Goal: Task Accomplishment & Management: Use online tool/utility

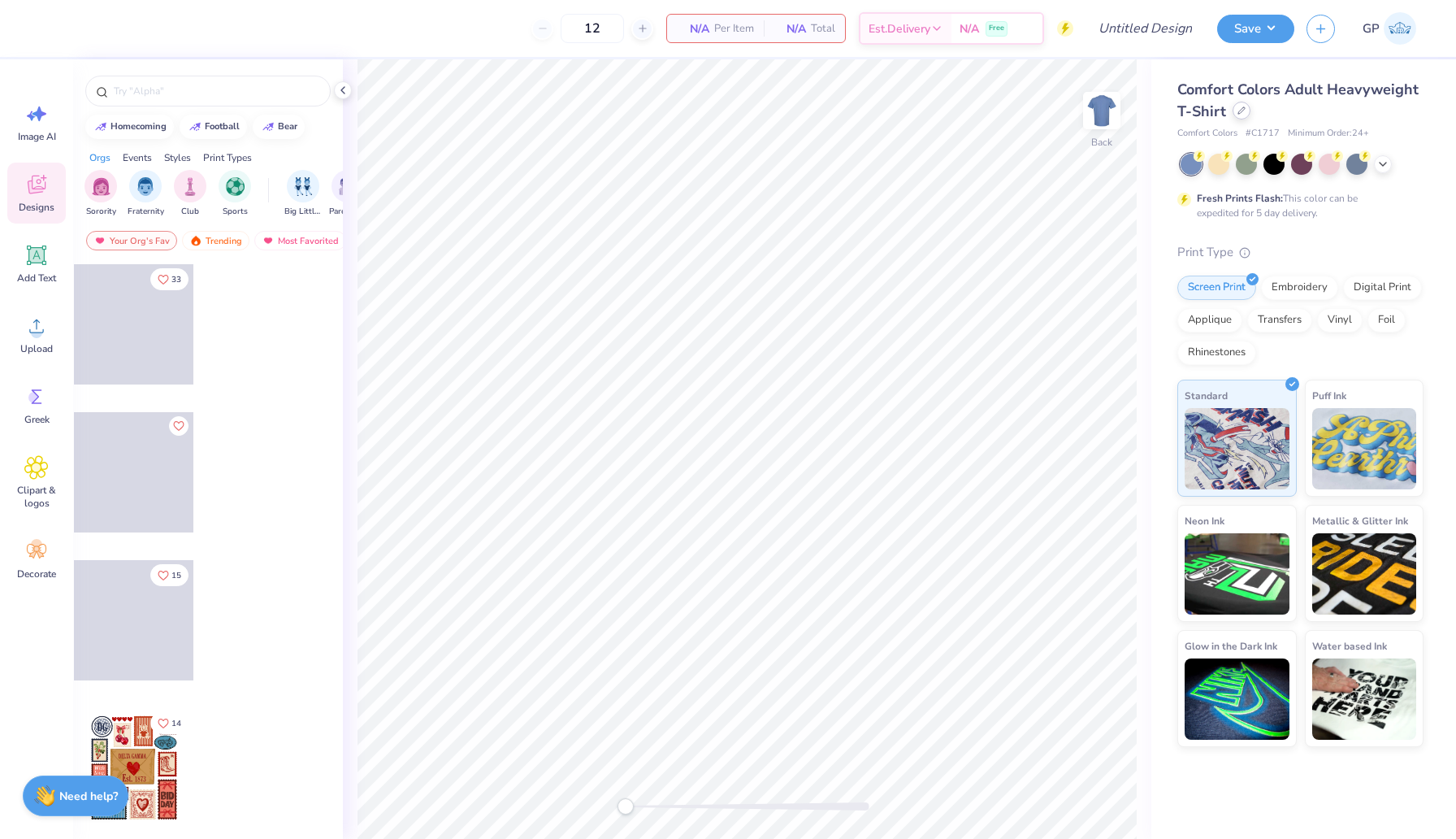
click at [1239, 114] on icon at bounding box center [1242, 111] width 9 height 9
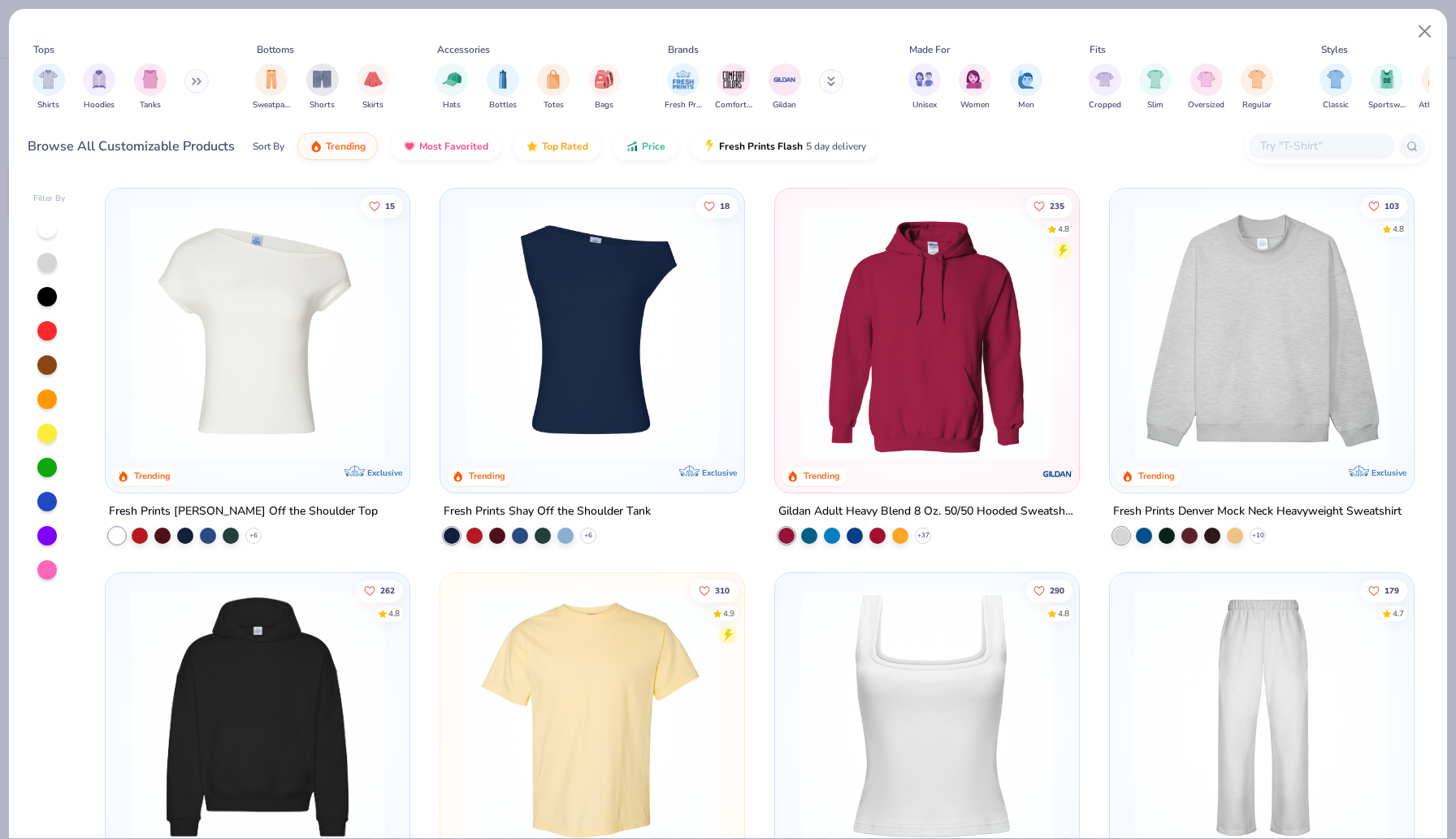
click at [195, 81] on icon at bounding box center [194, 81] width 3 height 6
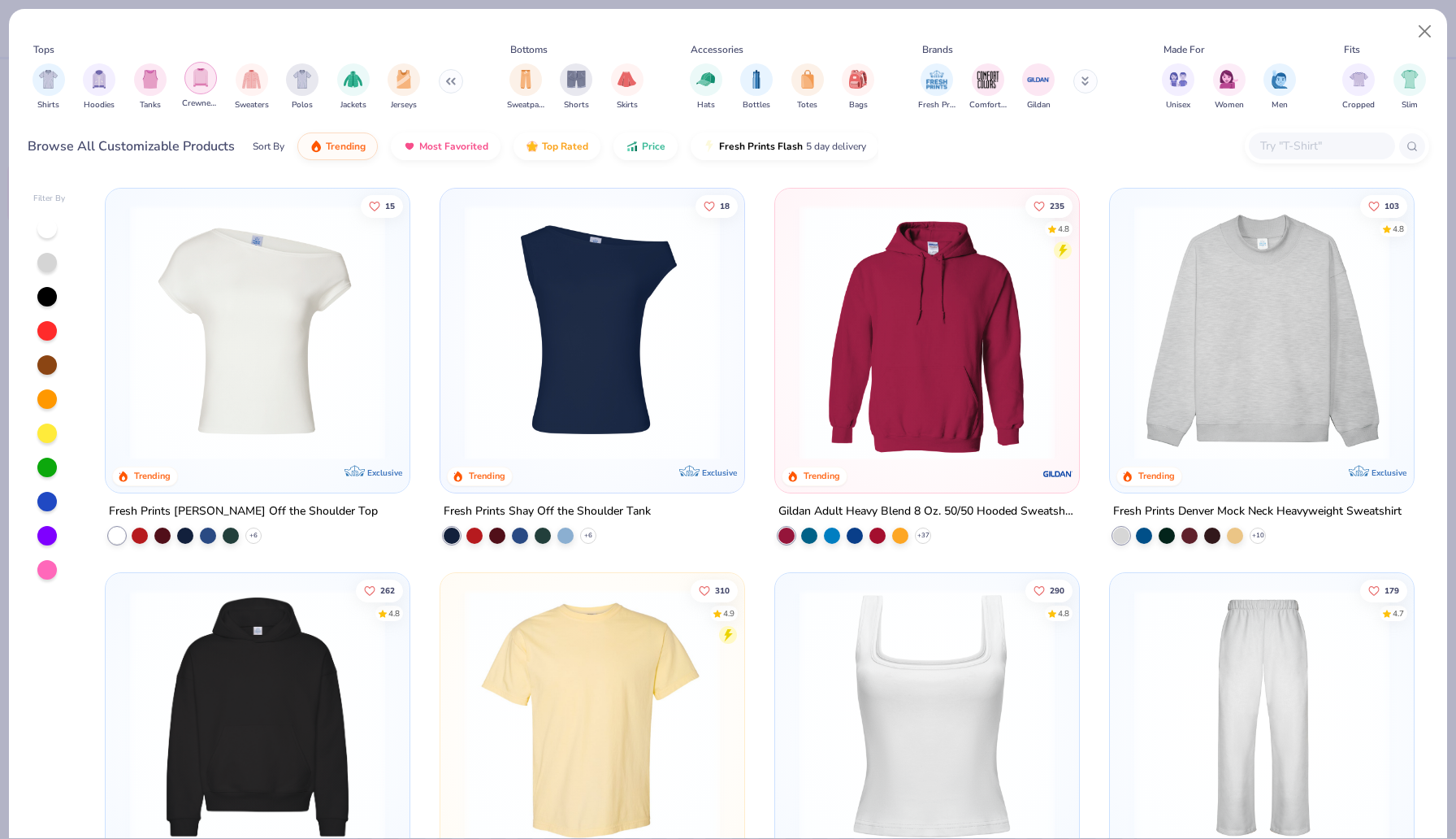
click at [205, 81] on img "filter for Crewnecks" at bounding box center [200, 78] width 18 height 19
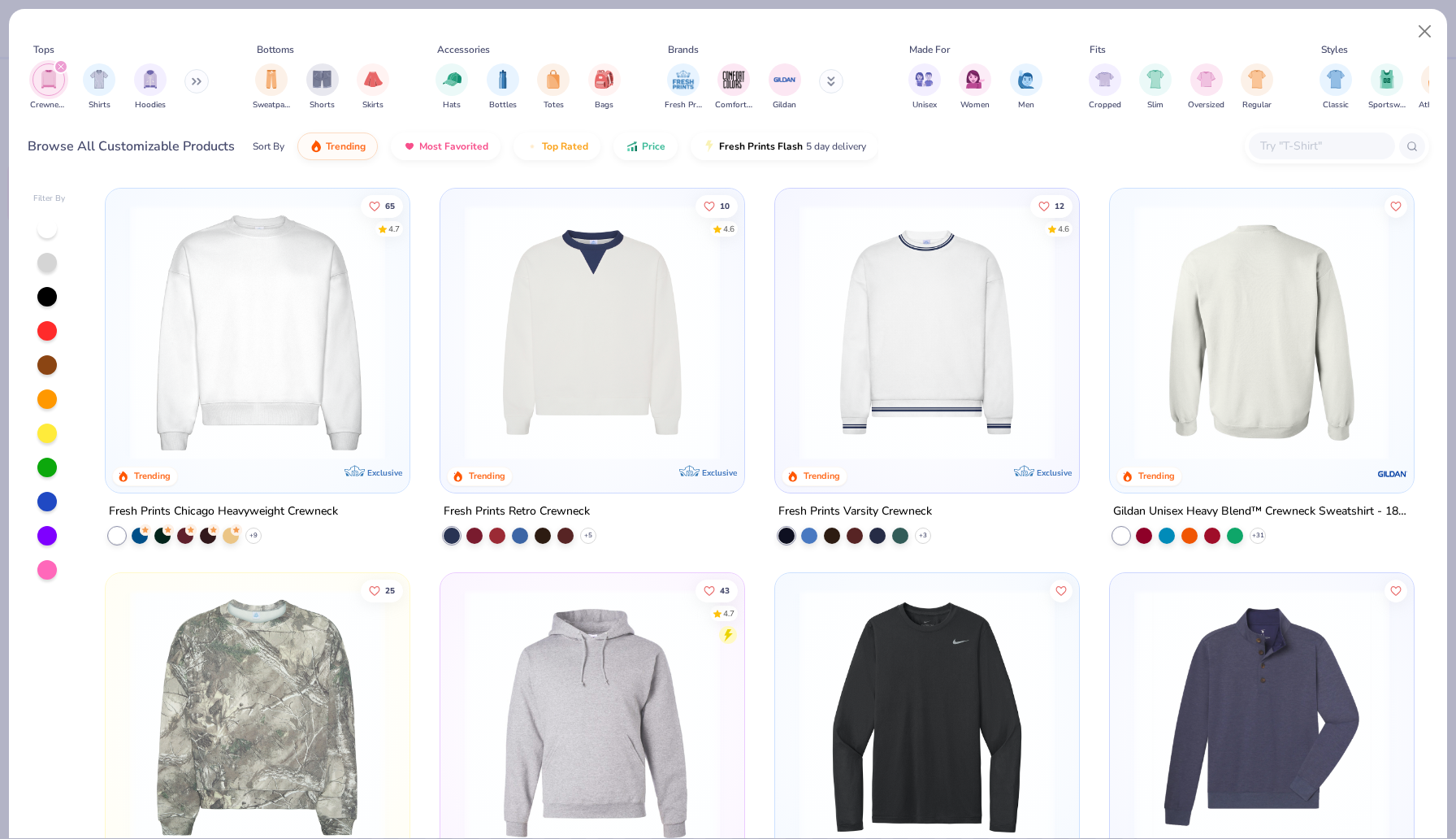
click at [1236, 342] on img at bounding box center [1261, 332] width 271 height 255
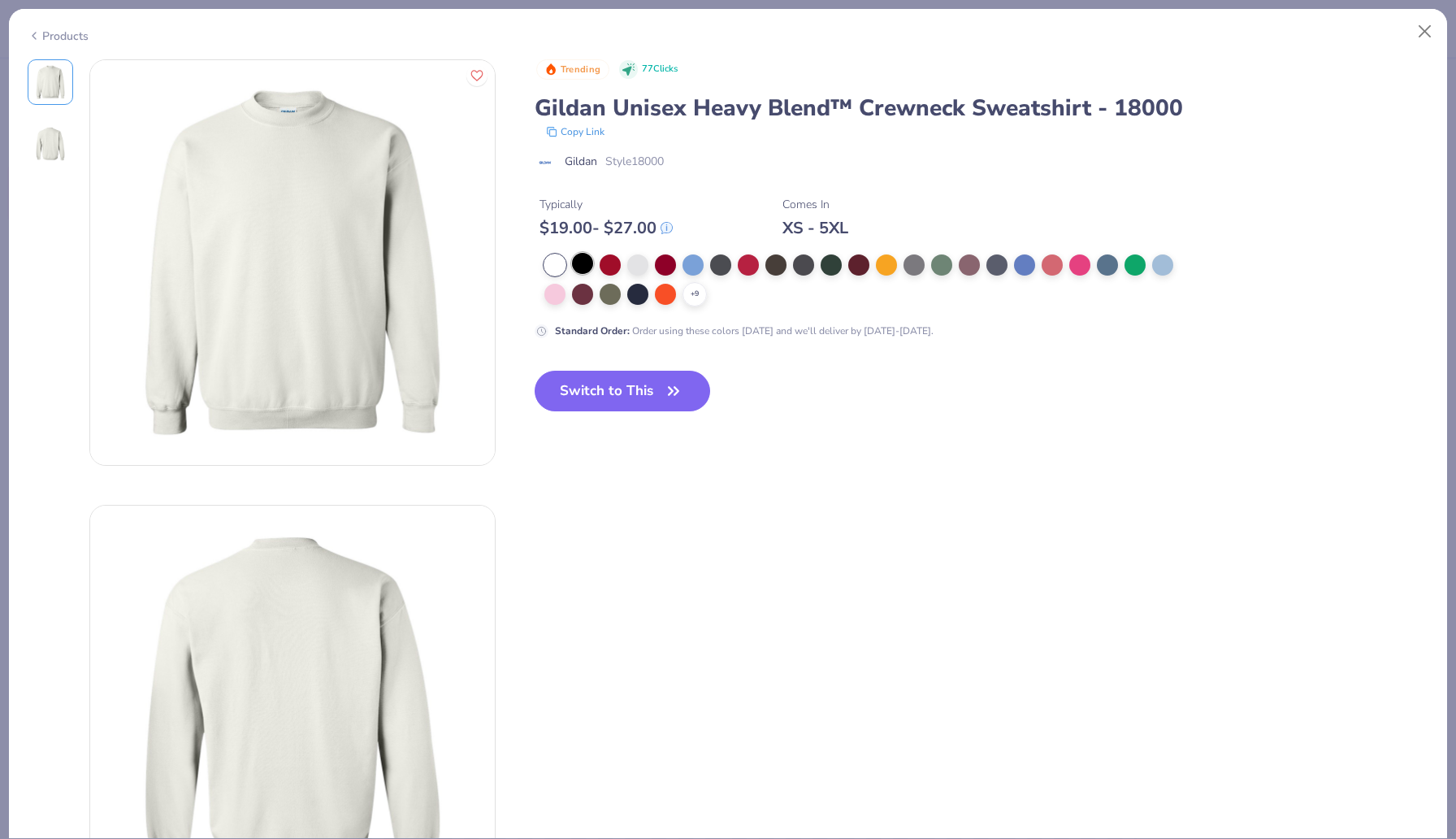
click at [581, 263] on div at bounding box center [582, 263] width 21 height 21
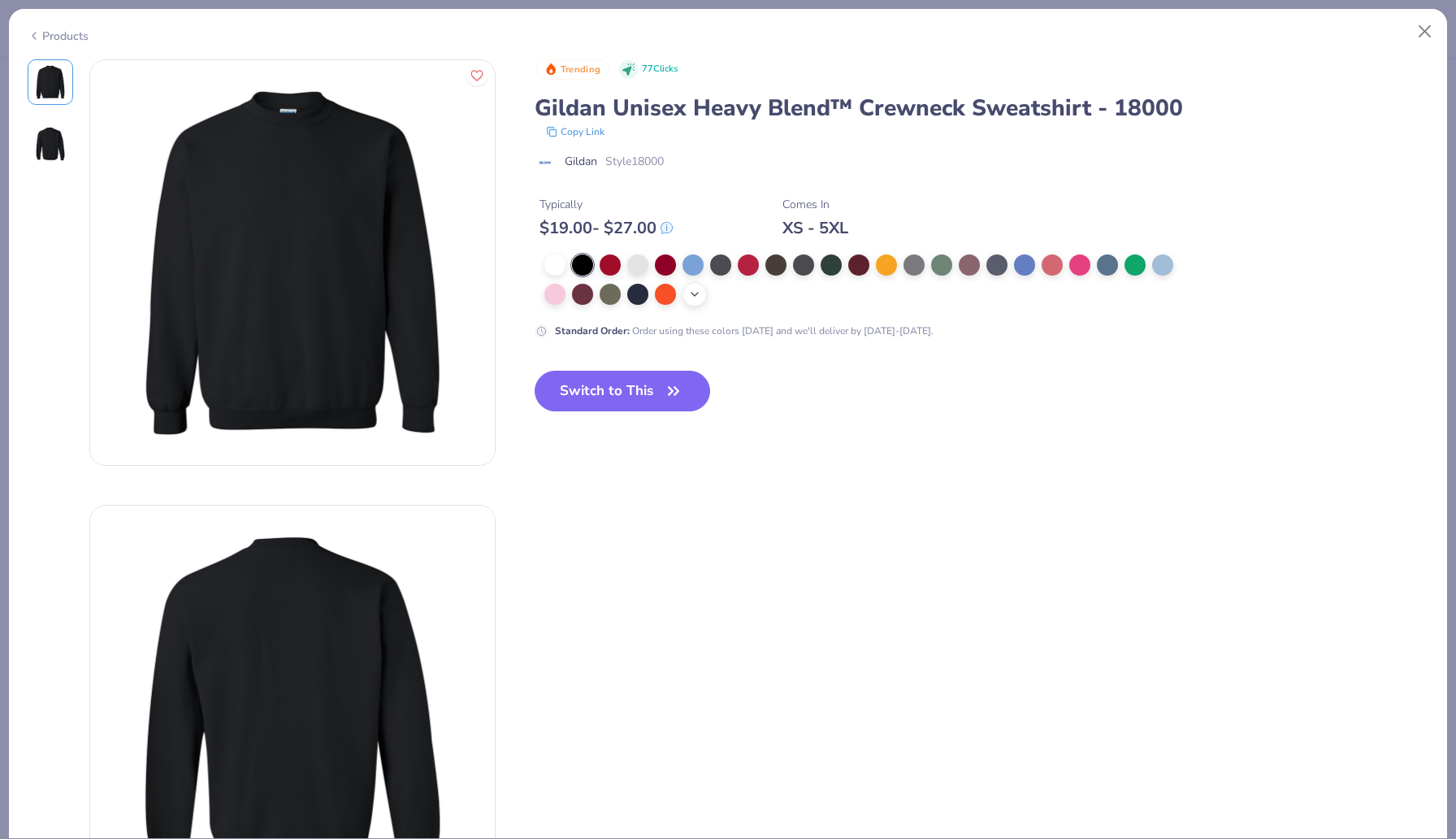
click at [699, 290] on icon at bounding box center [694, 293] width 13 height 13
click at [858, 292] on div at bounding box center [858, 292] width 21 height 21
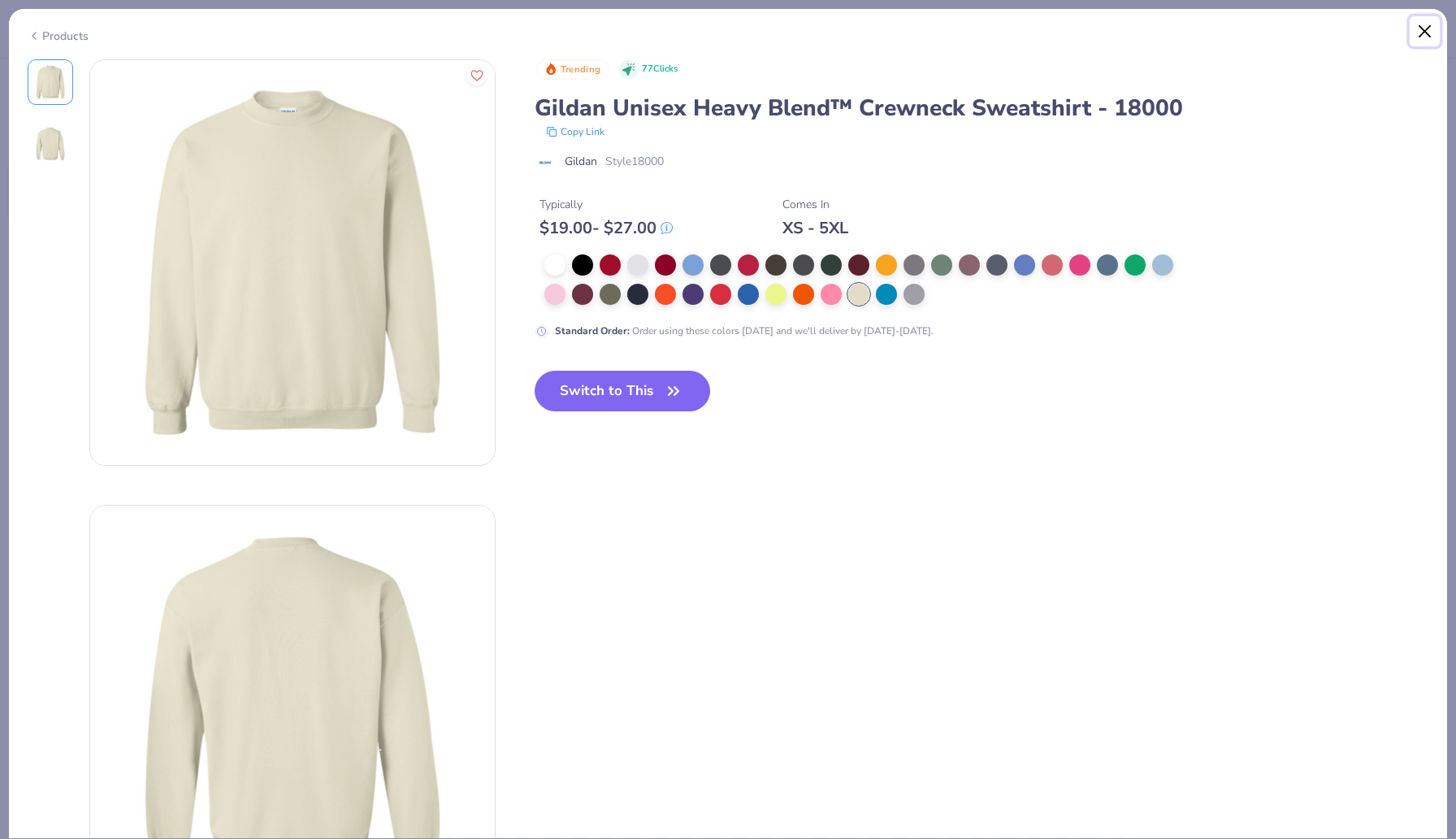
click at [1422, 33] on button "Close" at bounding box center [1425, 32] width 31 height 31
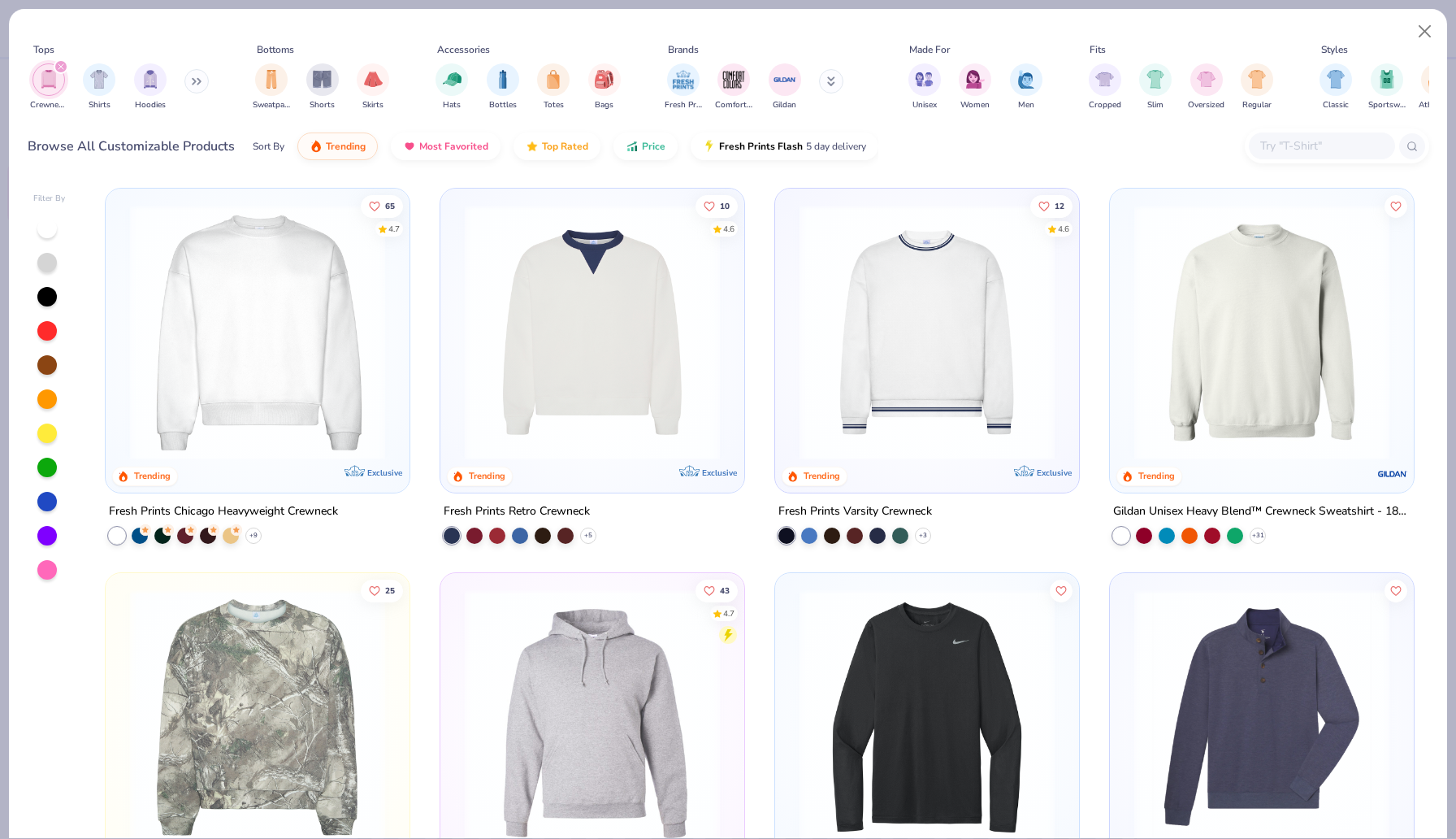
click at [464, 340] on img at bounding box center [592, 332] width 271 height 255
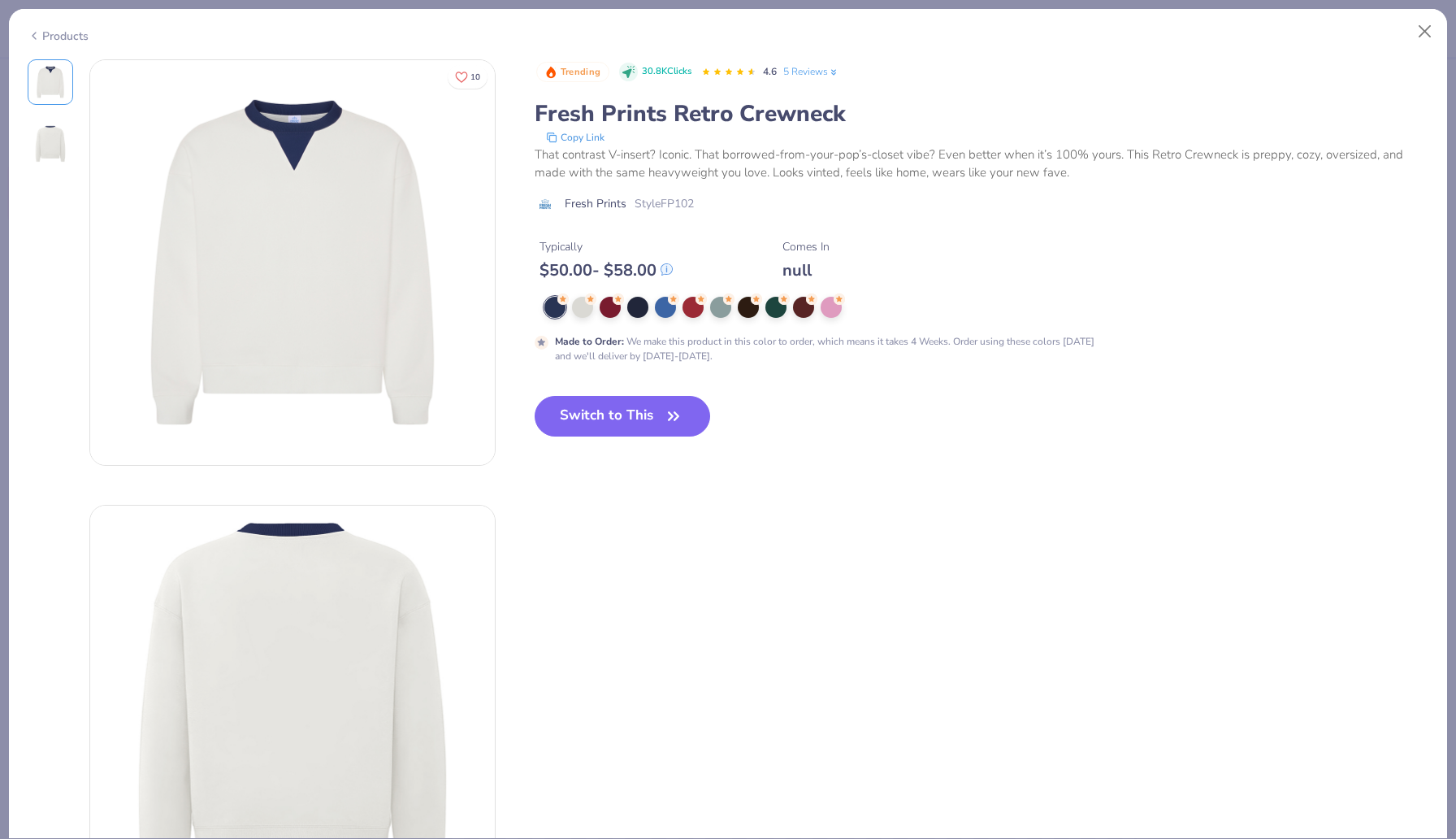
click at [626, 263] on div "$ 50.00 - $ 58.00" at bounding box center [606, 270] width 133 height 20
click at [621, 427] on button "Switch to This" at bounding box center [622, 416] width 176 height 41
type input "50"
type textarea "x"
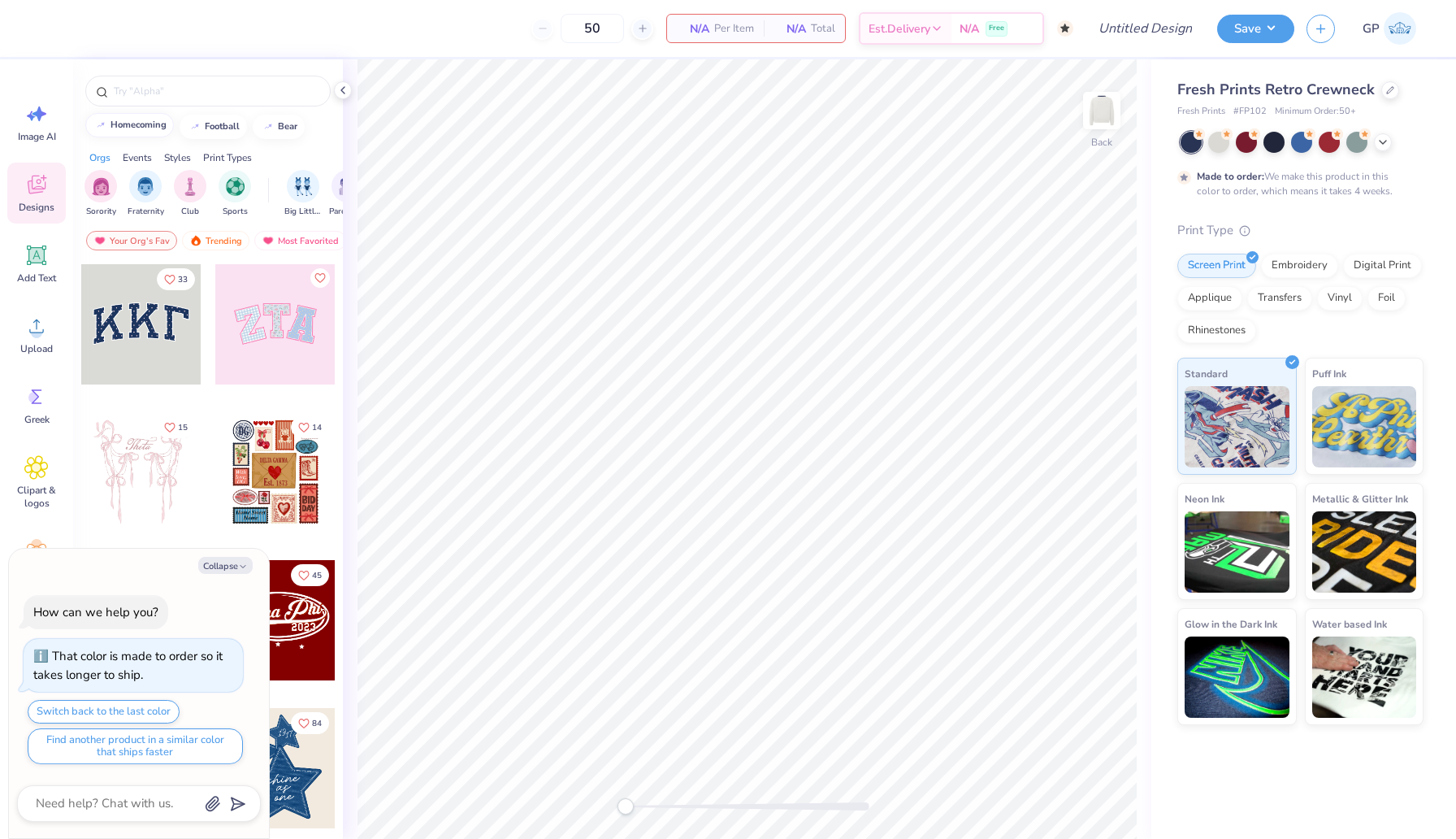
click at [133, 132] on button "homecoming" at bounding box center [130, 125] width 89 height 25
type input "homecoming"
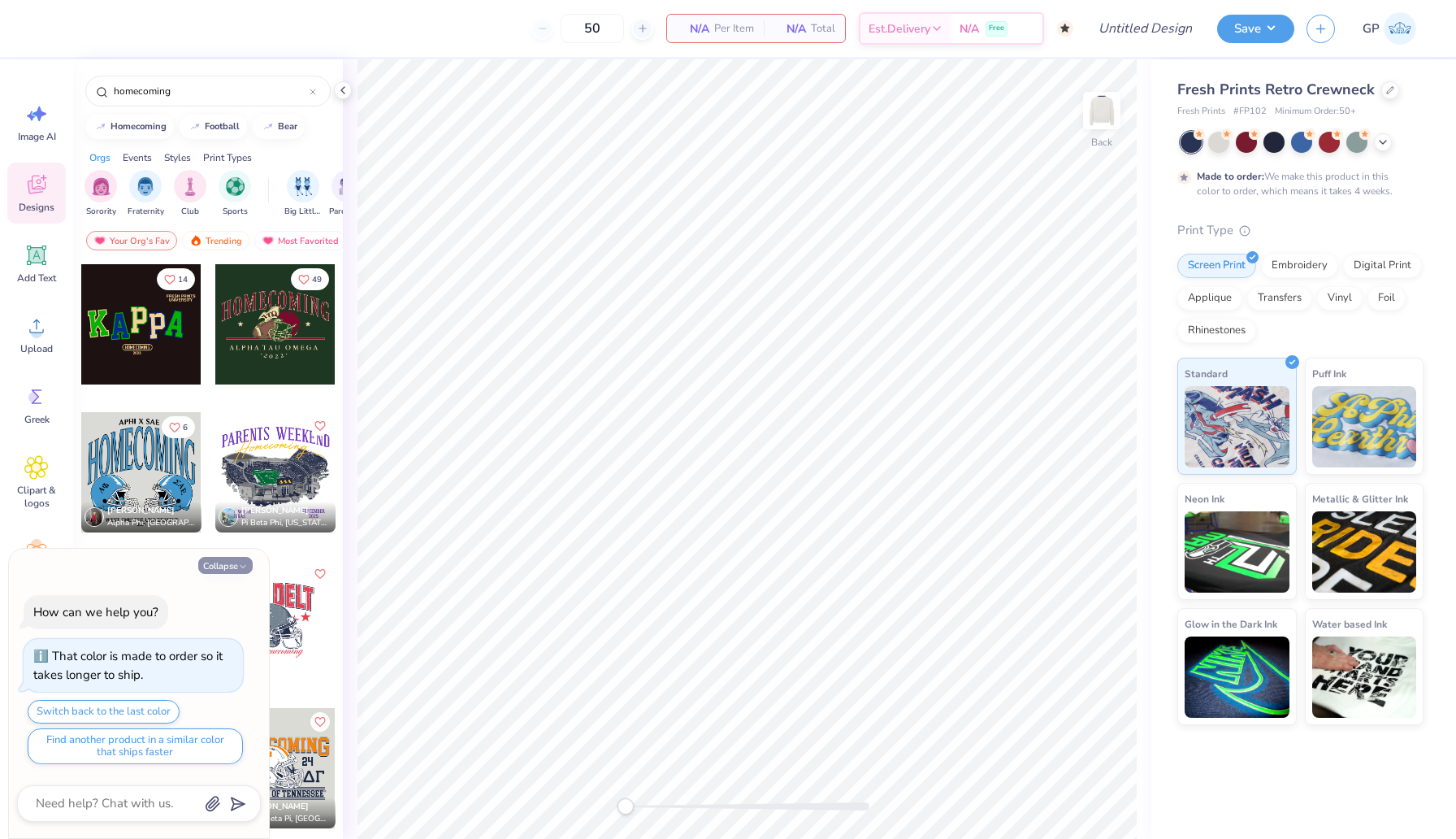
click at [235, 564] on button "Collapse" at bounding box center [226, 565] width 55 height 17
type textarea "x"
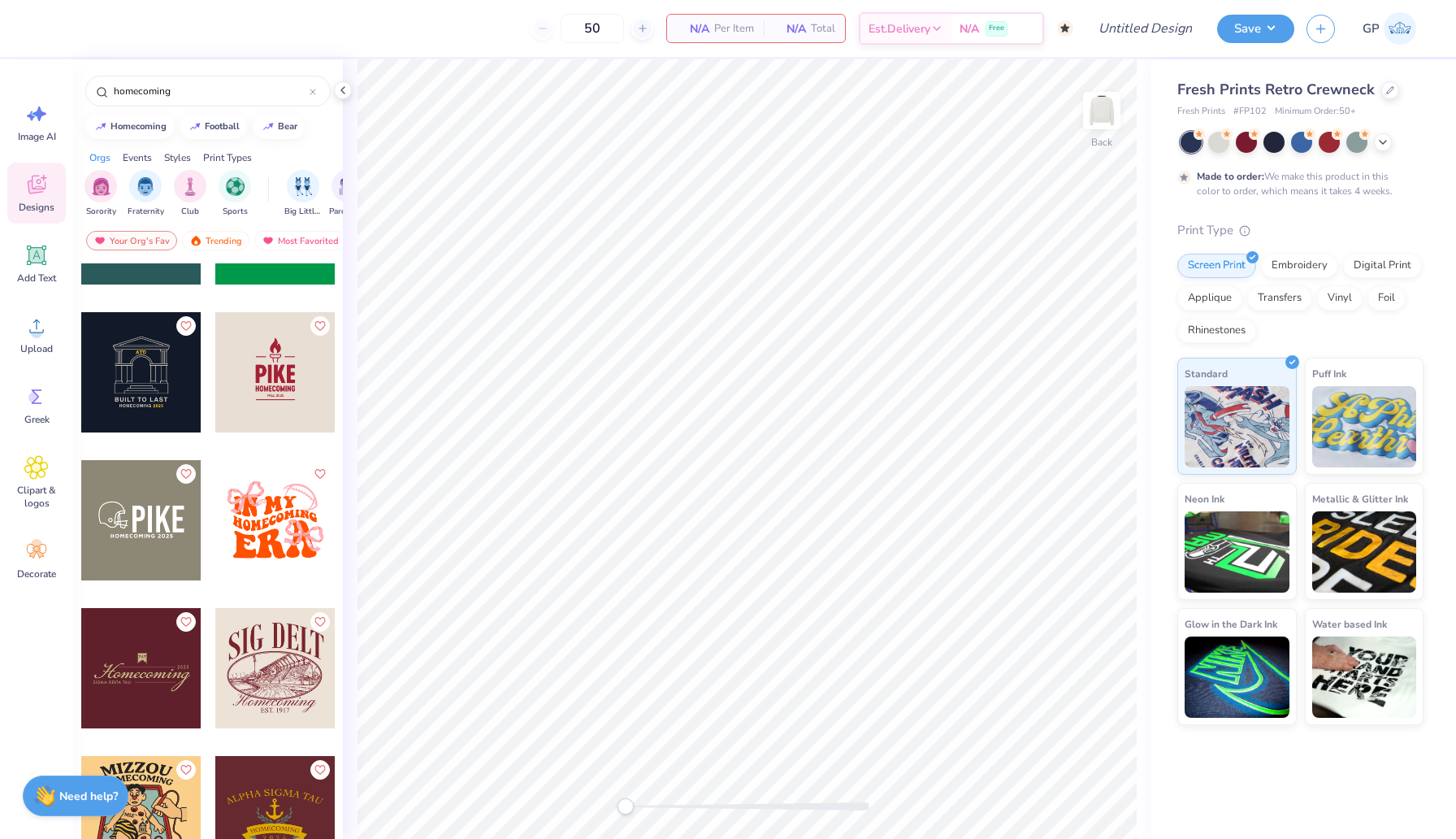
scroll to position [1778, 0]
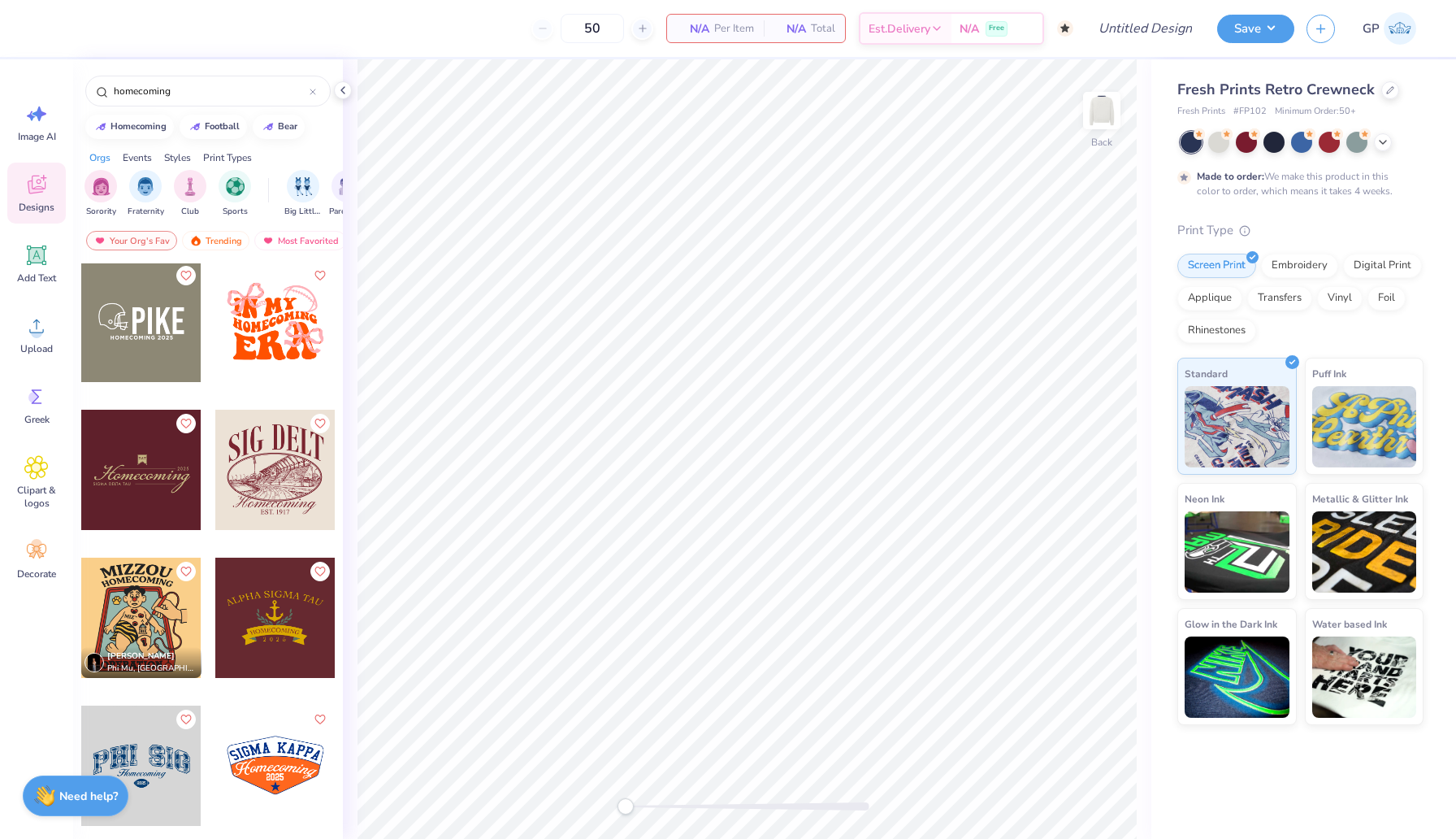
click at [288, 475] on div at bounding box center [275, 469] width 120 height 120
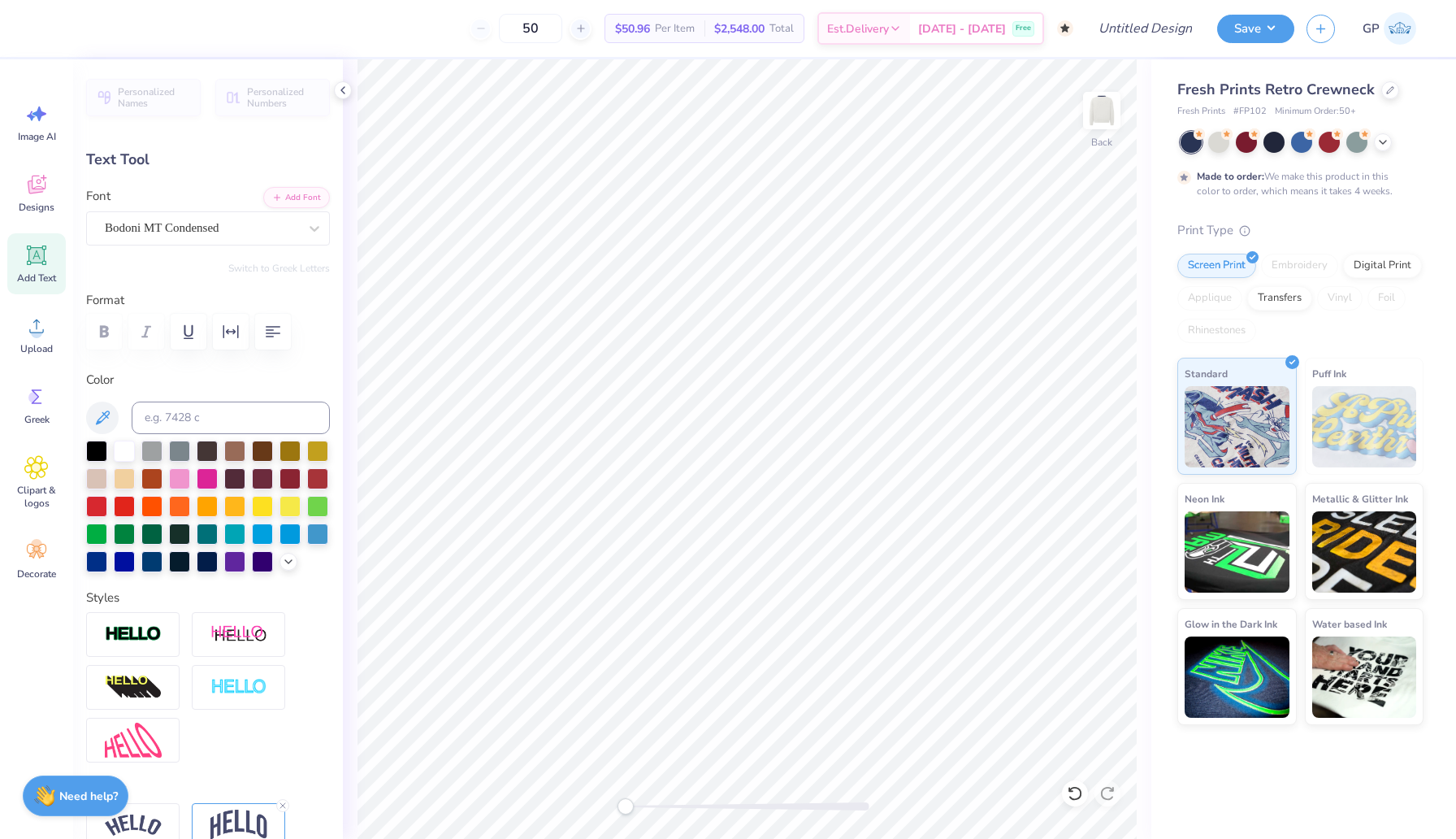
scroll to position [0, 1]
type textarea "AXO / FIJI"
type input "14.98"
type input "5.43"
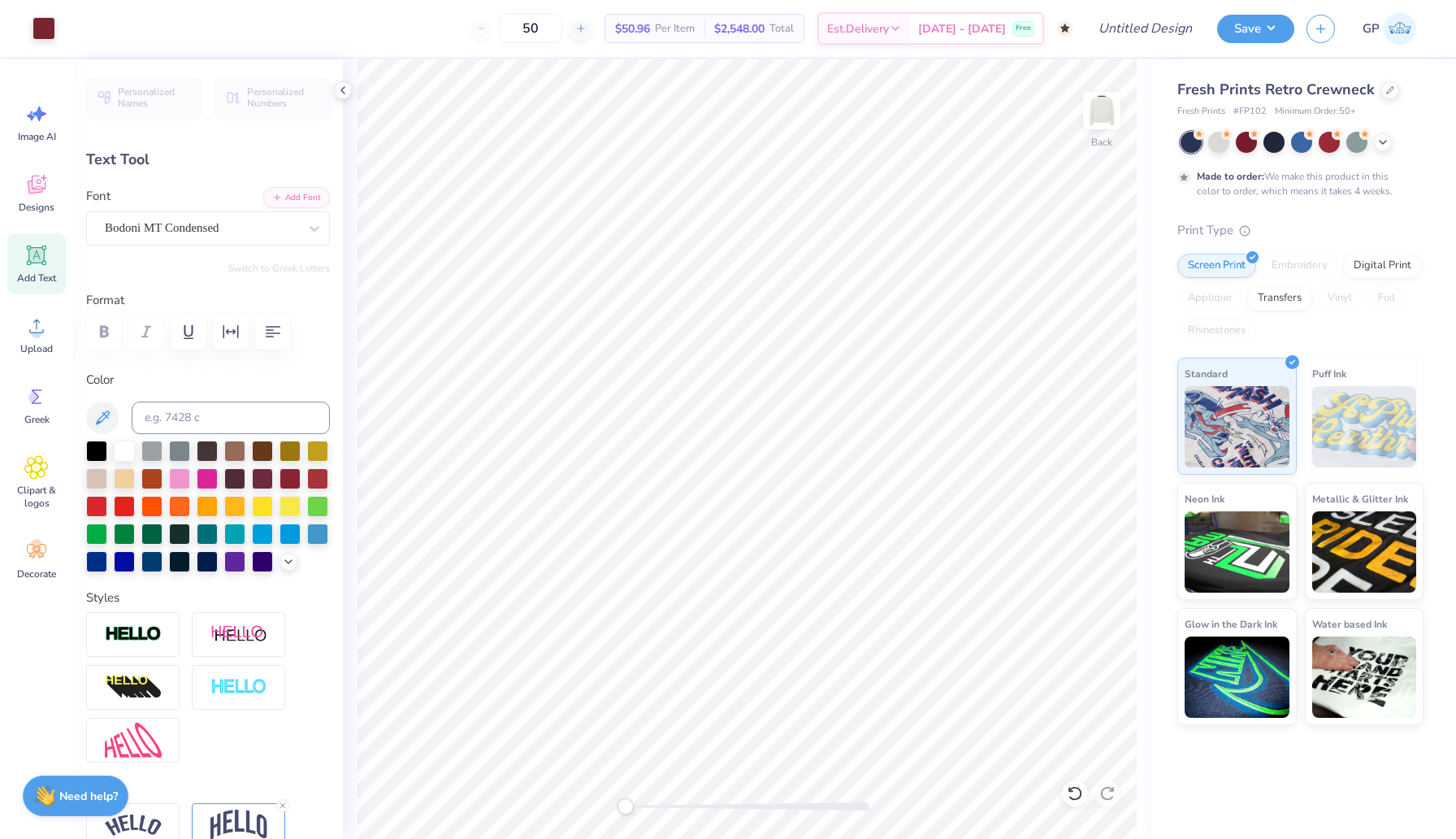
type input "2.84"
click at [185, 211] on div "Bodoni MT Condensed" at bounding box center [208, 229] width 244 height 34
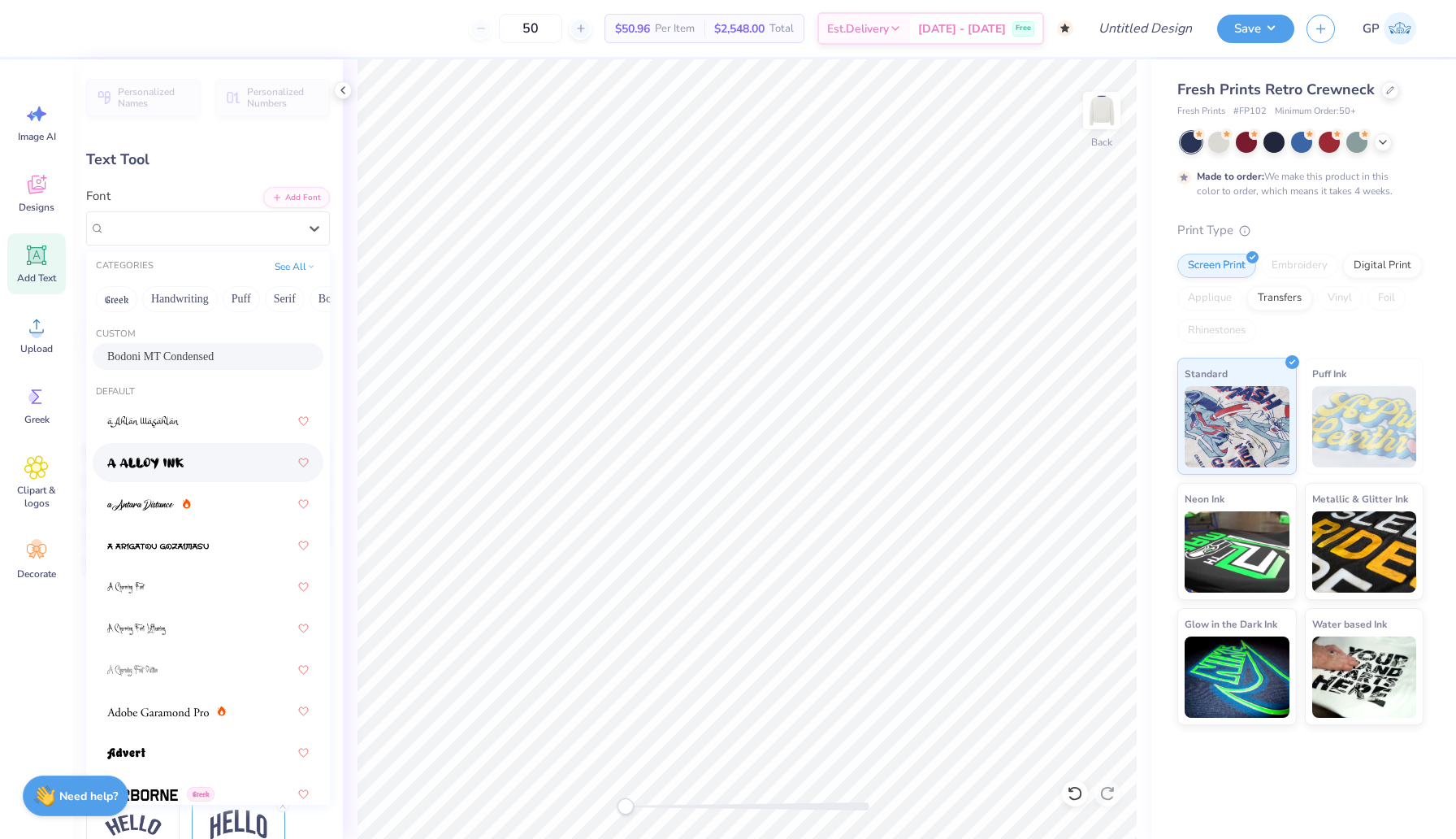
click at [147, 466] on img at bounding box center [146, 463] width 77 height 11
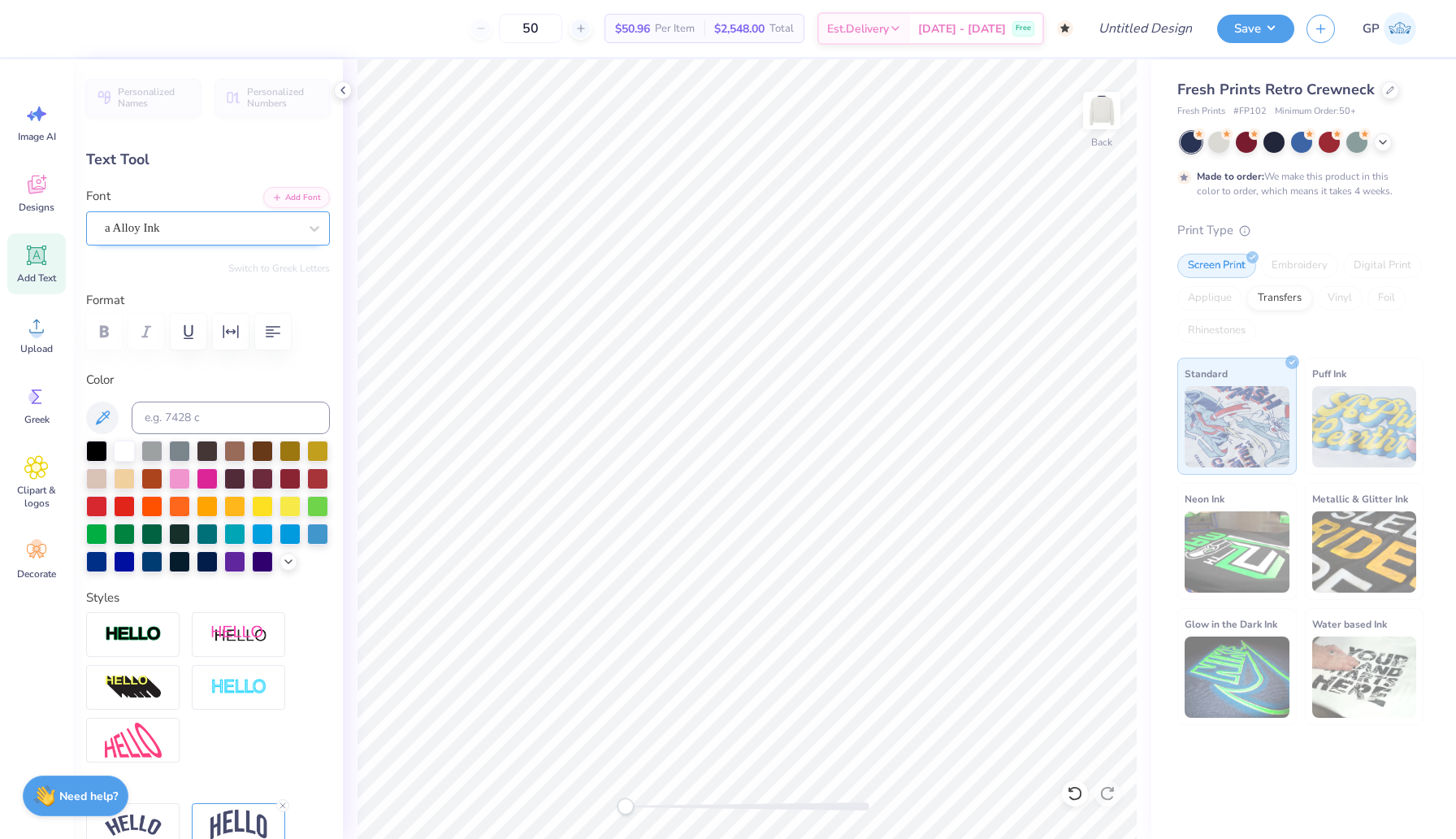
click at [200, 228] on div "a Alloy Ink" at bounding box center [201, 229] width 197 height 26
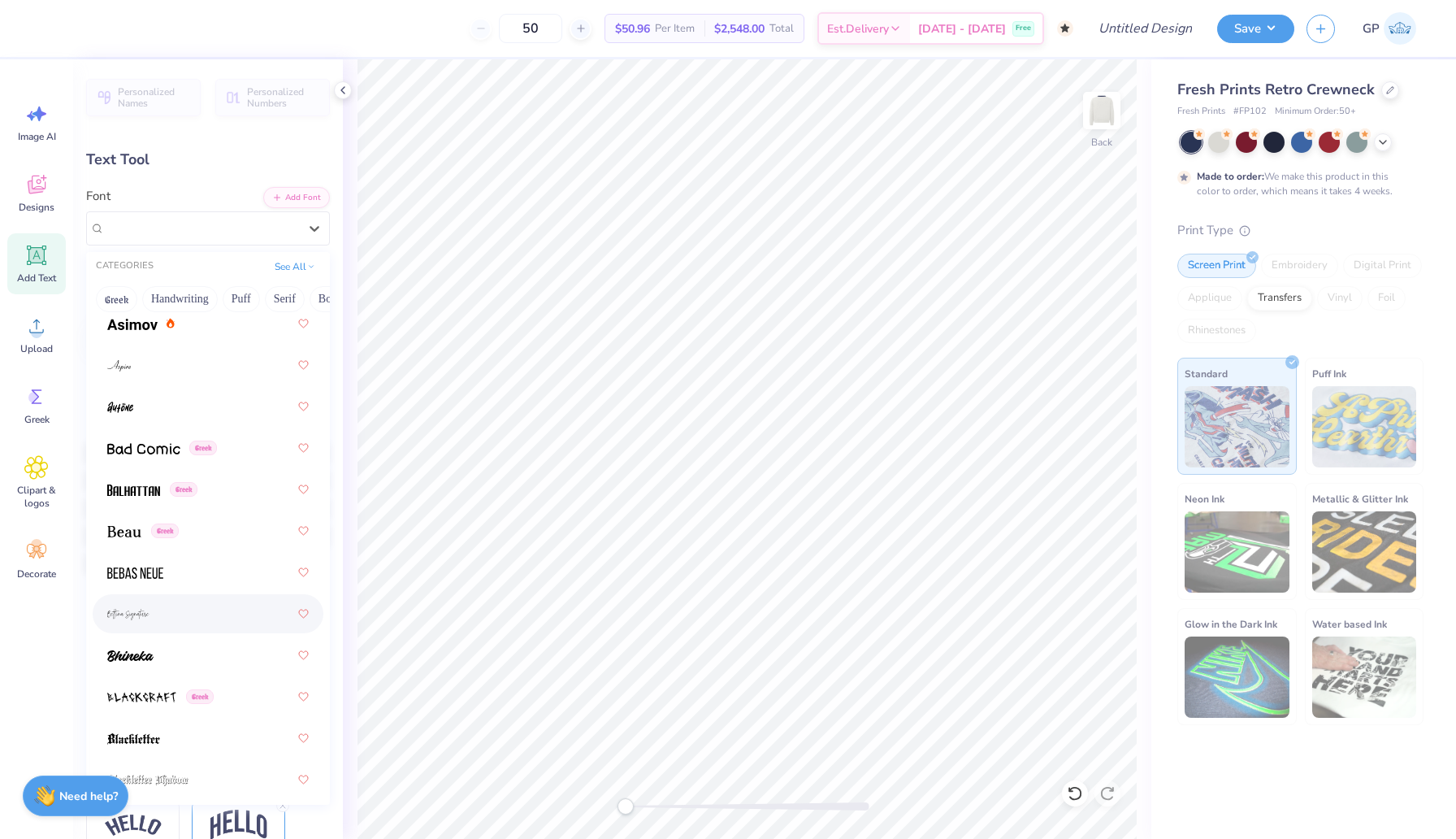
scroll to position [1031, 0]
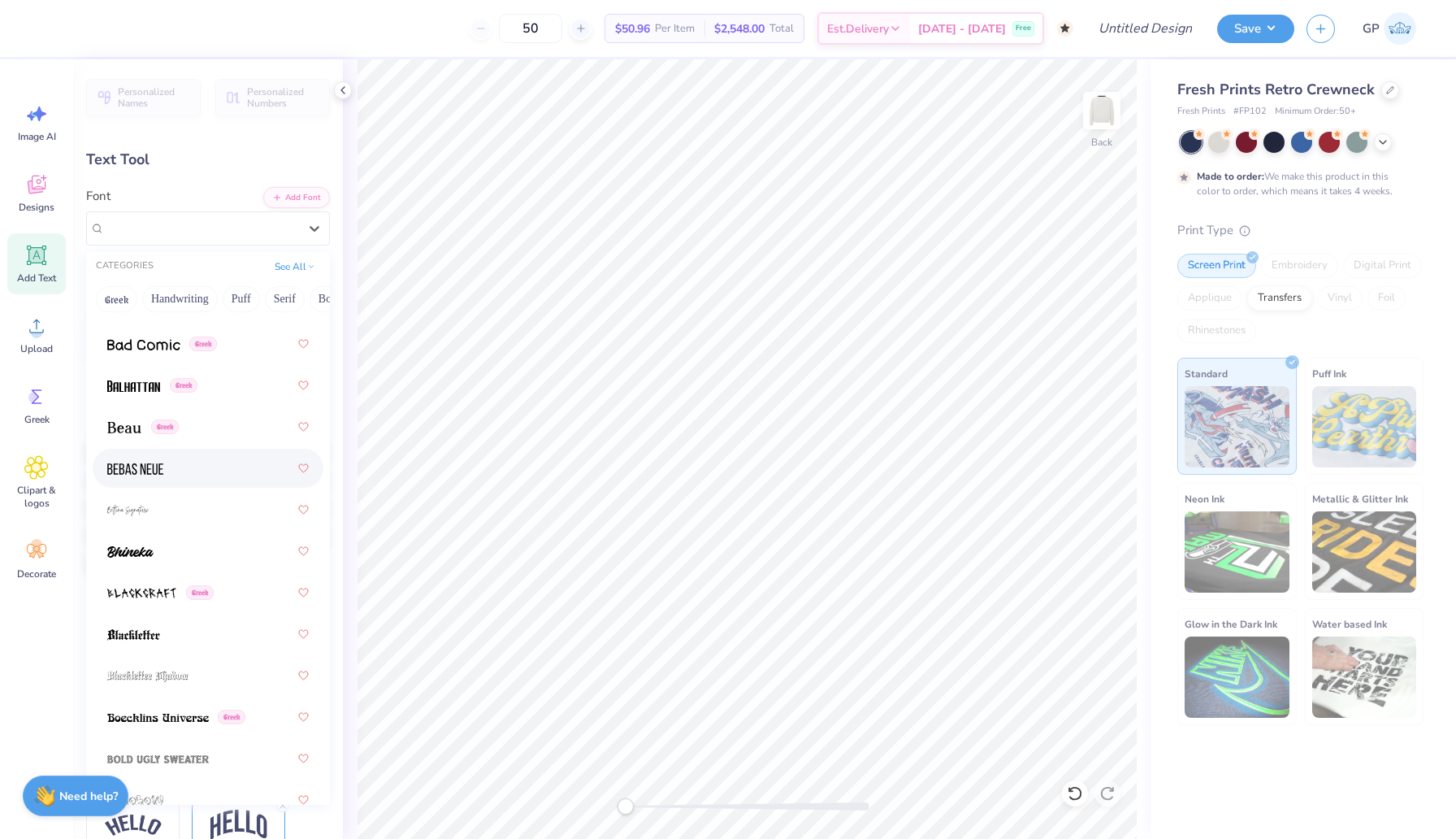
click at [146, 472] on img at bounding box center [136, 468] width 56 height 11
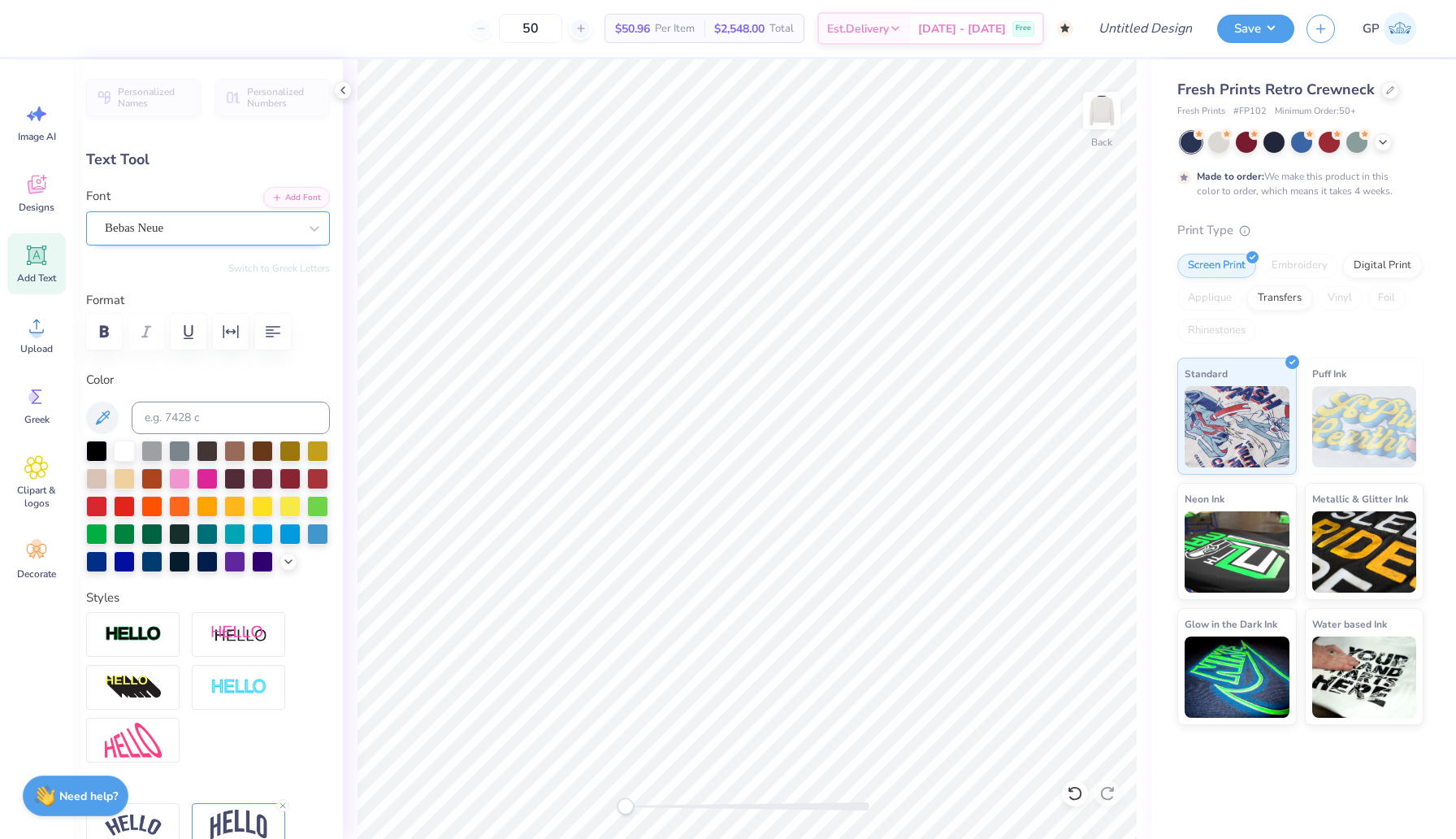
click at [228, 230] on div "Bebas Neue" at bounding box center [201, 229] width 197 height 26
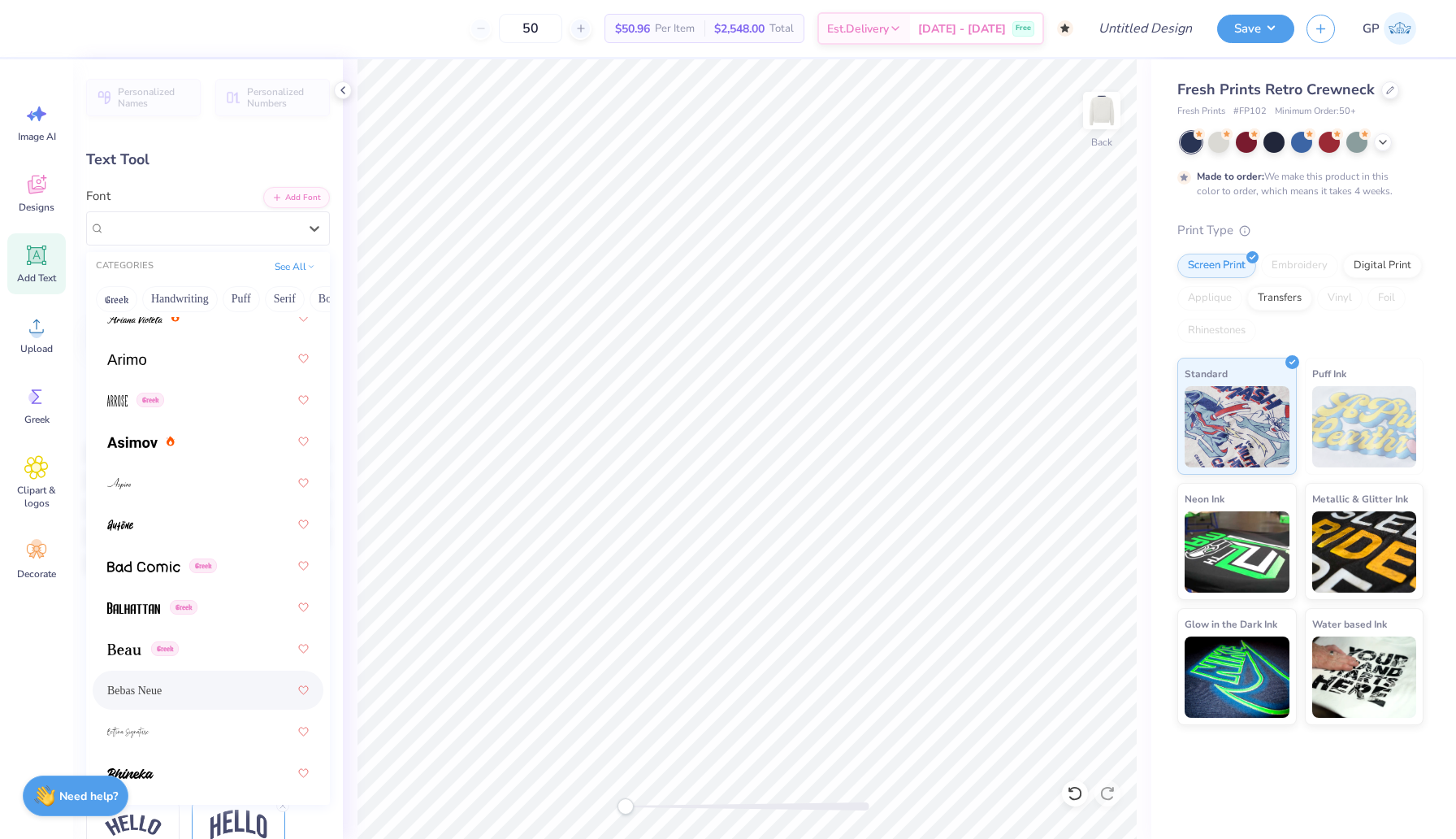
scroll to position [988, 0]
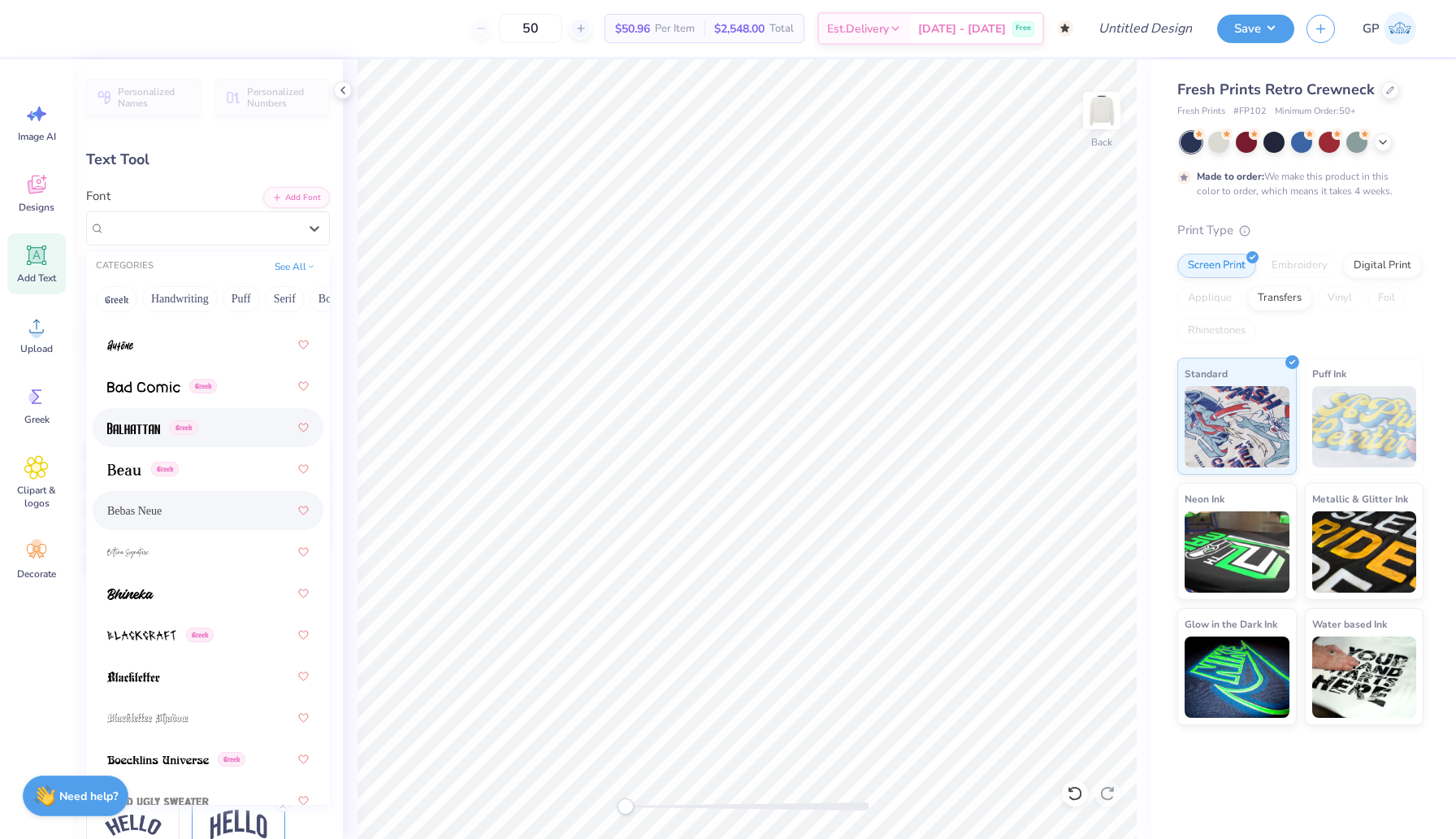
click at [142, 428] on img at bounding box center [134, 428] width 53 height 11
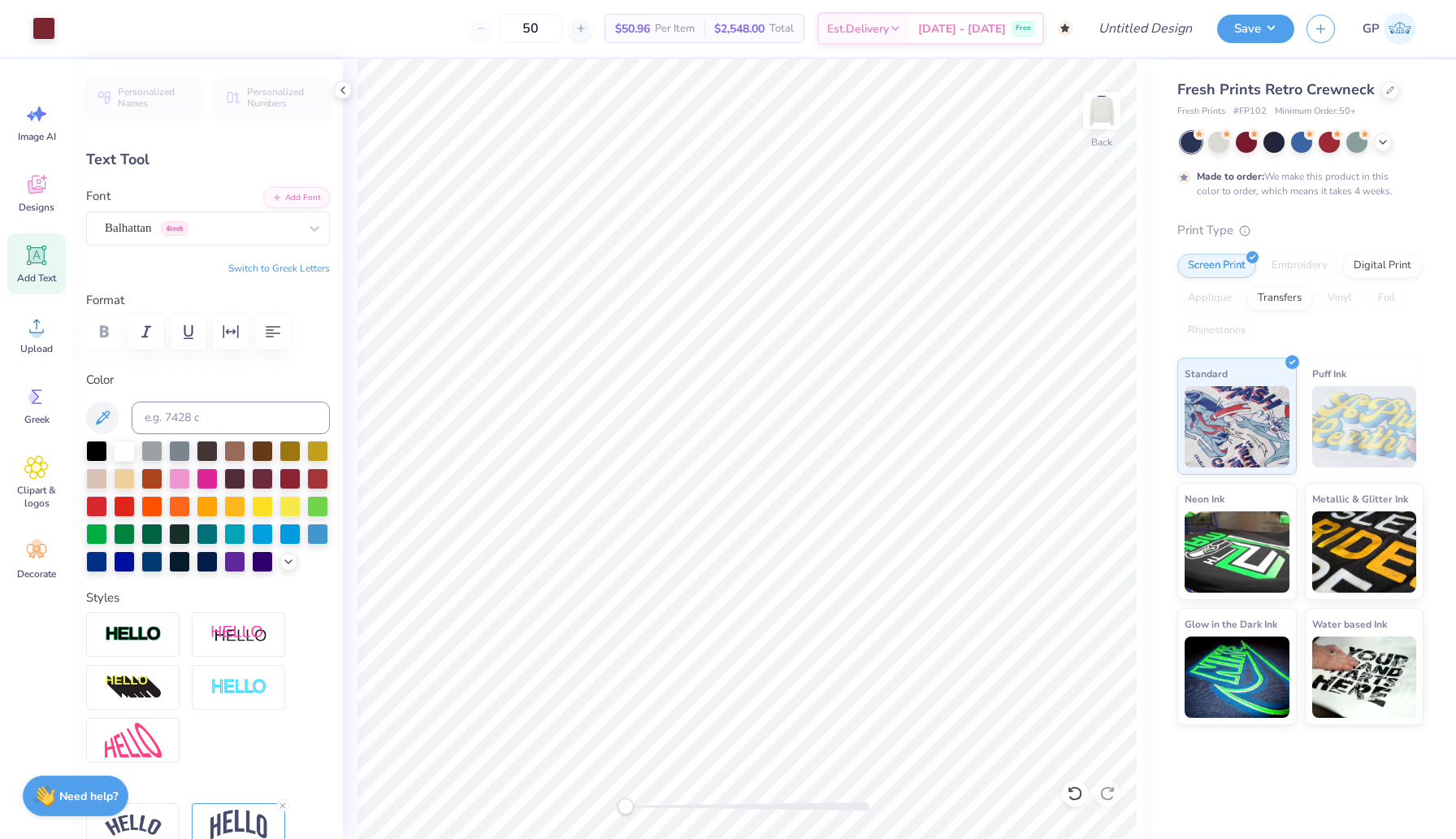
type input "12.13"
type input "4.68"
type input "3.37"
click at [246, 239] on div "Balhattan Greek" at bounding box center [201, 229] width 197 height 26
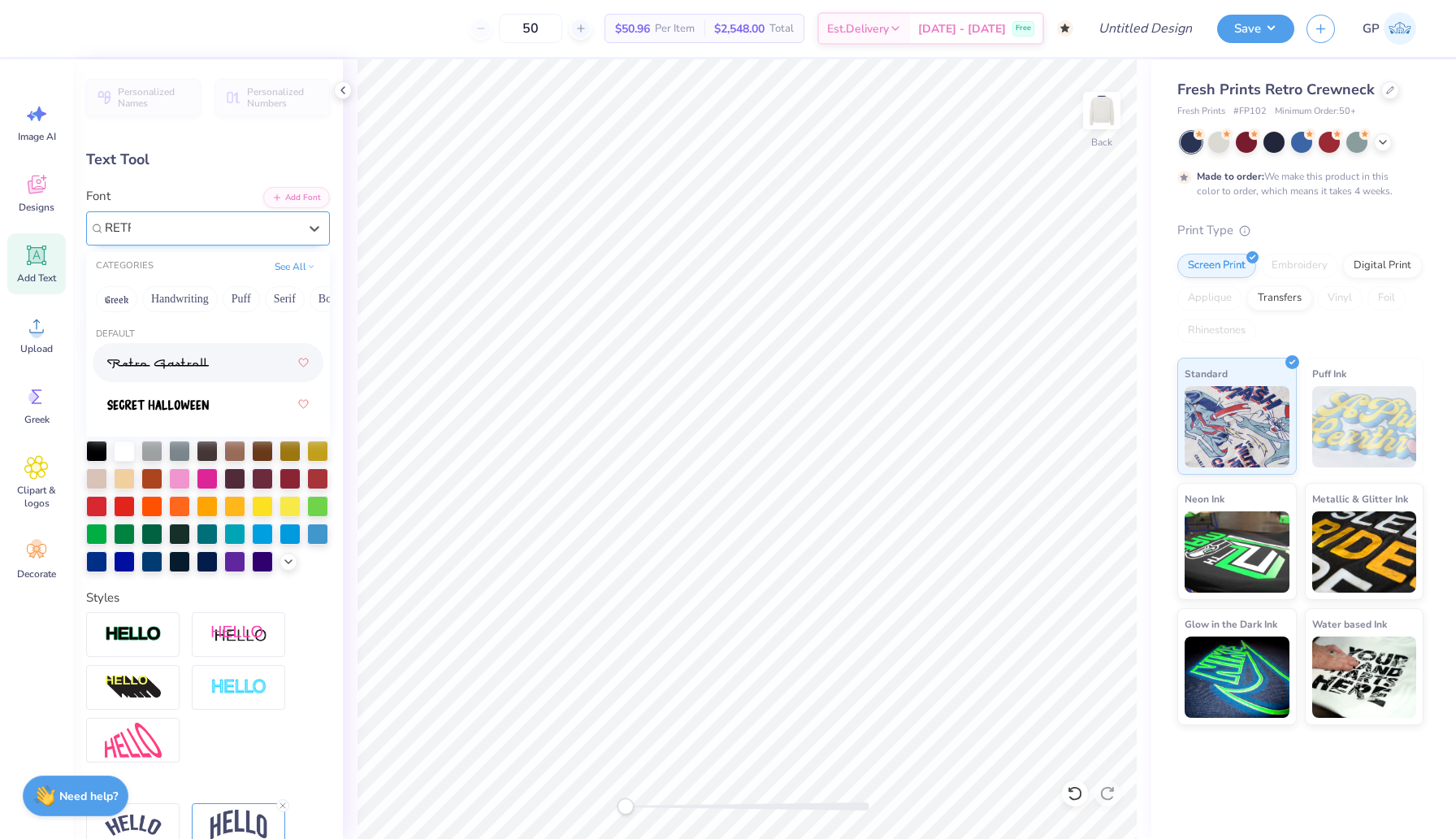
type input "RETRO"
click at [193, 293] on button "Handwriting" at bounding box center [180, 299] width 76 height 26
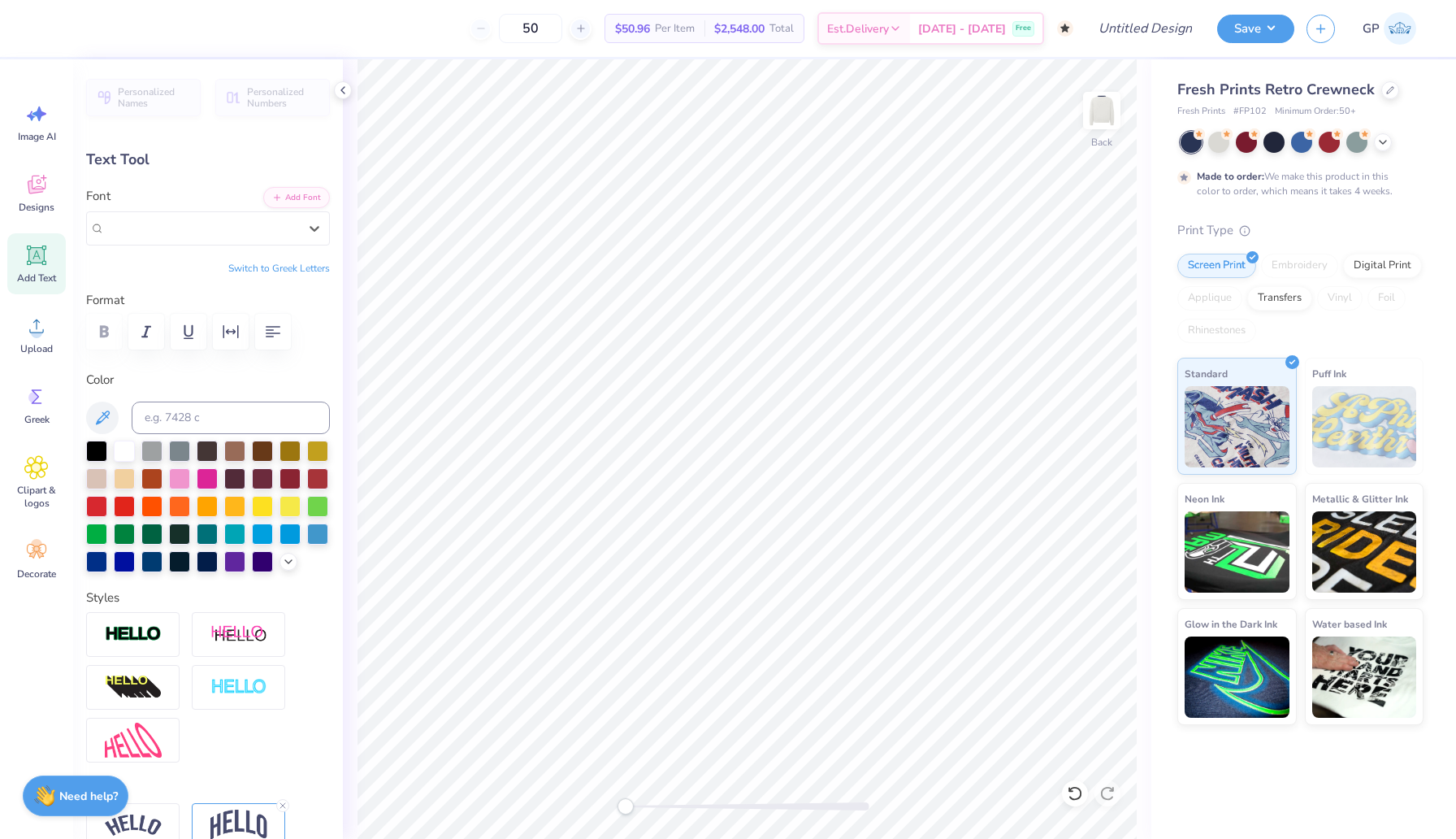
drag, startPoint x: 217, startPoint y: 228, endPoint x: 0, endPoint y: 217, distance: 217.3
click at [0, 224] on div "50 $50.96 Per Item $2,548.00 Total Est. Delivery Oct 24 - 27 Free Design Title …" at bounding box center [728, 420] width 1456 height 839
click at [309, 225] on icon at bounding box center [314, 228] width 16 height 16
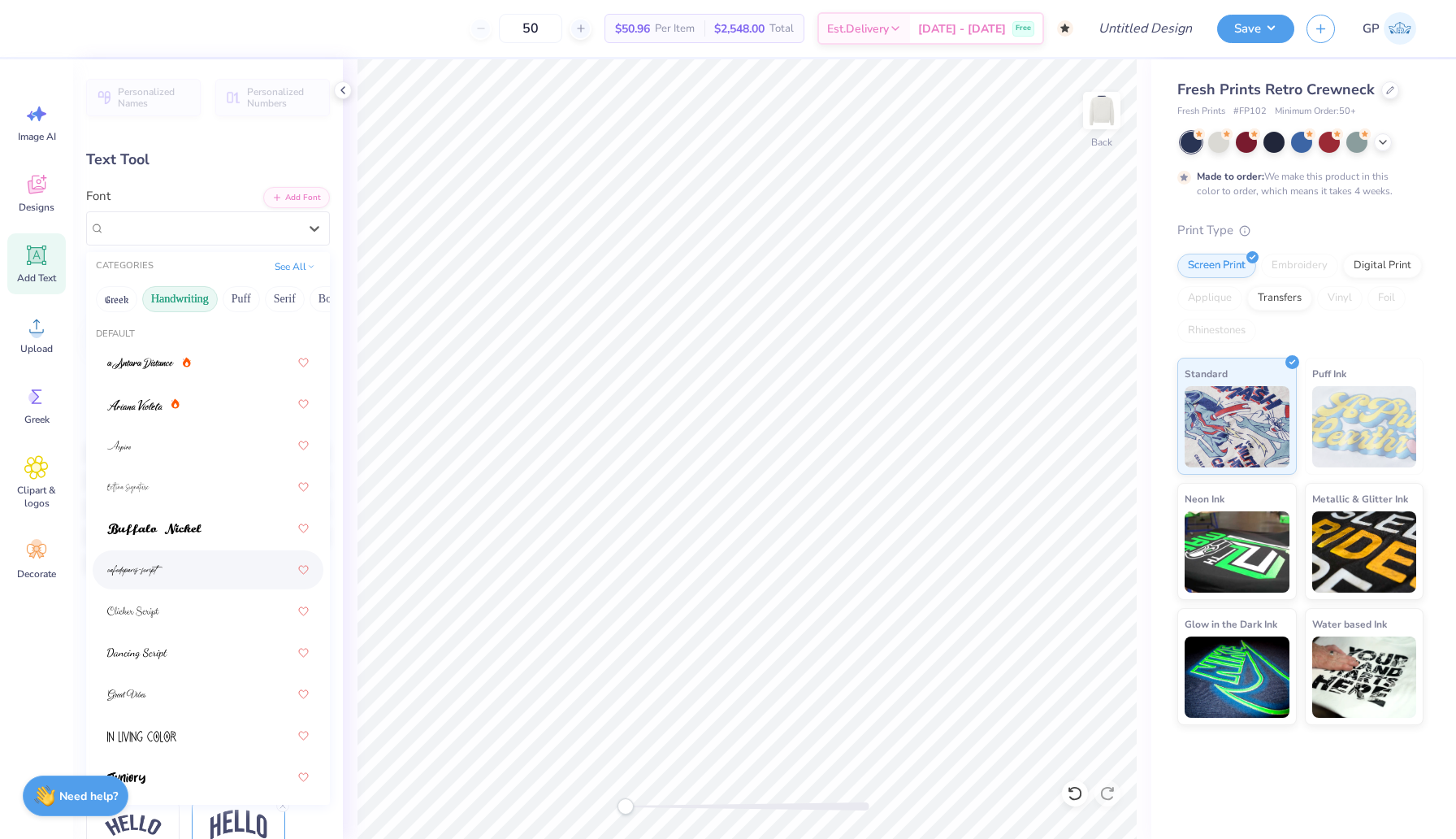
scroll to position [710, 0]
click at [118, 296] on button "Greek" at bounding box center [116, 299] width 42 height 26
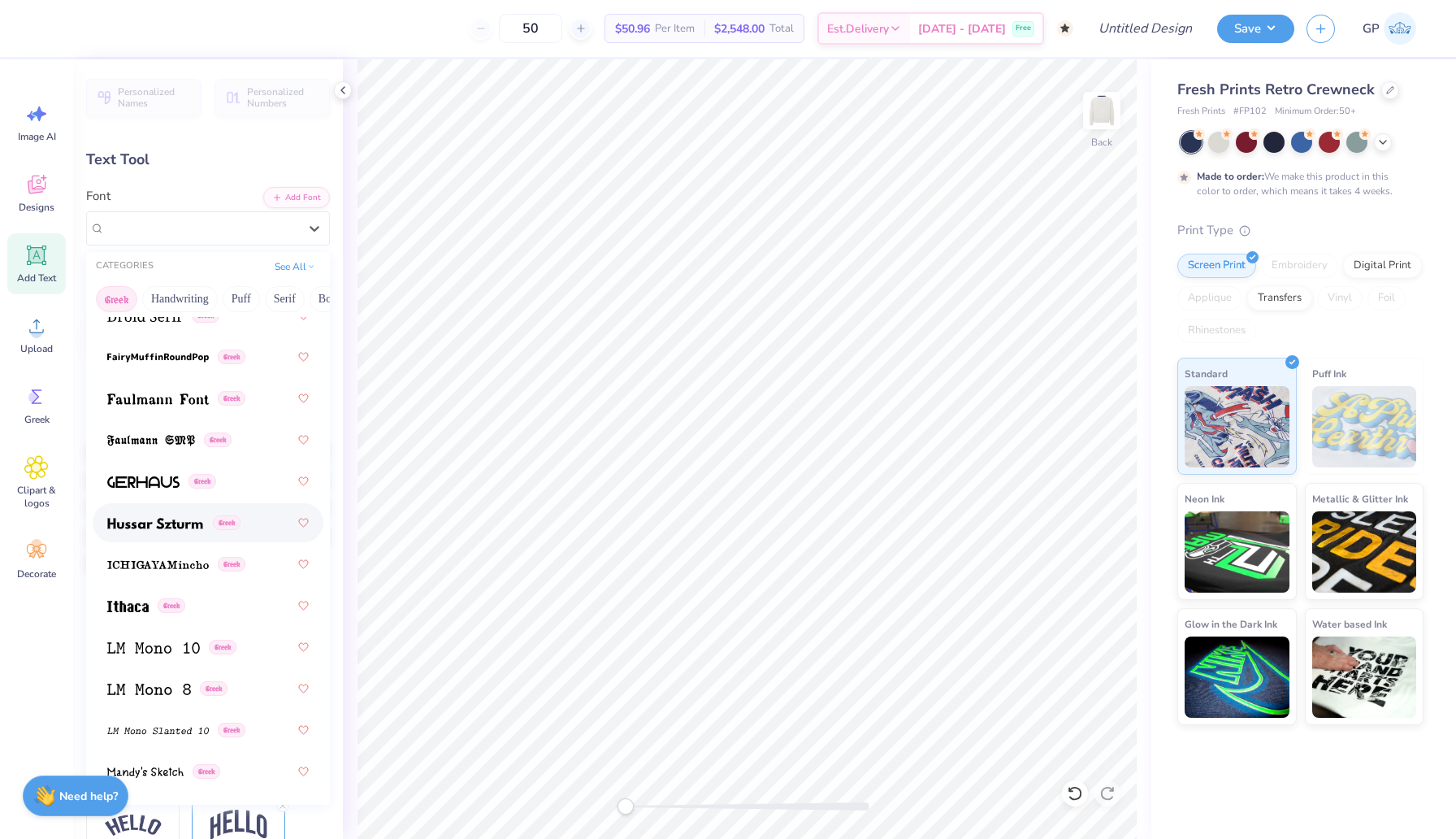
click at [144, 539] on div "Greek" at bounding box center [208, 523] width 231 height 39
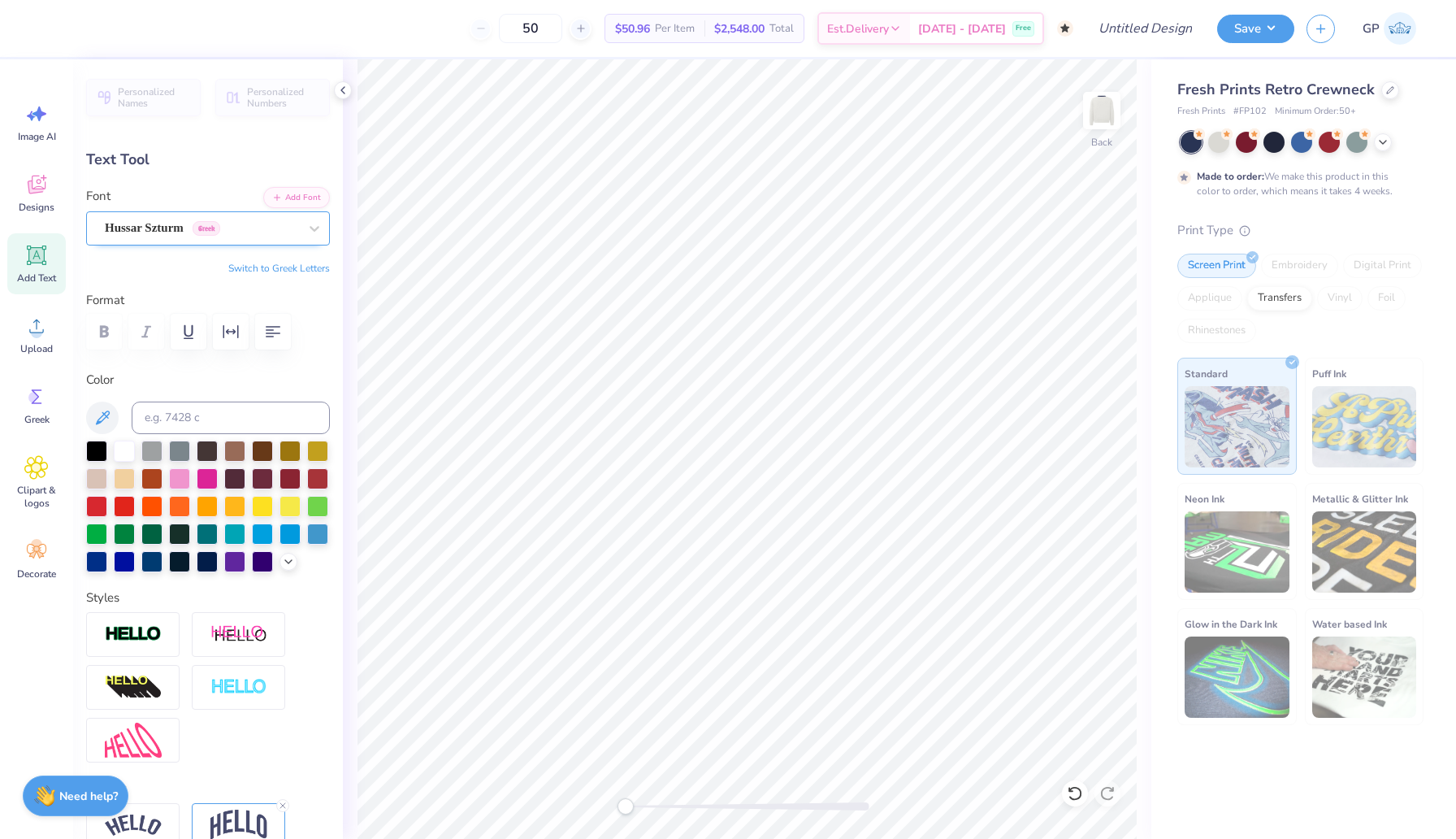
click at [291, 222] on div "Hussar Szturm Greek" at bounding box center [201, 229] width 197 height 26
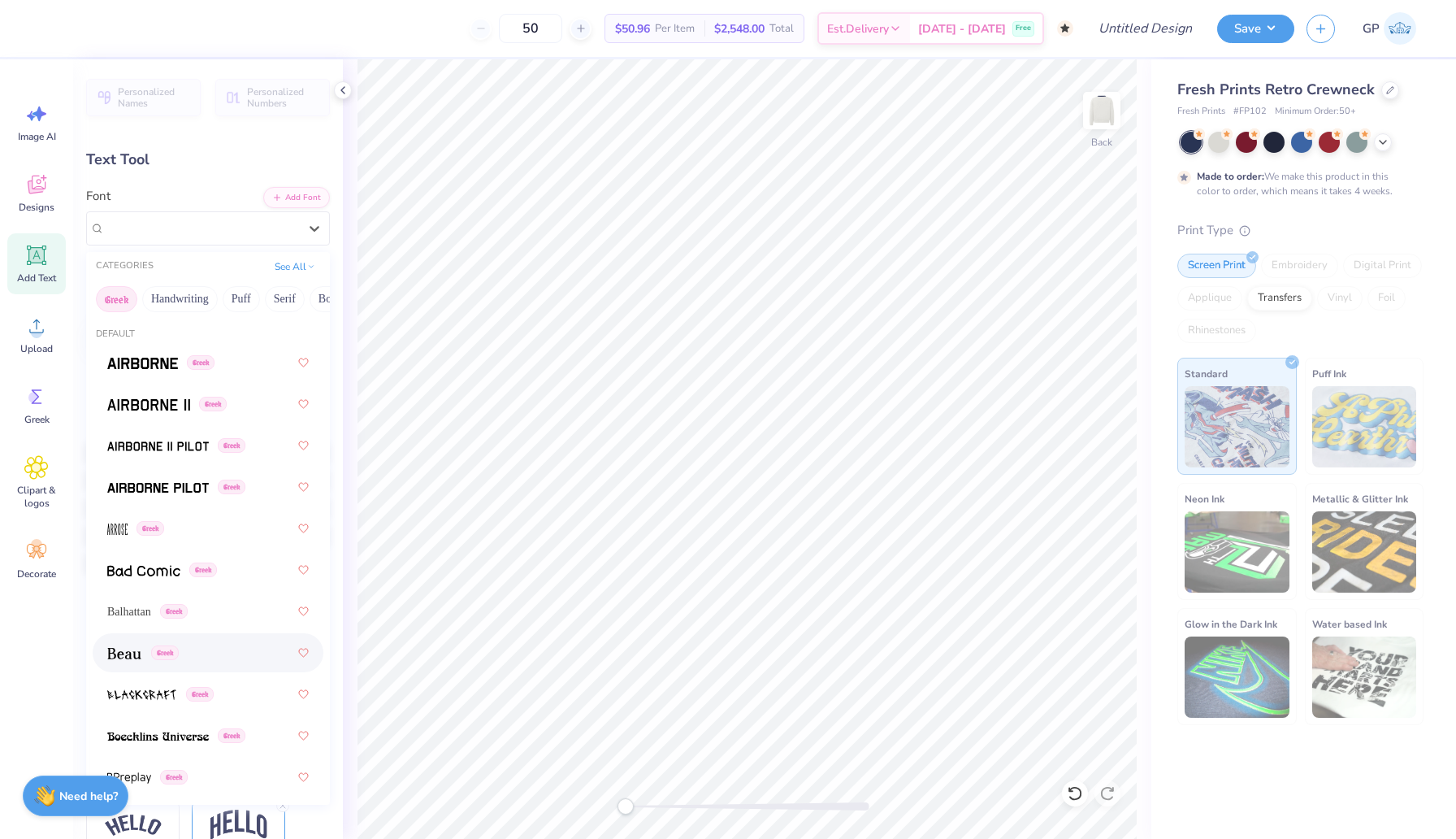
click at [113, 657] on img at bounding box center [124, 653] width 34 height 11
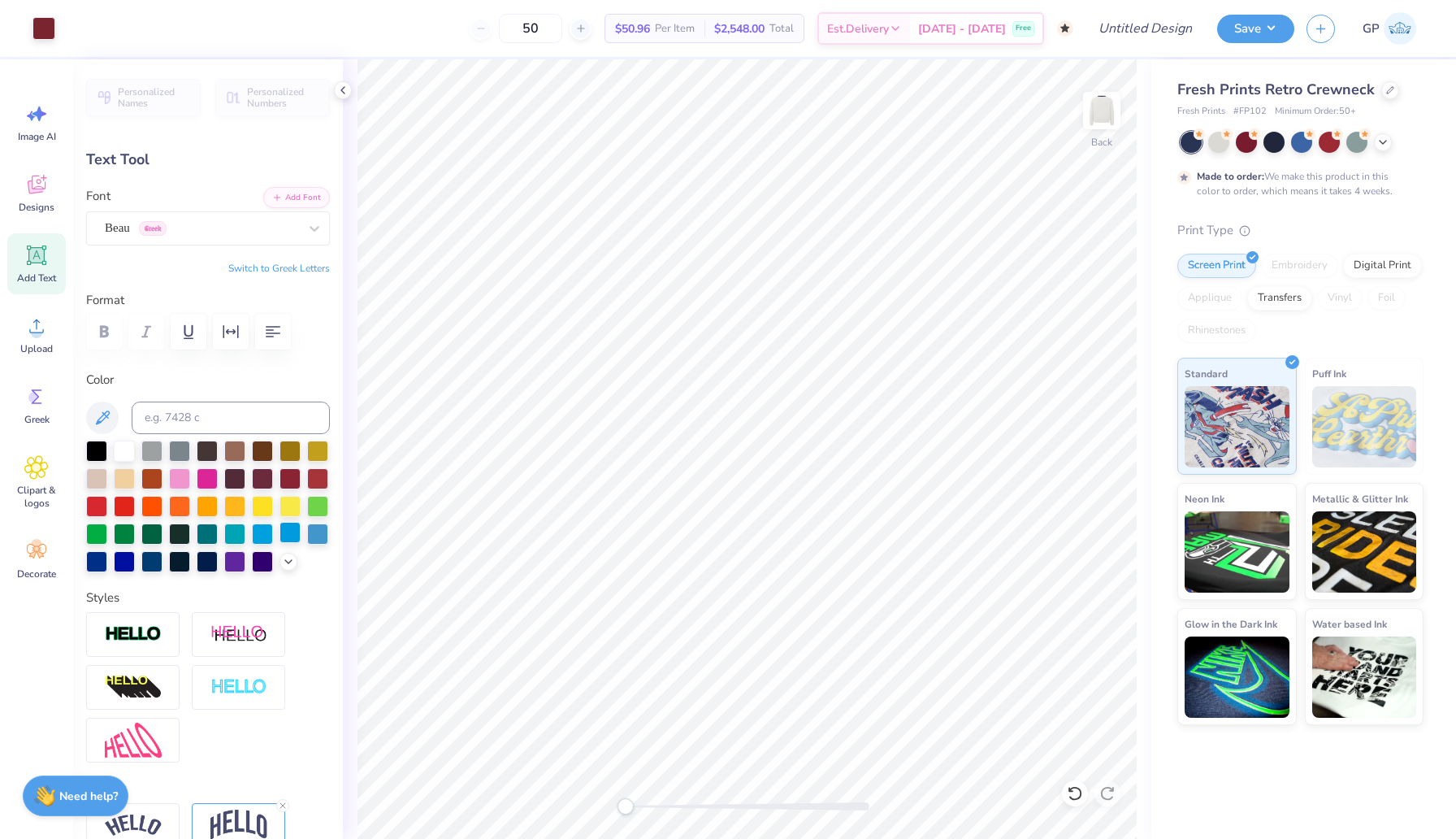
type input "13.98"
type input "4.36"
type input "3.54"
type input "13.28"
type input "4.14"
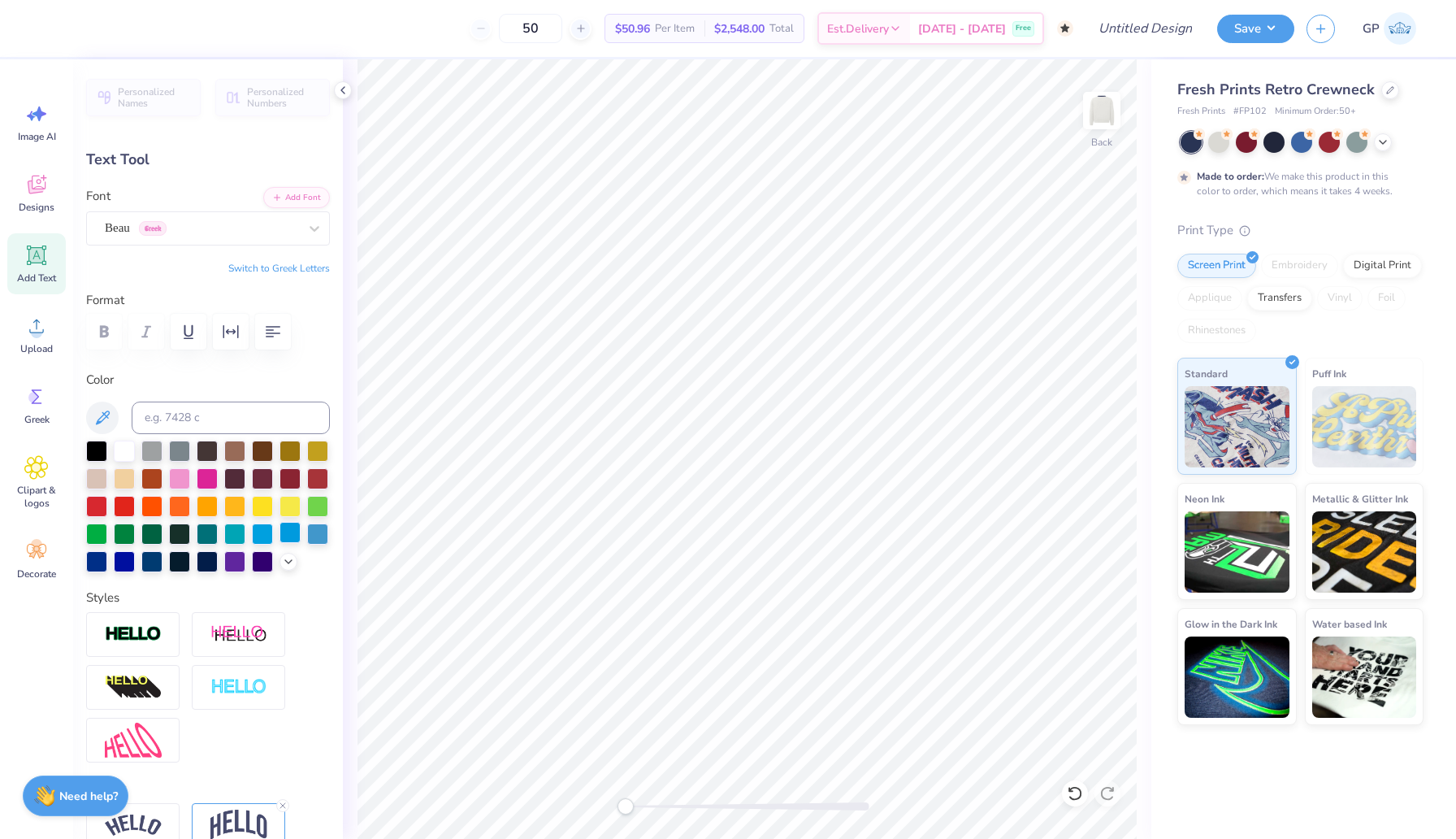
type input "3.77"
type textarea "AXO/FIJI"
type input "11.69"
type input "3.91"
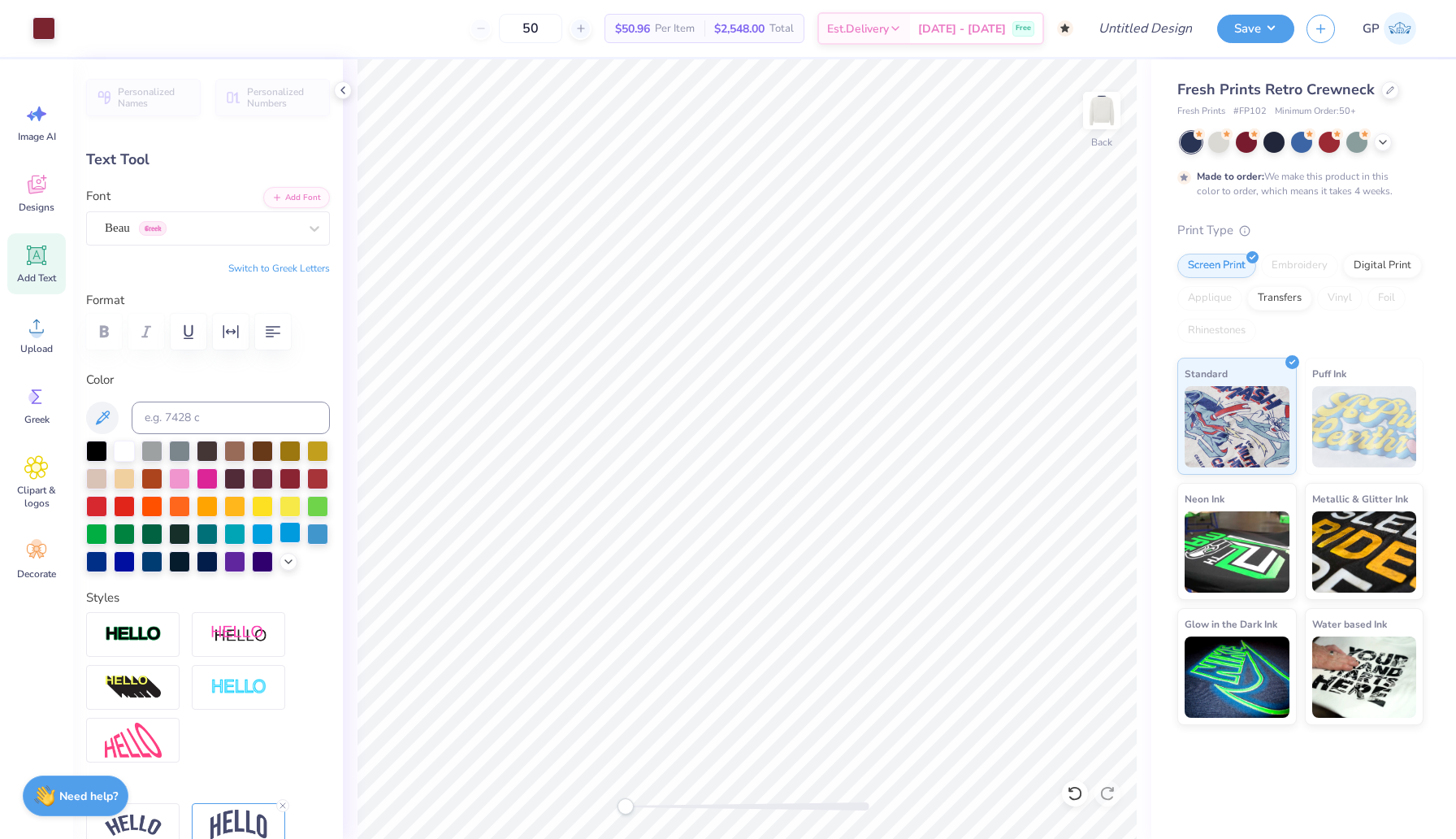
type input "3.88"
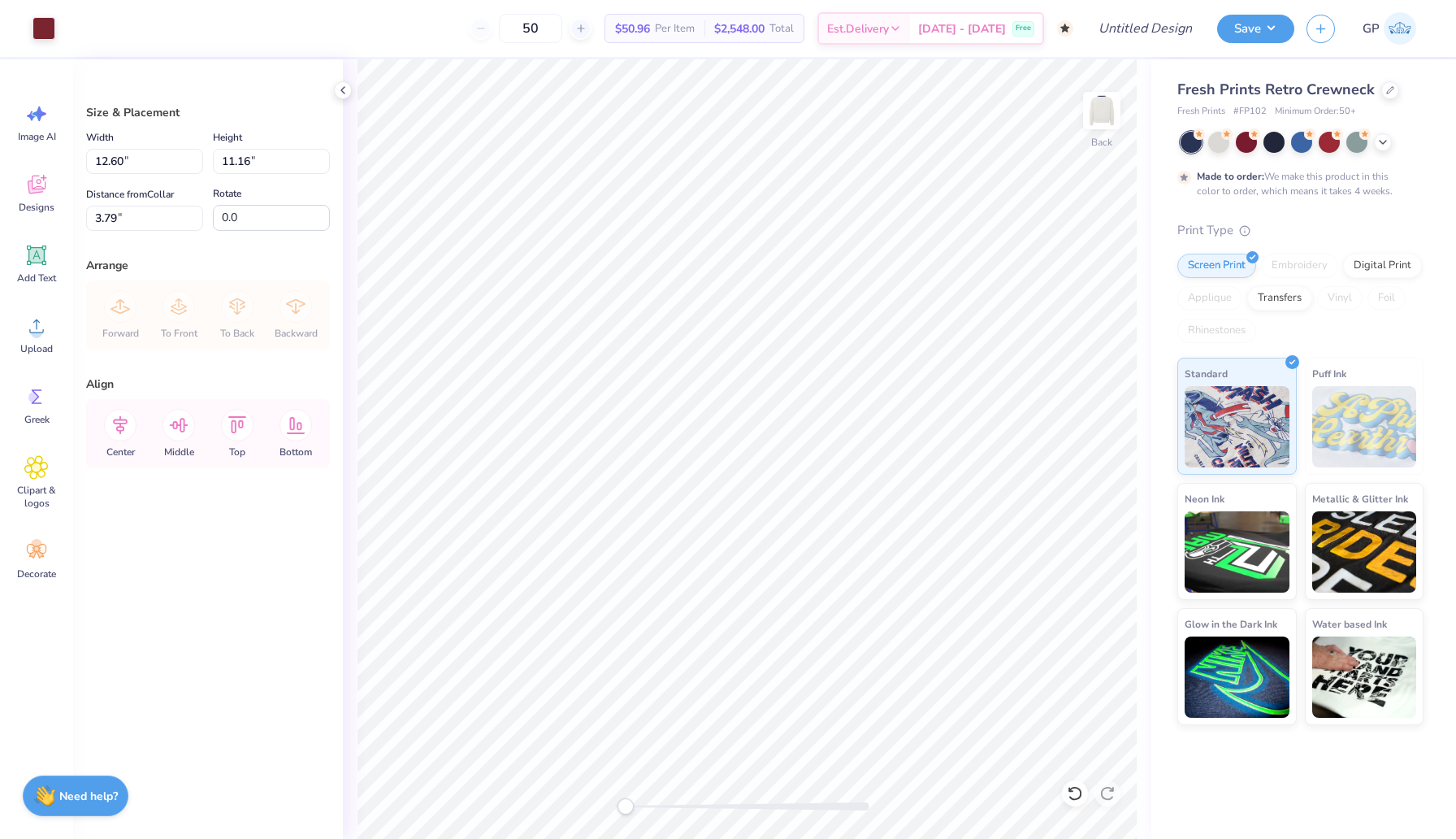
type input "1.67"
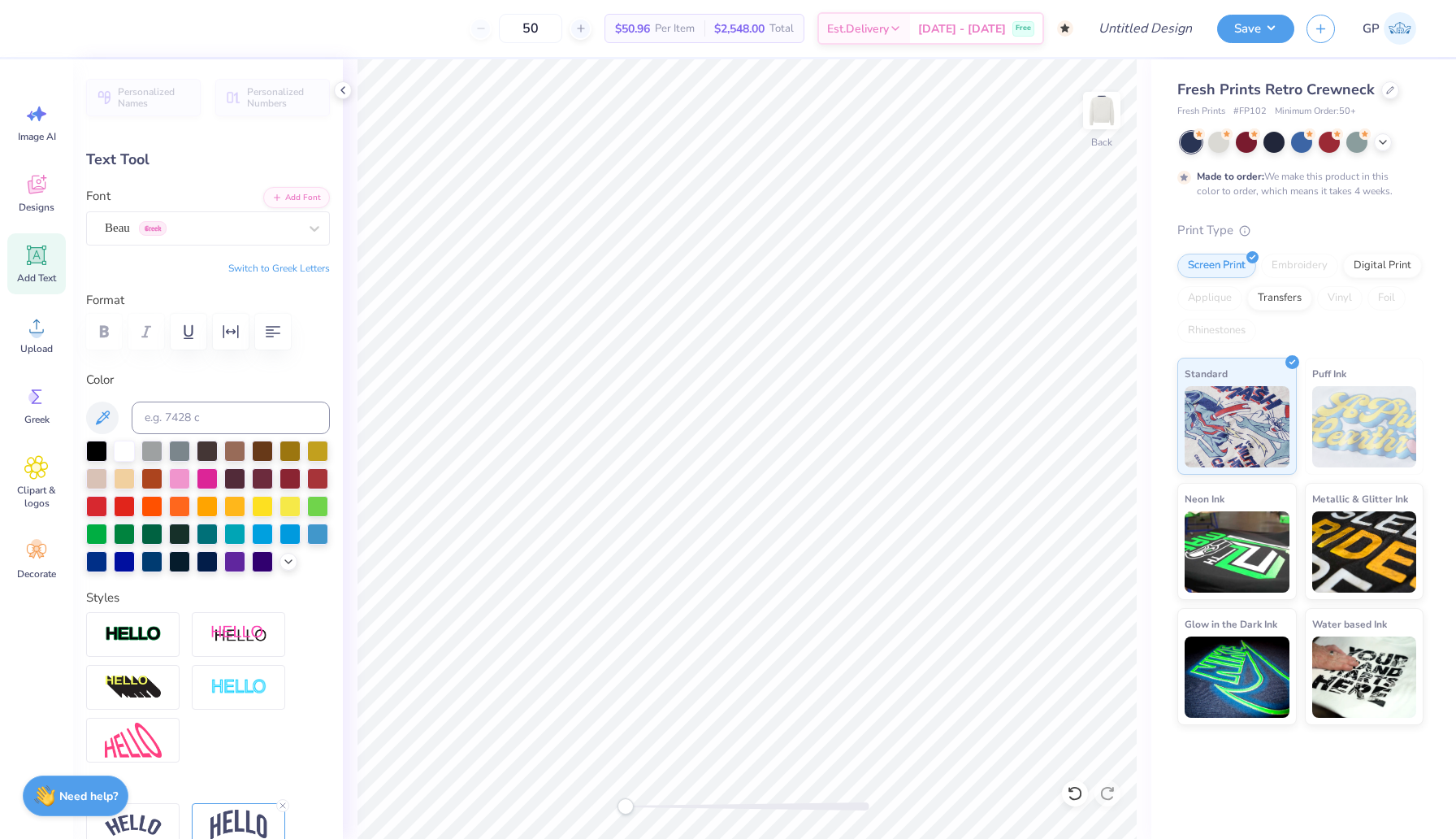
scroll to position [0, 2]
type textarea "AXO X FIJI"
type input "14.15"
type input "4.22"
type input "1.52"
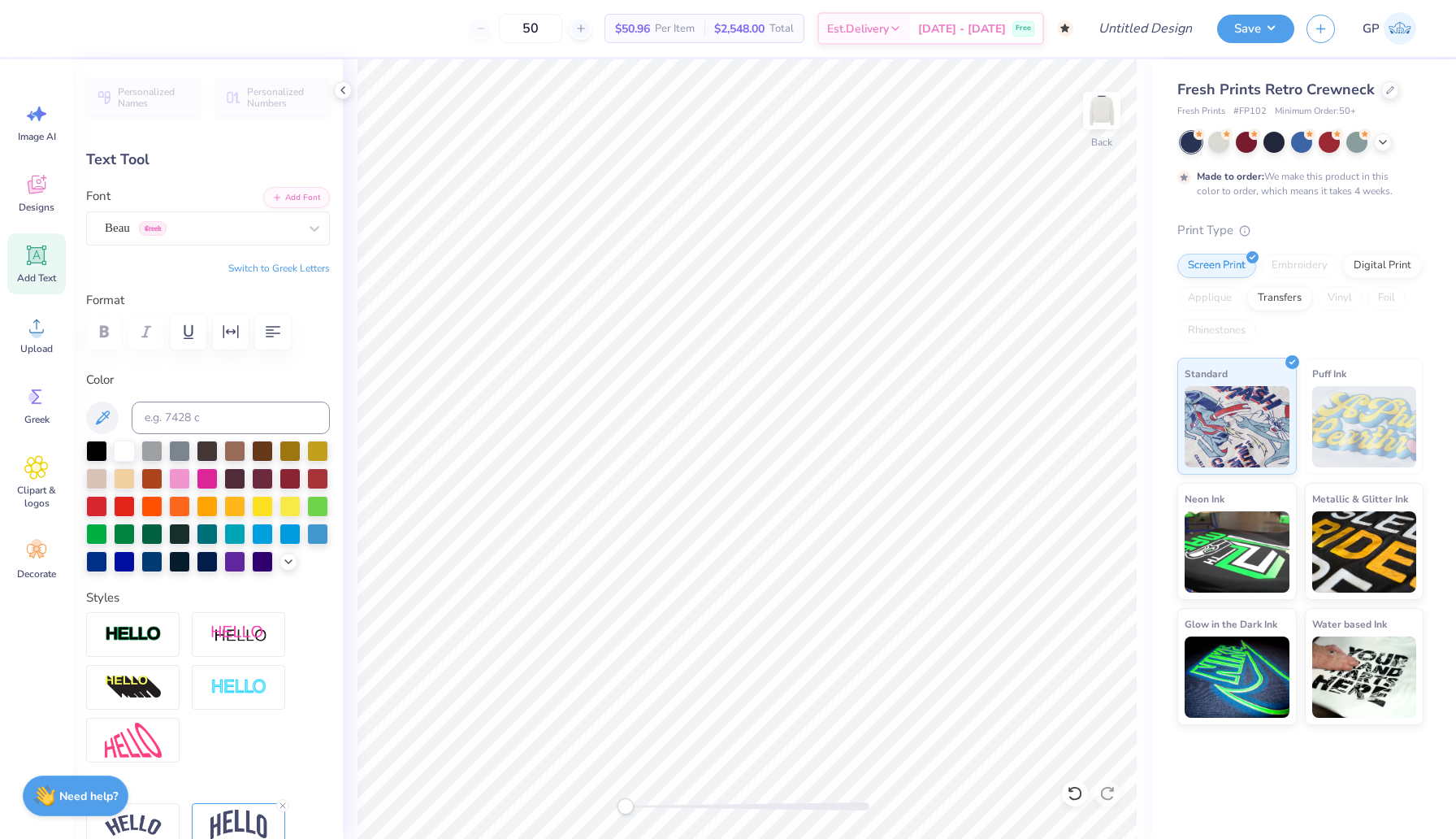
type textarea "AXO & FIJI"
type input "4.21"
type input "1.54"
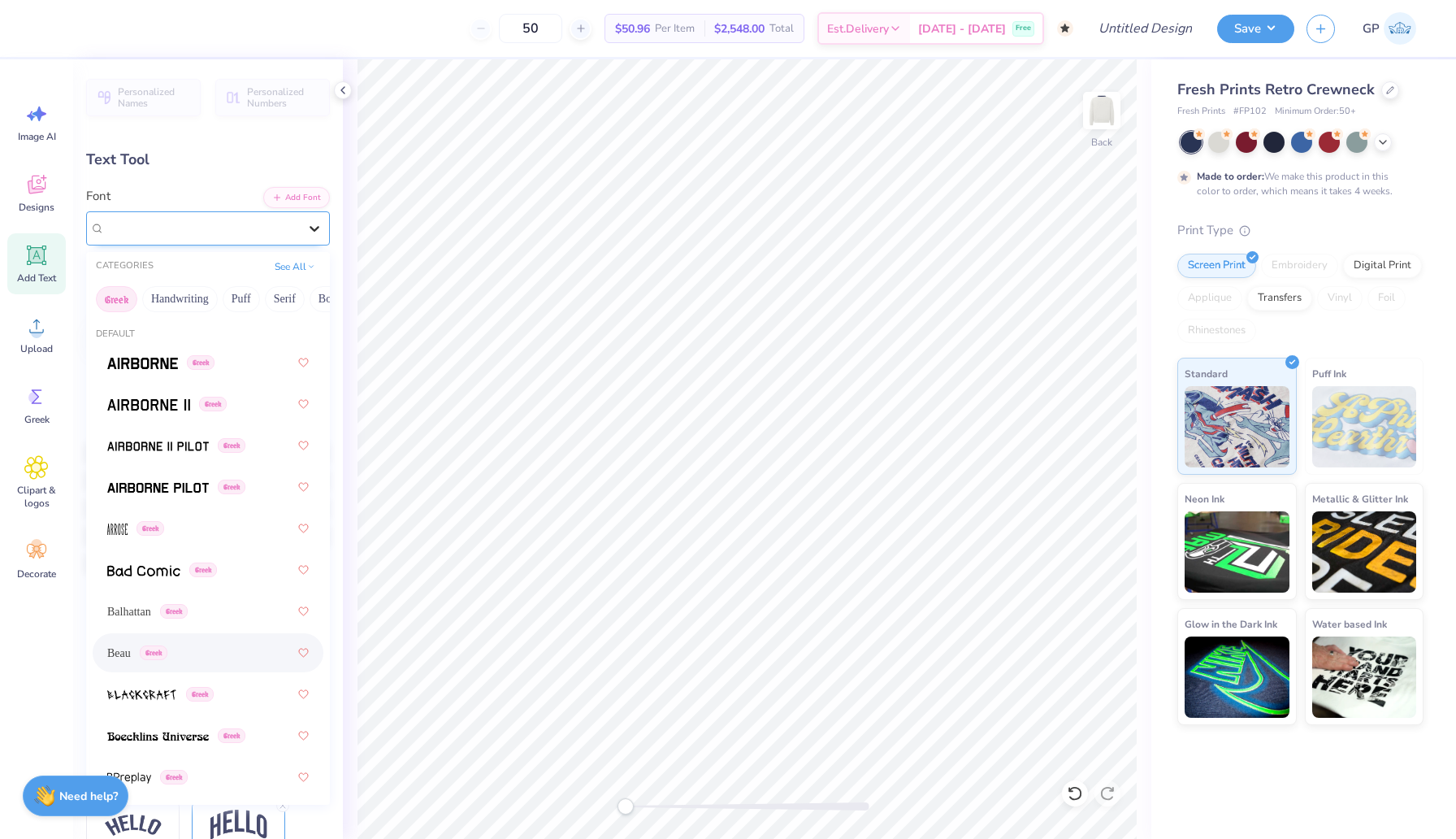
click at [315, 227] on icon at bounding box center [314, 228] width 16 height 16
click at [305, 266] on button "See All" at bounding box center [295, 264] width 50 height 16
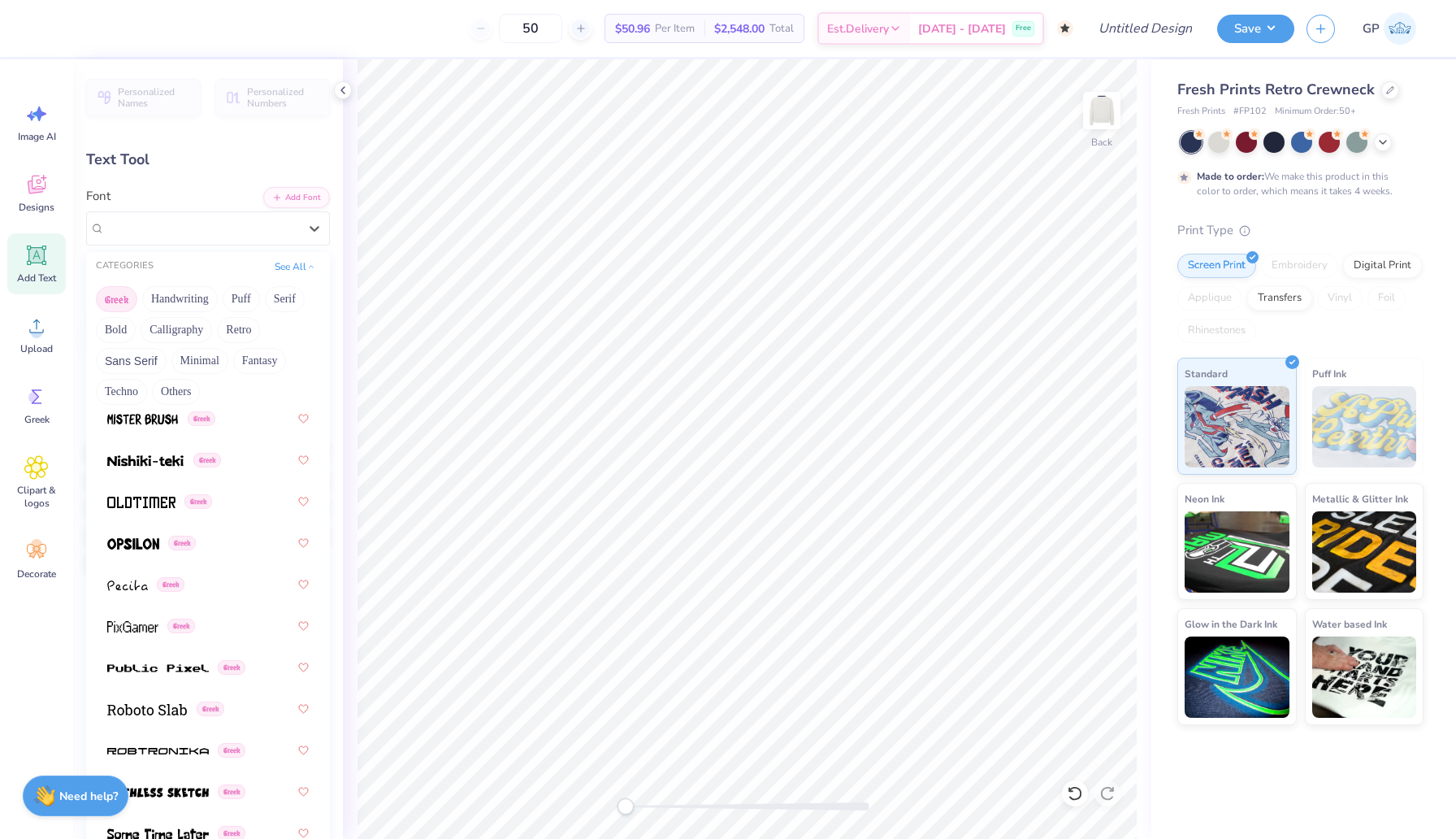
scroll to position [1496, 0]
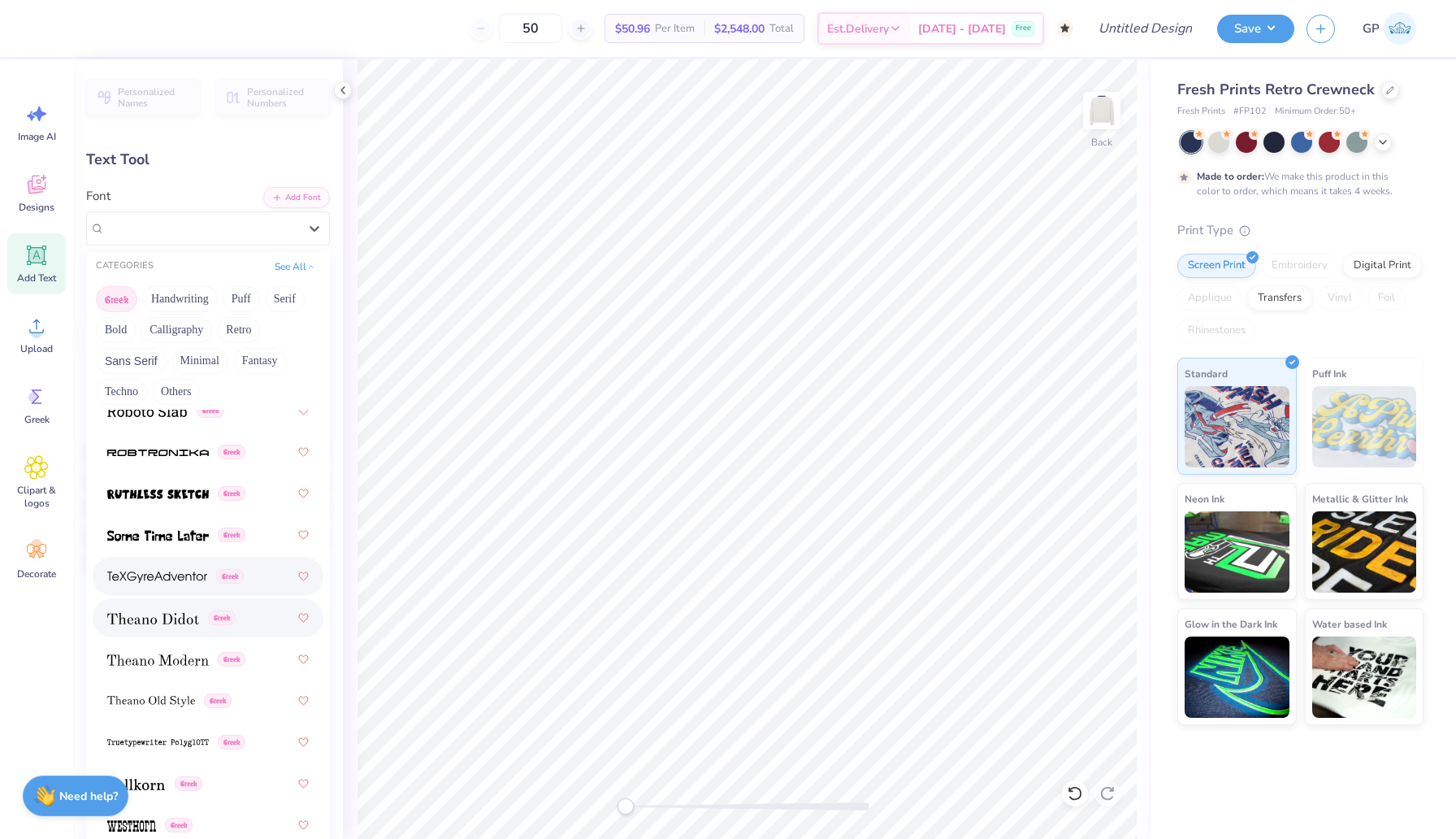
click at [165, 623] on img at bounding box center [153, 618] width 92 height 11
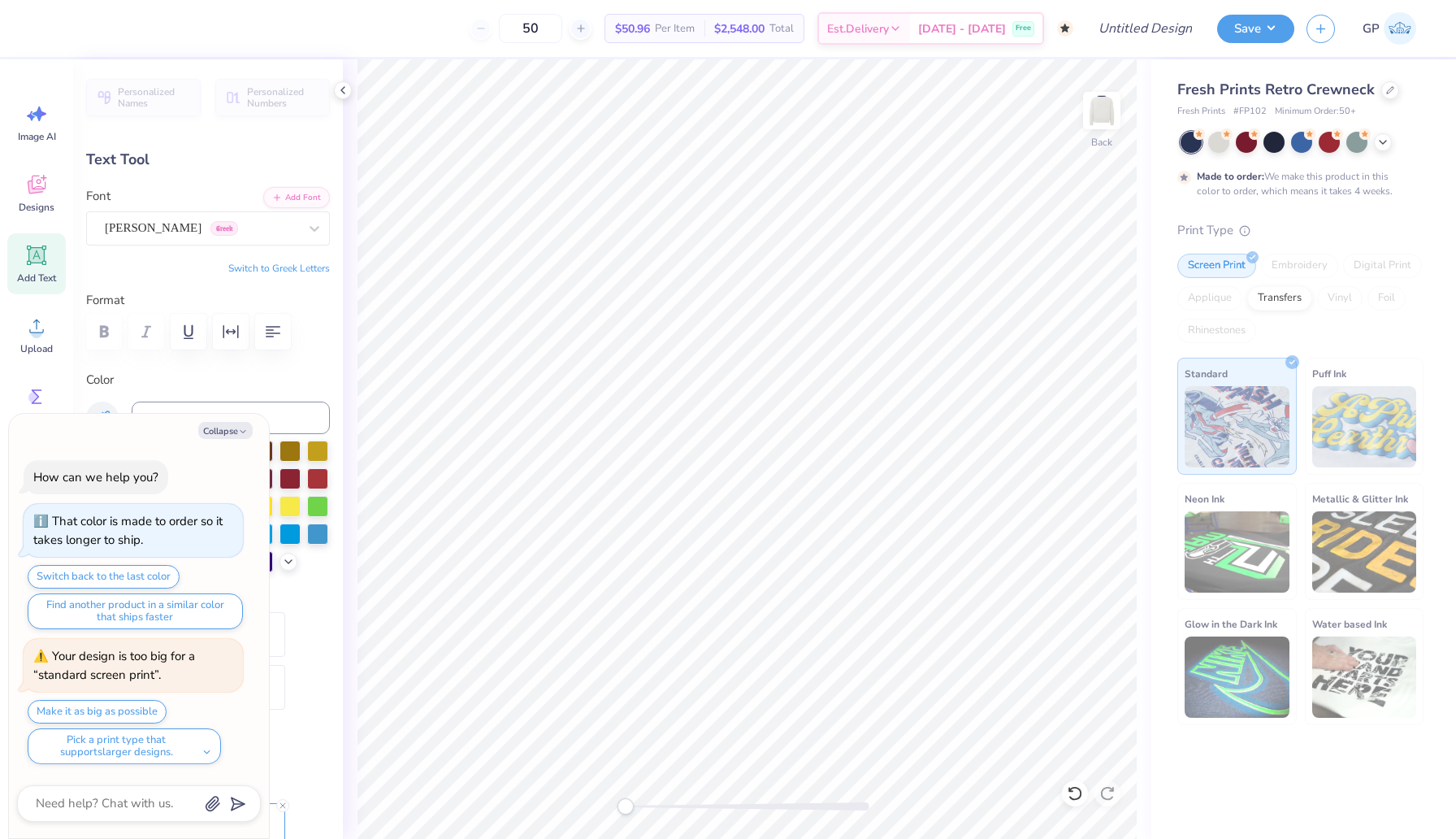
type textarea "x"
type input "17.39"
type input "4.82"
type input "1.24"
type textarea "x"
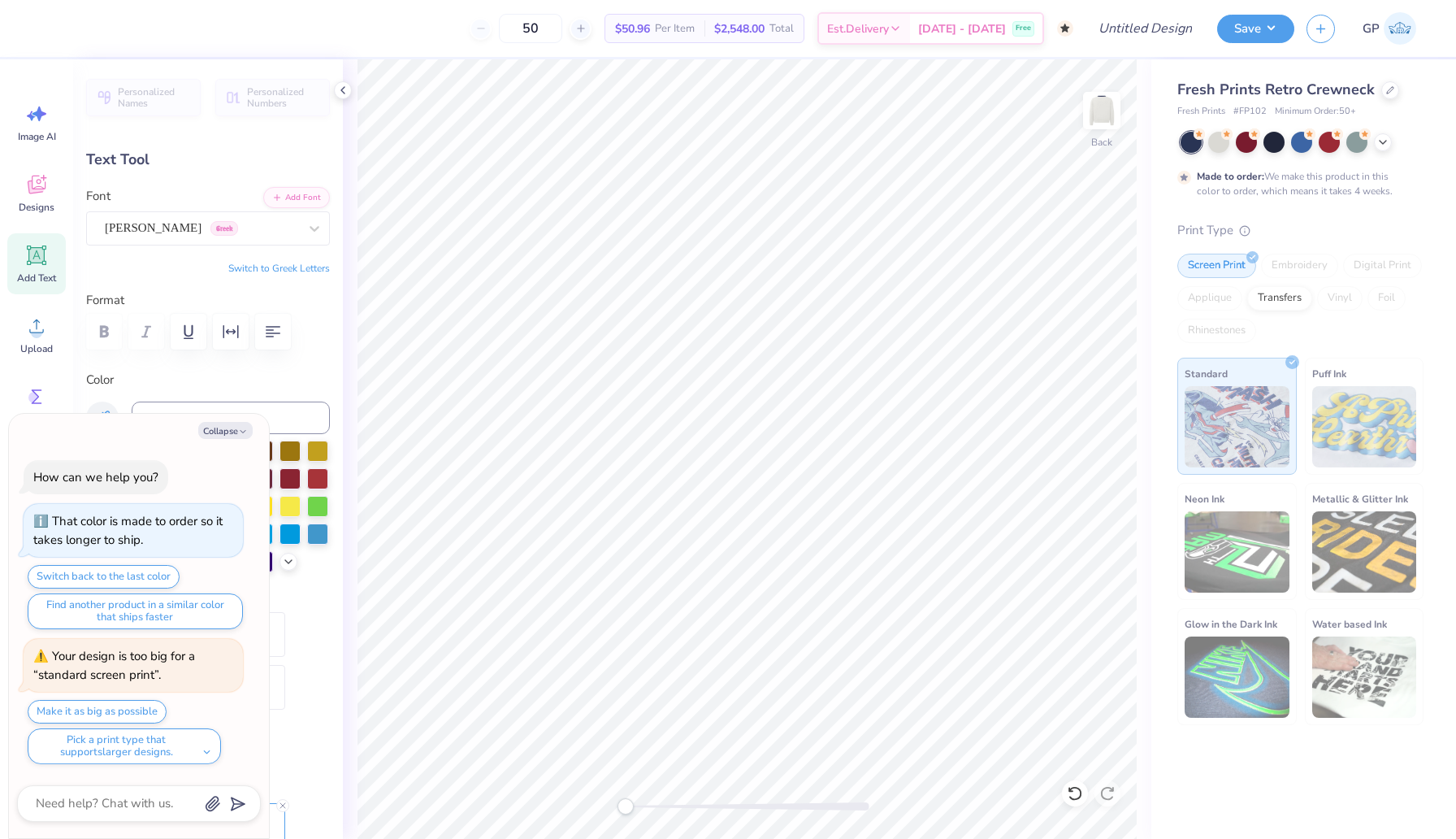
type input "14.95"
type input "4.14"
type input "1.92"
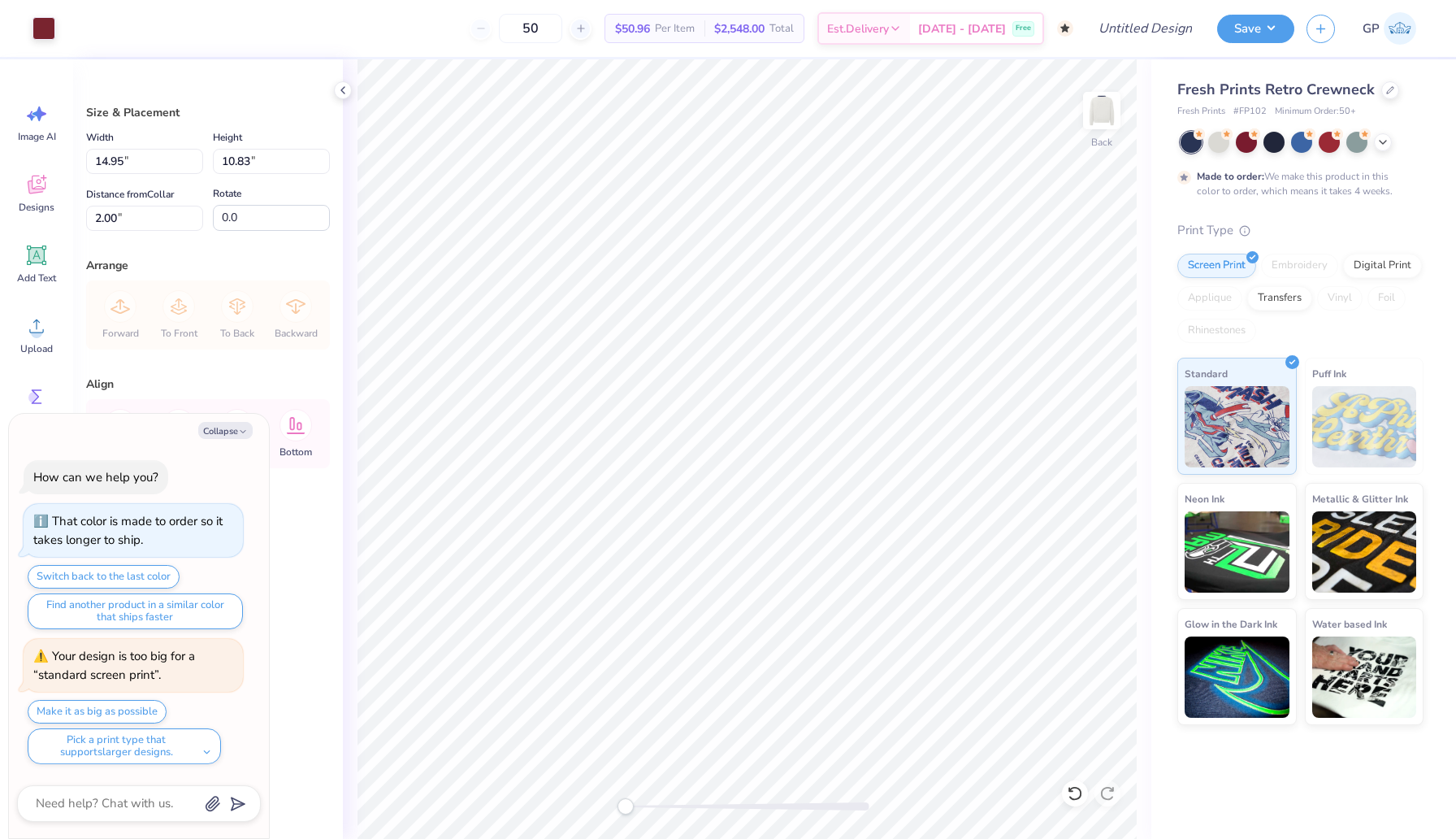
type textarea "x"
type input "2.10"
type textarea "x"
type input "2.47"
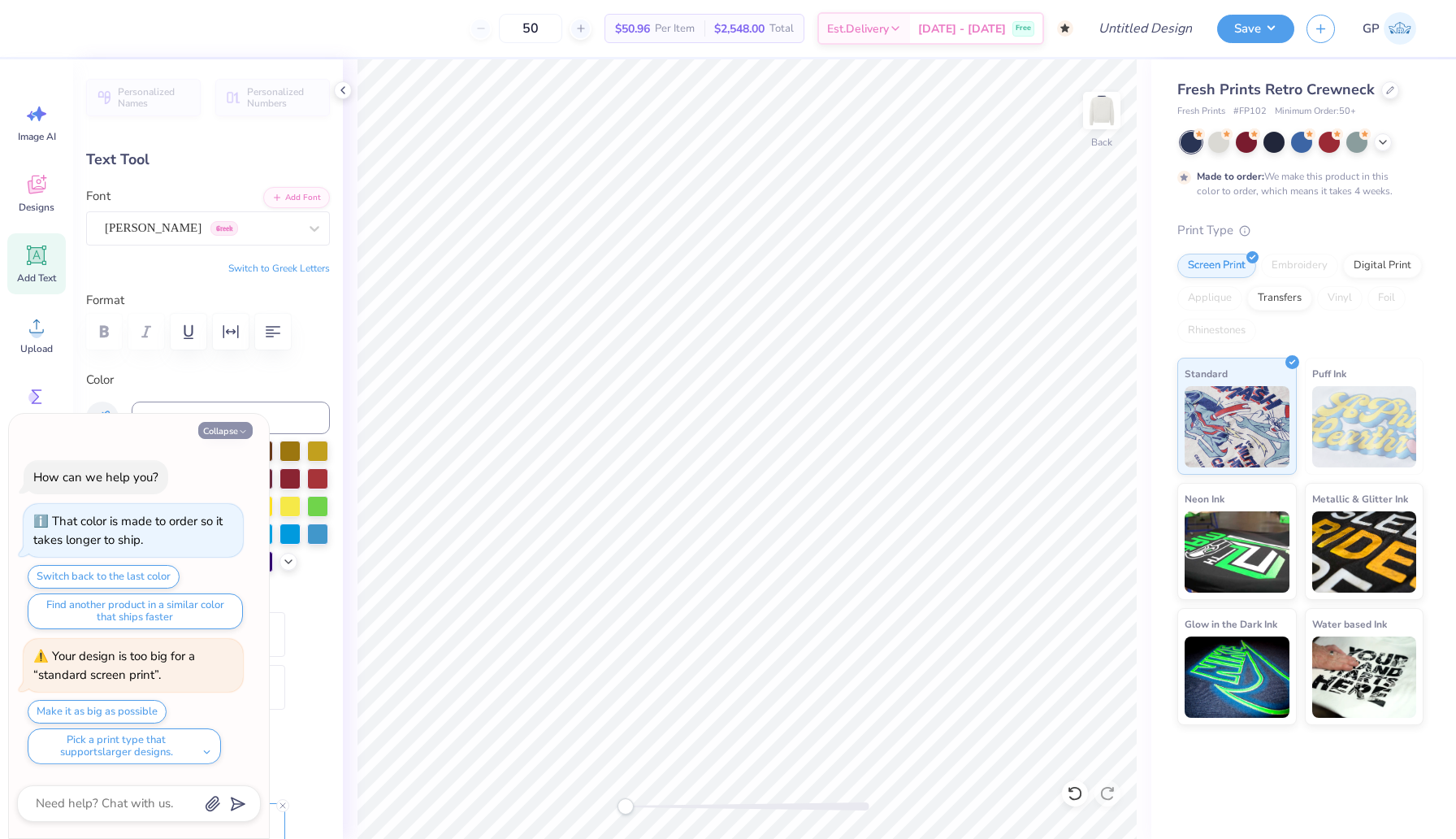
click at [227, 426] on button "Collapse" at bounding box center [226, 431] width 55 height 17
type textarea "x"
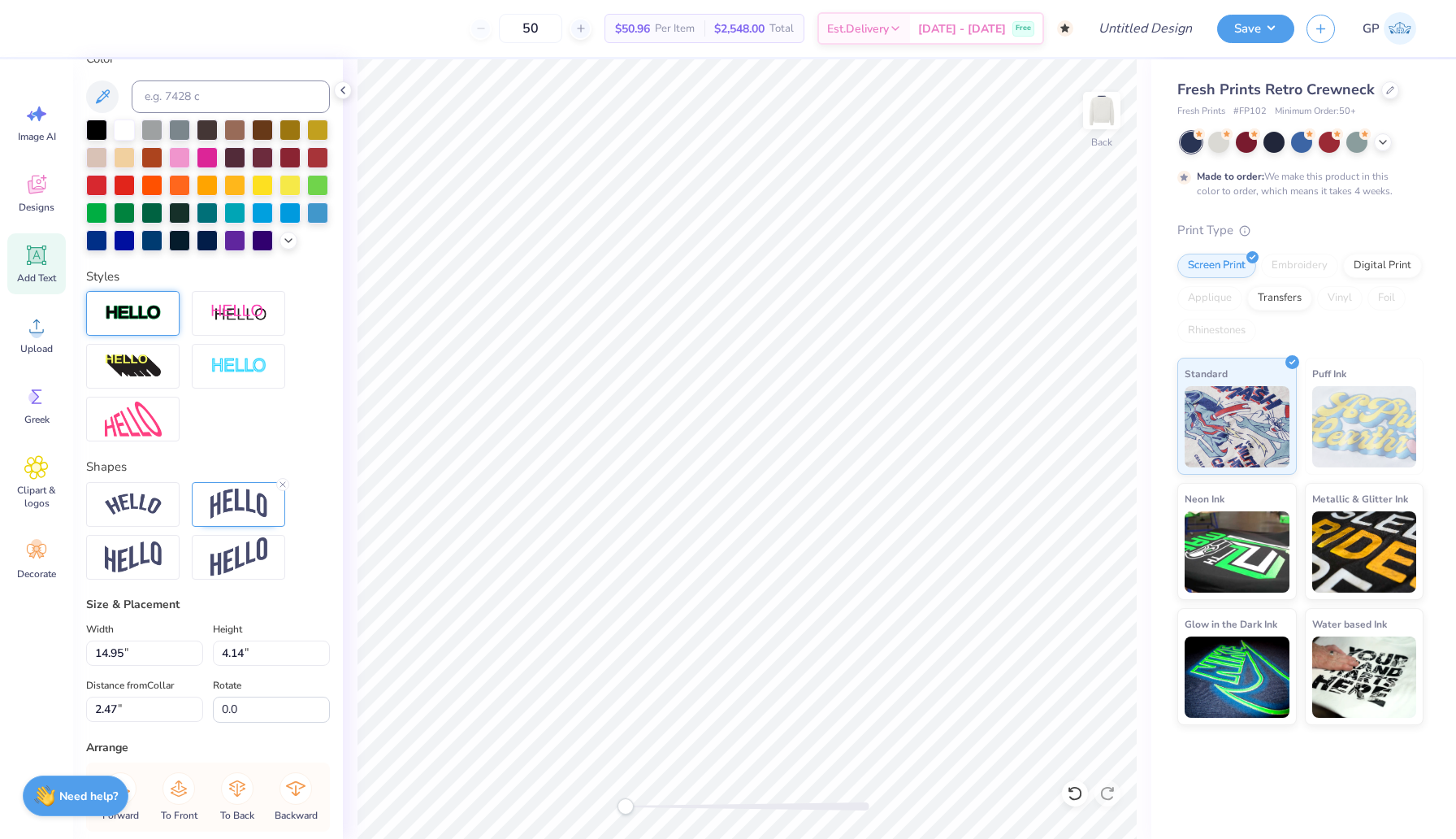
scroll to position [503, 0]
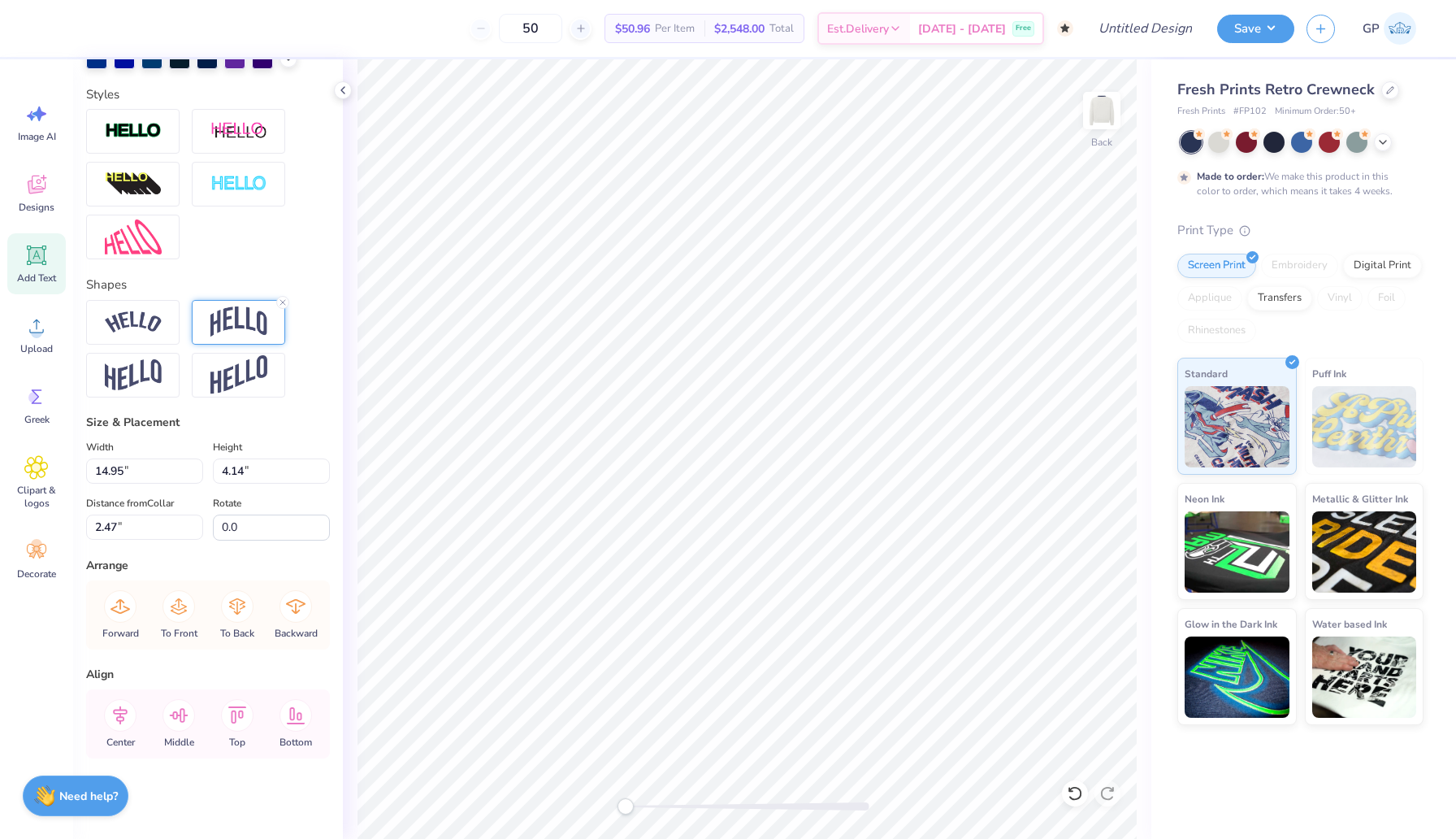
click at [241, 328] on img at bounding box center [239, 321] width 57 height 31
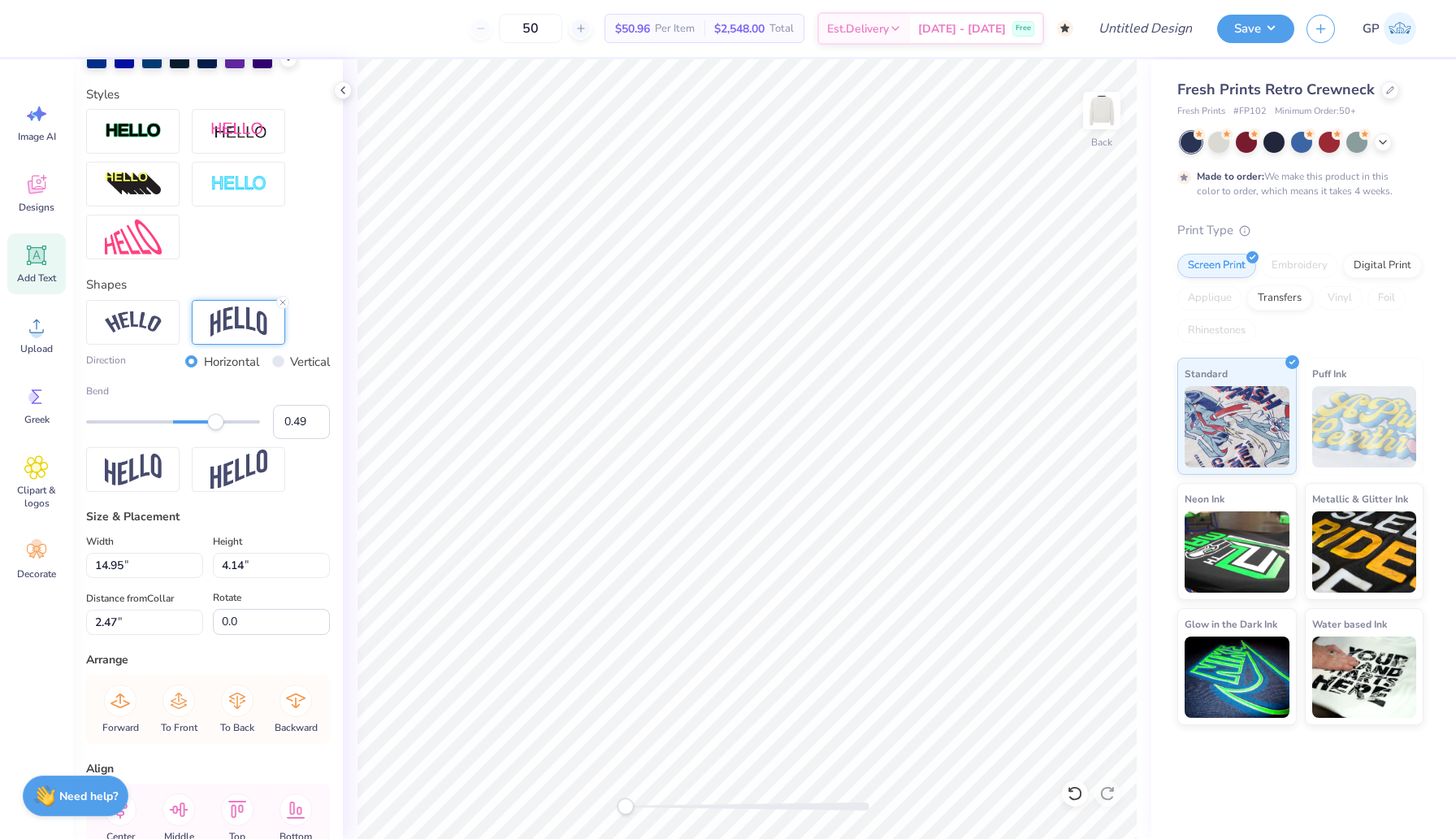
type input "0.50"
drag, startPoint x: 208, startPoint y: 419, endPoint x: 217, endPoint y: 421, distance: 9.2
click at [217, 421] on div "Accessibility label" at bounding box center [217, 421] width 16 height 16
click at [1154, 23] on input "Design Title" at bounding box center [1125, 28] width 159 height 32
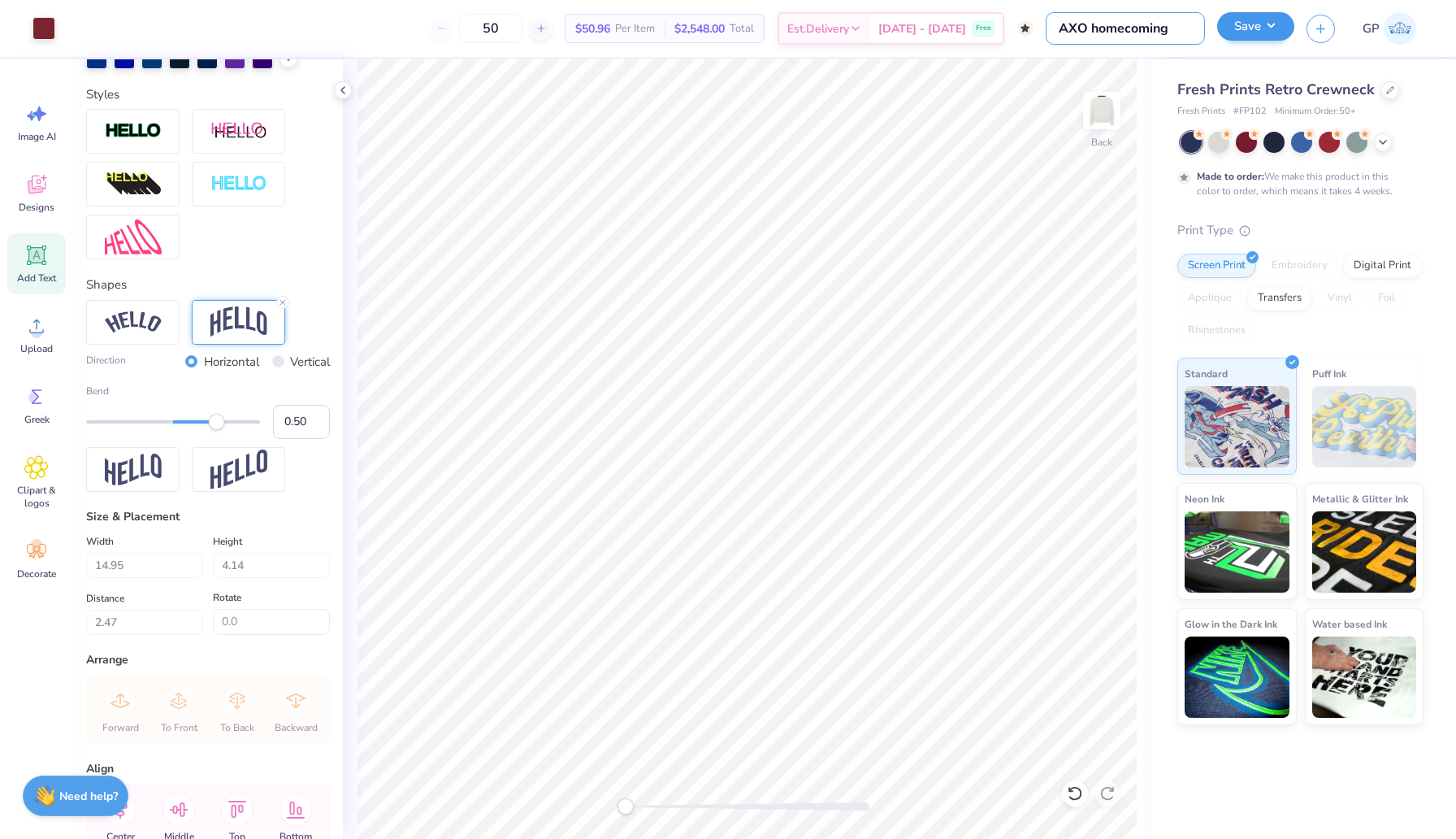
type input "AXO homecoming"
click at [1264, 34] on button "Save" at bounding box center [1256, 26] width 78 height 28
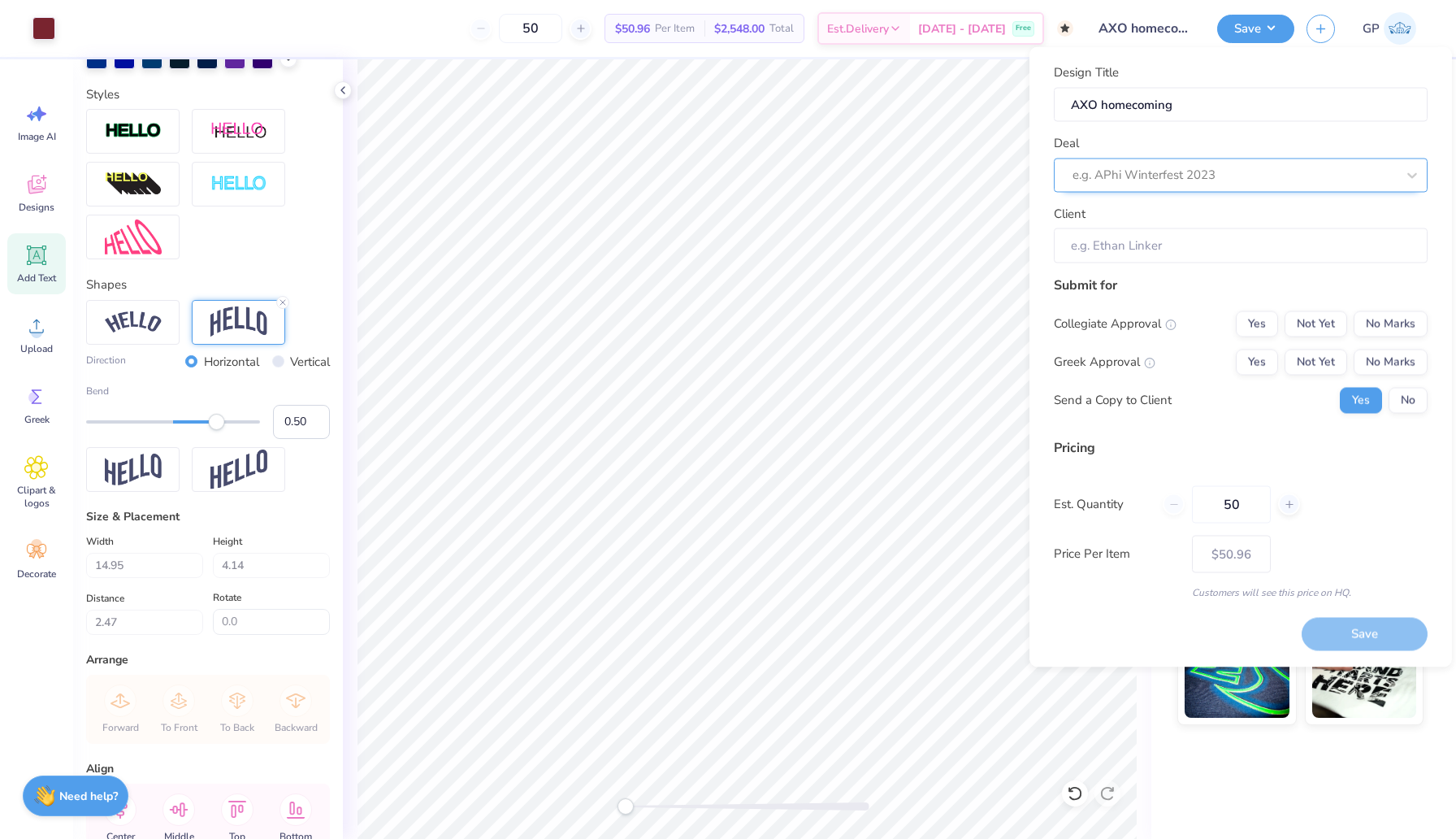
click at [1177, 178] on div at bounding box center [1234, 176] width 323 height 22
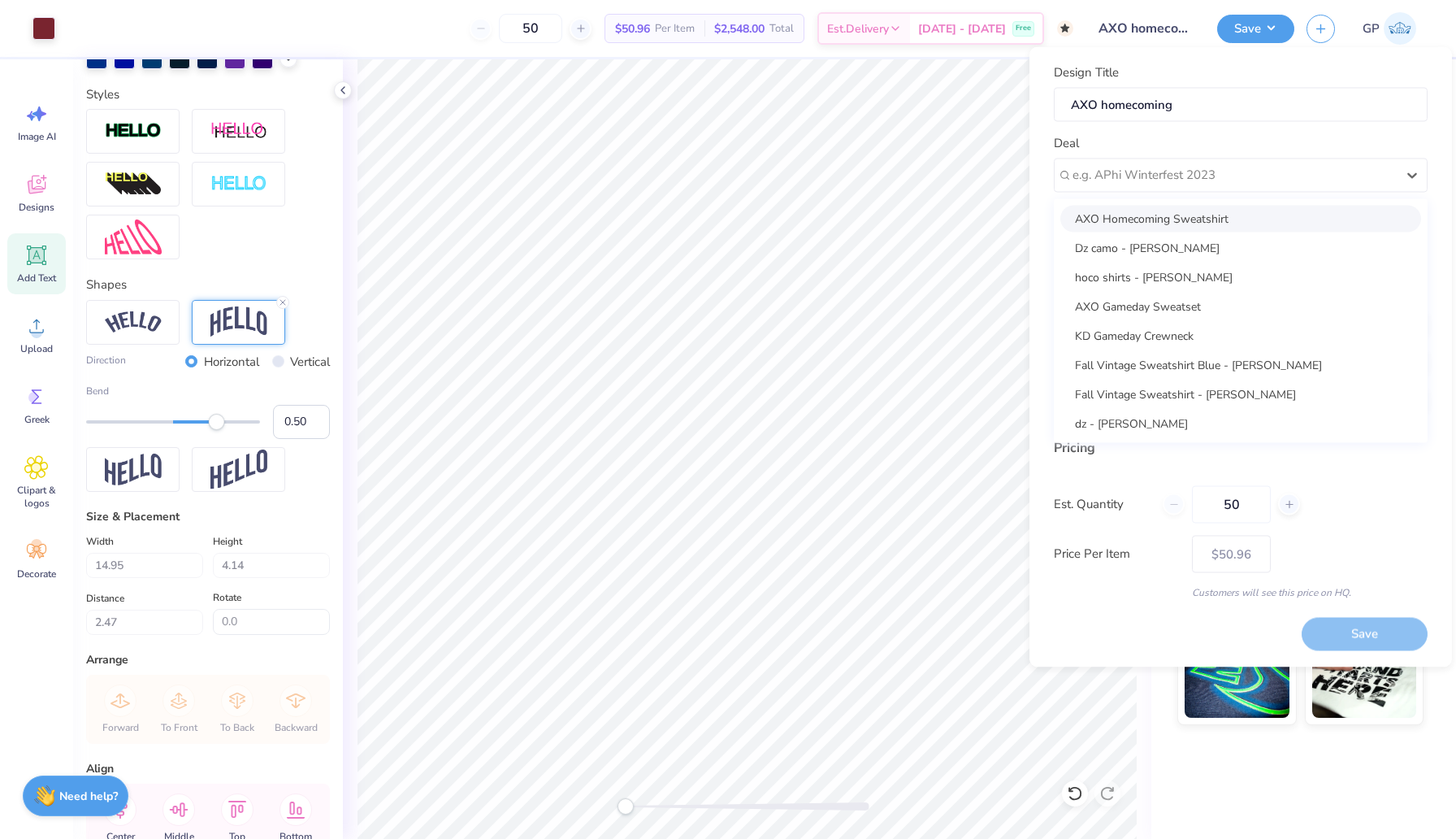
click at [1164, 217] on div "AXO Homecoming Sweatshirt" at bounding box center [1240, 217] width 361 height 26
type input "Sofia Diiorio"
type input "$59.98"
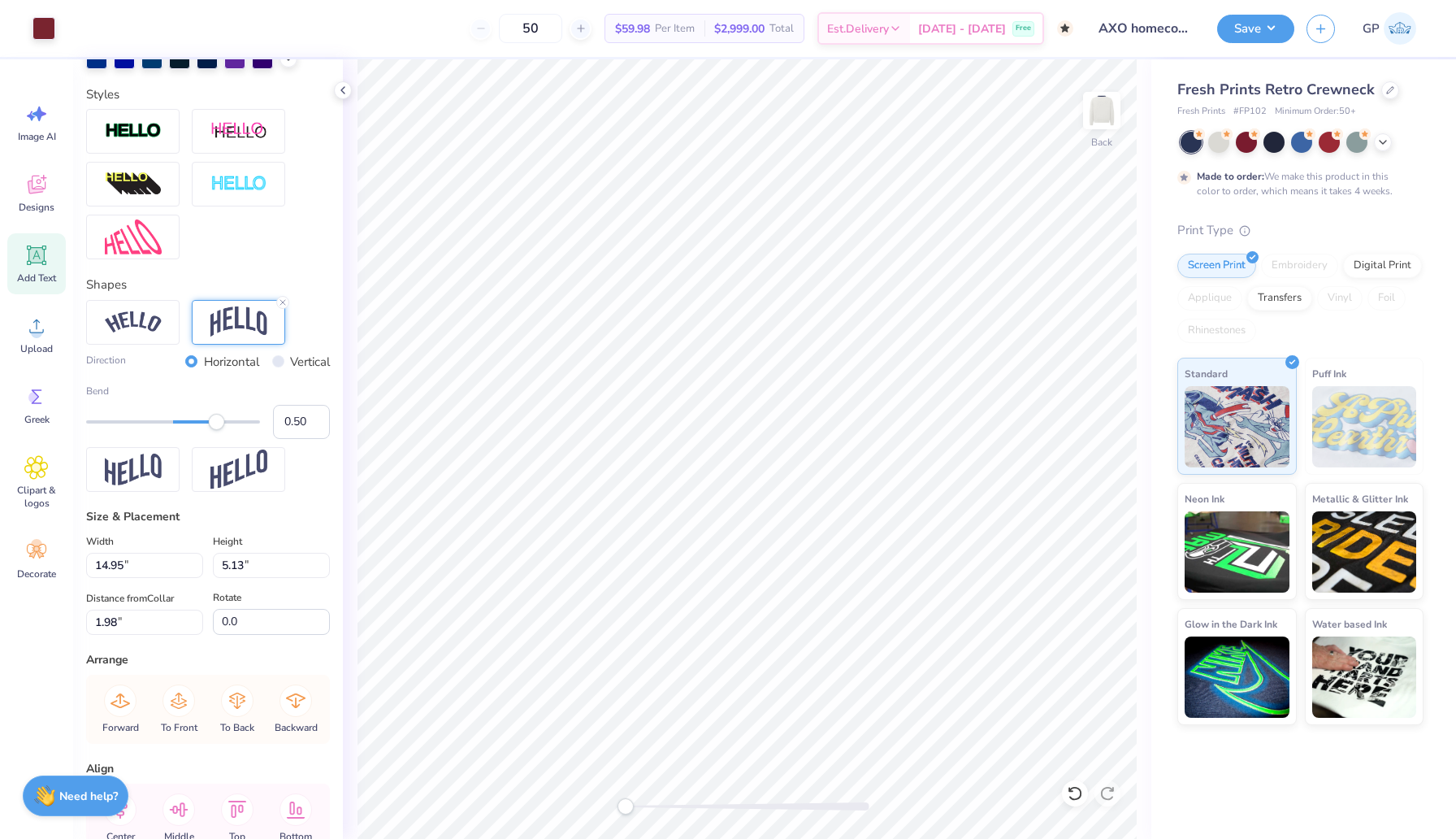
type input "5.13"
type input "1.98"
type input "3.85"
type input "0.71"
type input "12.59"
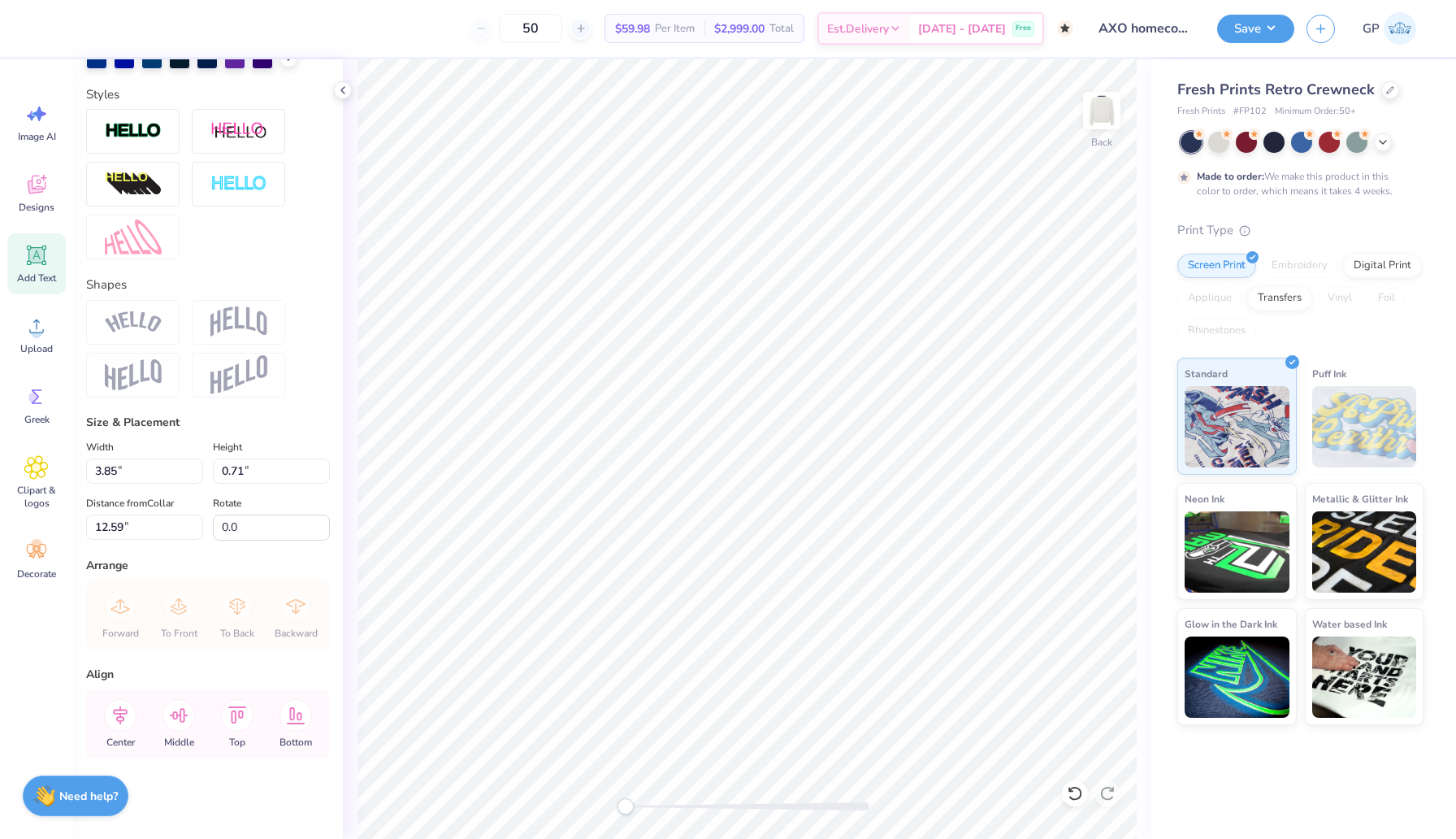
scroll to position [0, 2]
type textarea "EST. 2025"
type input "14.95"
type input "5.13"
type input "1.99"
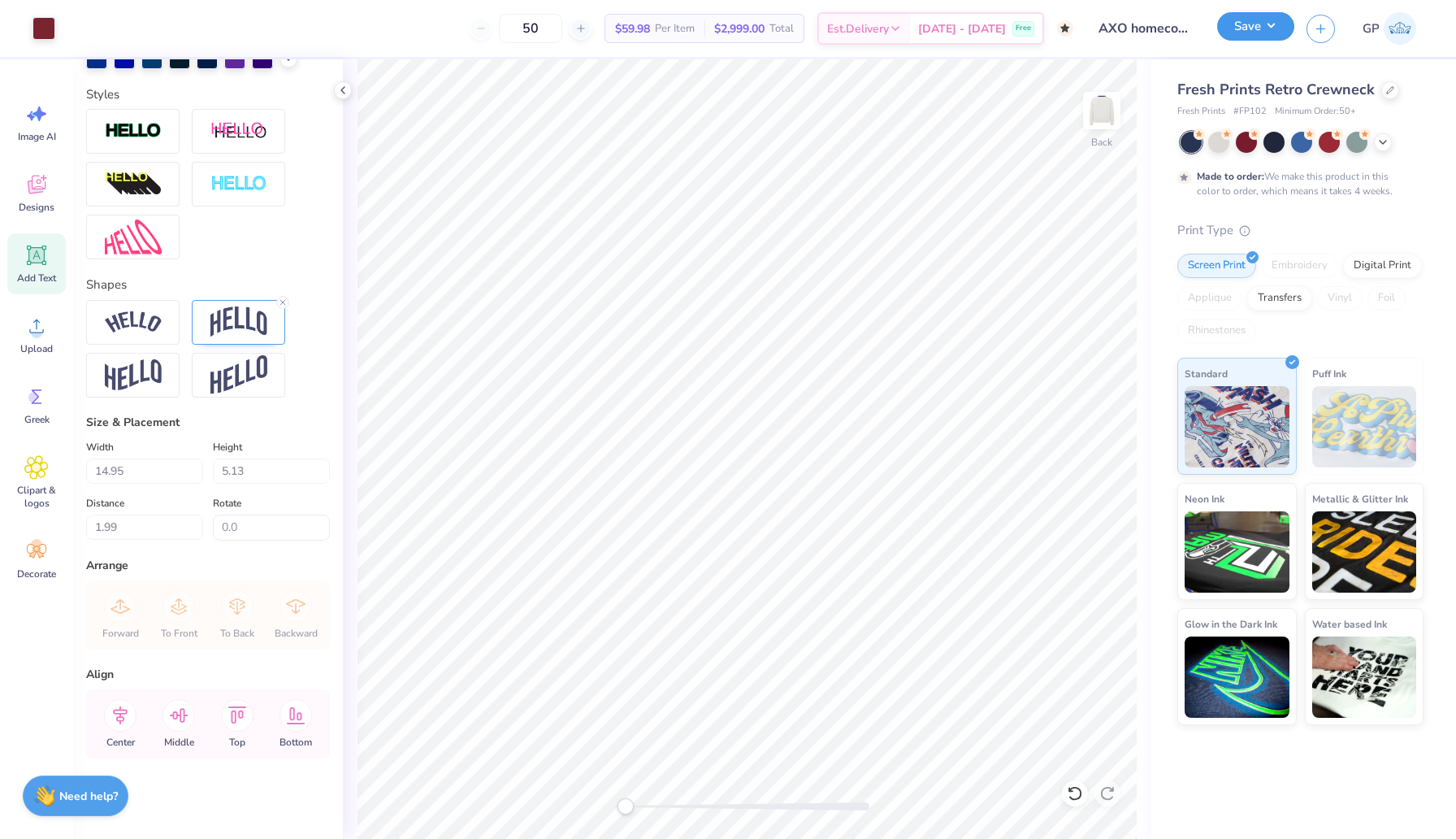
click at [1273, 30] on button "Save" at bounding box center [1256, 26] width 78 height 28
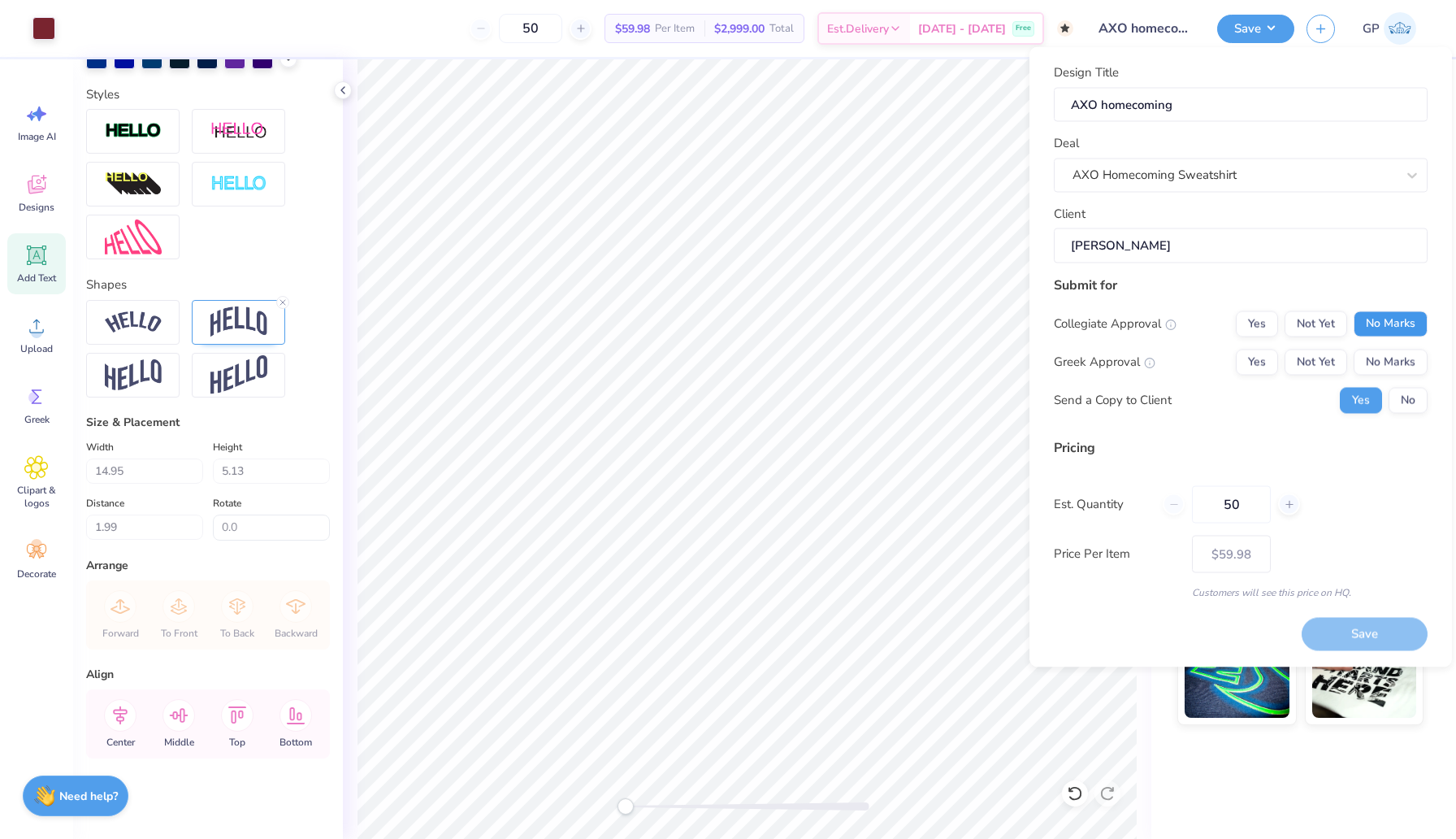
click at [1411, 322] on button "No Marks" at bounding box center [1390, 323] width 74 height 26
click at [1268, 355] on button "Yes" at bounding box center [1257, 362] width 43 height 26
type input "$59.98"
drag, startPoint x: 1248, startPoint y: 501, endPoint x: 1175, endPoint y: 500, distance: 73.0
click at [1175, 500] on div "50" at bounding box center [1231, 504] width 137 height 38
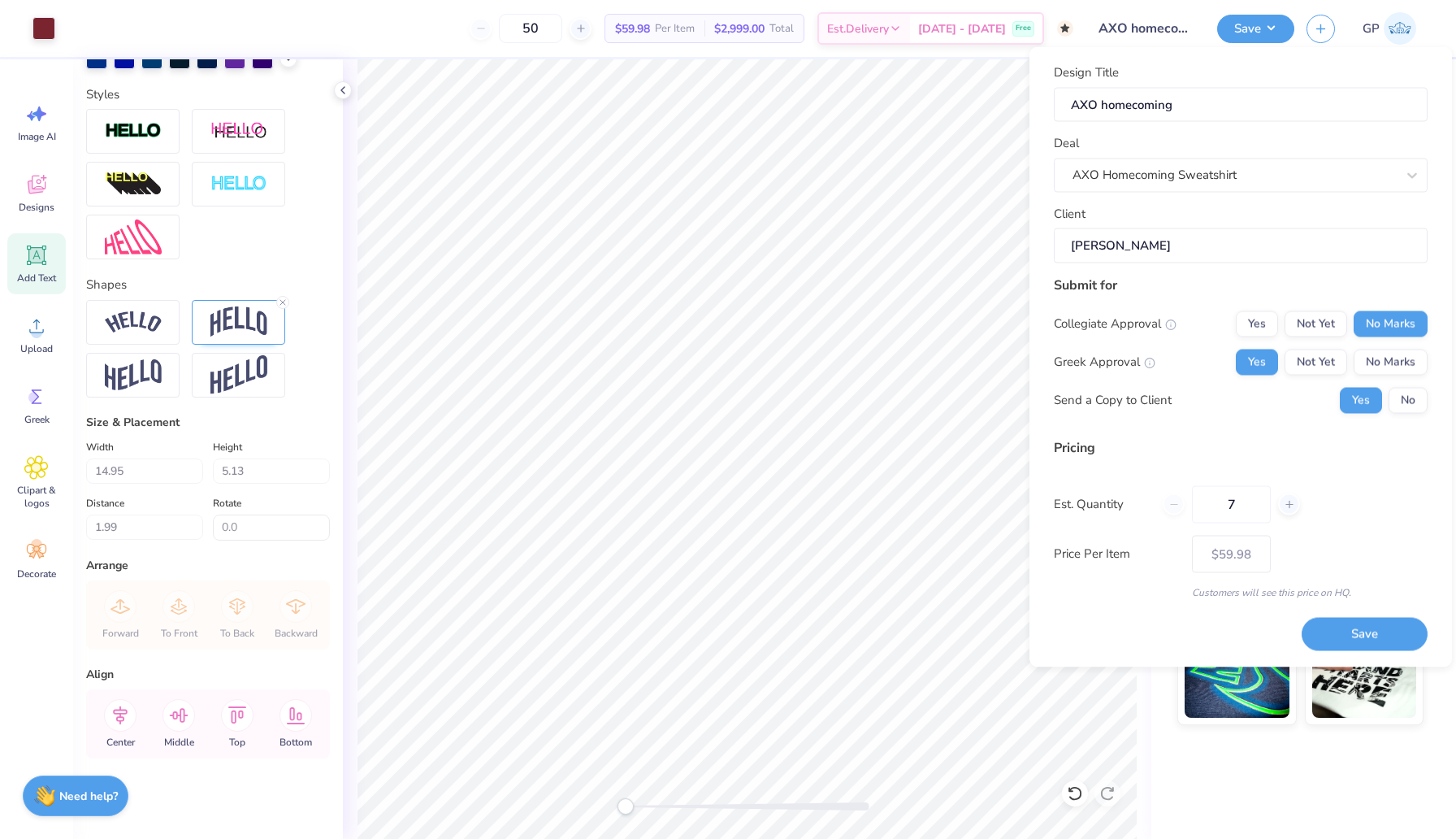
type input "75"
type input "$59.08"
type input "75"
click at [1357, 635] on button "Save" at bounding box center [1365, 634] width 126 height 33
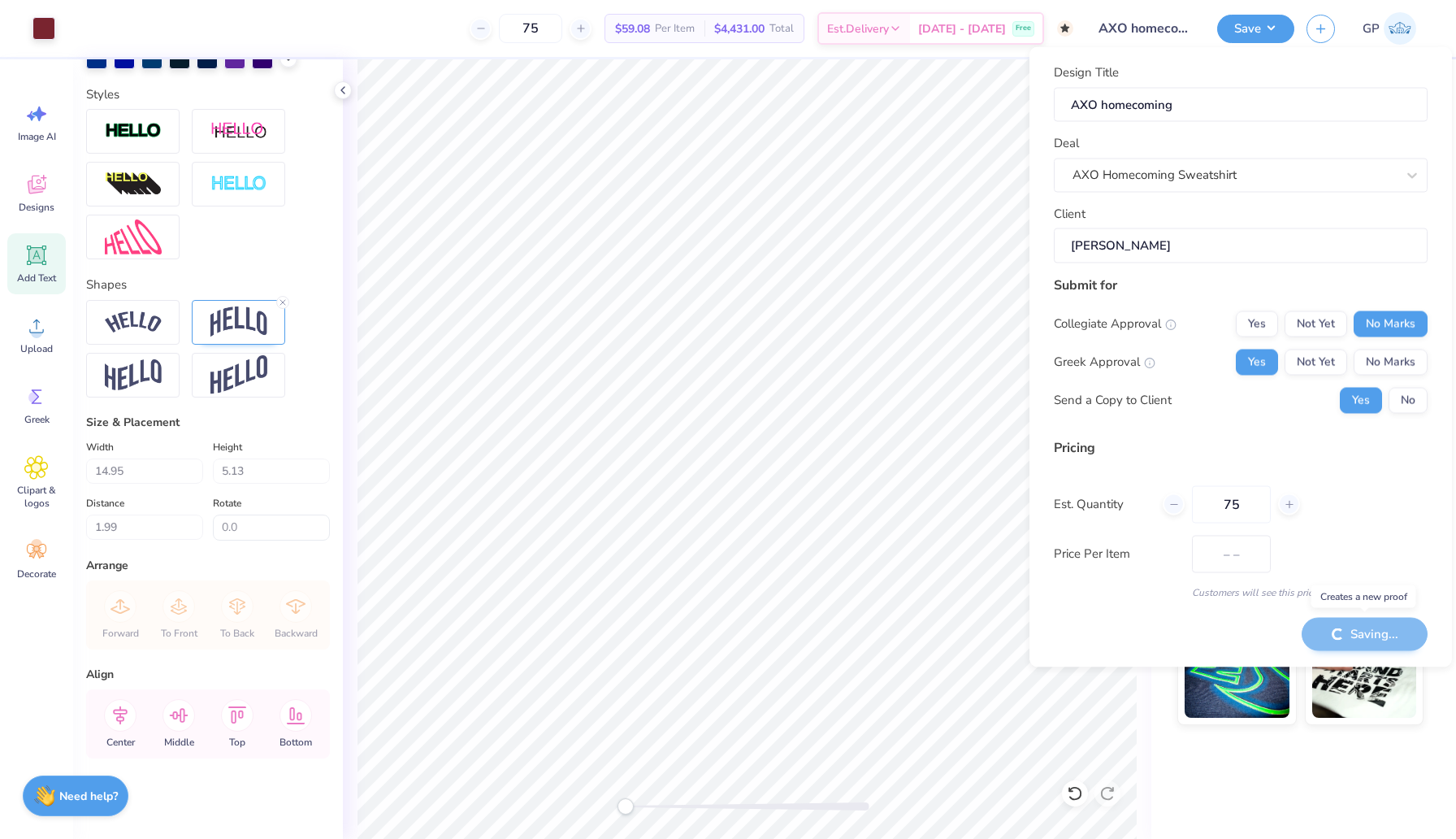
type input "$50.20"
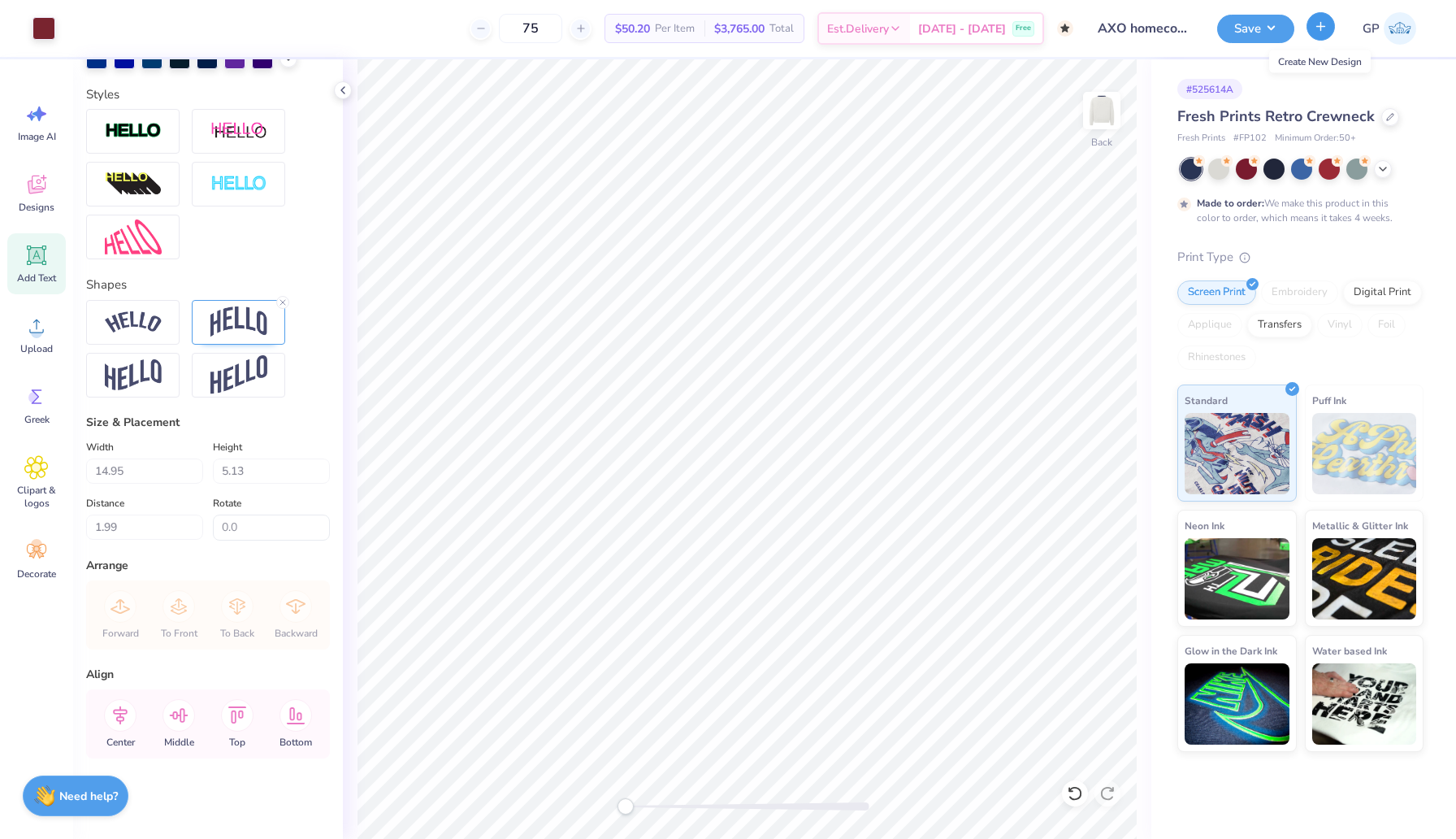
click at [1322, 24] on icon "button" at bounding box center [1321, 26] width 14 height 14
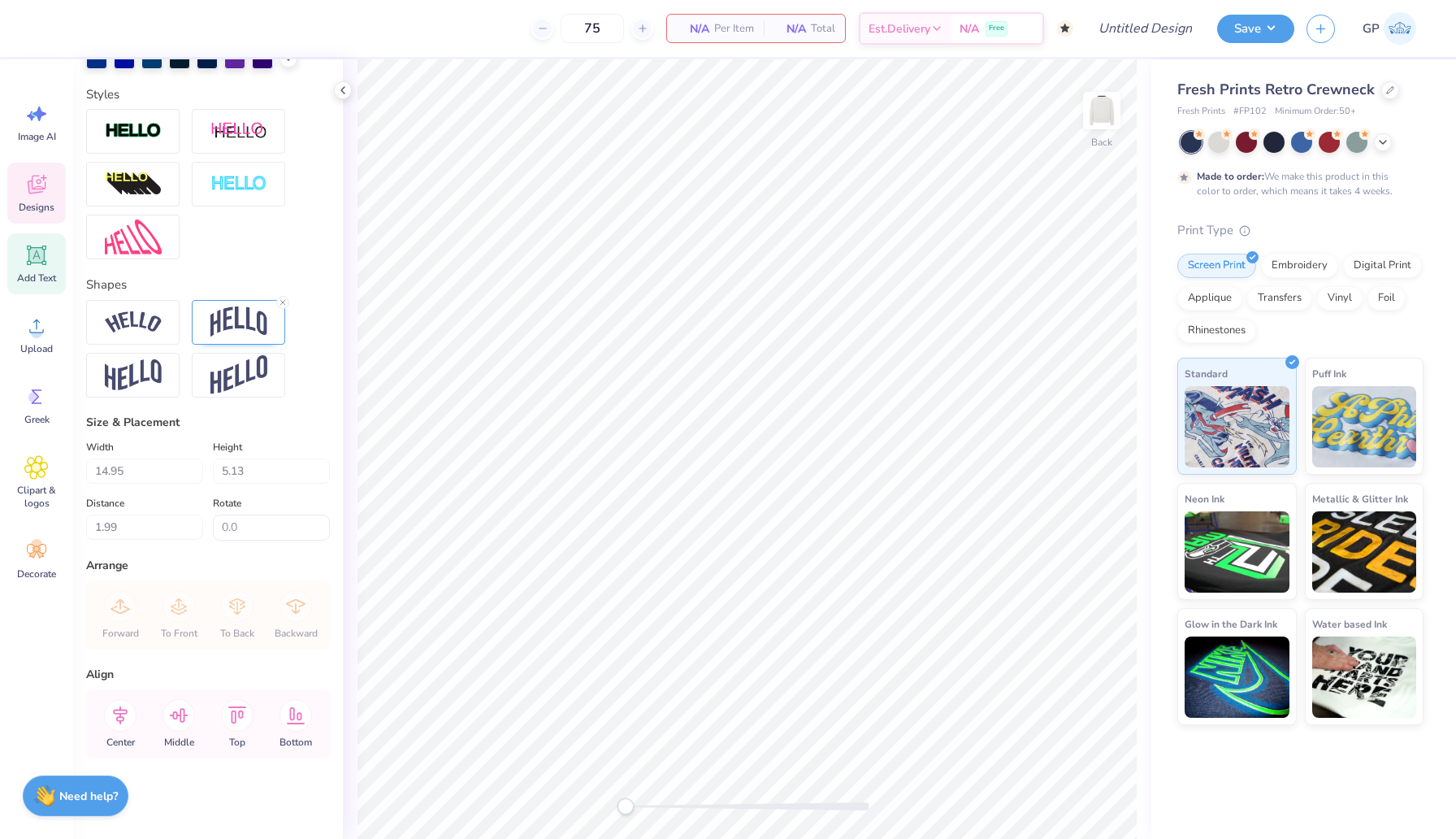
click at [50, 185] on div "Designs" at bounding box center [37, 194] width 59 height 61
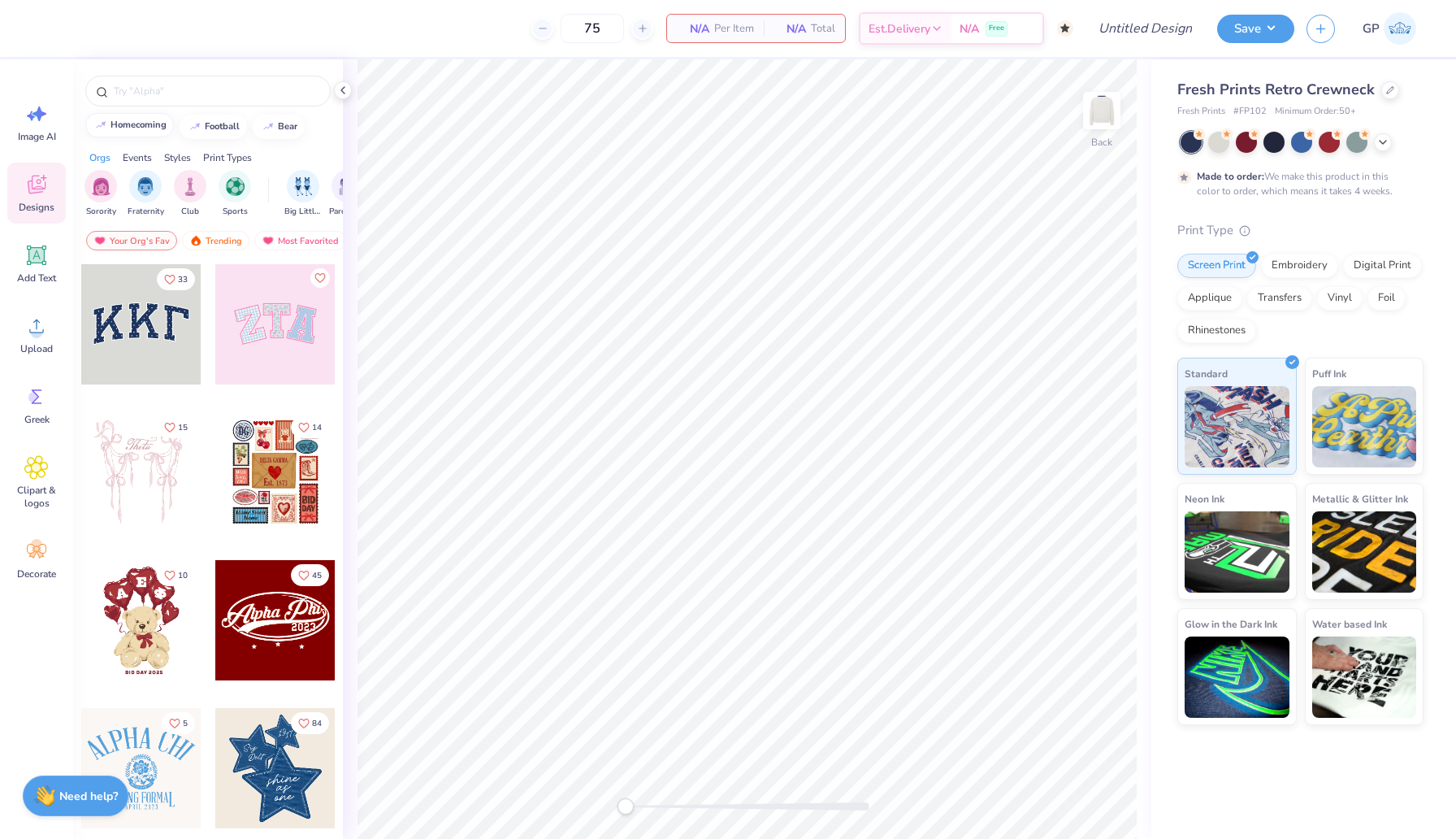
click at [136, 126] on div "homecoming" at bounding box center [139, 124] width 56 height 9
type input "homecoming"
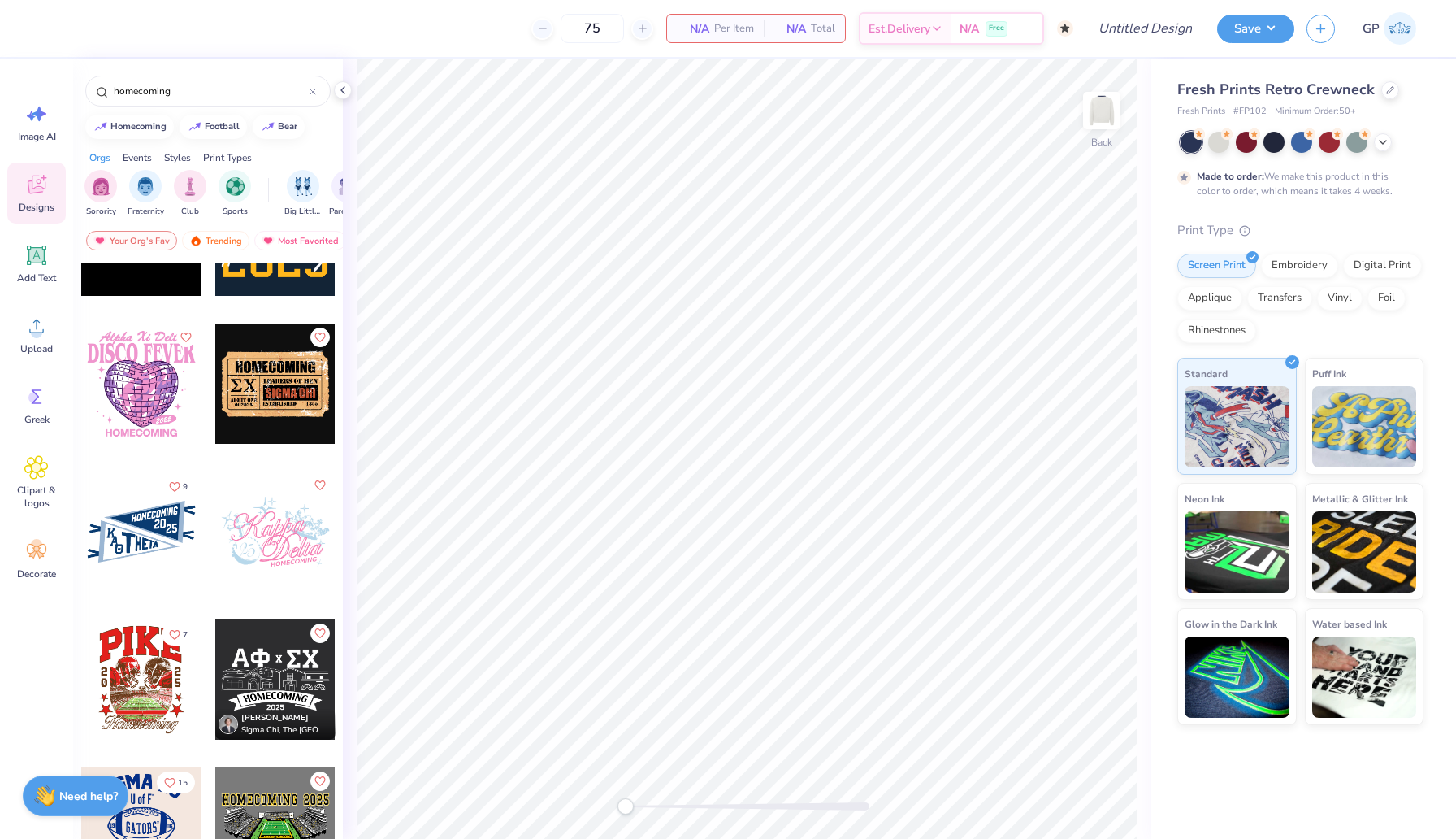
scroll to position [4611, 0]
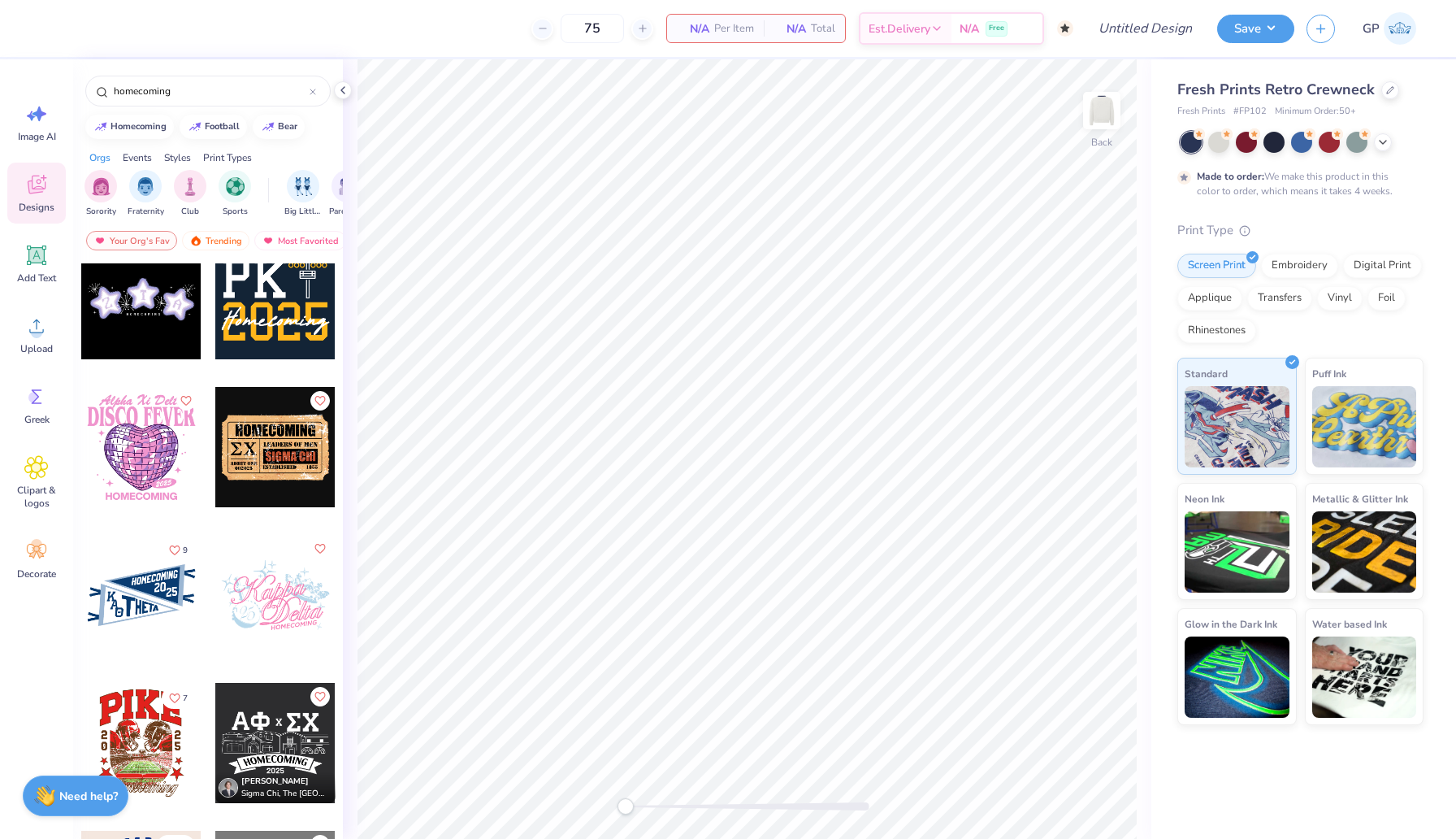
click at [130, 591] on div at bounding box center [141, 594] width 120 height 120
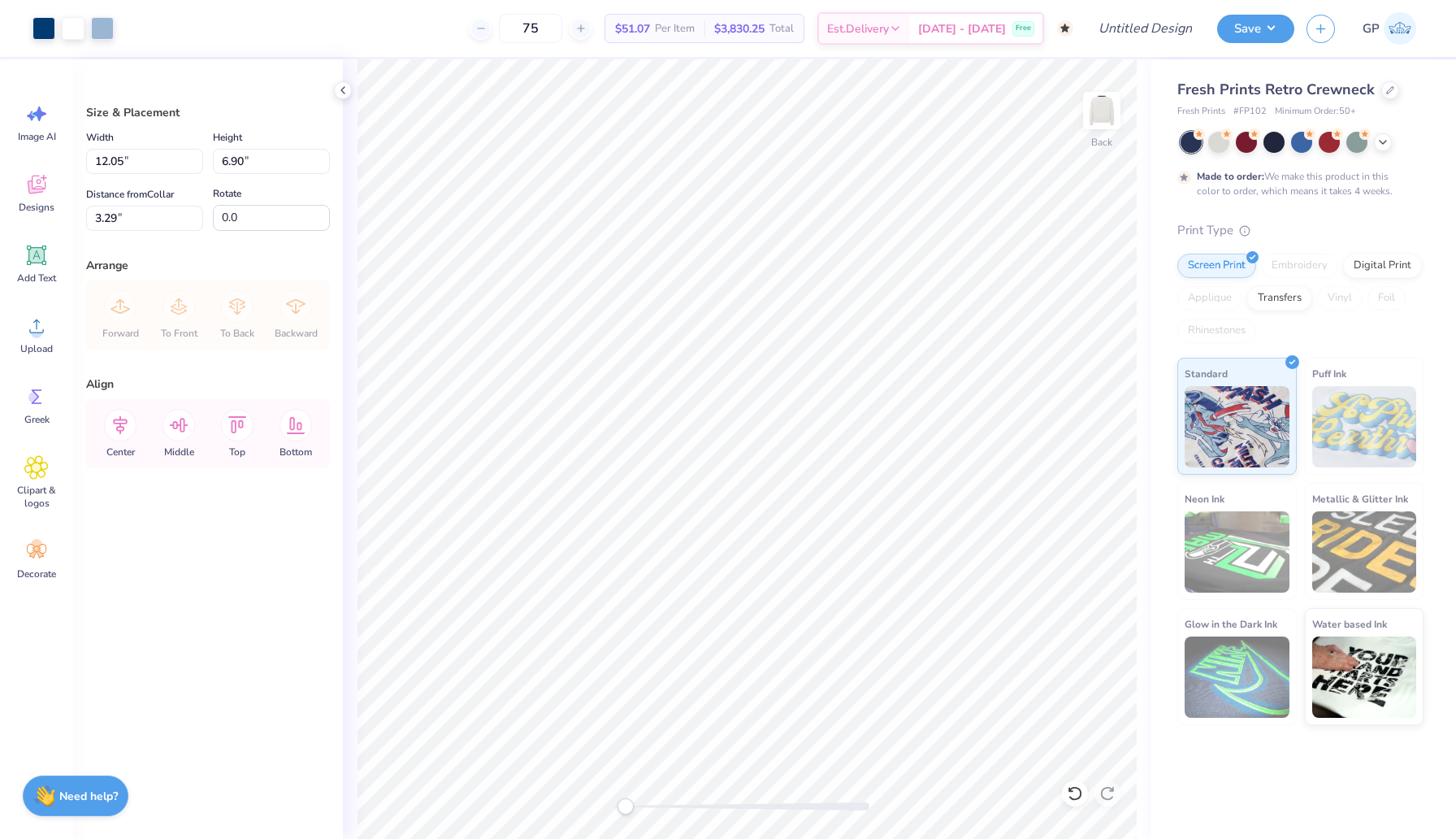
type input "12.05"
type input "6.90"
type input "3.29"
type input "14.85"
type input "8.51"
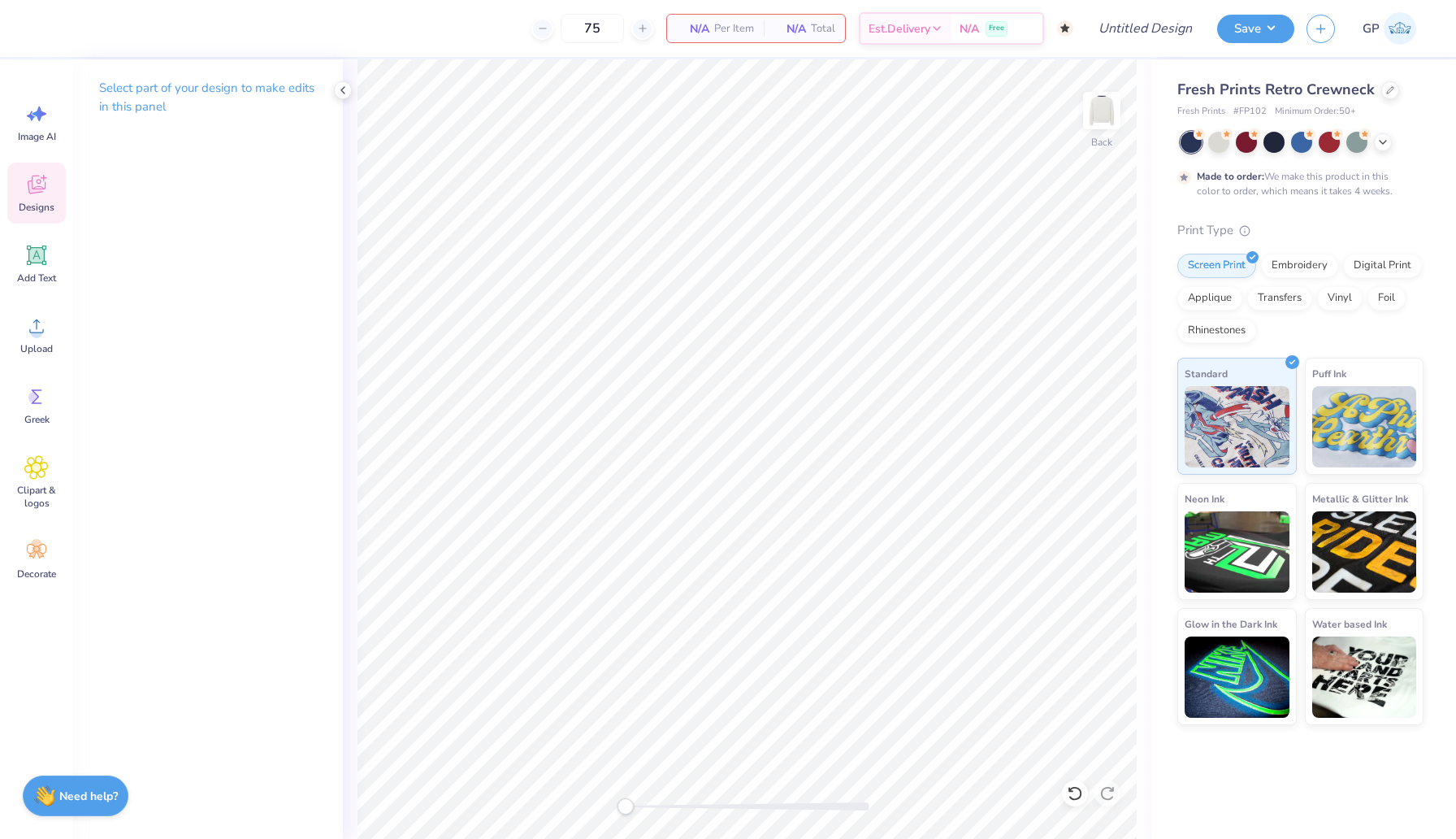
click at [39, 187] on icon at bounding box center [37, 184] width 25 height 25
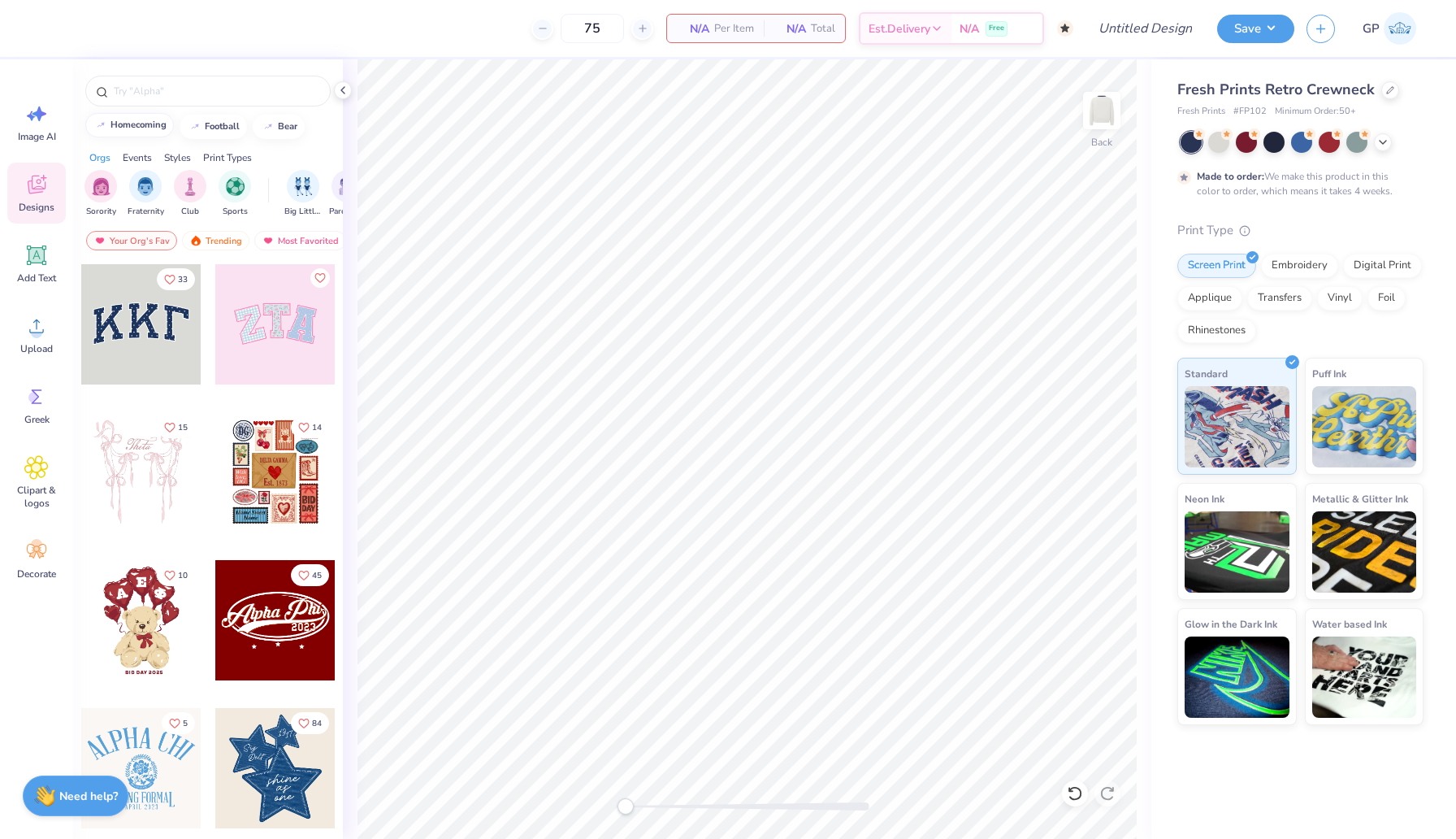
click at [129, 128] on div "homecoming" at bounding box center [139, 124] width 56 height 9
type input "homecoming"
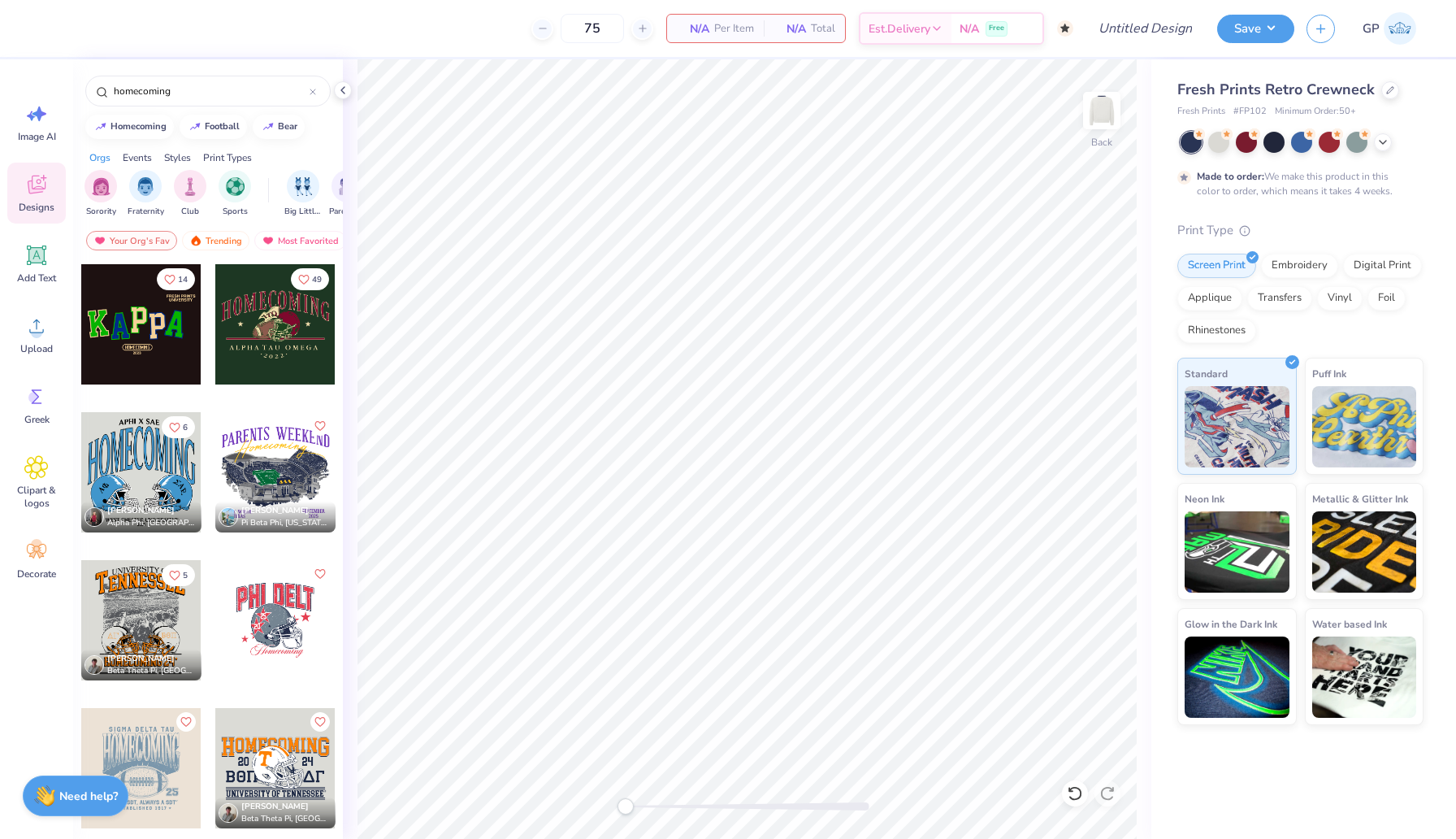
click at [264, 323] on div at bounding box center [275, 324] width 120 height 120
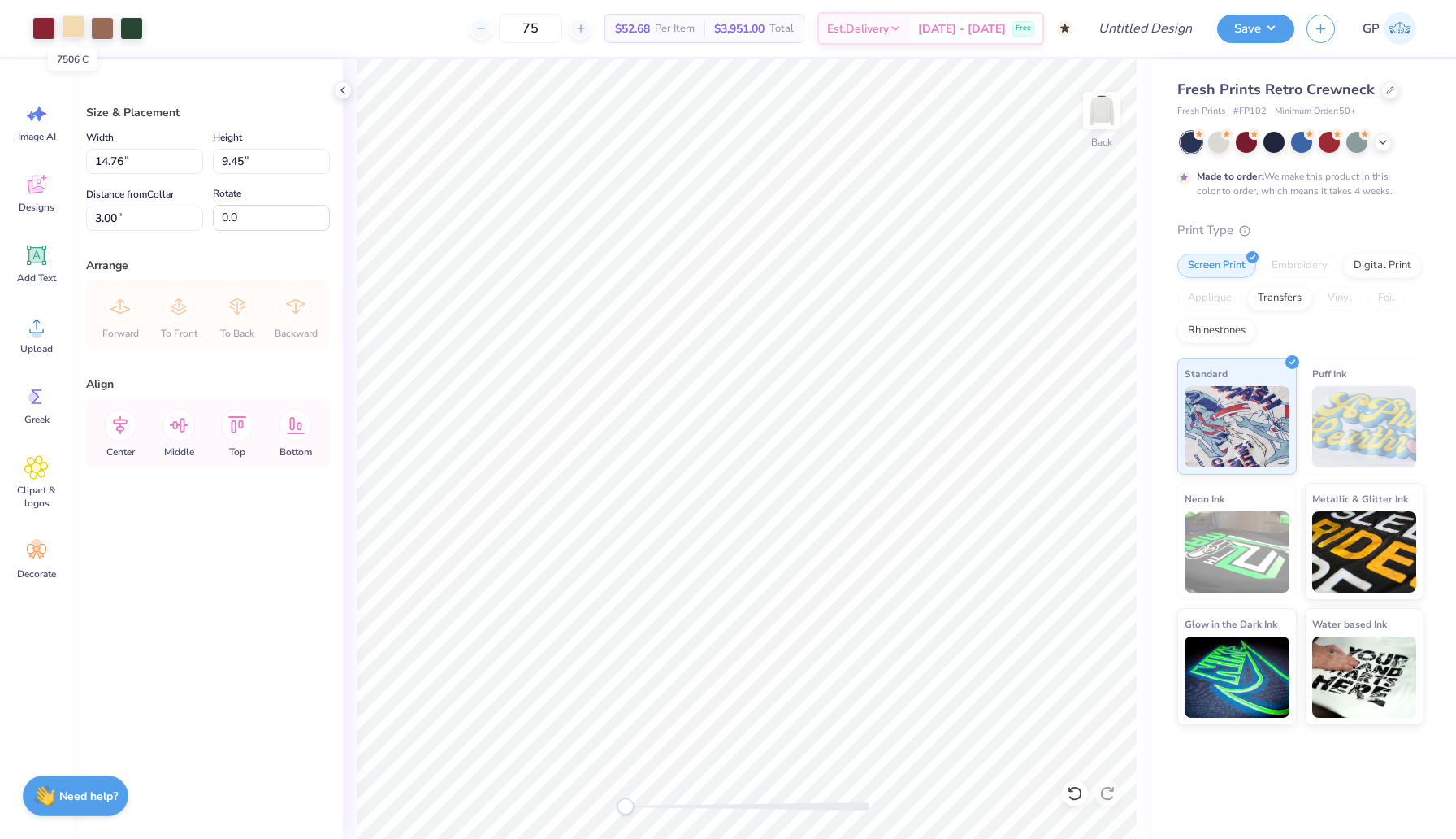
click at [68, 28] on div at bounding box center [72, 26] width 23 height 23
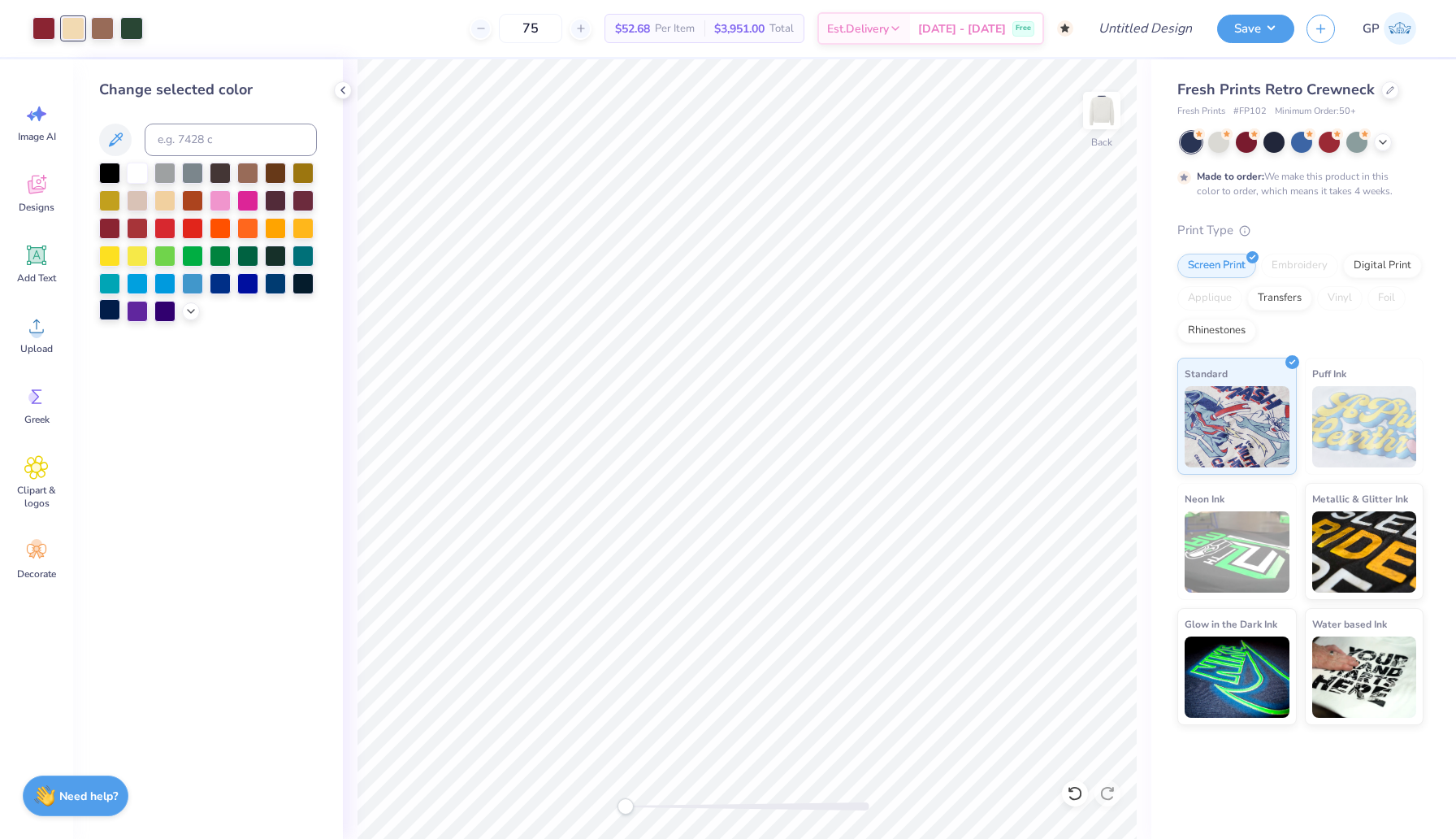
click at [102, 308] on div at bounding box center [109, 310] width 21 height 21
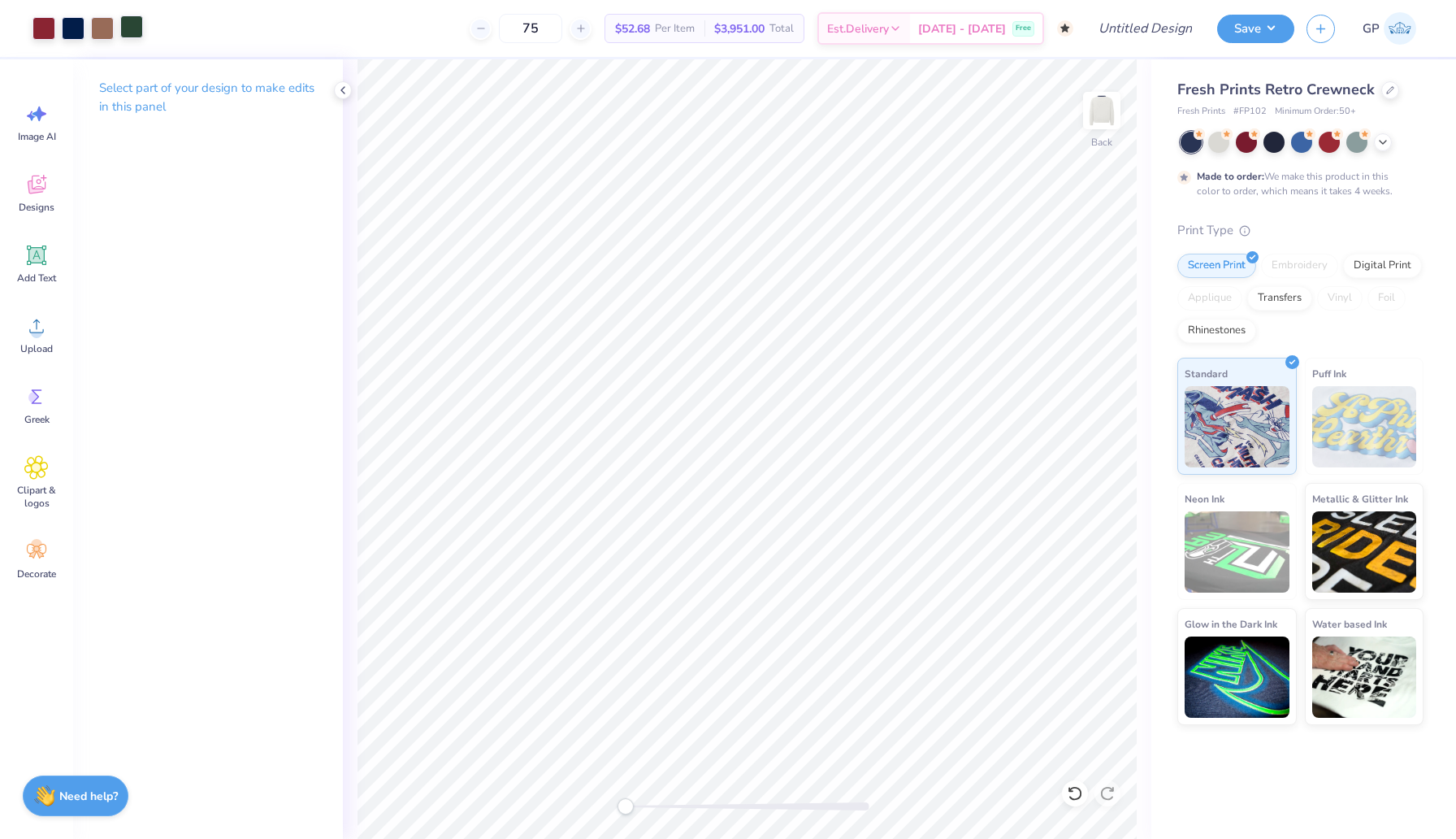
click at [135, 30] on div at bounding box center [131, 26] width 23 height 23
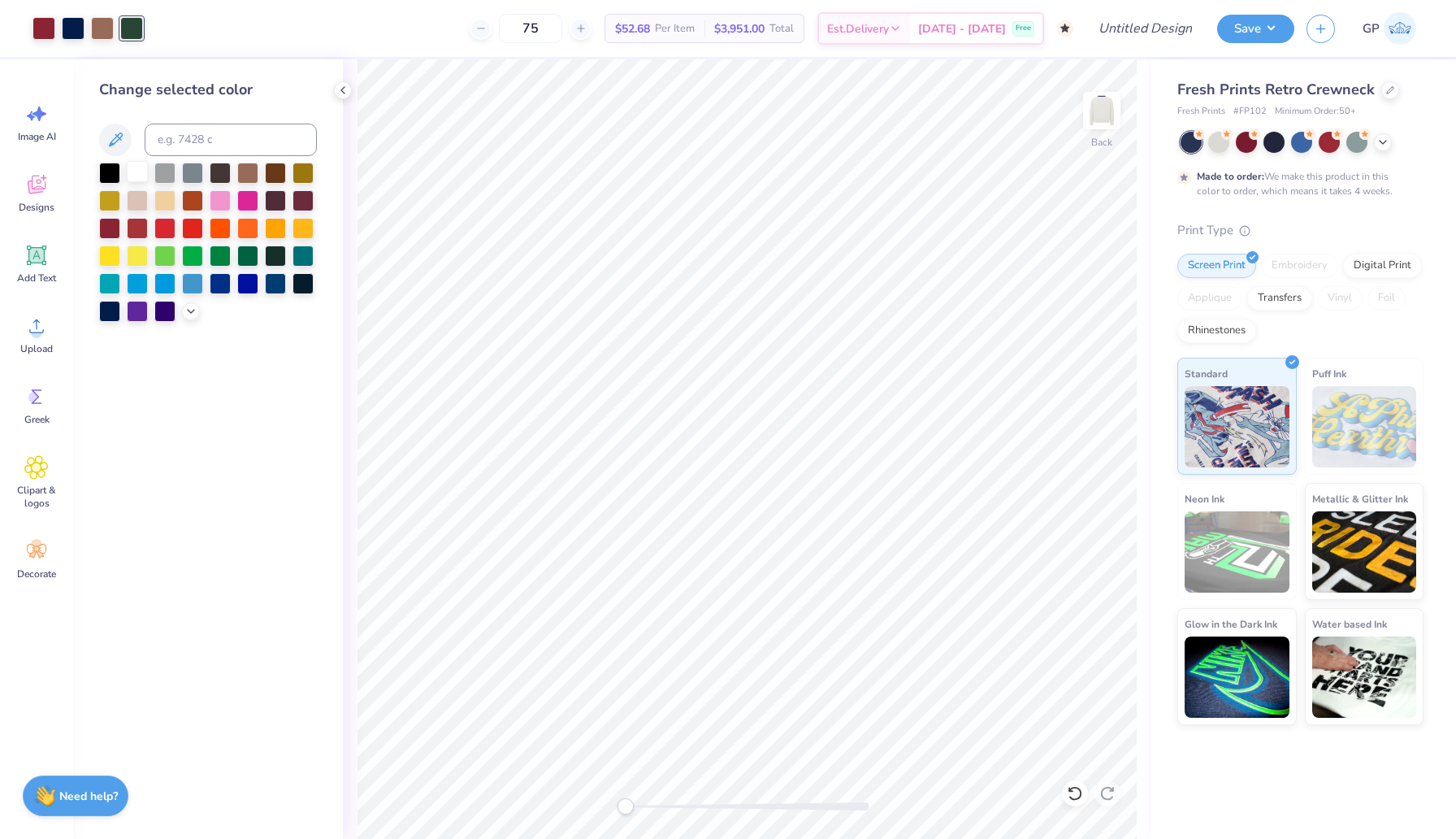
click at [131, 171] on div at bounding box center [137, 171] width 21 height 21
click at [132, 172] on div at bounding box center [137, 171] width 21 height 21
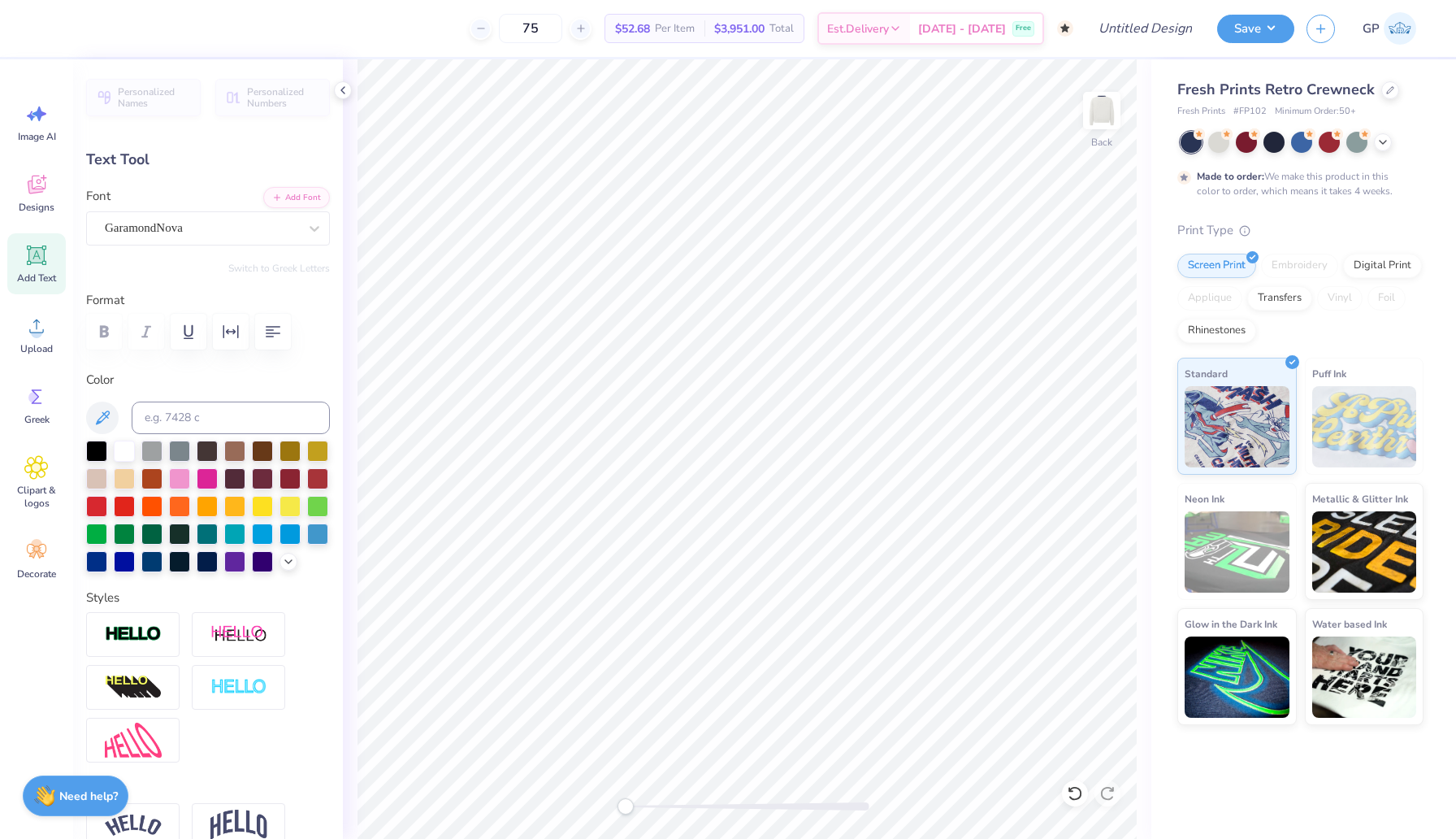
type textarea "• 5 •"
type input "12.43"
type input "0.73"
type input "10.56"
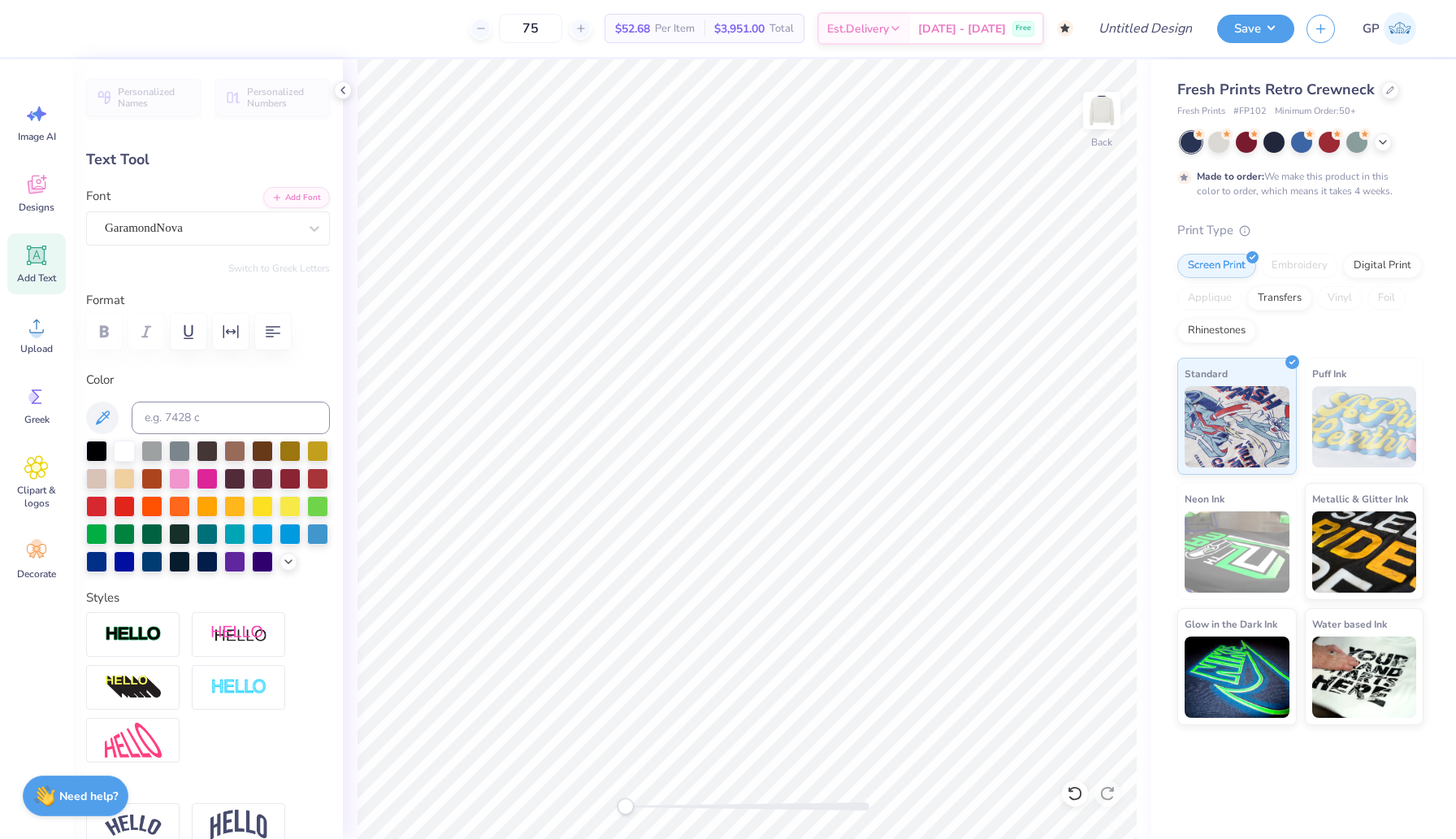
scroll to position [0, 2]
type textarea "AXO X FIJI"
type input "2.83"
type input "0.61"
type input "11.84"
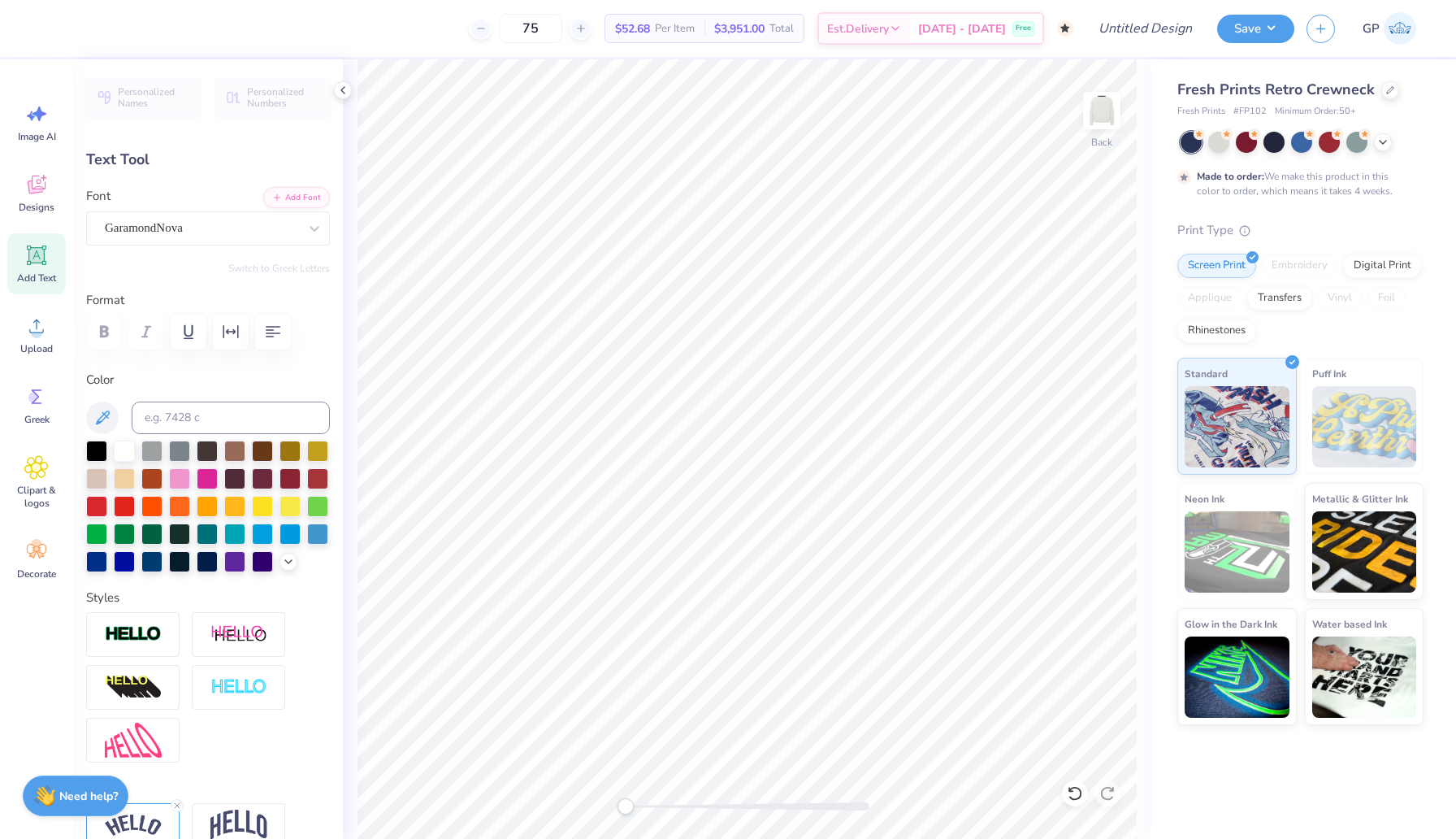
scroll to position [0, 0]
type textarea "2 0 2 5"
type input "3.84"
type input "0.38"
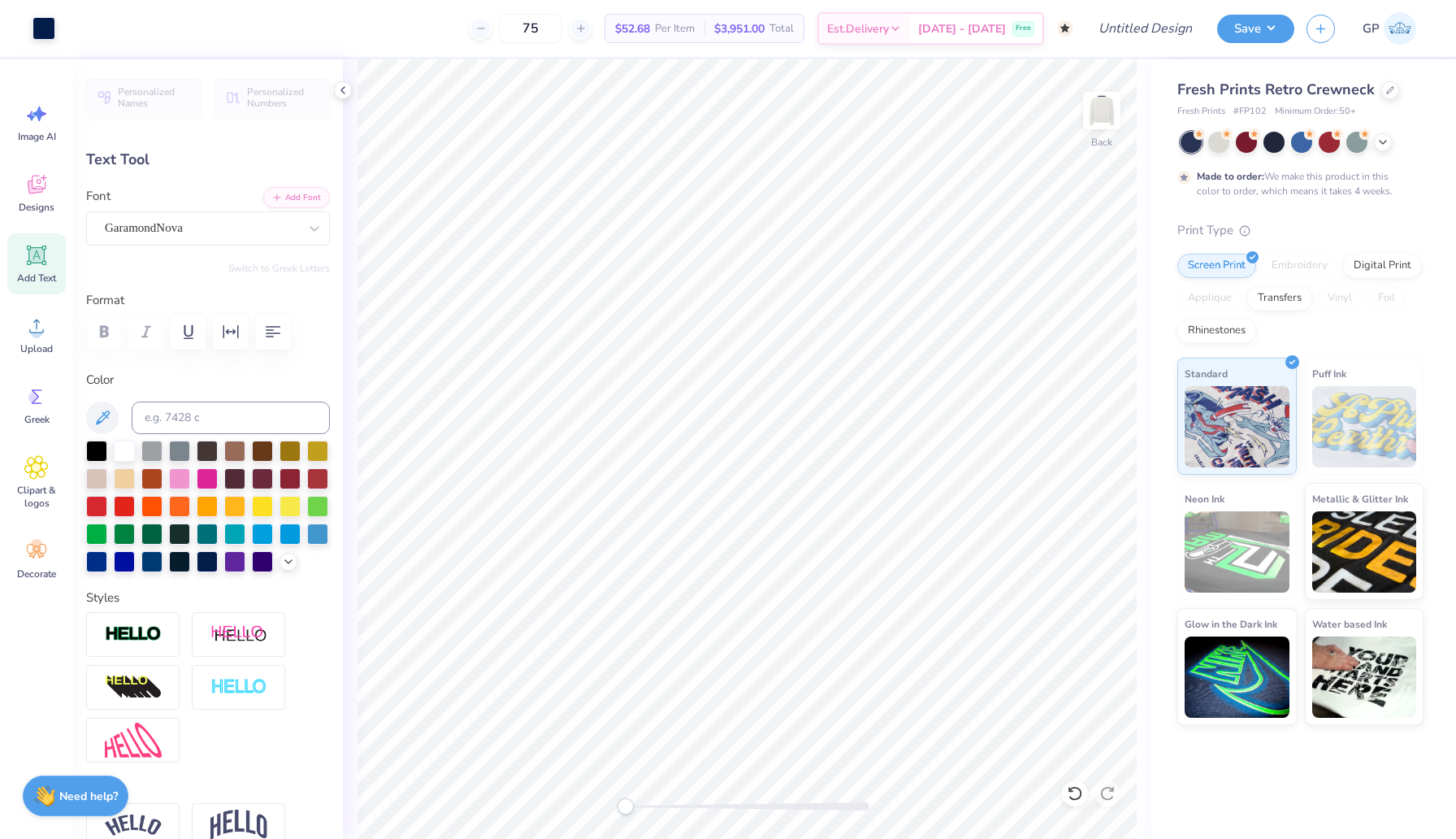
type input "11.72"
type textarea "• •"
type input "2.77"
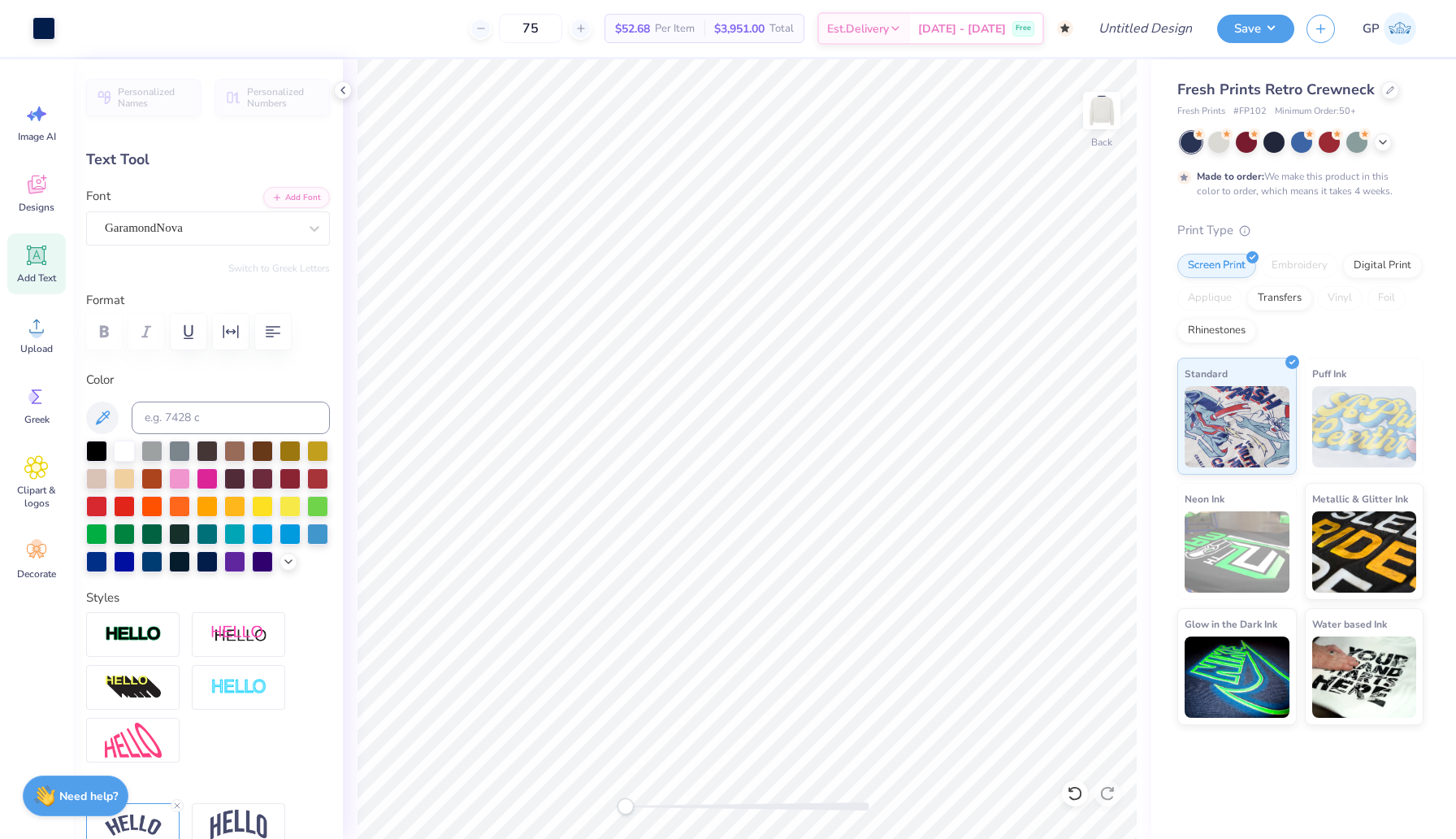
type input "0.64"
type input "11.82"
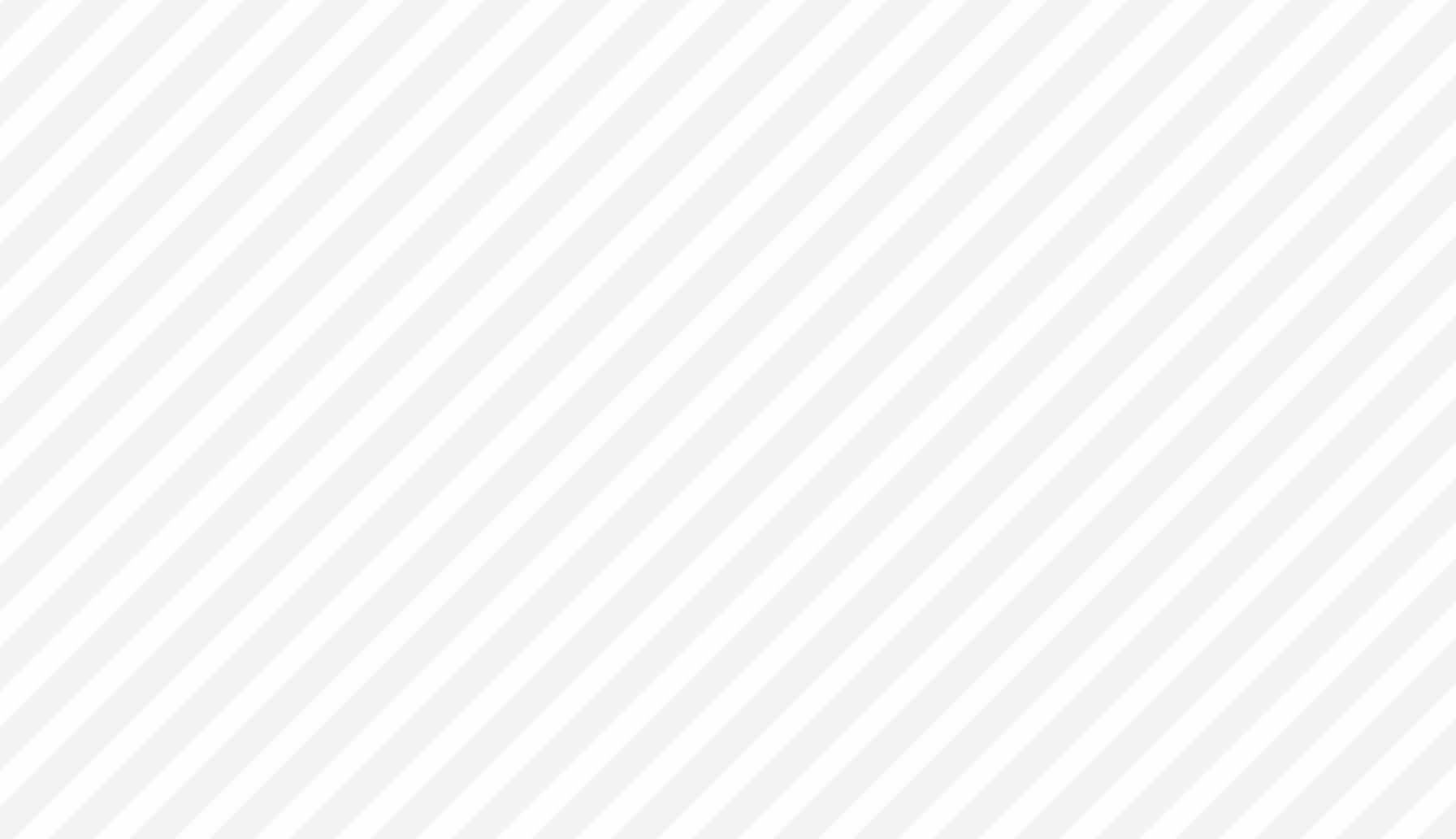
type input "2.26"
type input "0.95"
type input "5.81"
type input "0.0"
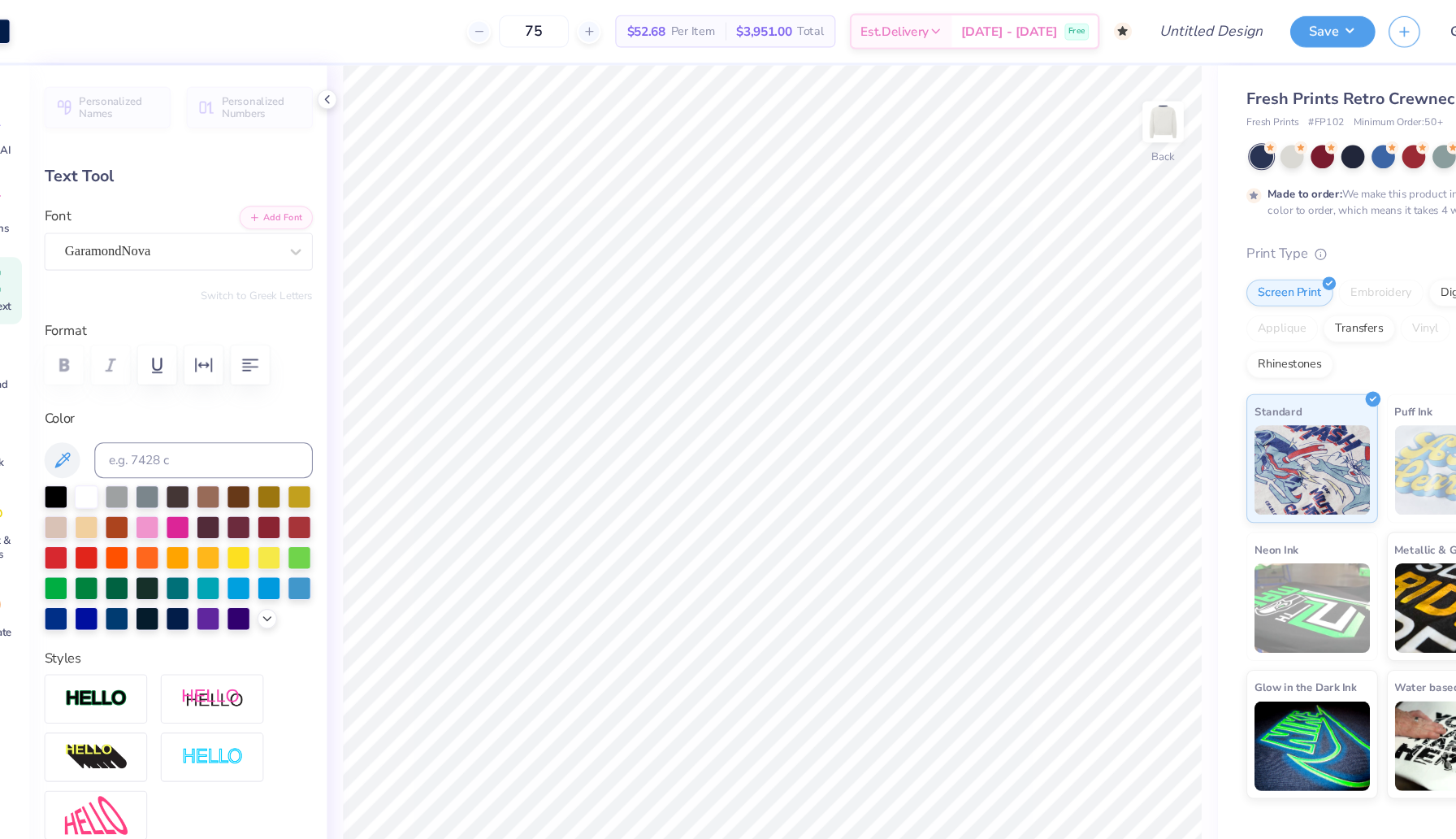
type input "4.82"
type input "0.85"
type input "10.58"
type input "7.41"
type input "1.30"
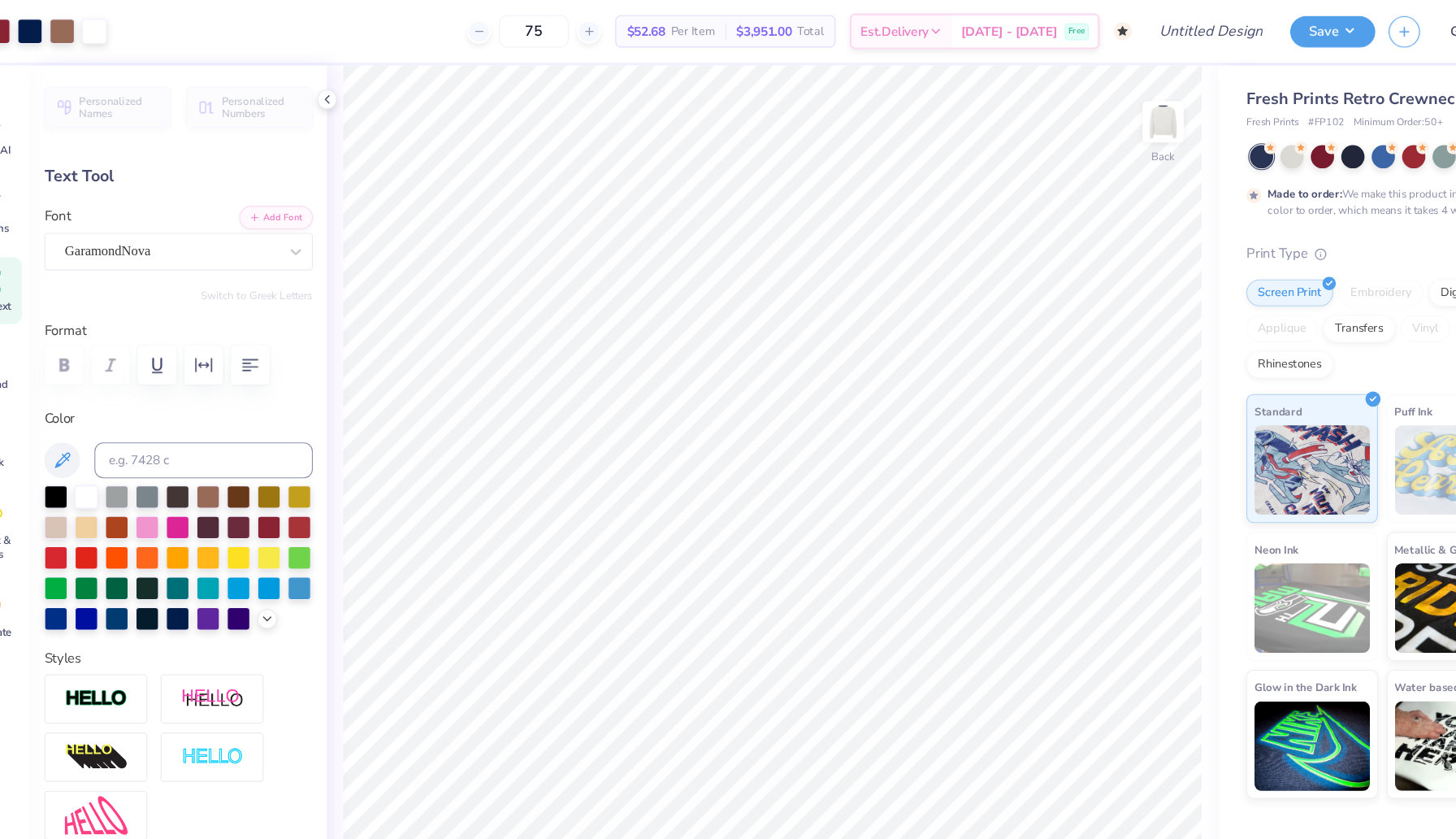
type input "2.77"
type input "0.64"
type input "11.82"
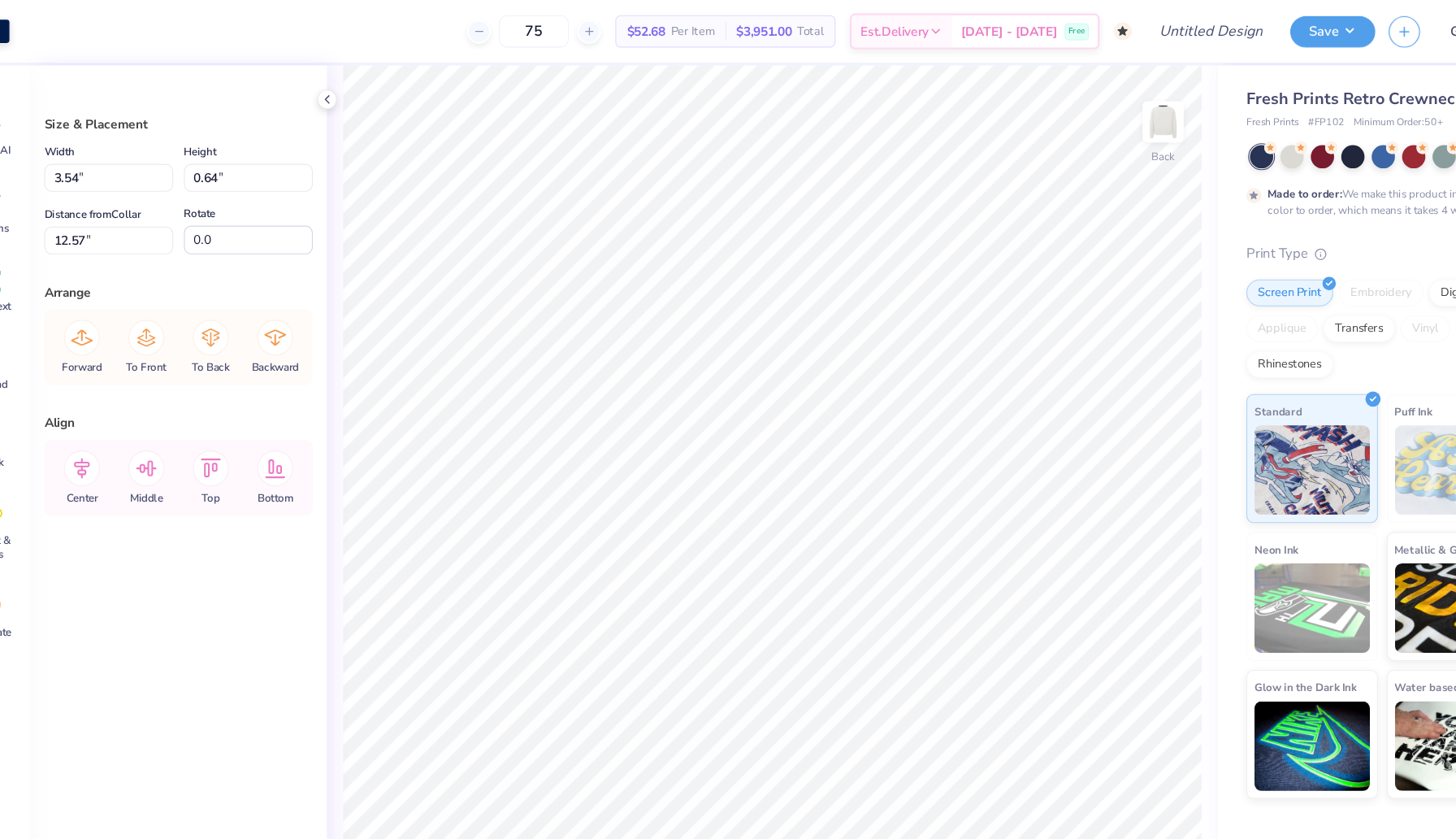
type input "12.57"
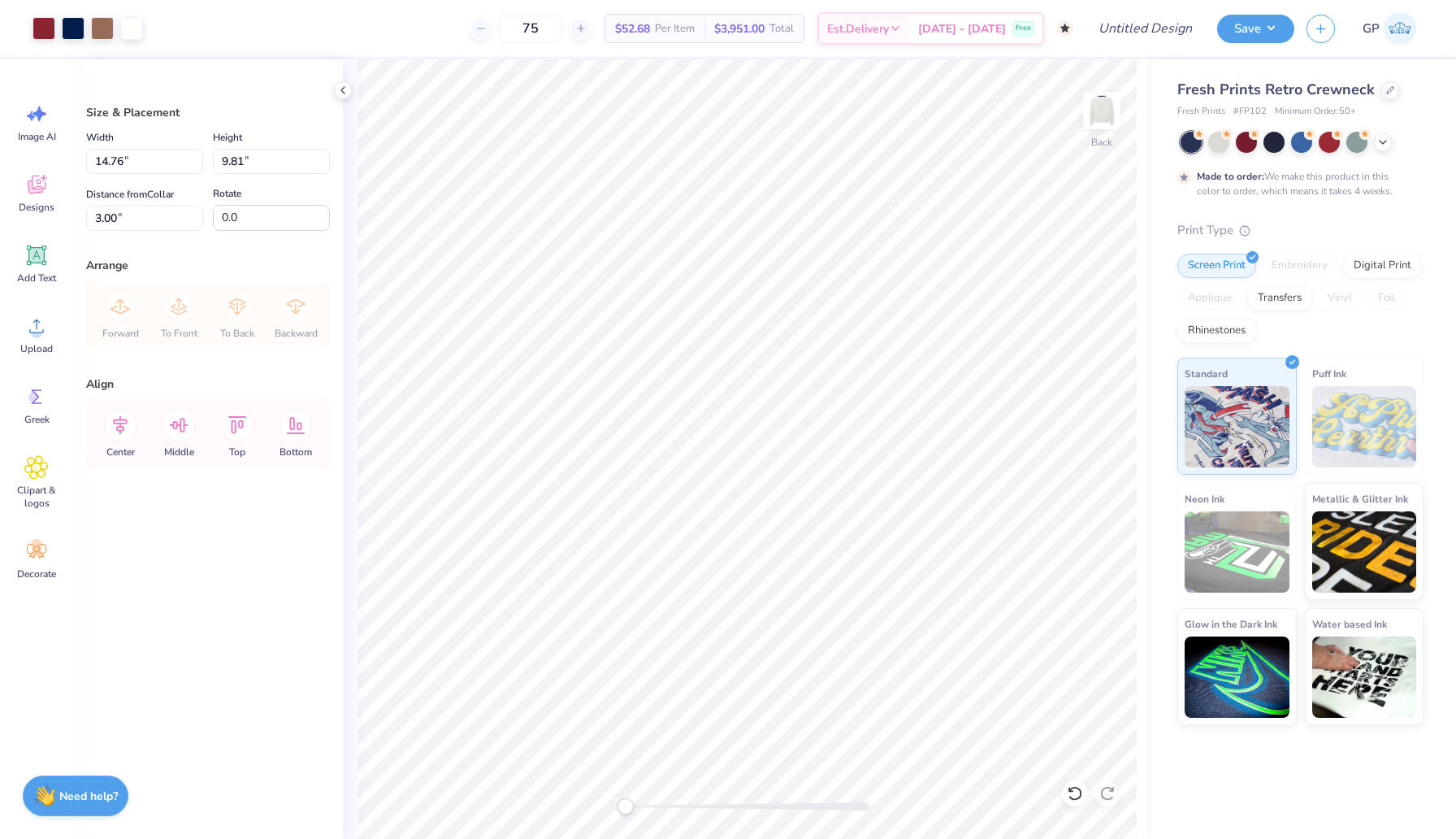
type input "1.95"
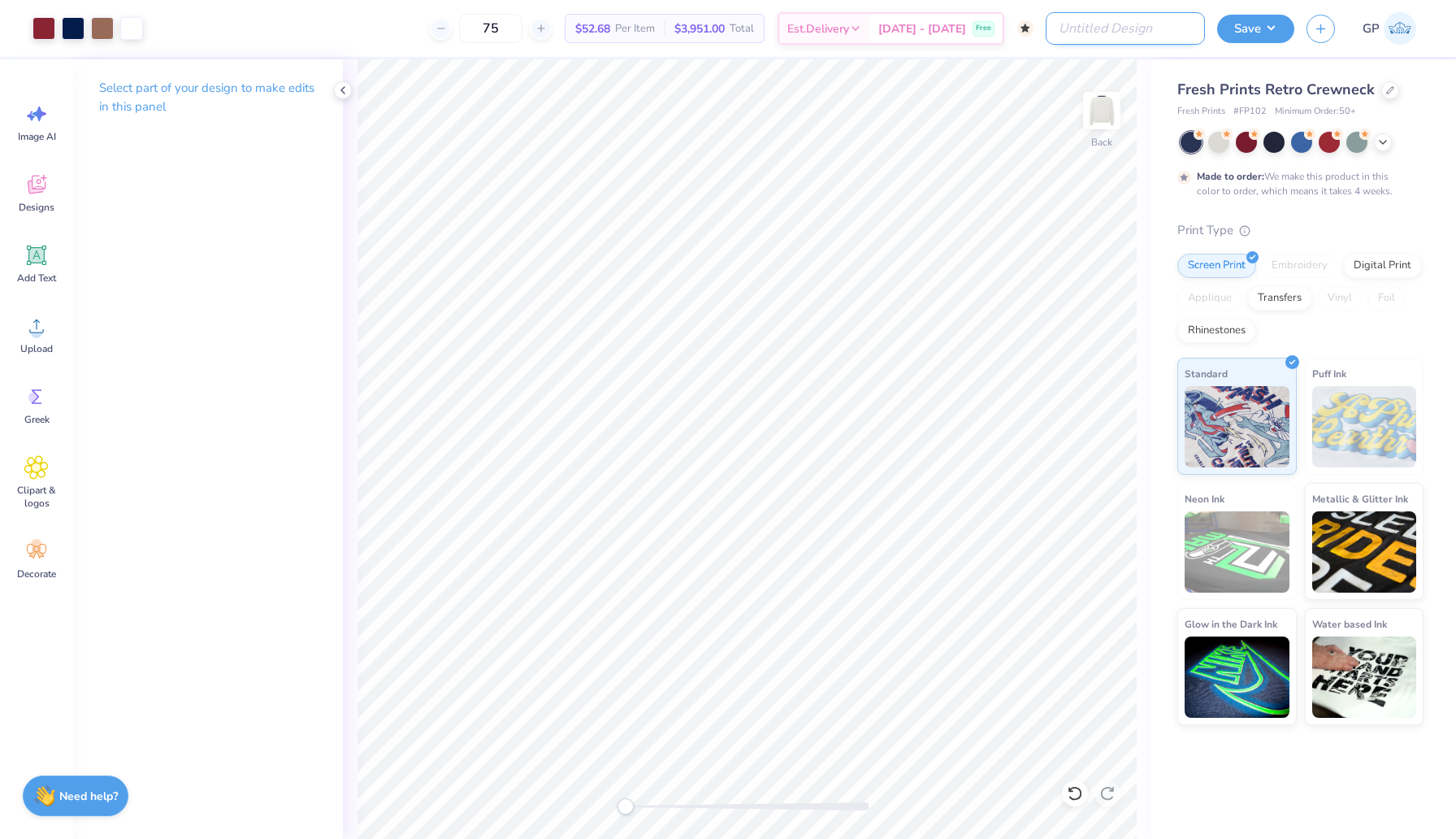
click at [1151, 31] on input "Design Title" at bounding box center [1125, 28] width 159 height 32
type input "AXO Homecoming design #2"
click at [1260, 23] on button "Save" at bounding box center [1256, 26] width 78 height 28
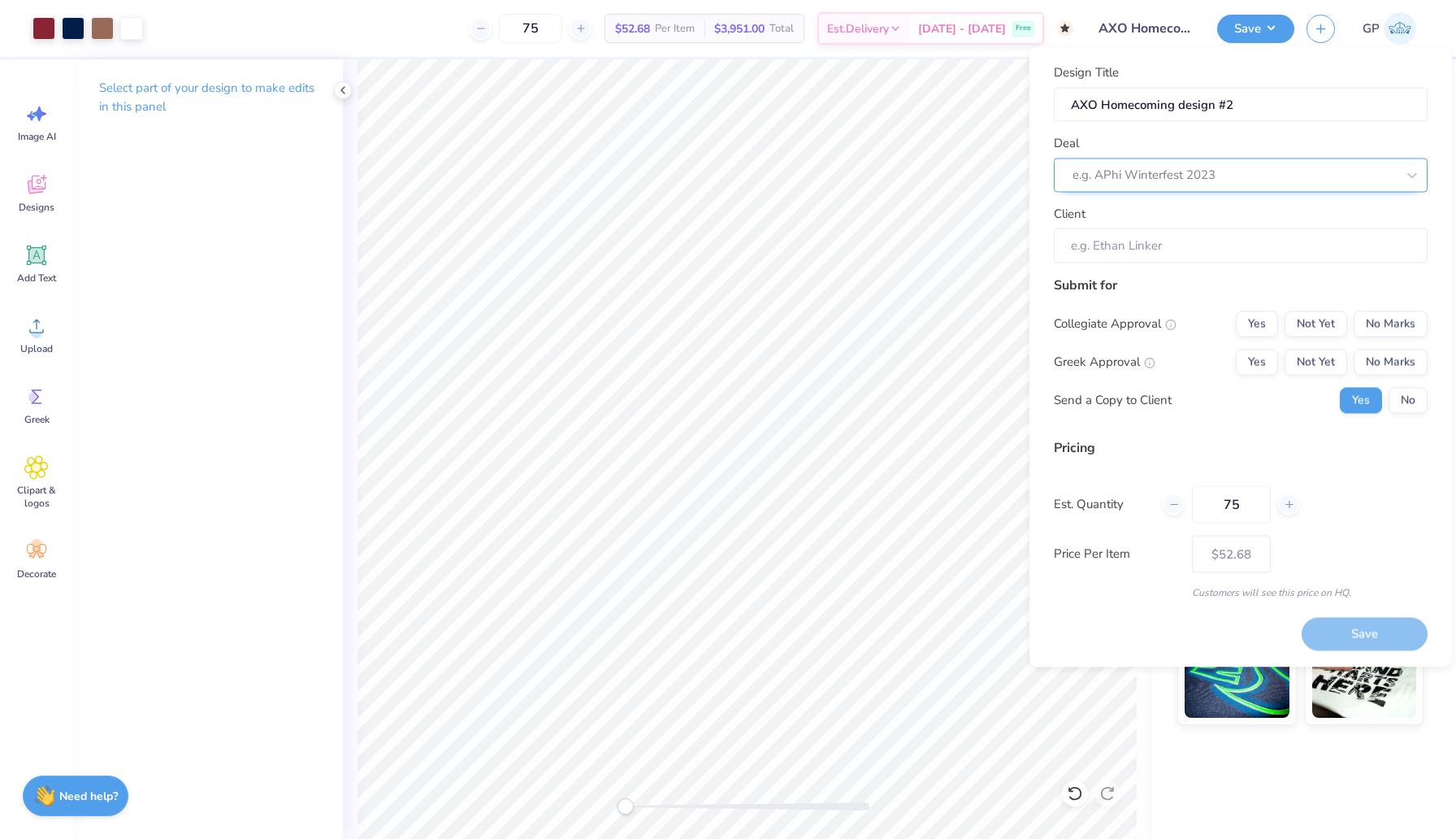
click at [1187, 171] on div at bounding box center [1234, 176] width 323 height 22
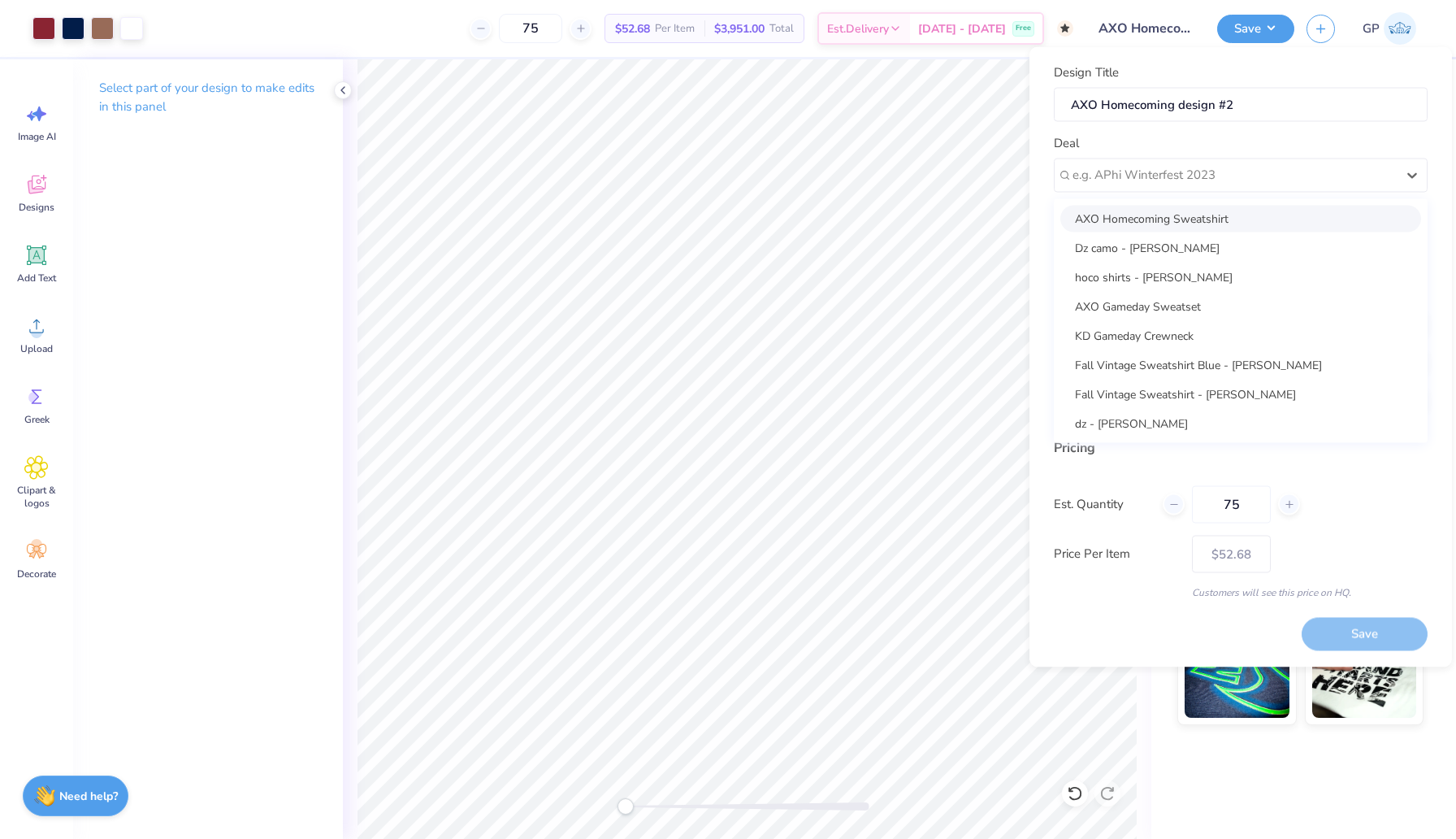
click at [1158, 221] on div "AXO Homecoming Sweatshirt" at bounding box center [1240, 217] width 361 height 26
type input "Sofia Diiorio"
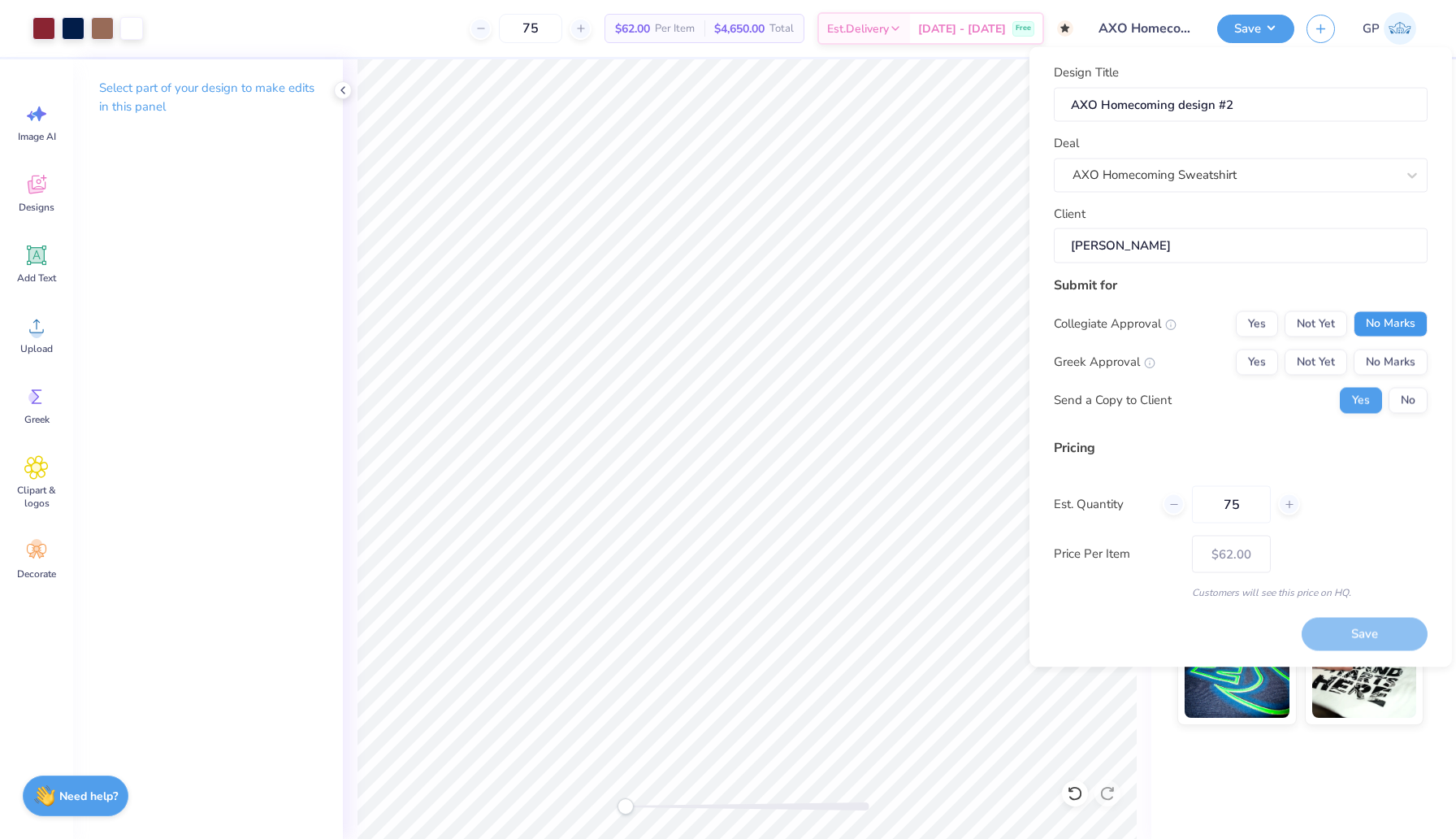
click at [1381, 328] on button "No Marks" at bounding box center [1390, 323] width 74 height 26
click at [1259, 357] on button "Yes" at bounding box center [1257, 362] width 43 height 26
click at [1321, 628] on button "Save" at bounding box center [1365, 634] width 126 height 33
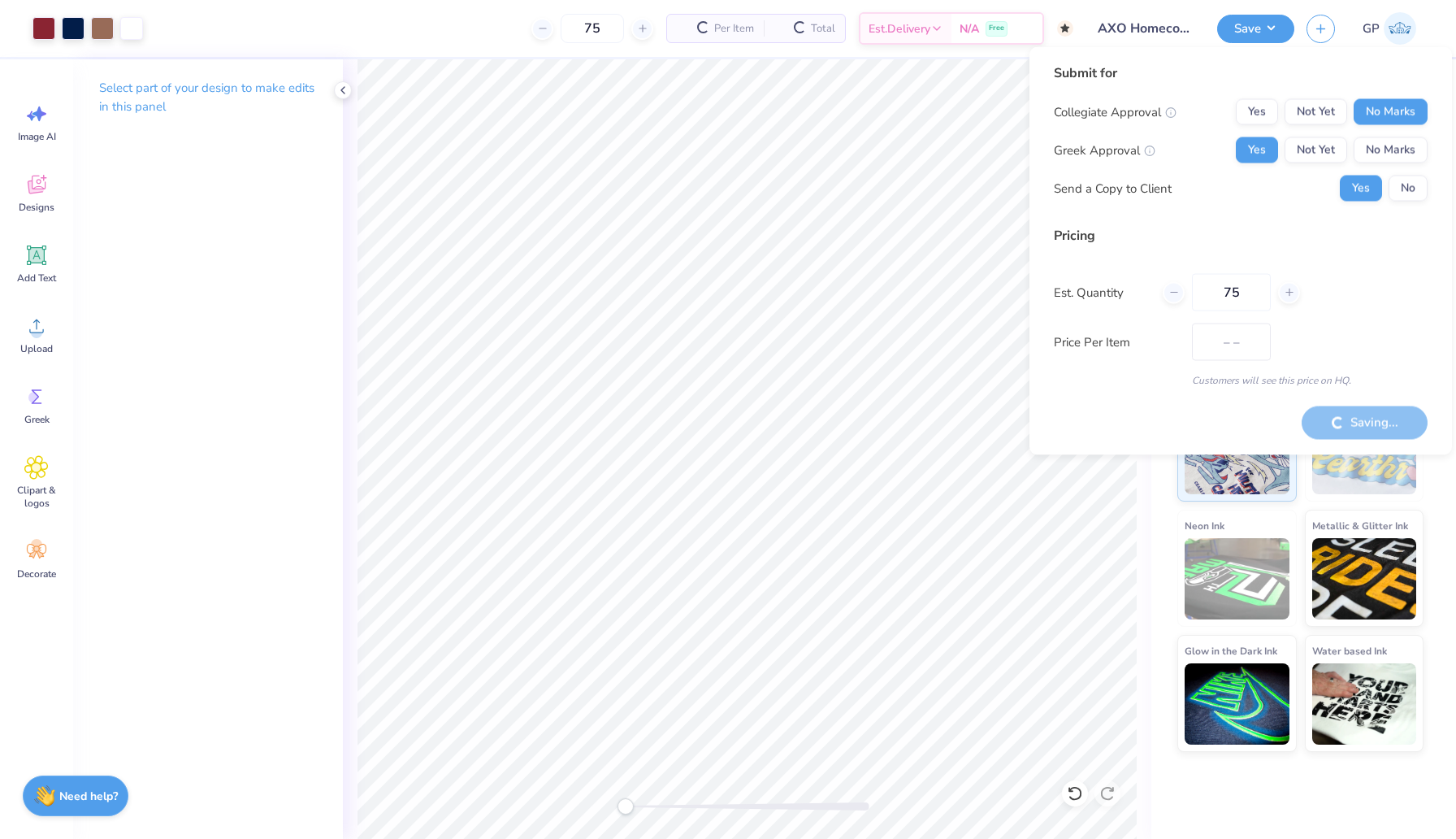
type input "$52.68"
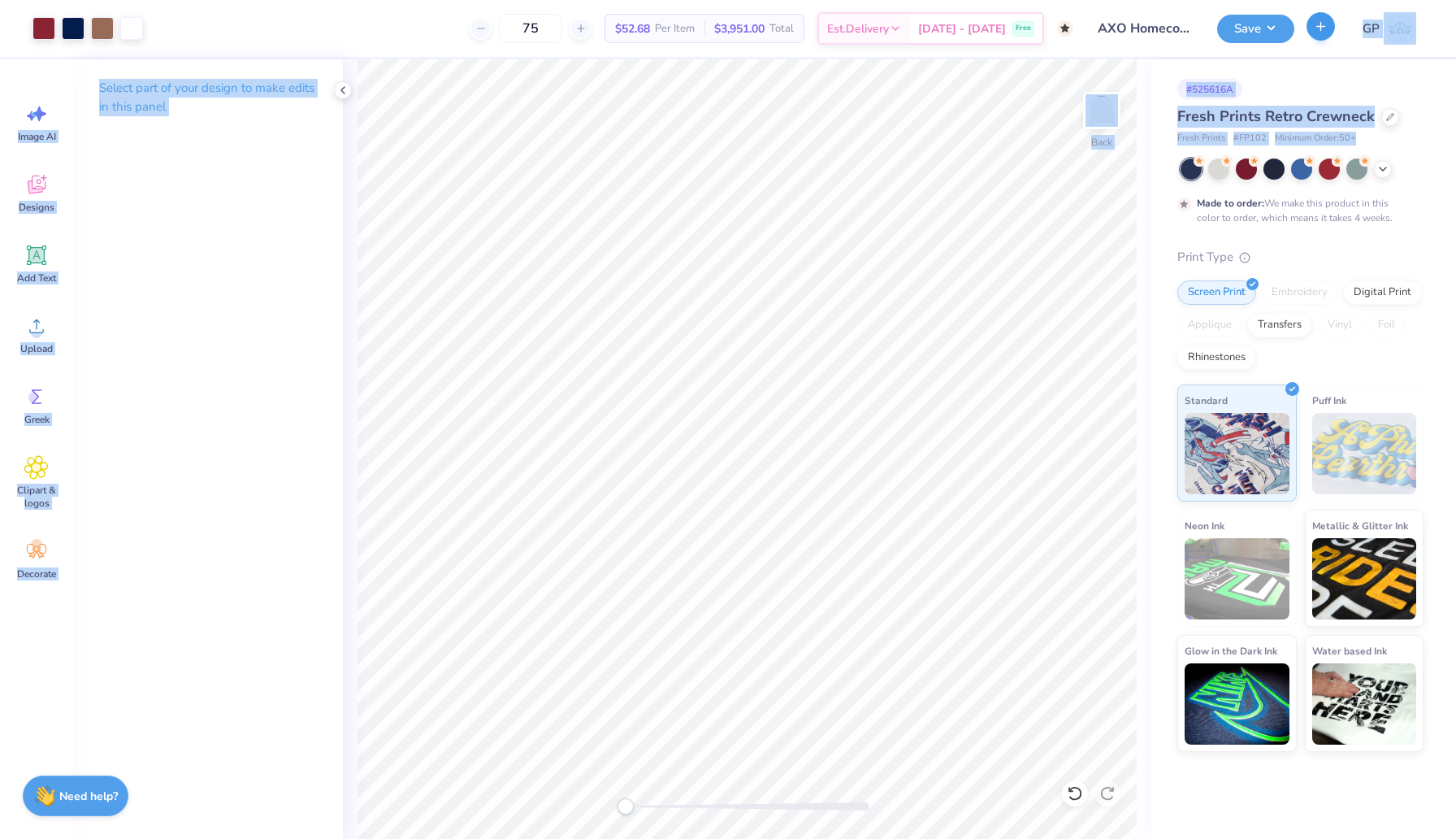
drag, startPoint x: 1343, startPoint y: 118, endPoint x: 1317, endPoint y: 30, distance: 91.8
click at [1318, 28] on div "Art colors 75 $52.68 Per Item $3,951.00 Total Est. Delivery Oct 24 - 27 Free De…" at bounding box center [728, 420] width 1456 height 839
click at [1317, 30] on icon "button" at bounding box center [1321, 26] width 14 height 14
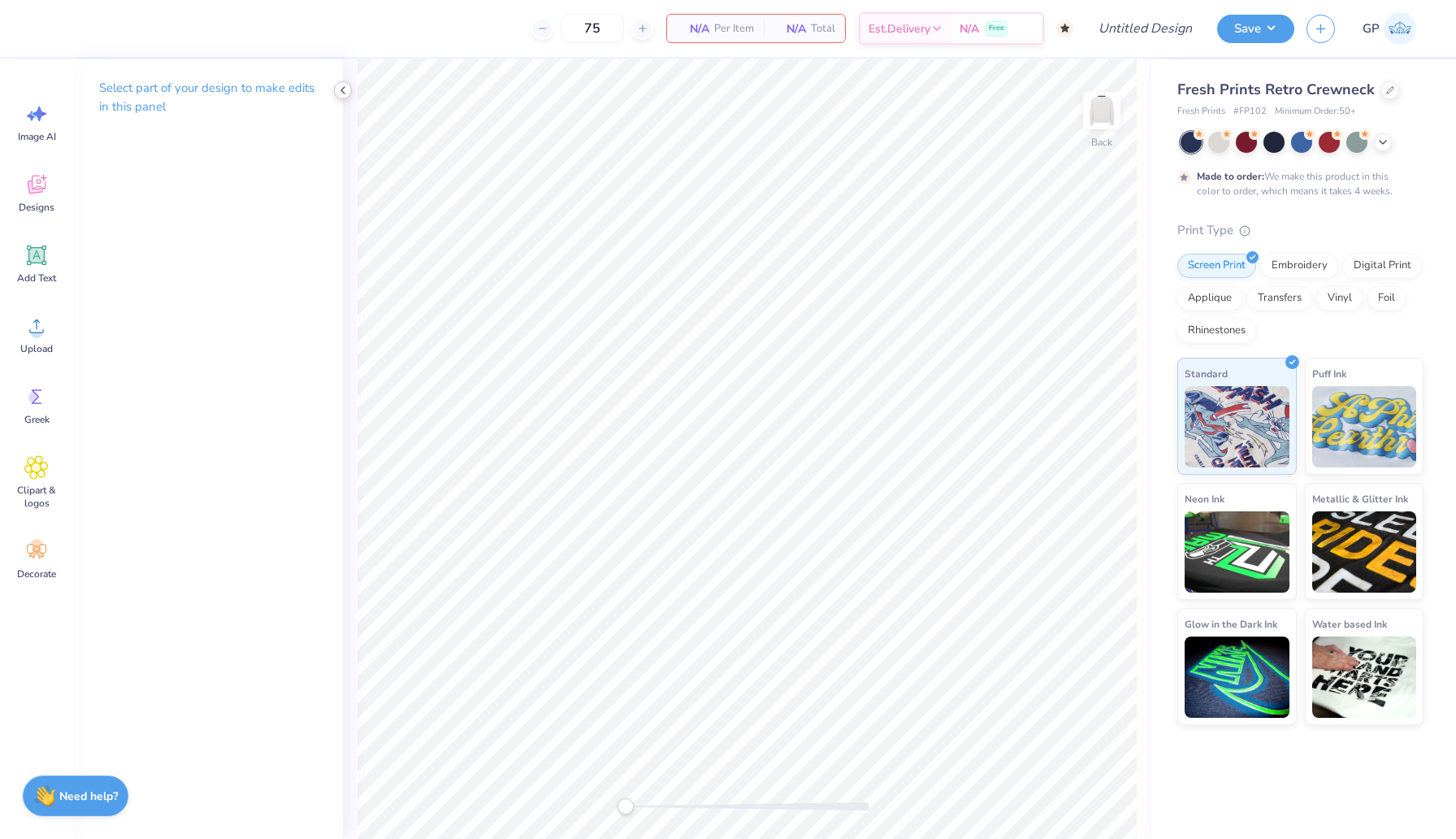
click at [341, 92] on icon at bounding box center [343, 90] width 13 height 13
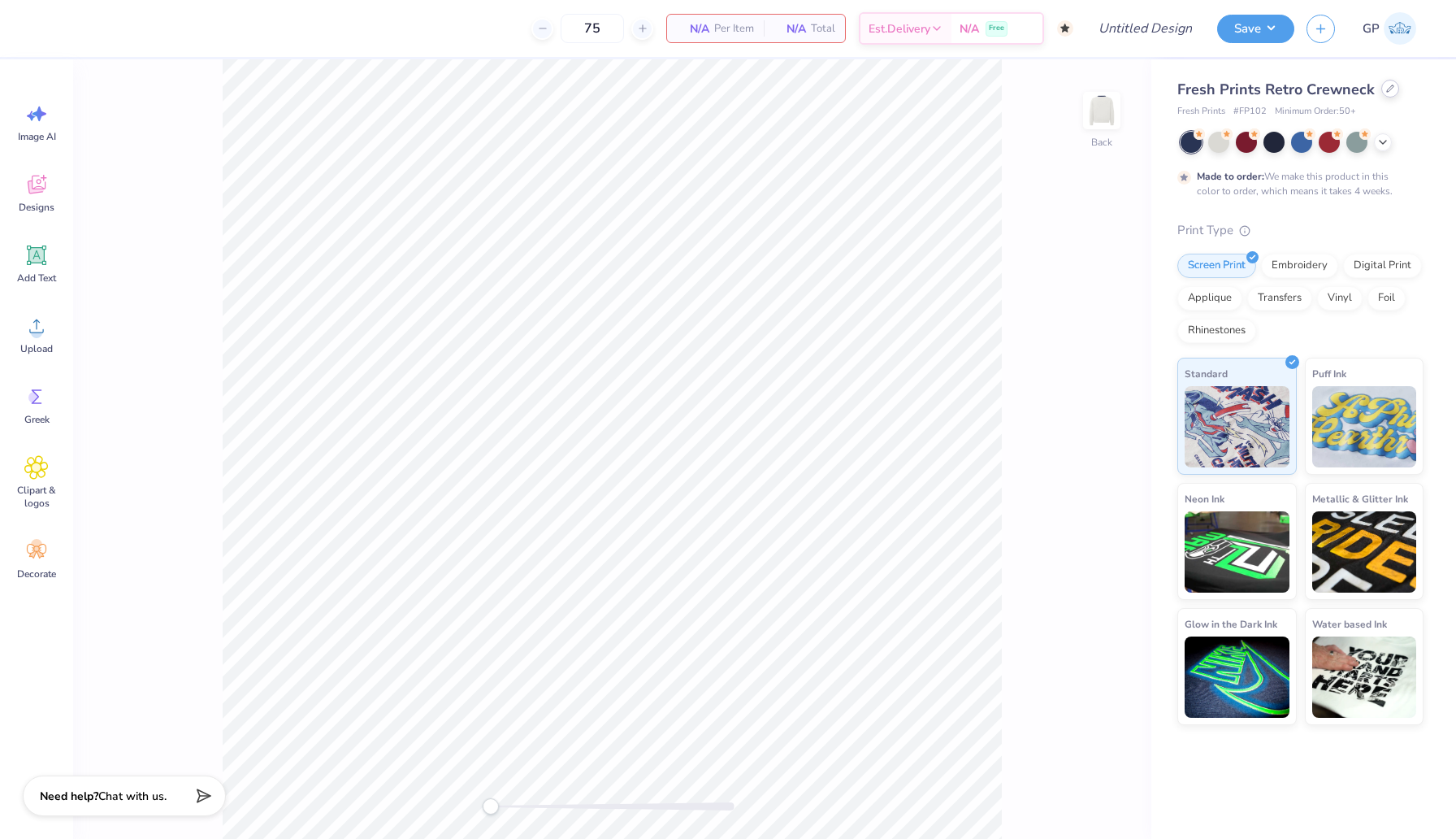
click at [1382, 87] on div at bounding box center [1390, 88] width 18 height 18
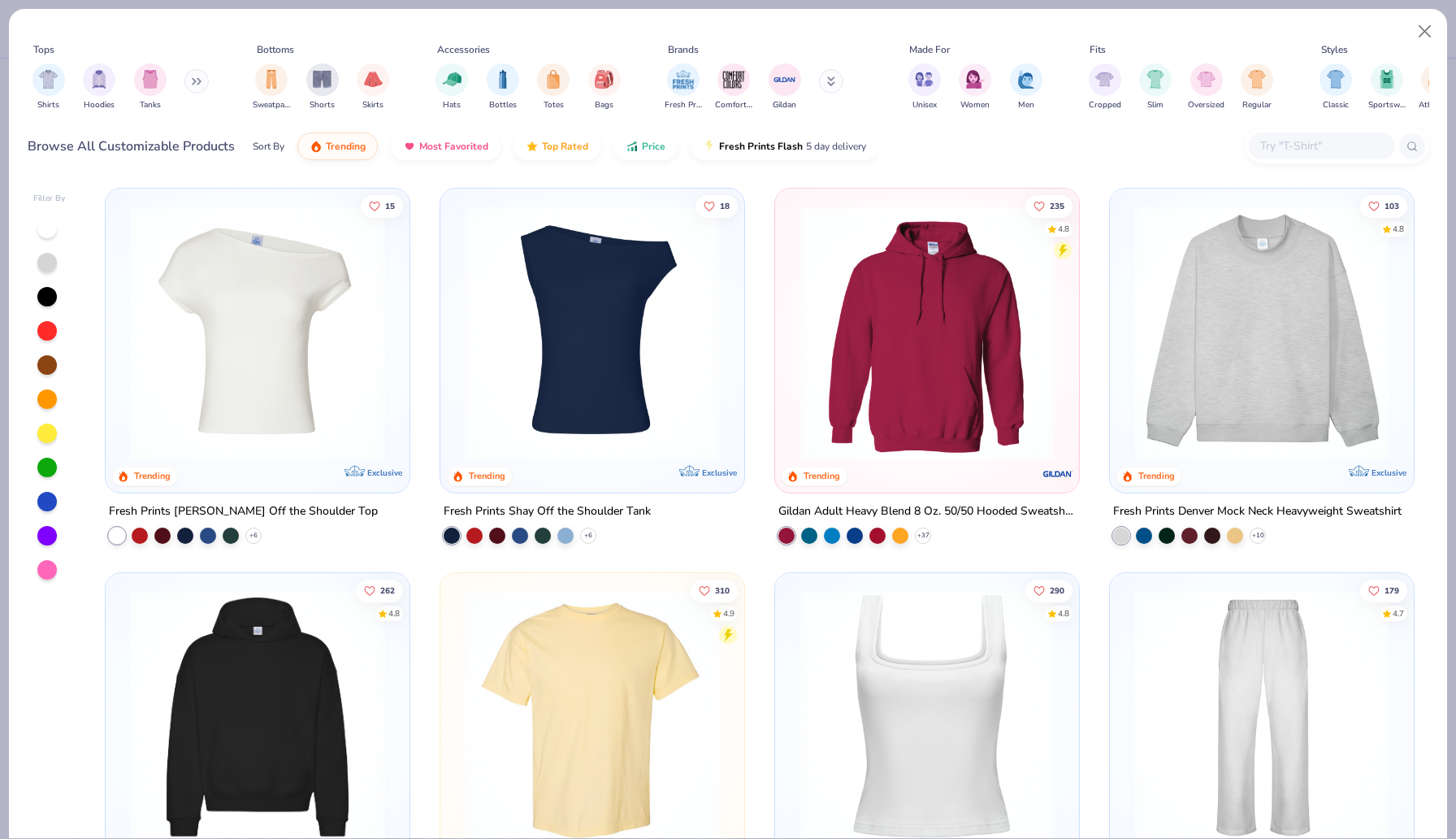
click at [830, 80] on icon at bounding box center [832, 81] width 9 height 9
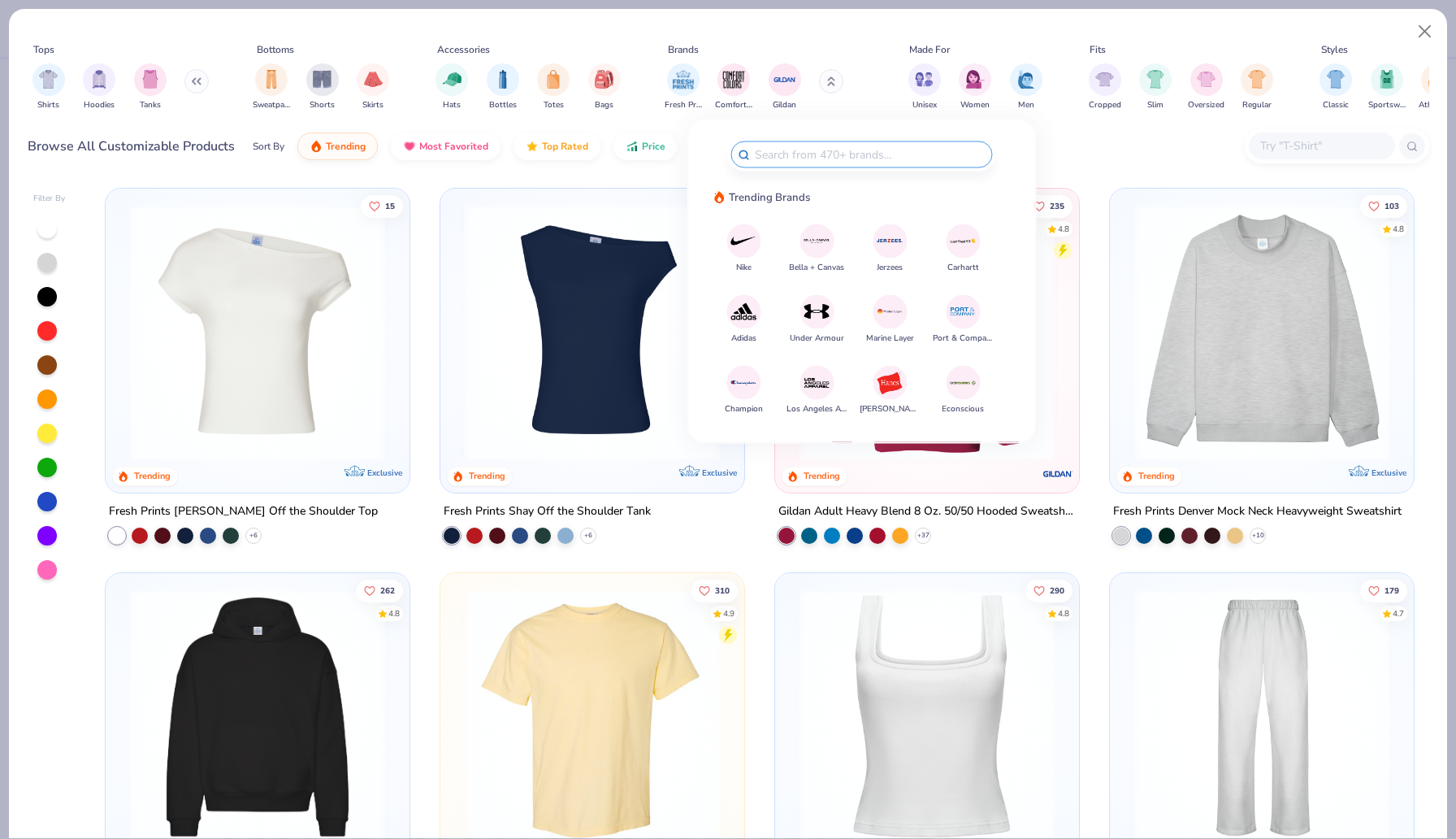
click at [893, 379] on img at bounding box center [890, 382] width 28 height 28
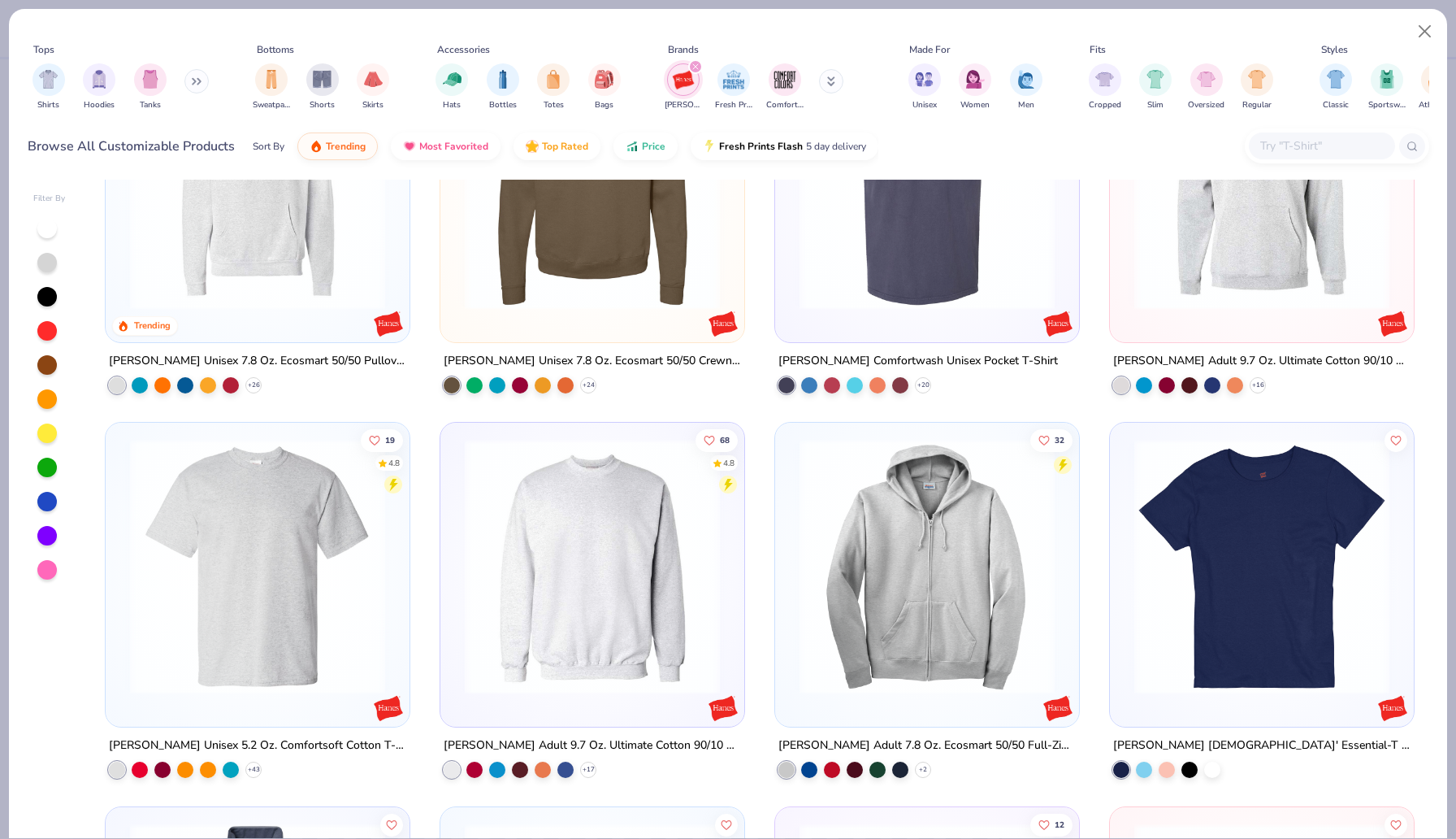
scroll to position [324, 0]
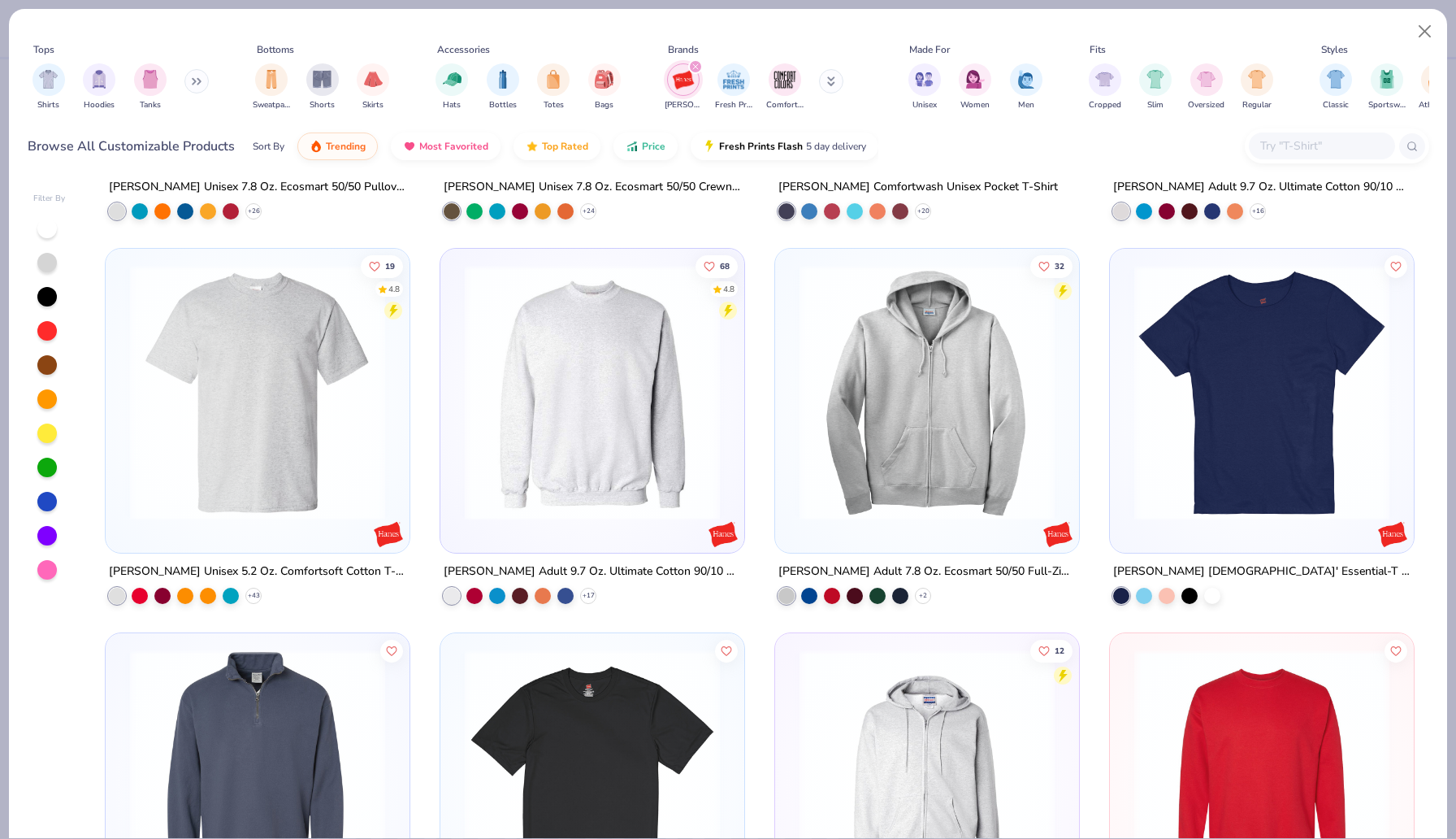
click at [591, 466] on img at bounding box center [592, 392] width 271 height 255
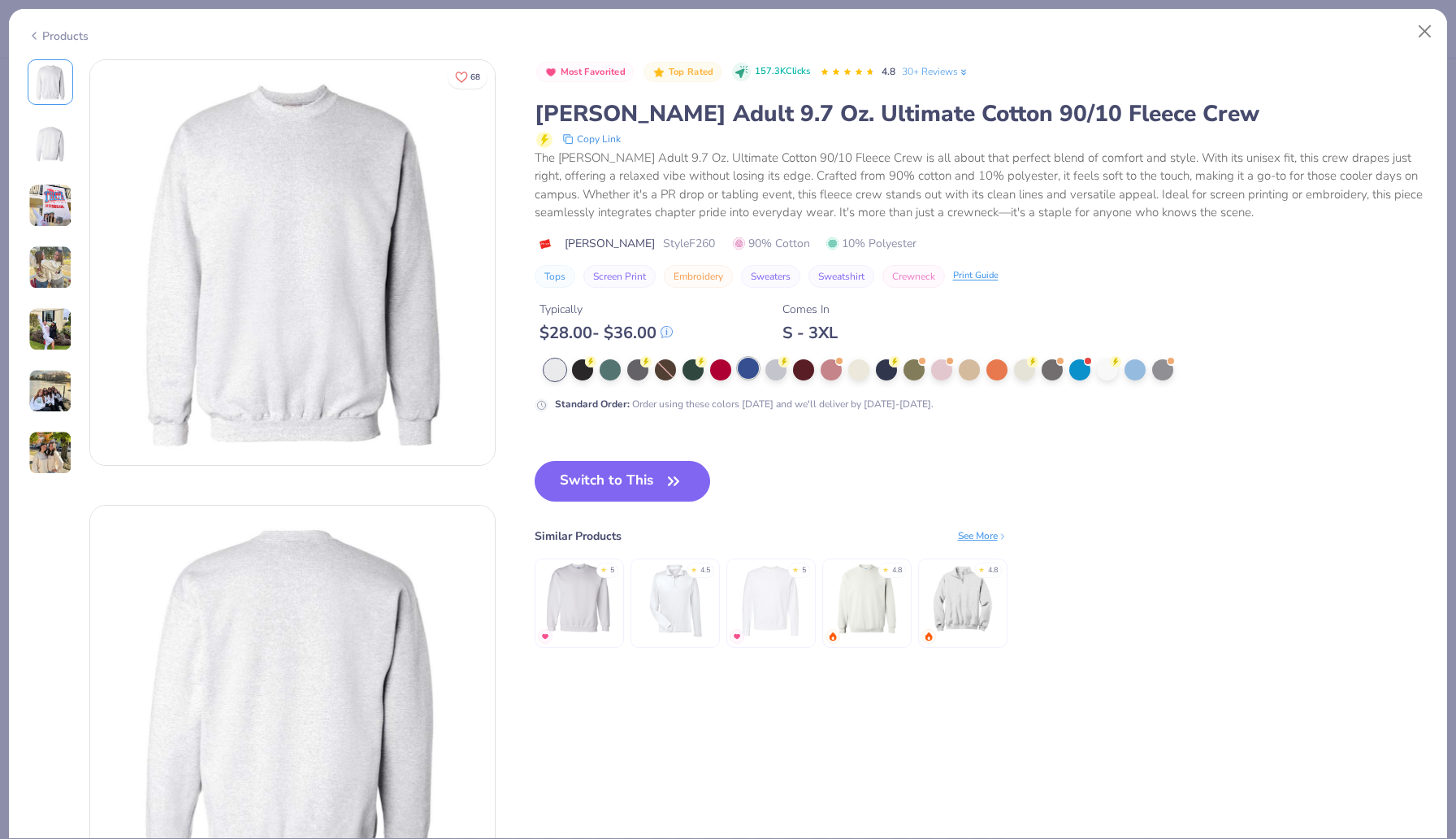
click at [748, 370] on div at bounding box center [748, 367] width 21 height 21
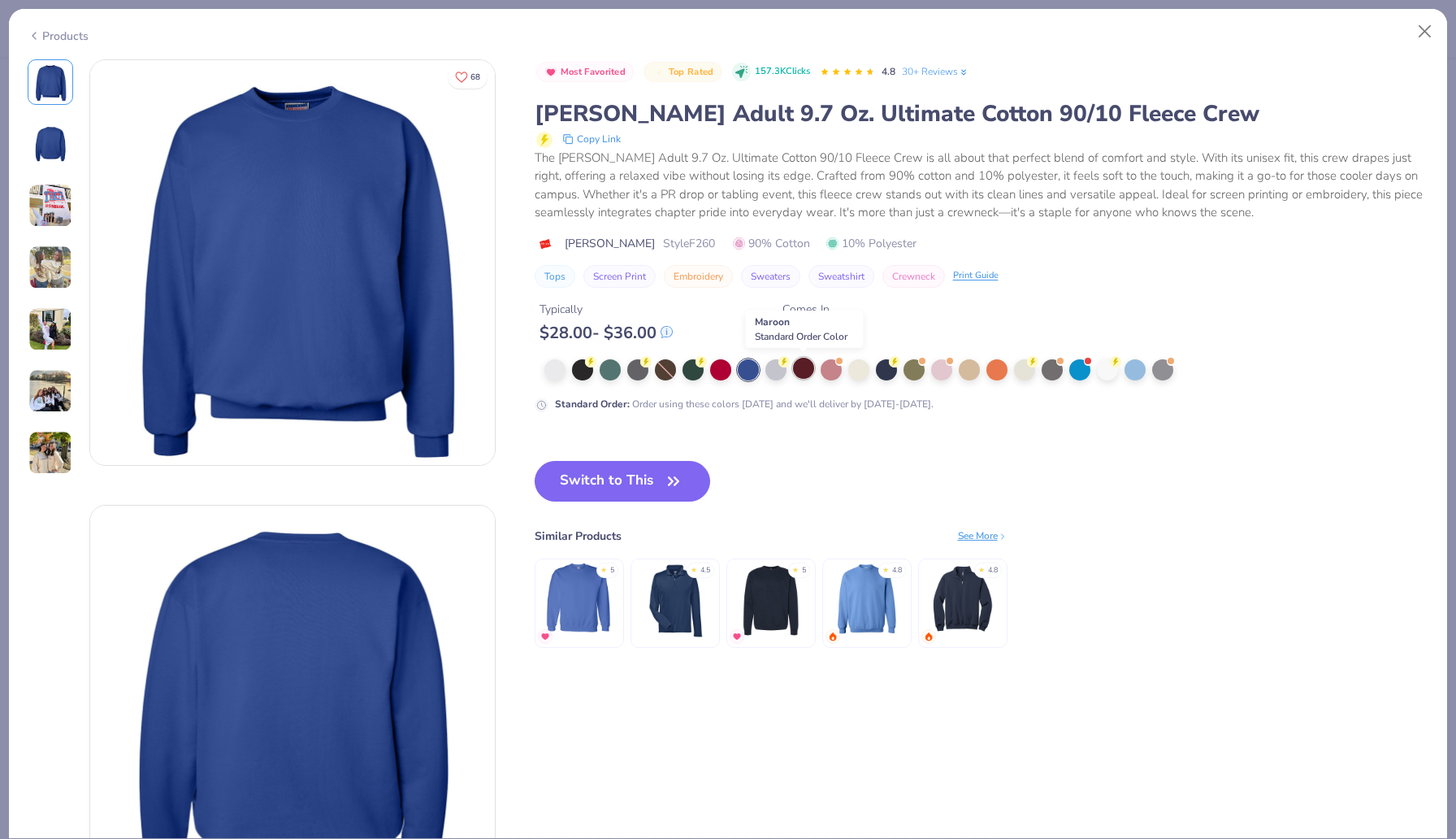
click at [803, 371] on div at bounding box center [803, 367] width 21 height 21
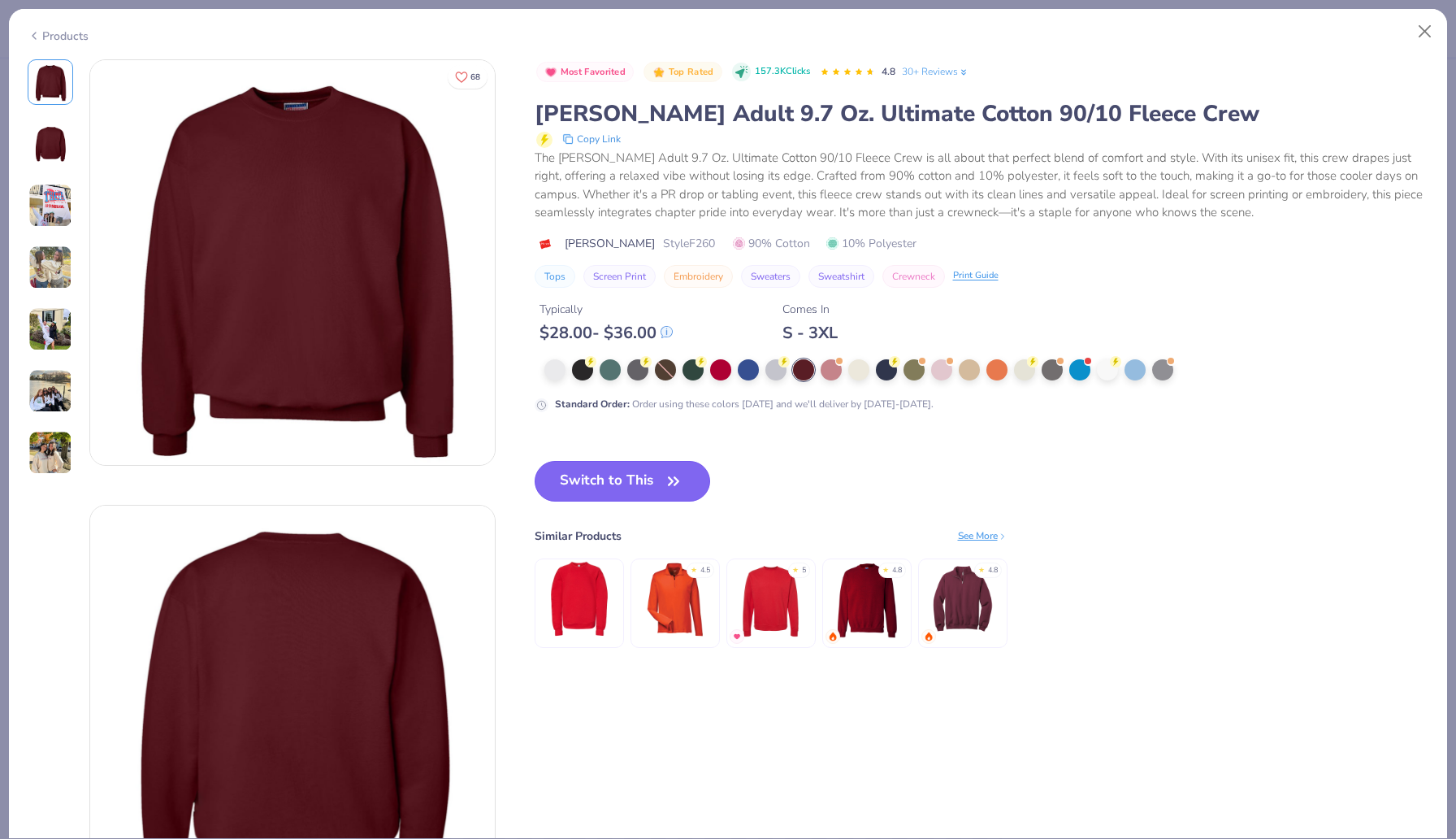
click at [615, 472] on button "Switch to This" at bounding box center [622, 482] width 176 height 41
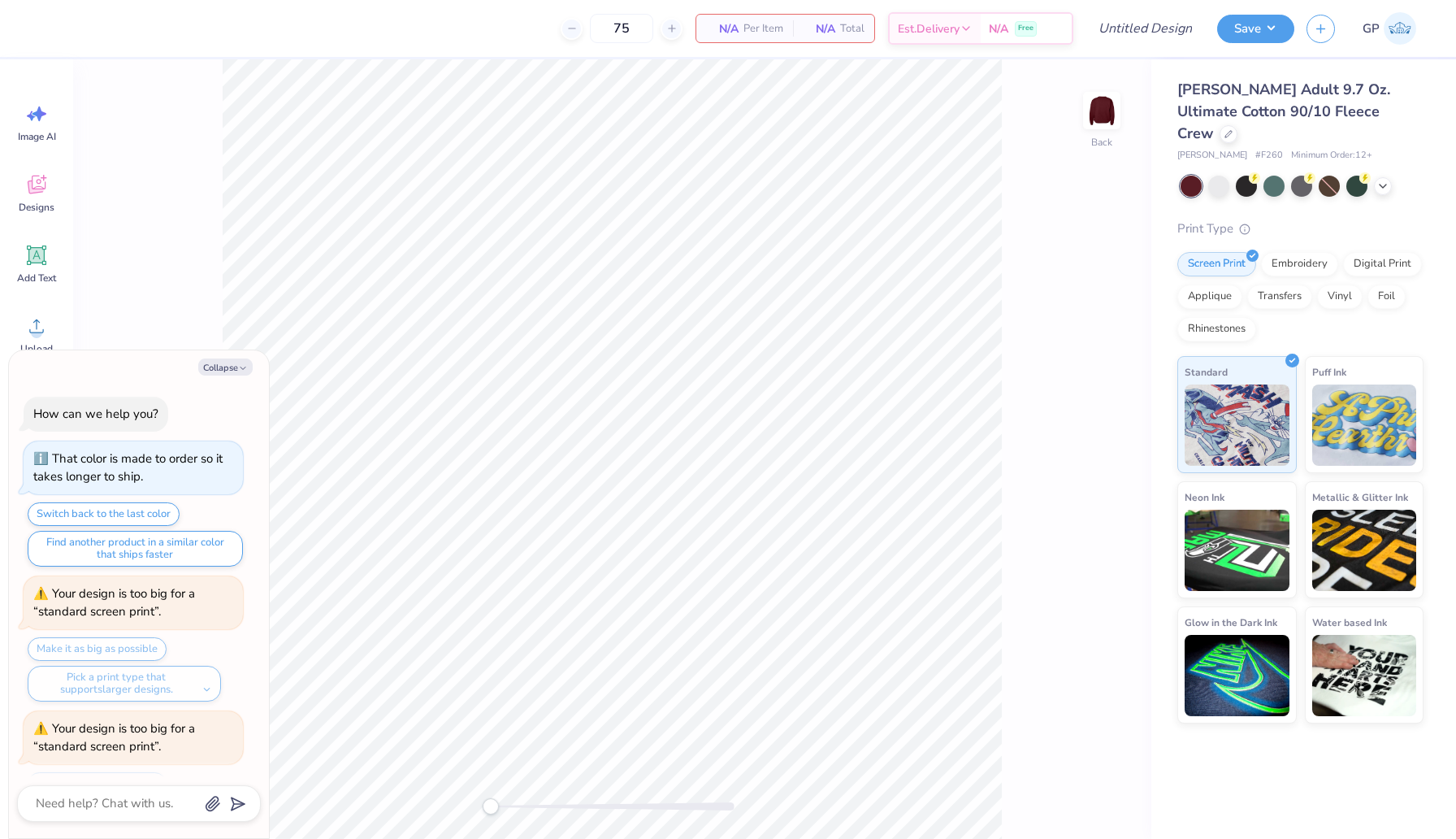
scroll to position [153, 0]
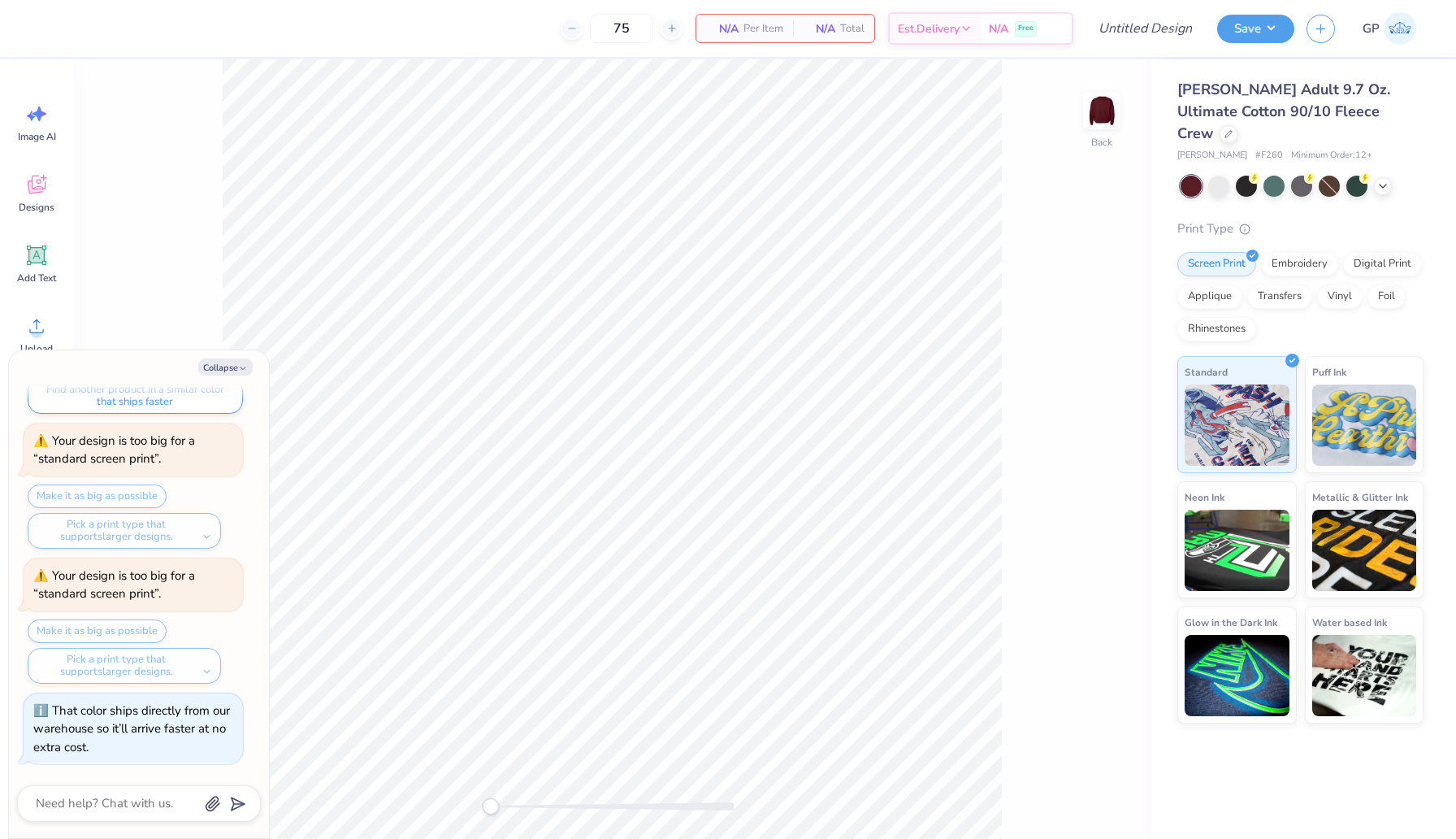
click at [218, 375] on div "Collapse How can we help you? That color is made to order so it takes longer to…" at bounding box center [138, 594] width 260 height 488
click at [227, 370] on button "Collapse" at bounding box center [226, 367] width 55 height 17
type textarea "x"
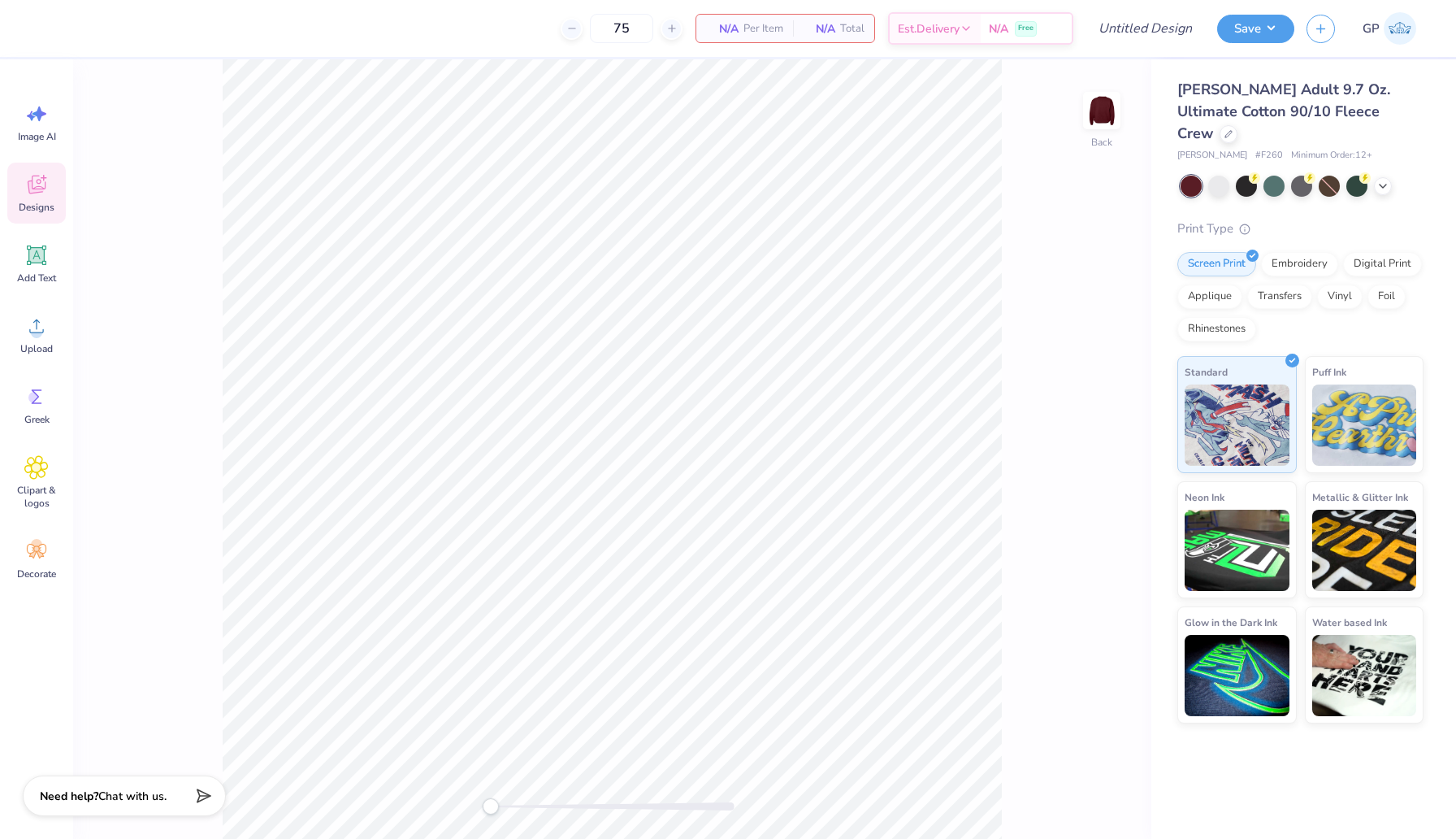
click at [32, 197] on div "Designs" at bounding box center [37, 194] width 59 height 61
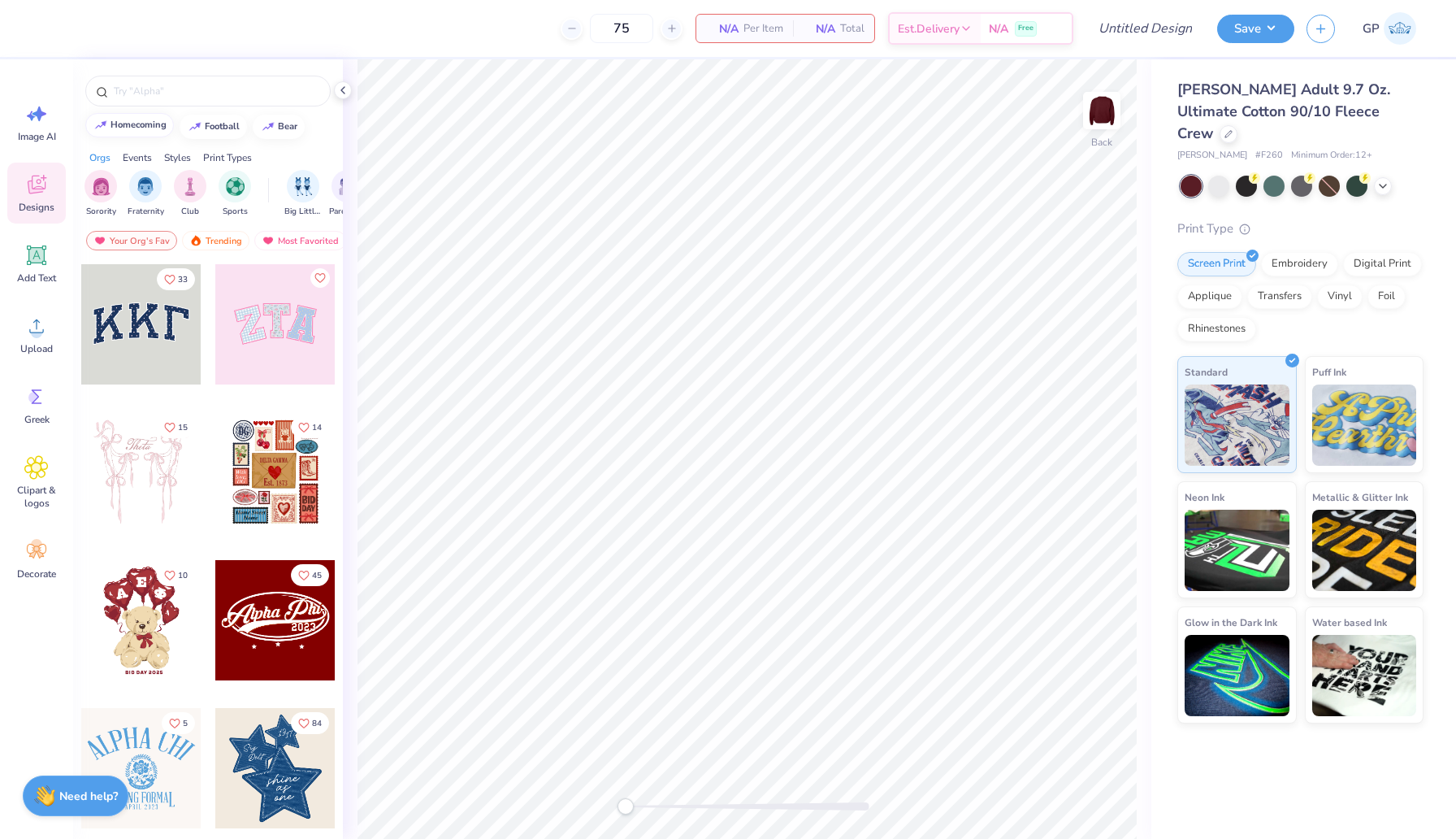
click at [109, 135] on button "homecoming" at bounding box center [130, 125] width 89 height 25
type input "homecoming"
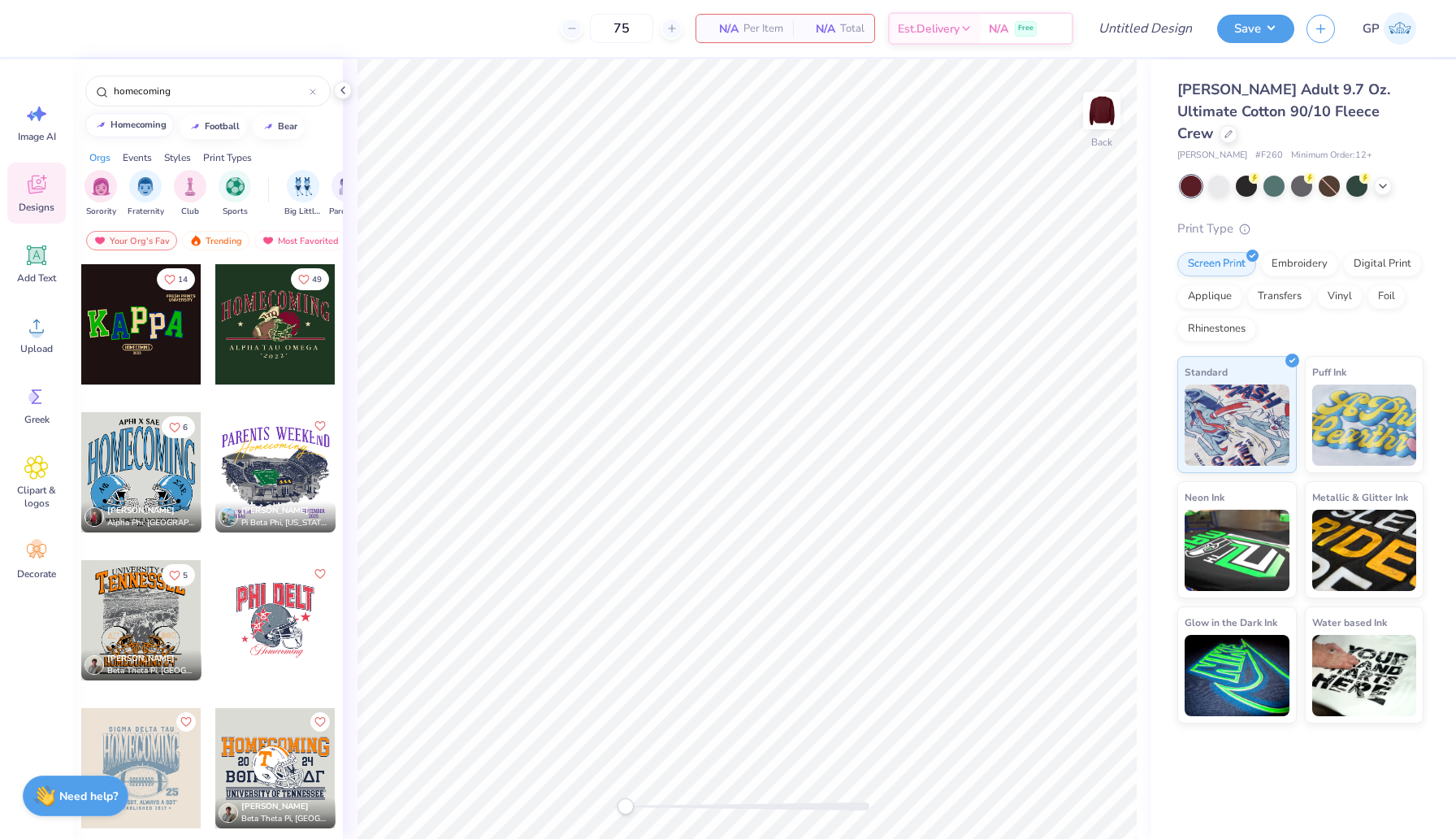
click at [133, 129] on div "homecoming" at bounding box center [139, 124] width 56 height 9
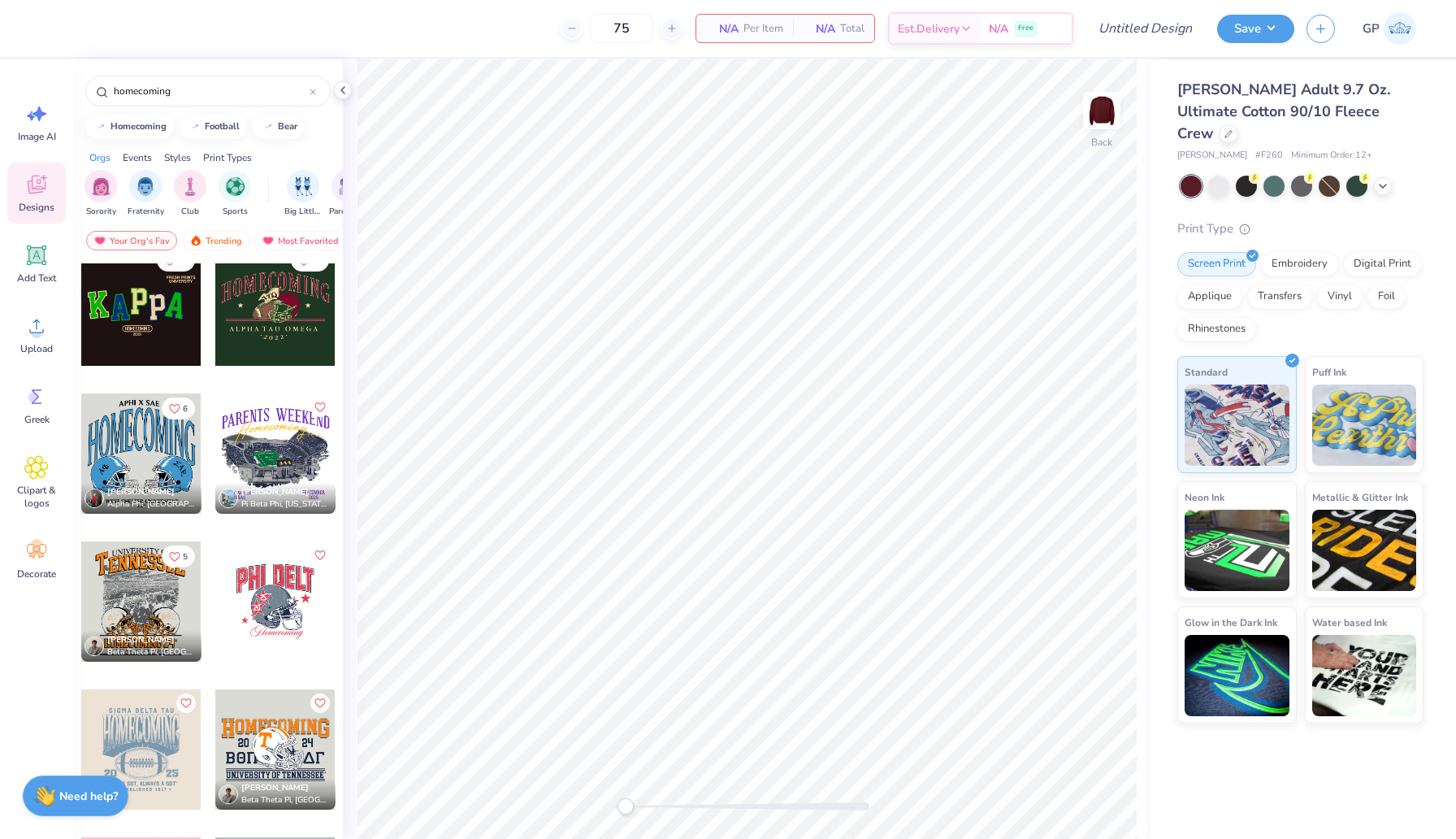
click at [271, 584] on div at bounding box center [275, 601] width 120 height 120
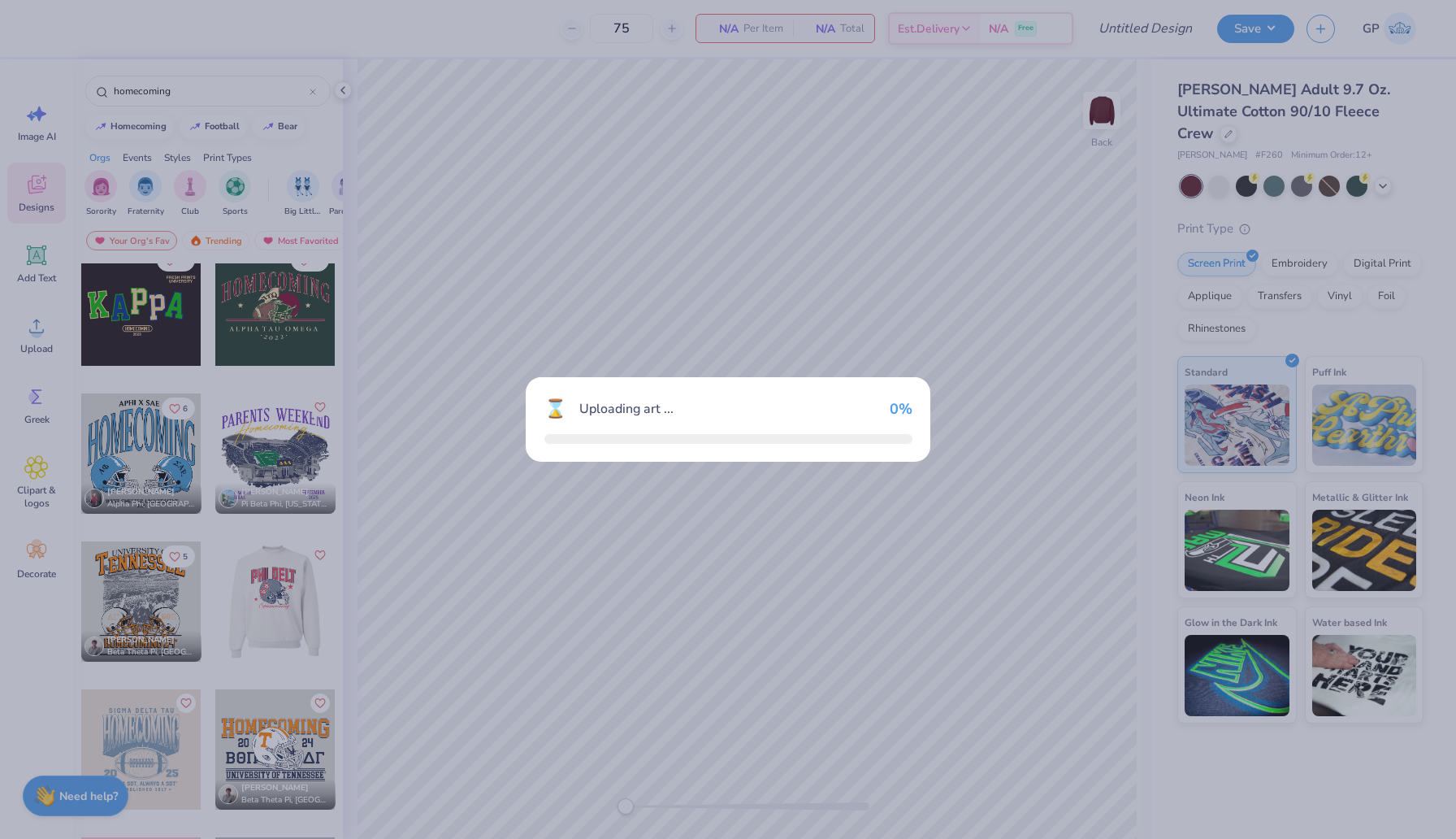
click at [271, 585] on div "⌛ Uploading art ... 0 %" at bounding box center [728, 420] width 1456 height 839
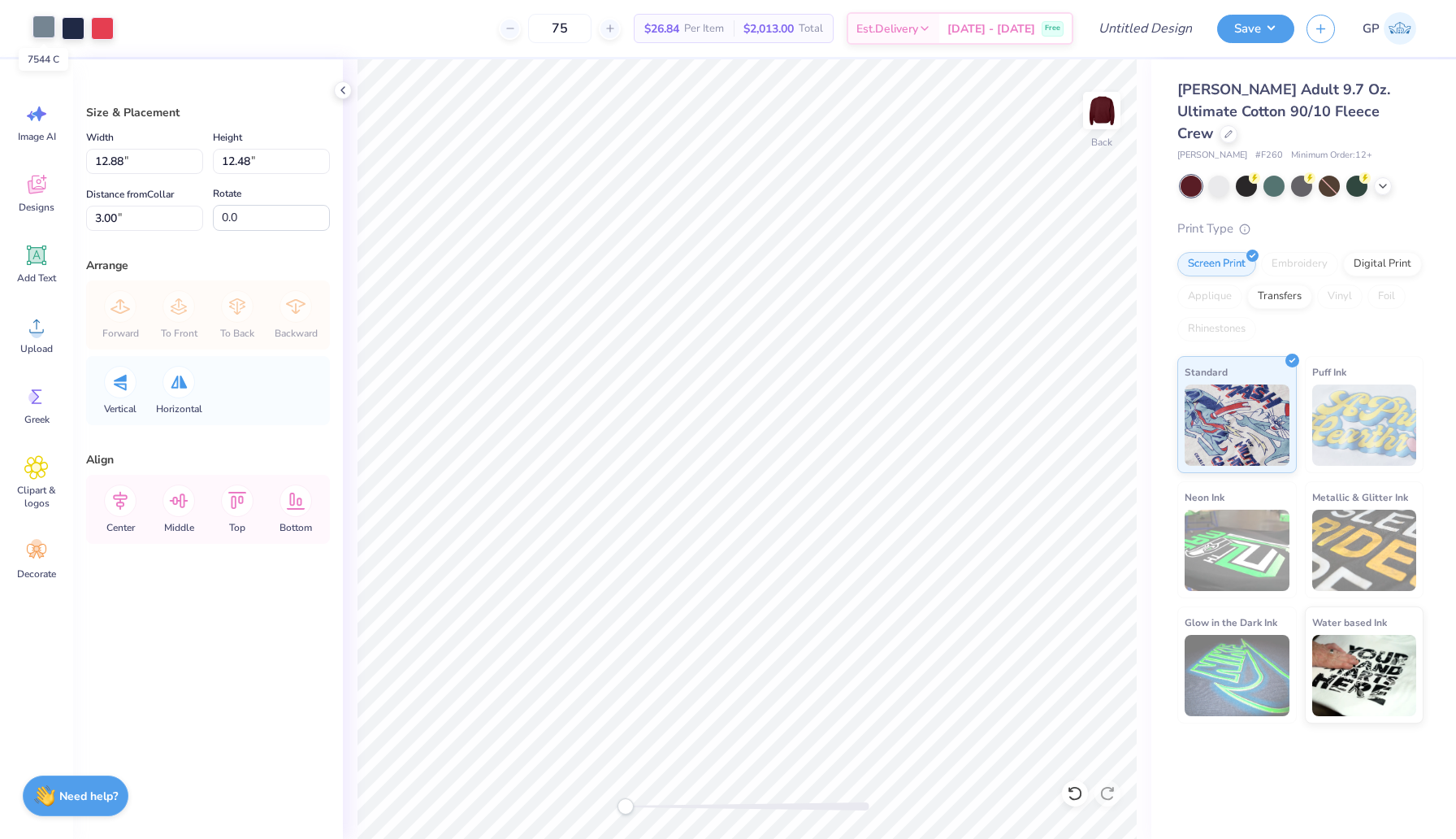
click at [41, 26] on div at bounding box center [43, 26] width 23 height 23
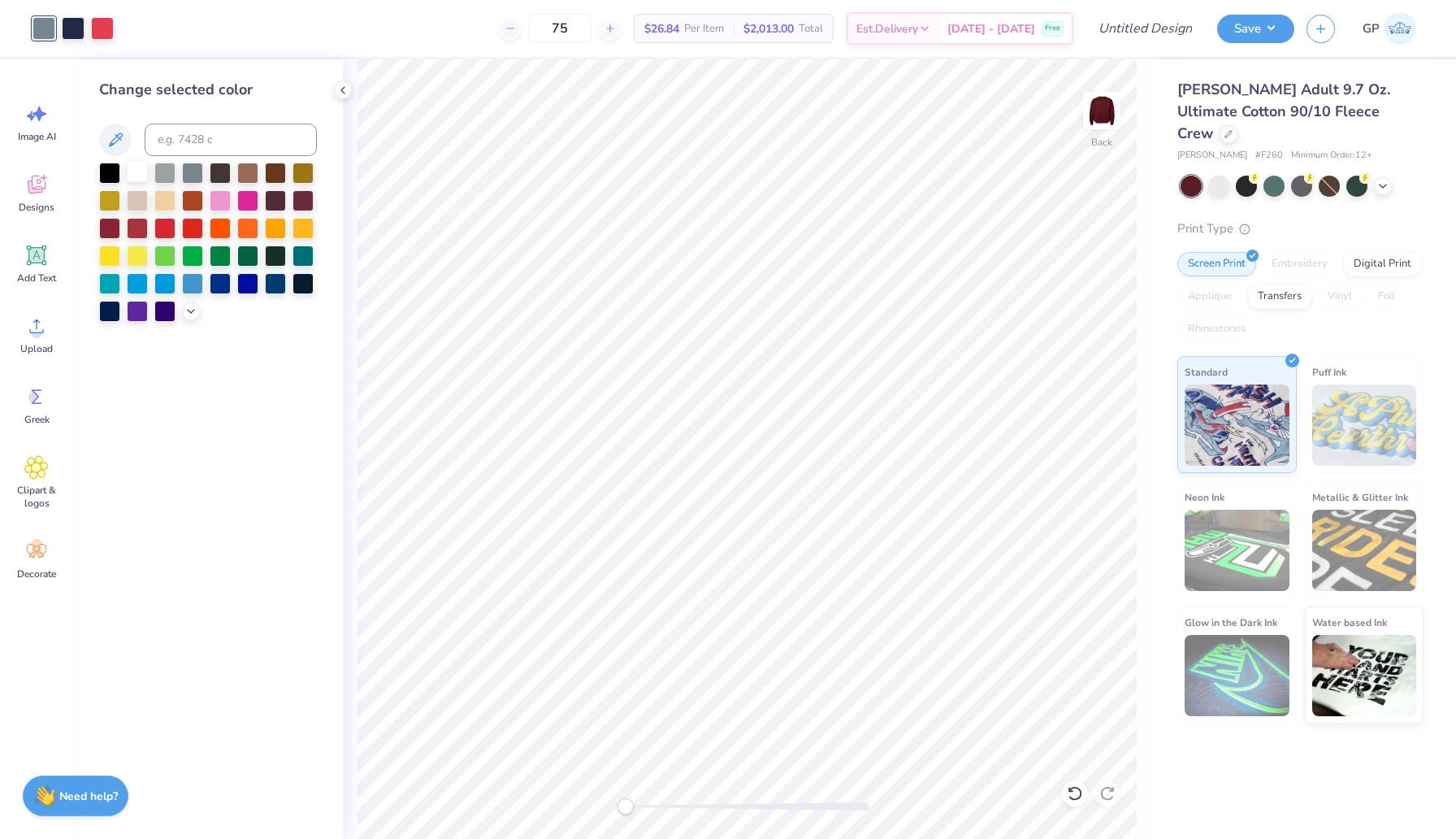
click at [145, 165] on div at bounding box center [137, 171] width 21 height 21
click at [73, 27] on div at bounding box center [72, 26] width 23 height 23
click at [162, 172] on div at bounding box center [165, 171] width 21 height 21
click at [162, 173] on div at bounding box center [165, 171] width 21 height 21
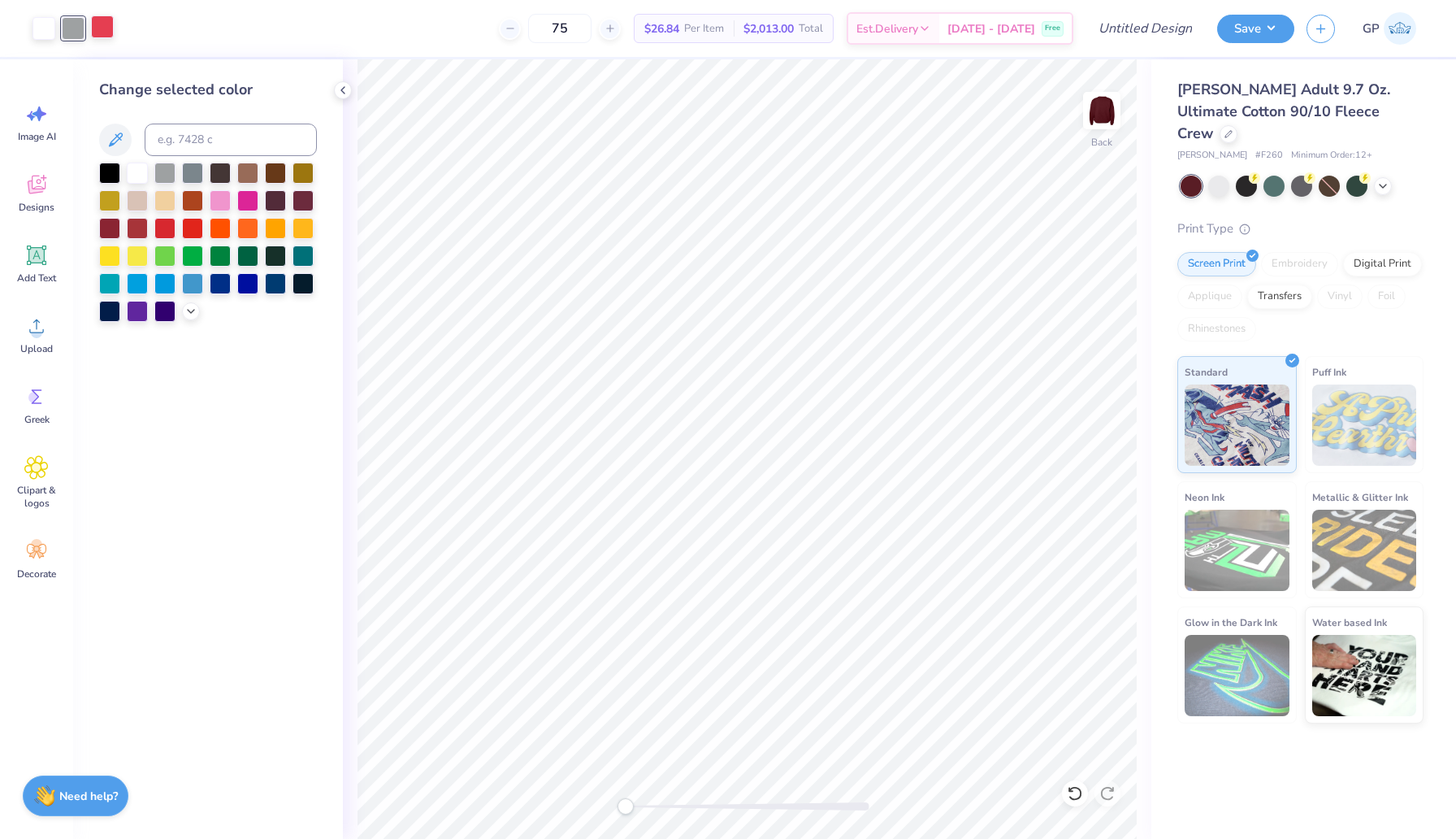
click at [107, 21] on div at bounding box center [102, 26] width 23 height 23
click at [137, 171] on div at bounding box center [137, 171] width 21 height 21
click at [340, 84] on icon at bounding box center [343, 90] width 13 height 13
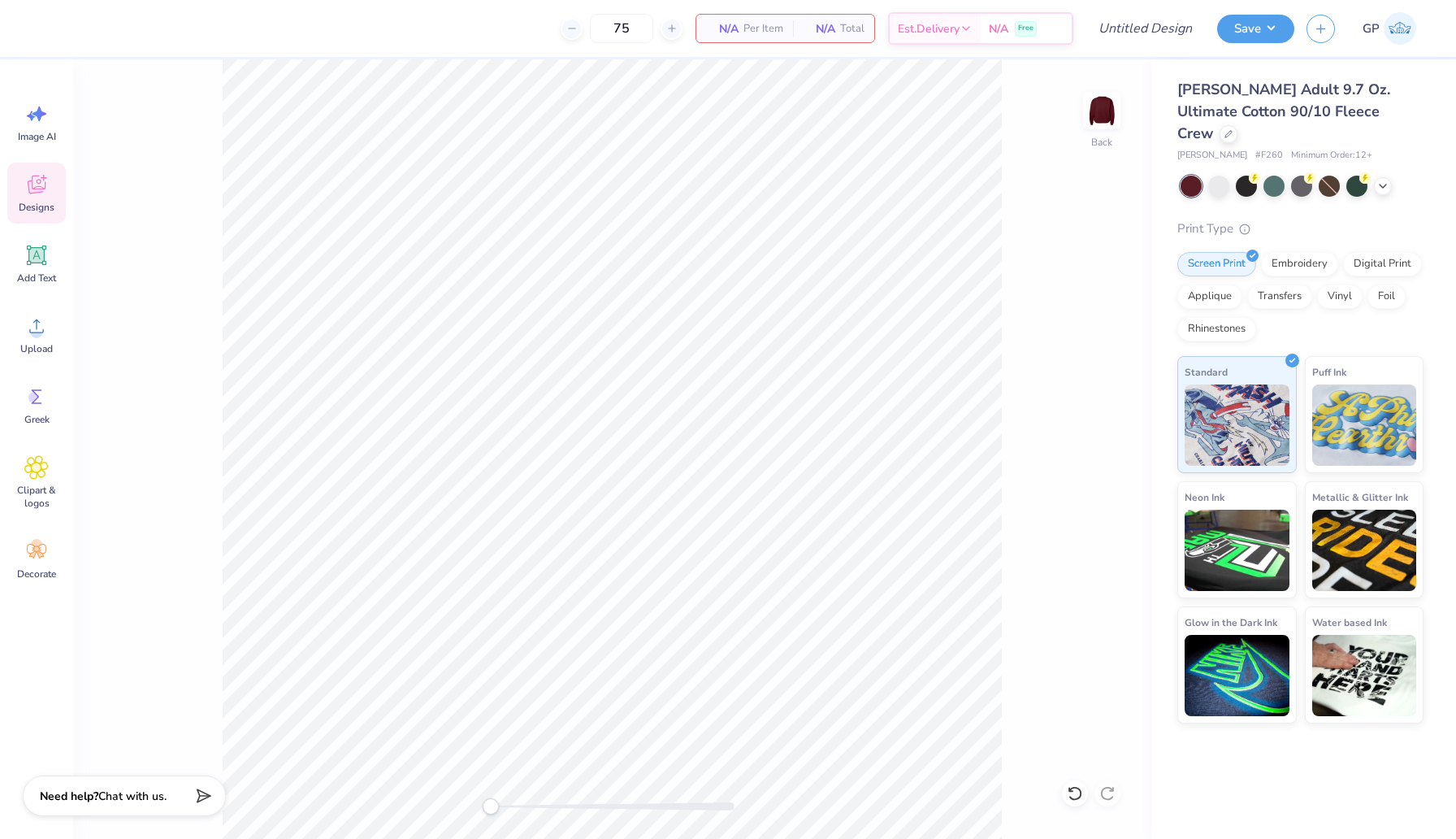
click at [26, 198] on div "Designs" at bounding box center [37, 194] width 59 height 61
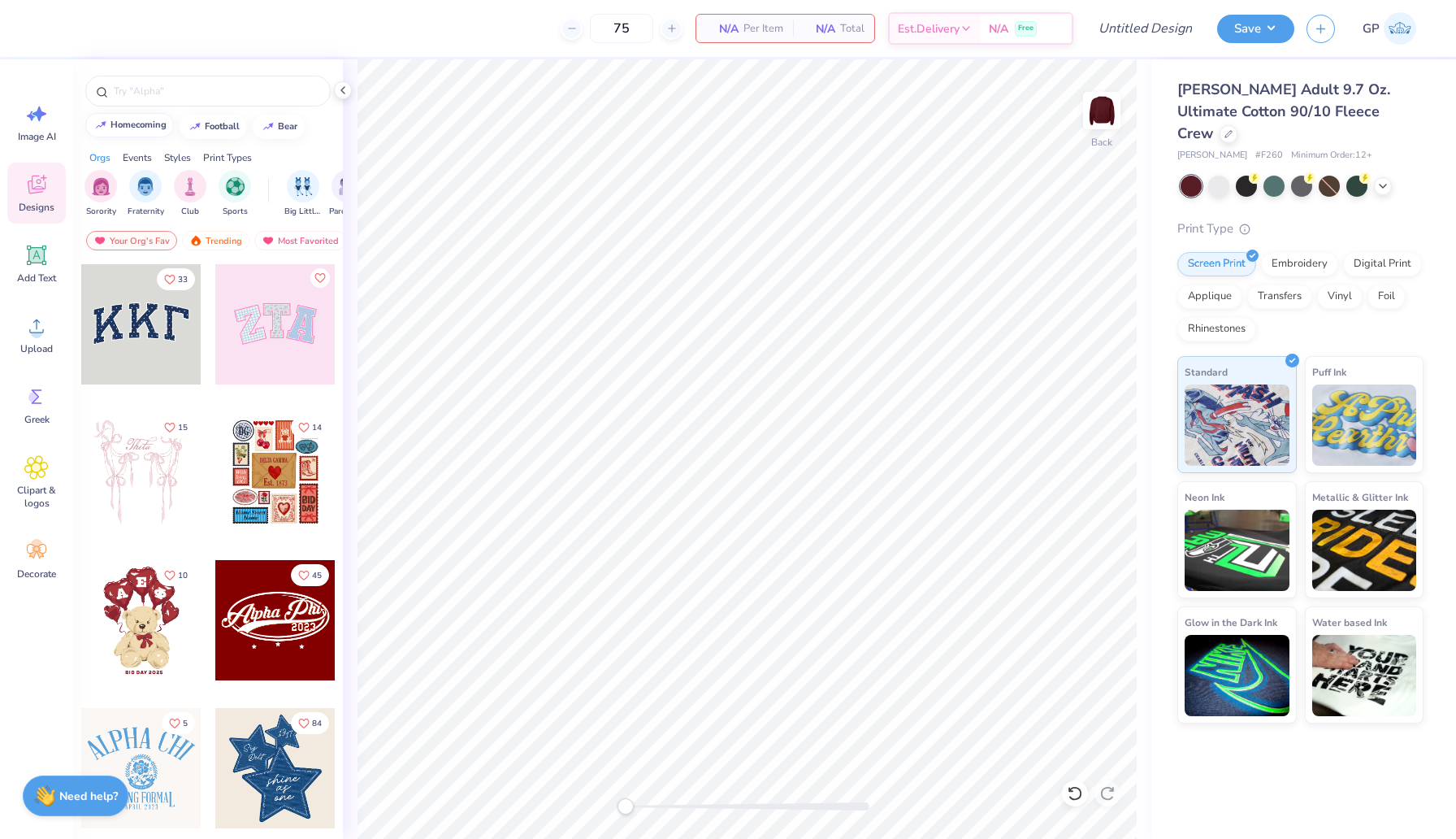
click at [136, 129] on div "homecoming" at bounding box center [139, 124] width 56 height 9
type input "homecoming"
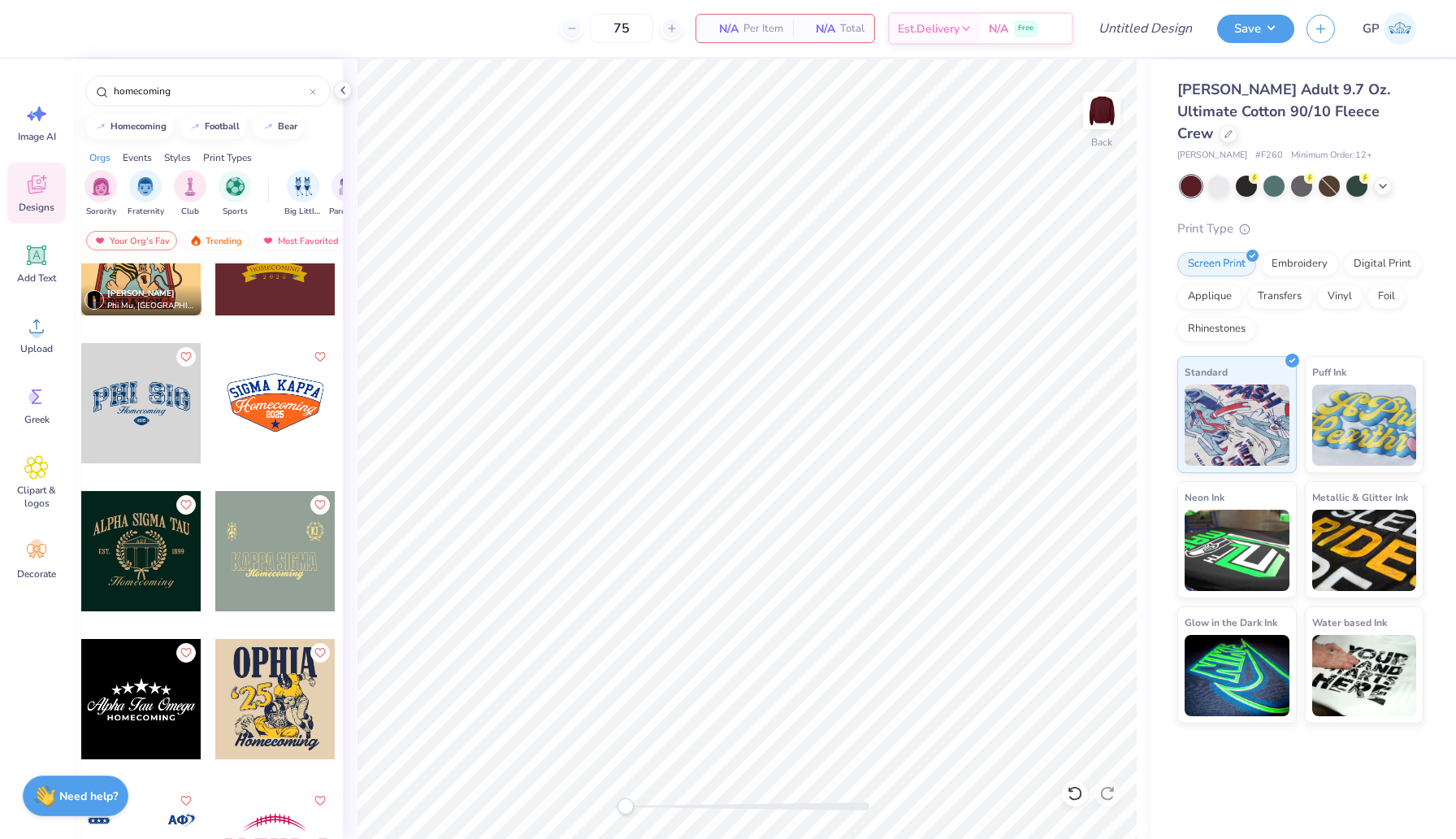
scroll to position [2161, 0]
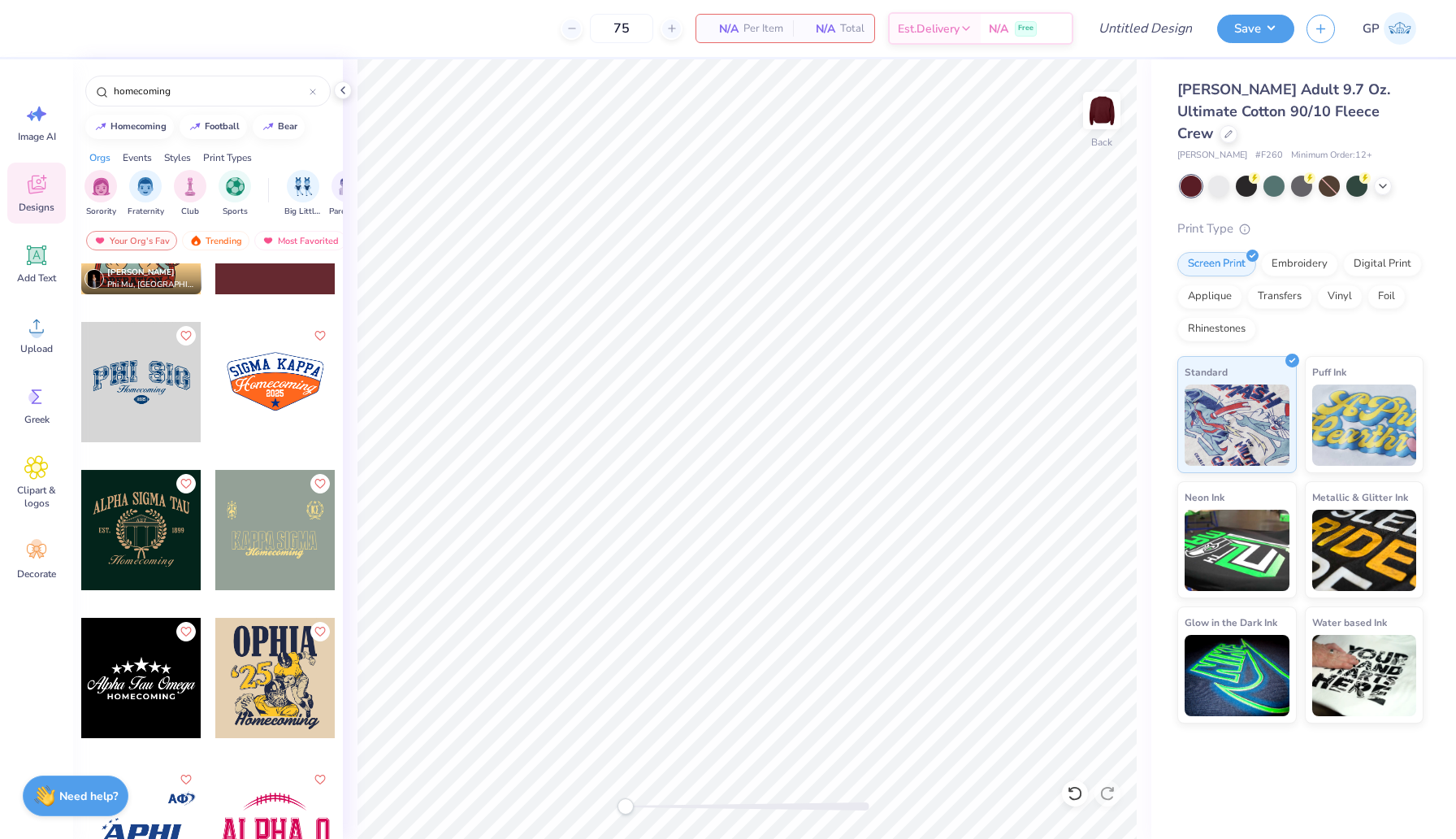
click at [261, 675] on div at bounding box center [275, 678] width 120 height 120
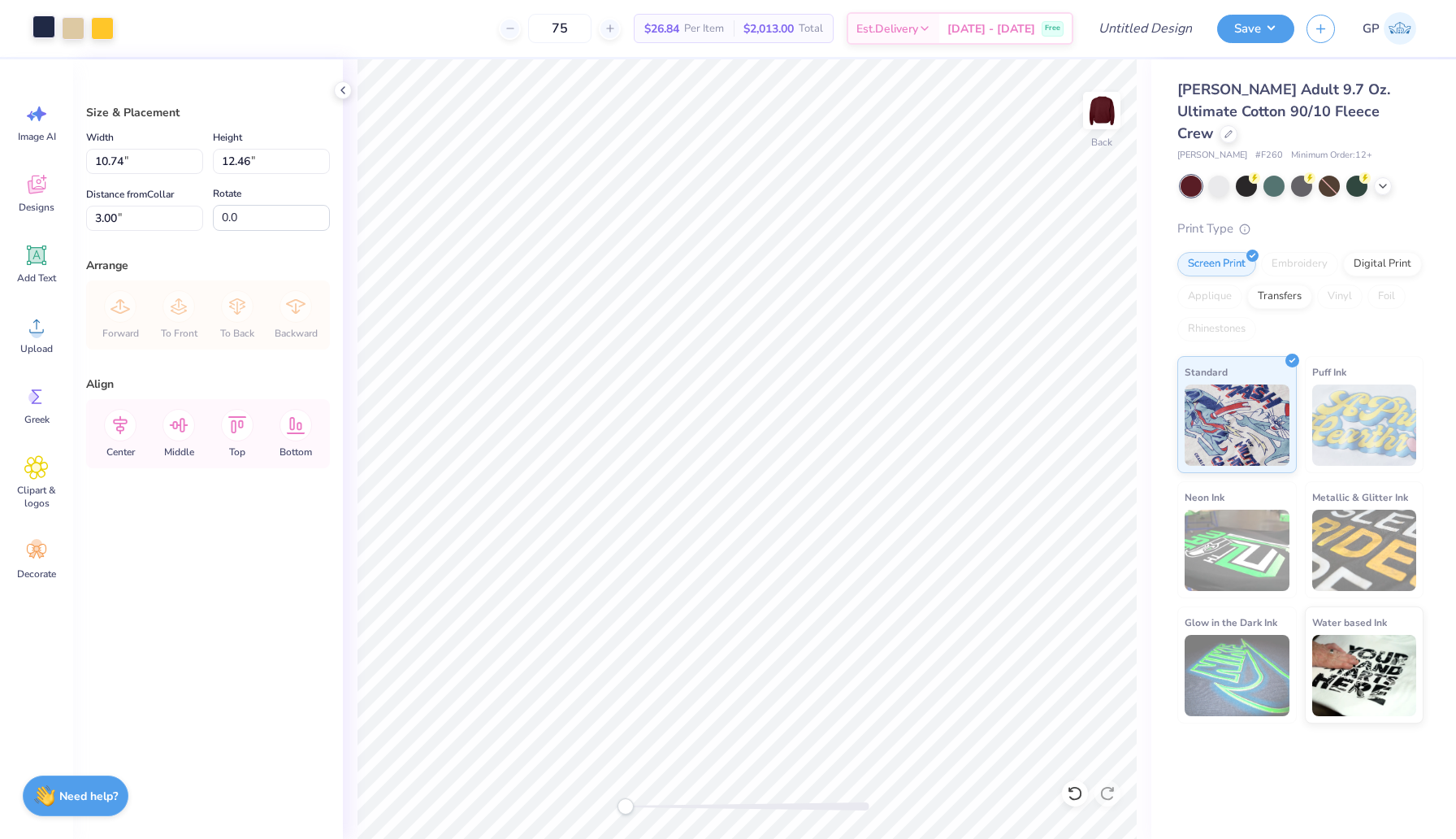
click at [48, 32] on div at bounding box center [43, 26] width 23 height 23
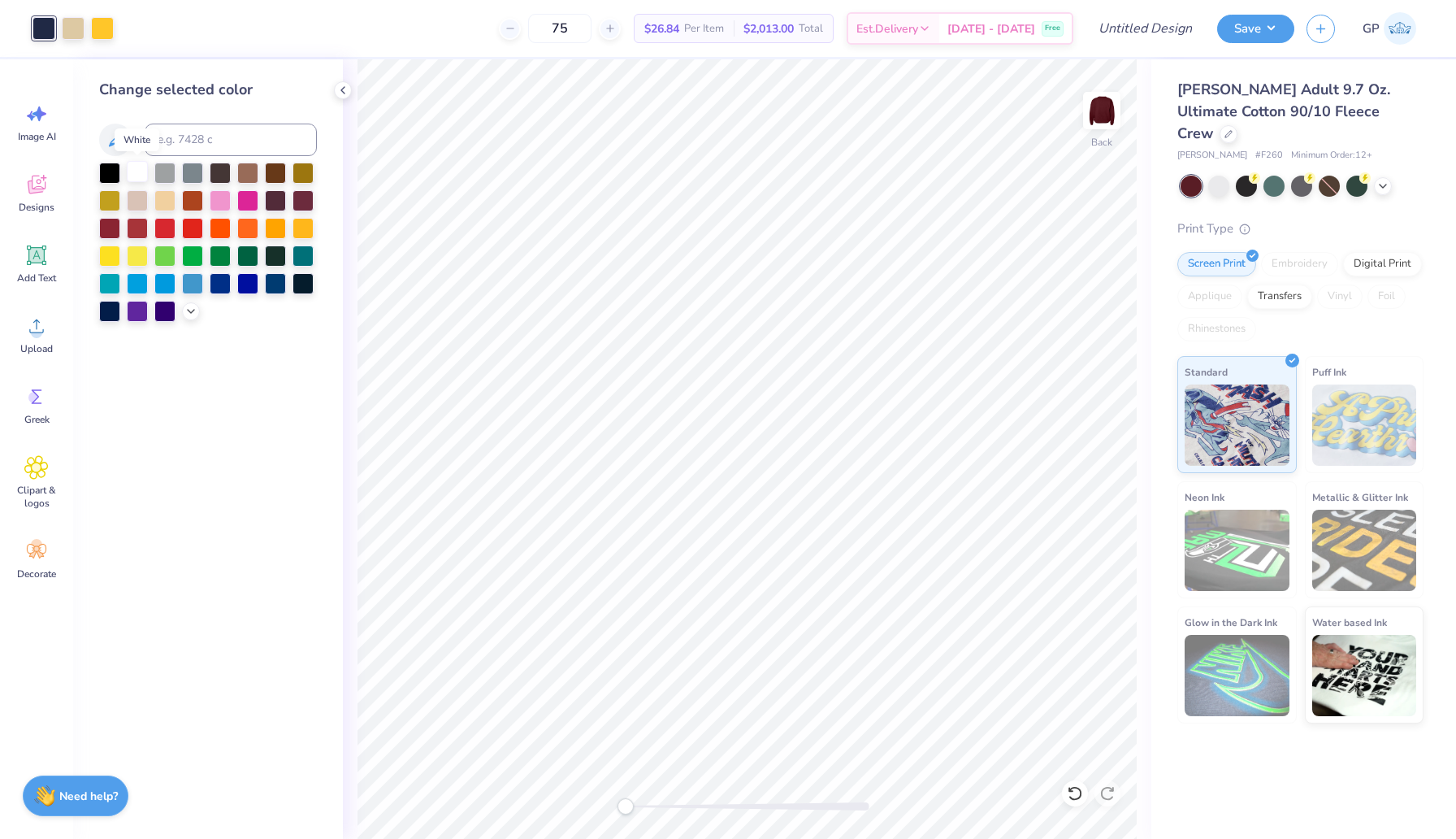
click at [137, 173] on div at bounding box center [137, 171] width 21 height 21
click at [100, 31] on div at bounding box center [102, 26] width 23 height 23
click at [113, 307] on div at bounding box center [109, 310] width 21 height 21
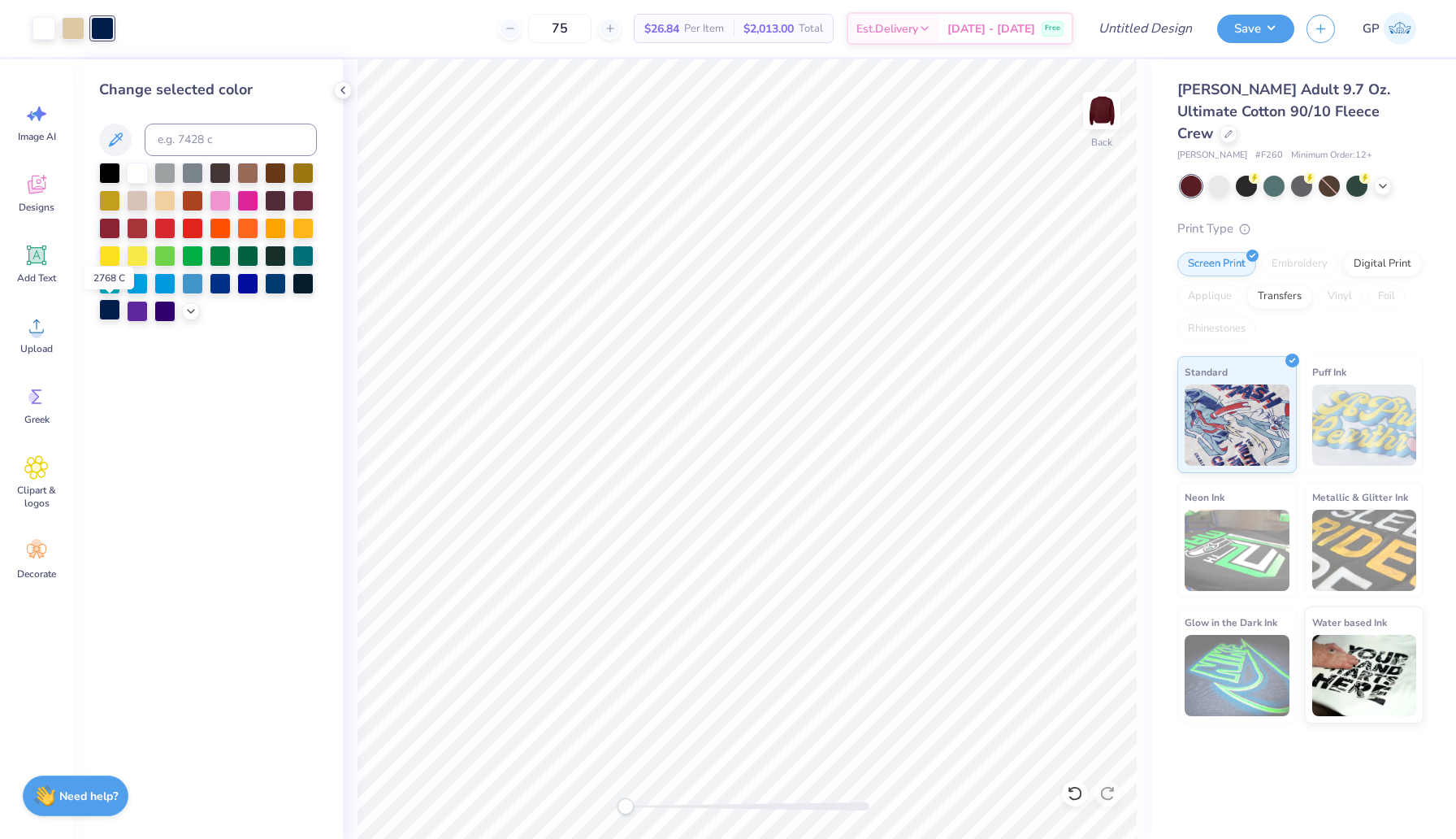
click at [113, 307] on div at bounding box center [109, 310] width 21 height 21
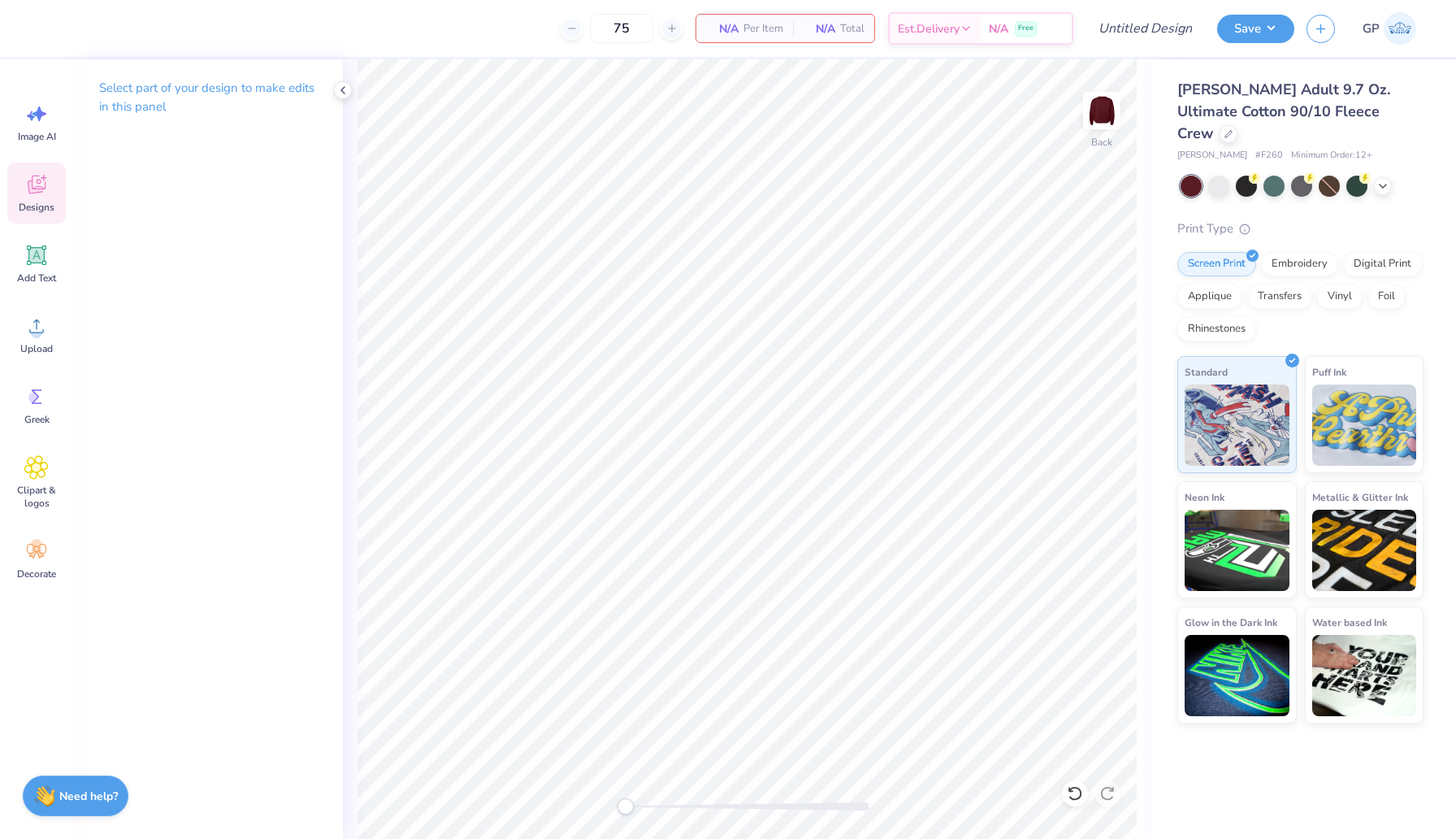
click at [30, 200] on span "Designs" at bounding box center [37, 206] width 36 height 13
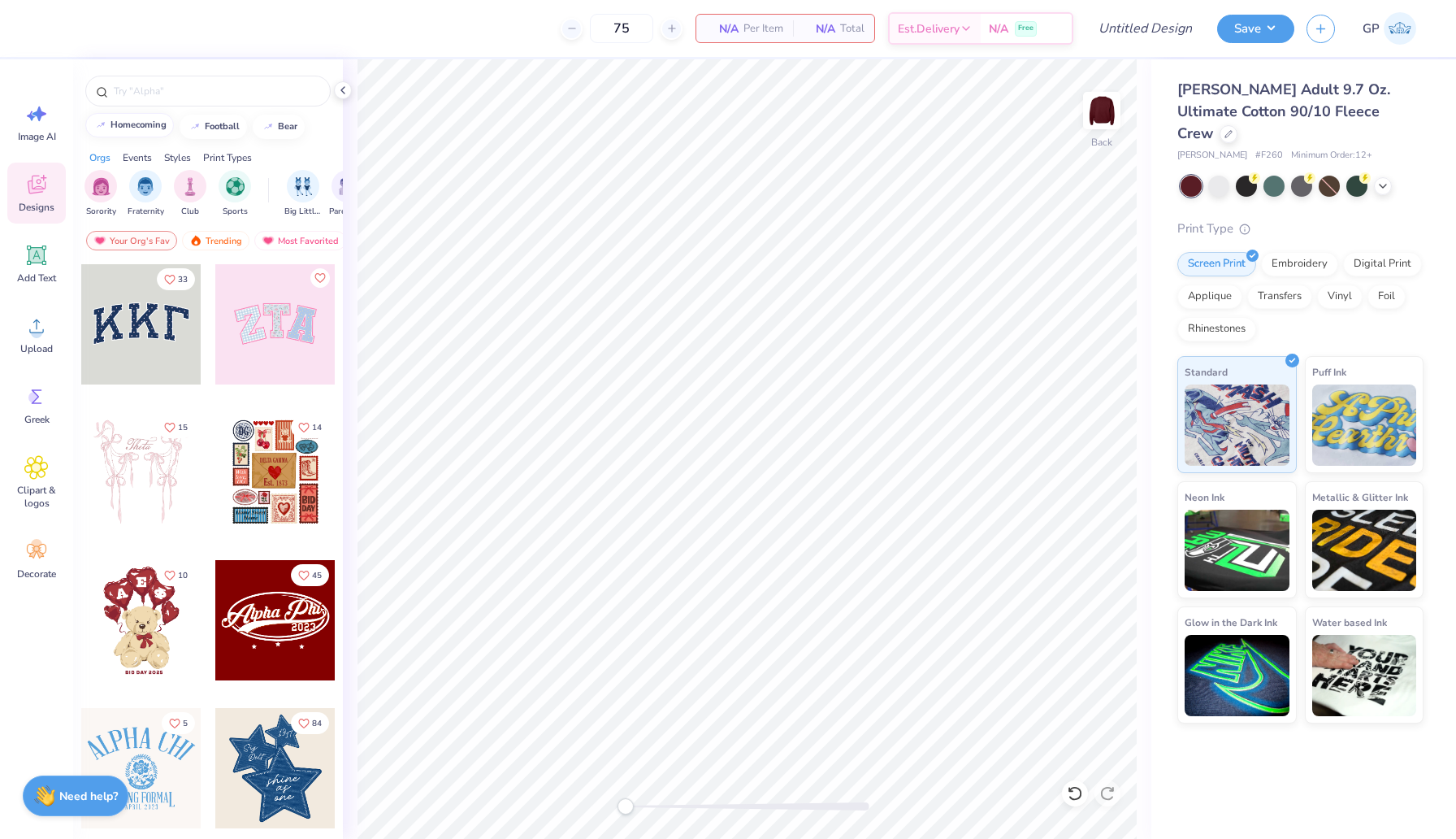
click at [136, 126] on div "homecoming" at bounding box center [139, 124] width 56 height 9
type input "homecoming"
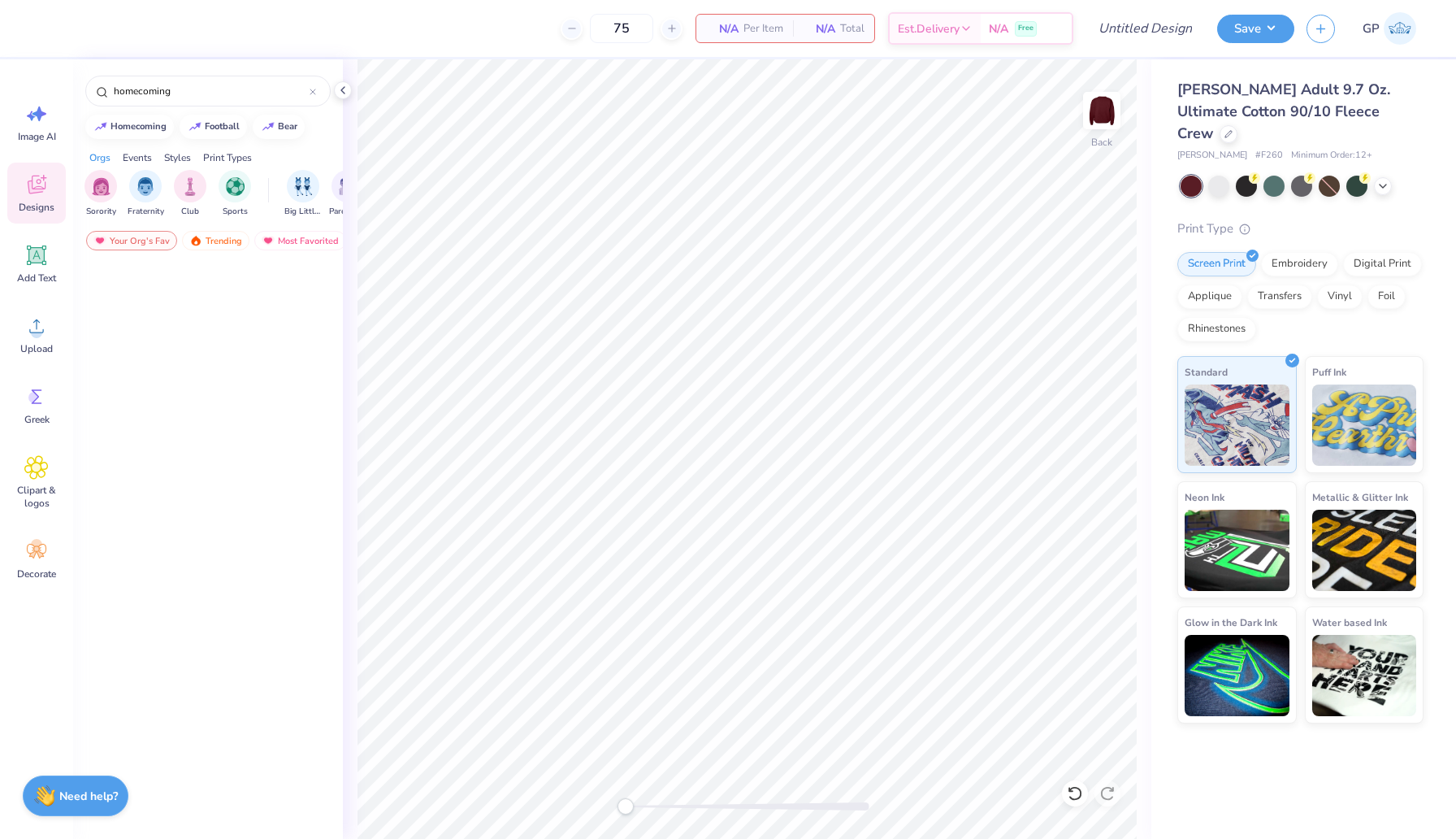
scroll to position [1603, 0]
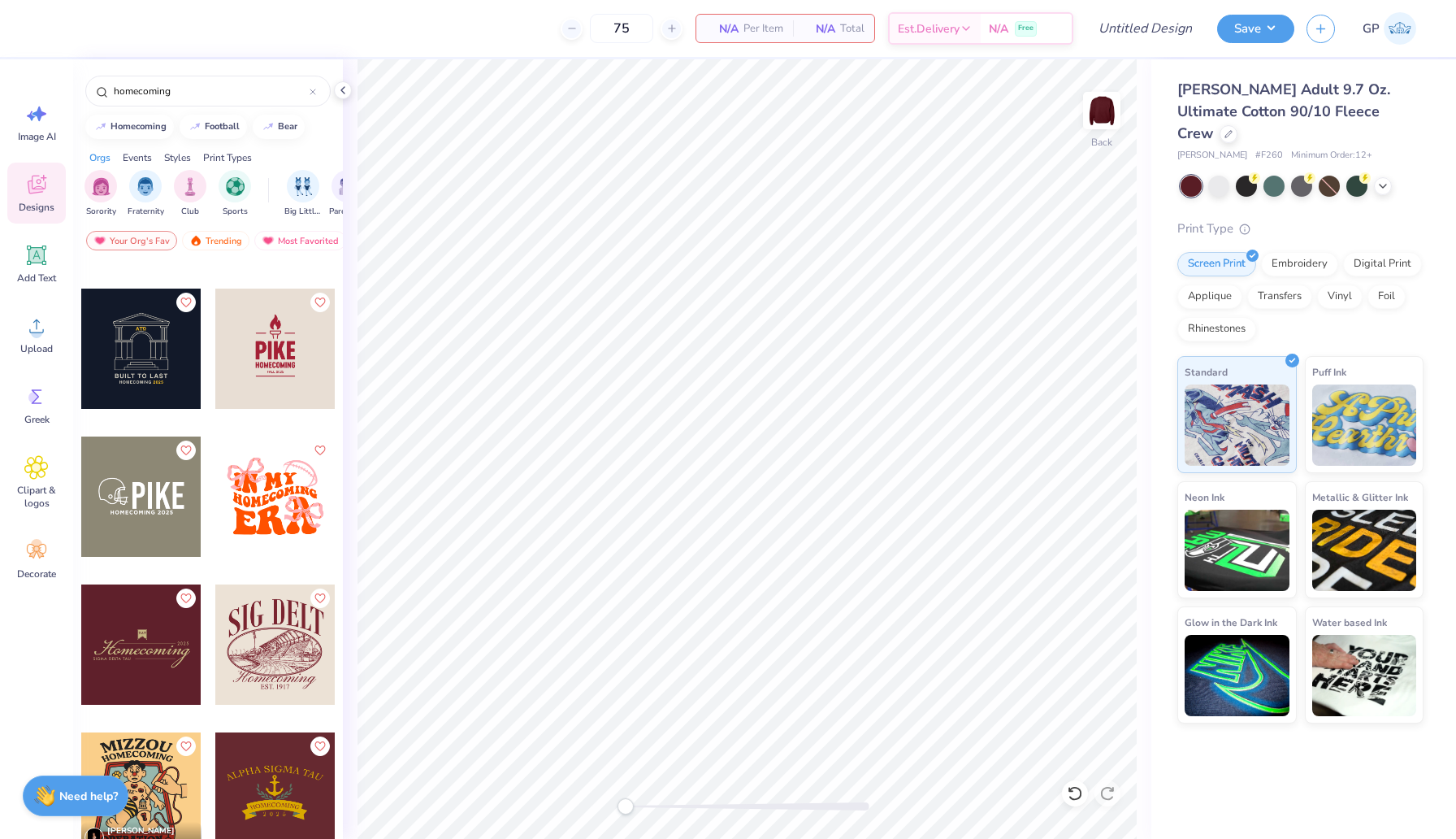
click at [283, 648] on div at bounding box center [275, 644] width 120 height 120
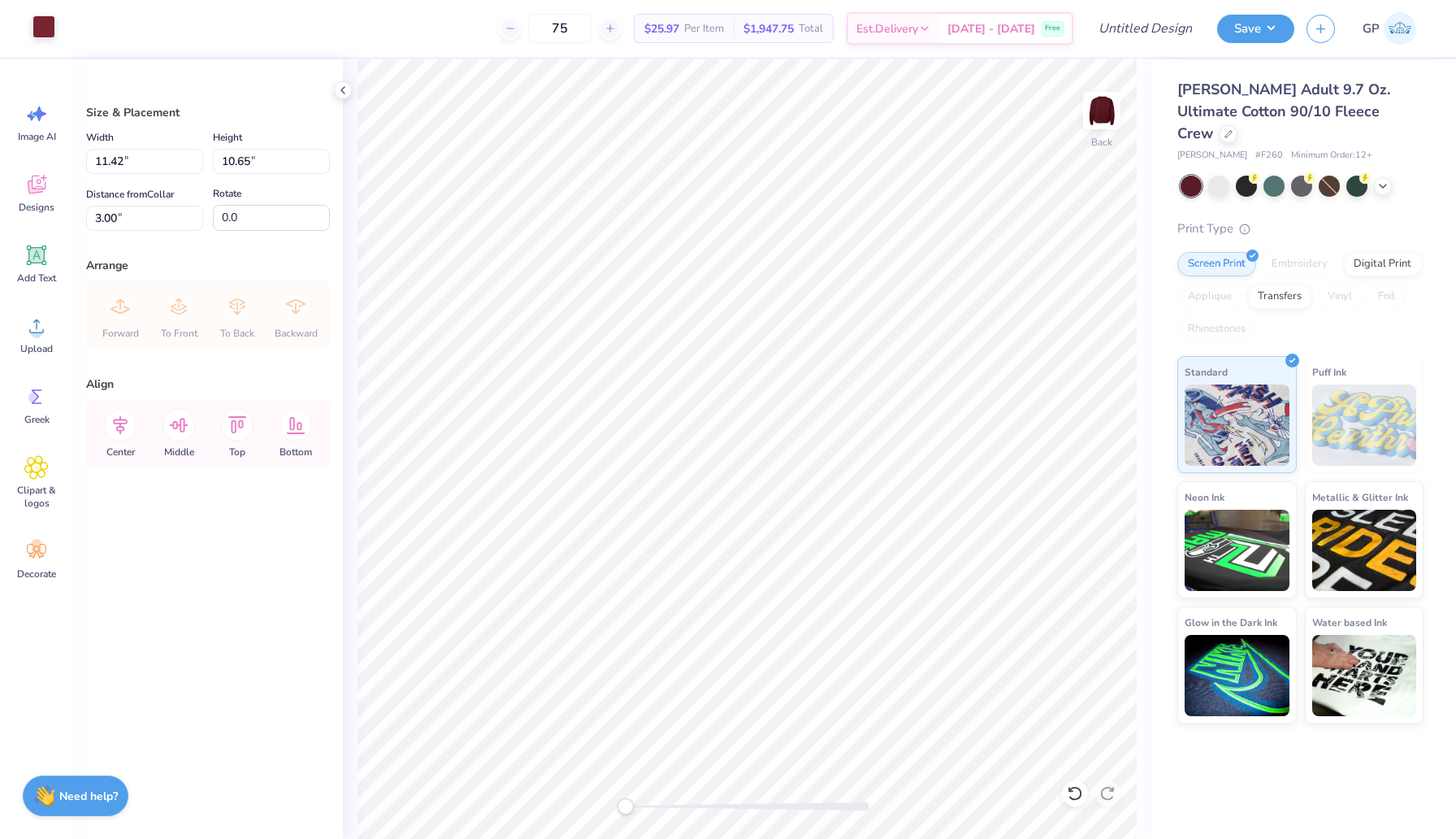
click at [38, 33] on div at bounding box center [43, 26] width 23 height 23
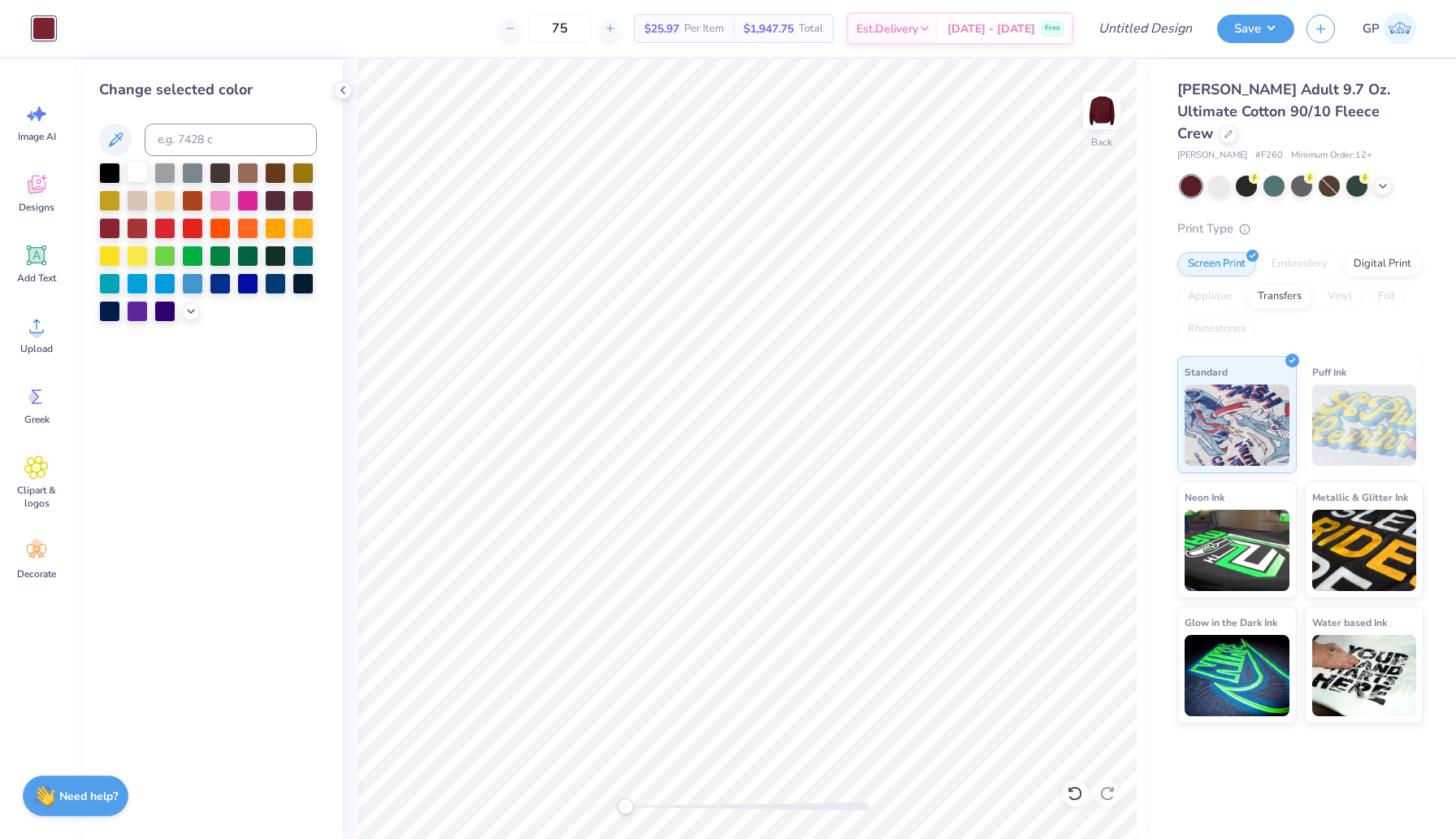
click at [144, 167] on div at bounding box center [137, 171] width 21 height 21
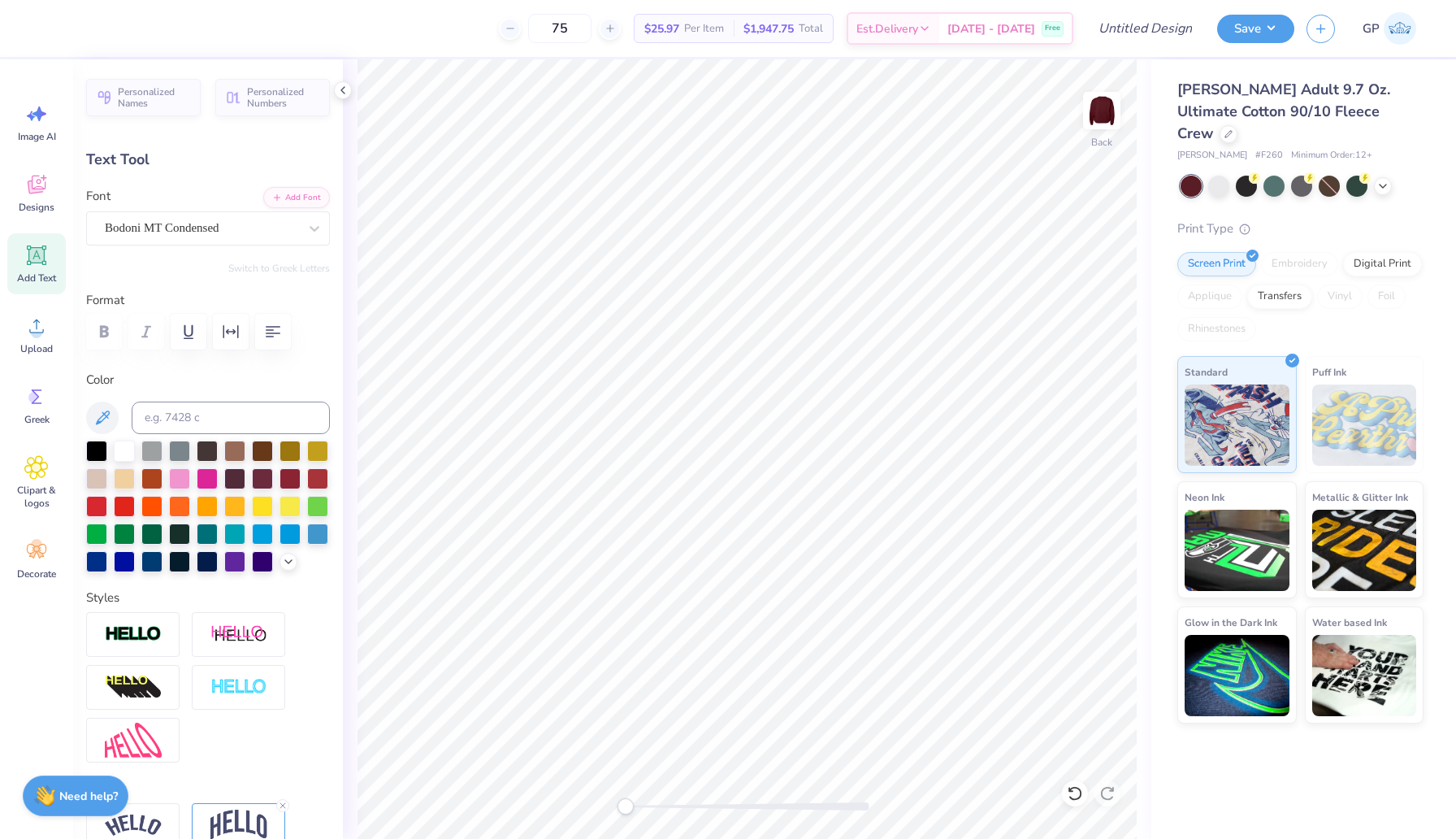
scroll to position [0, 1]
type textarea "AXO & FIJI"
type input "3.43"
type input "0.63"
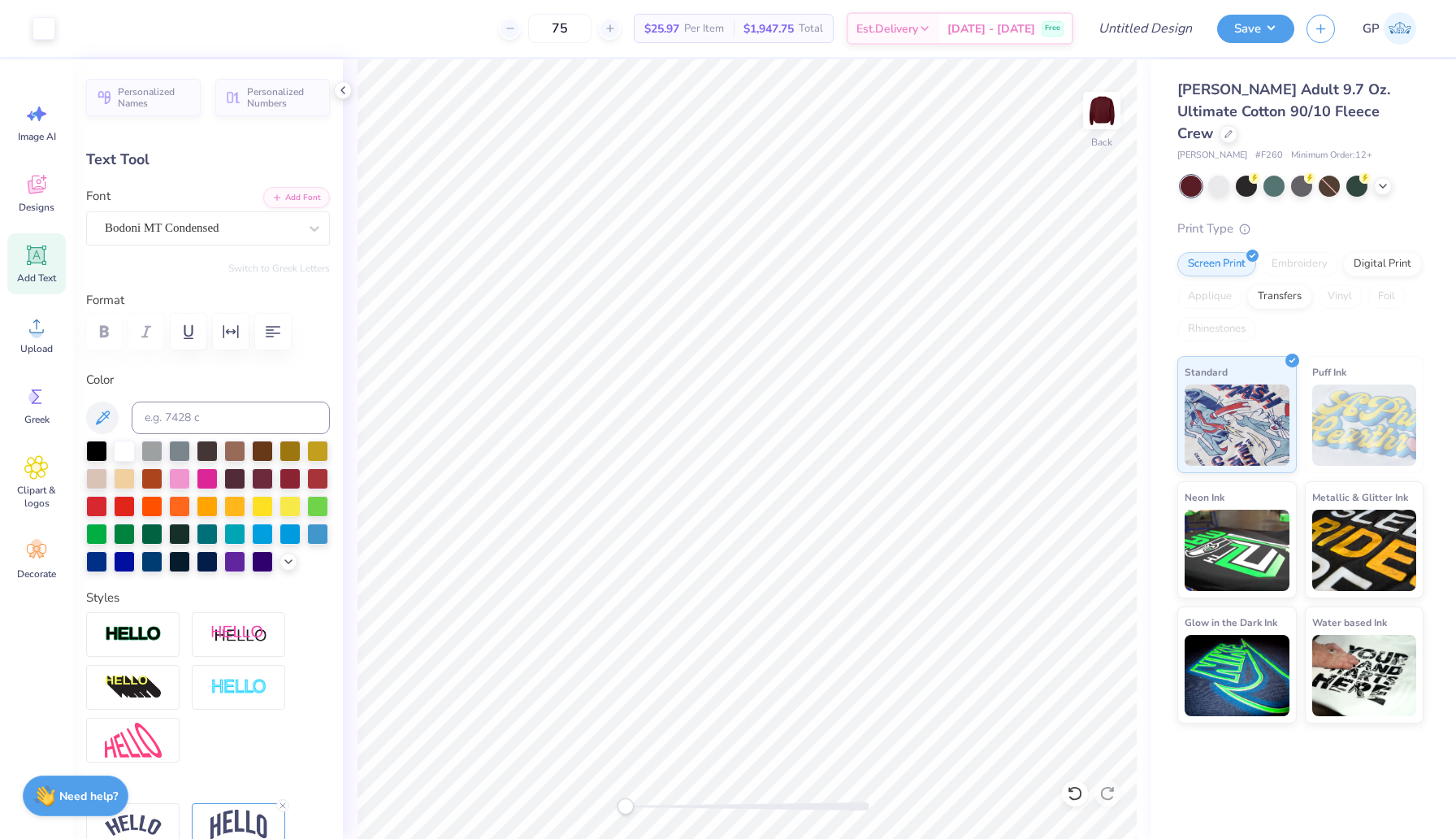
type input "13.01"
type textarea "2025"
type input "1.63"
type input "12.95"
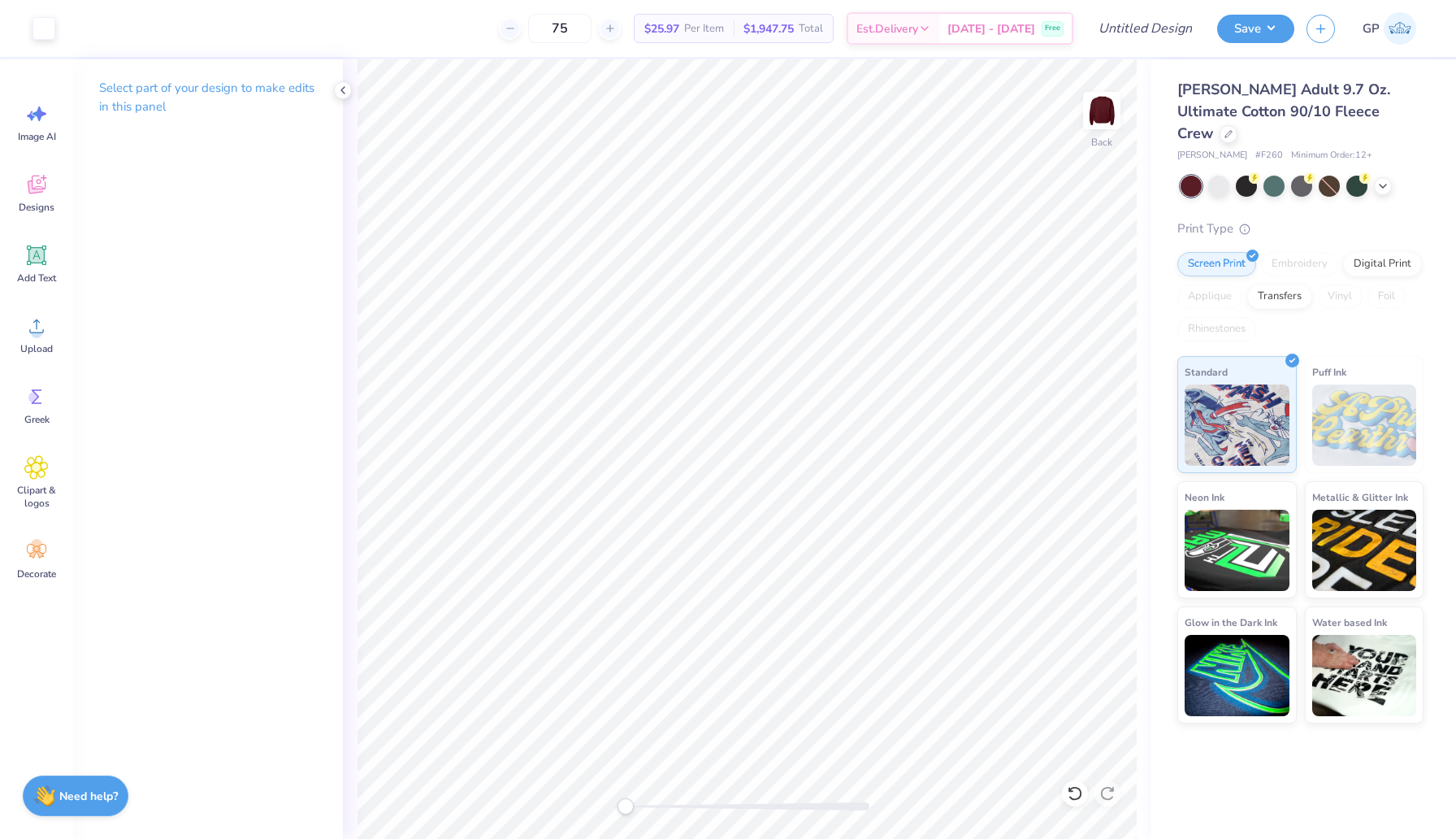
click at [1160, 774] on div "Art colors 75 $25.97 Per Item $1,947.75 Total Est. Delivery Oct 10 - 13 Free De…" at bounding box center [728, 420] width 1456 height 839
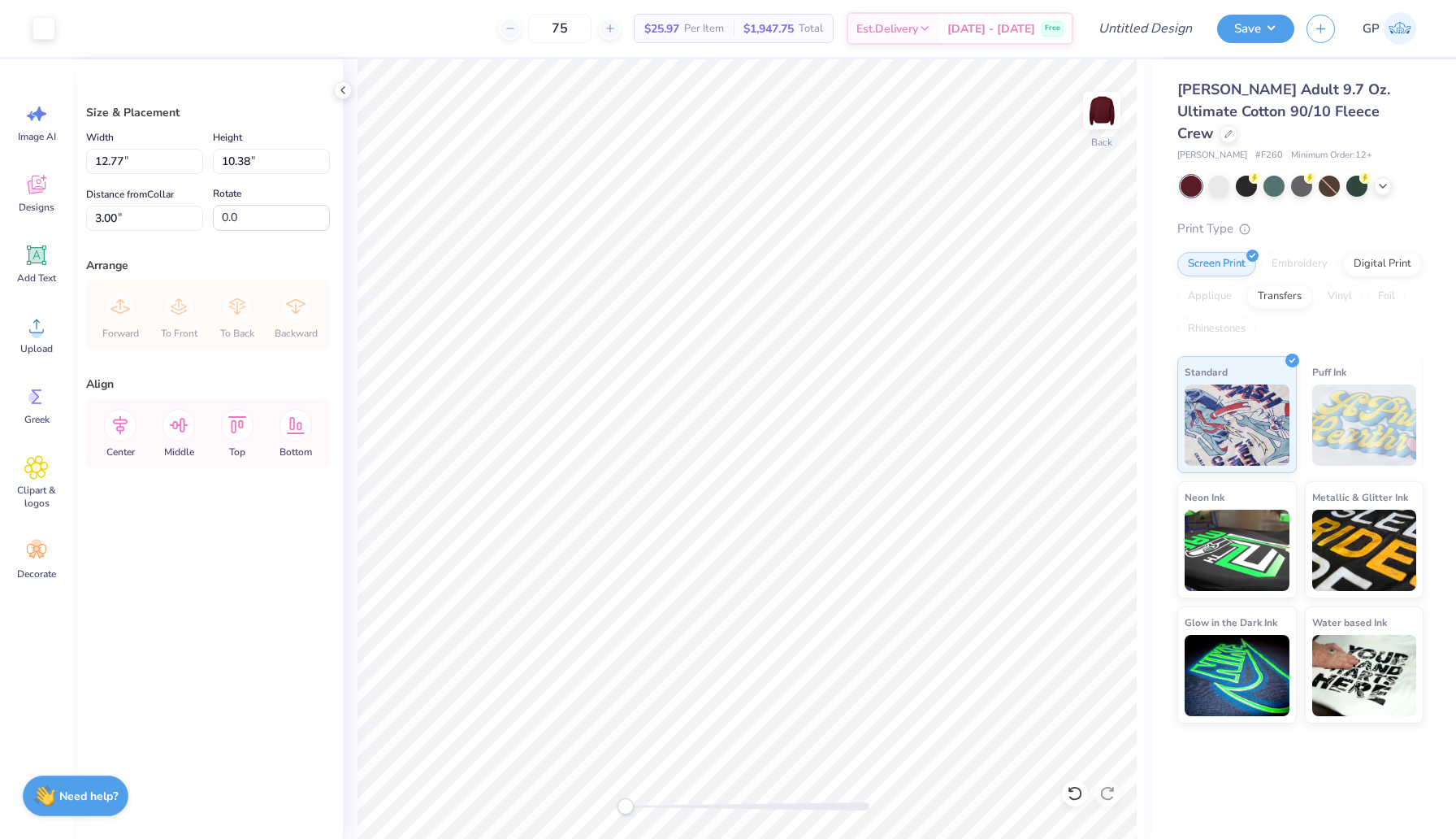
type input "3.00"
click at [48, 24] on div at bounding box center [43, 26] width 23 height 23
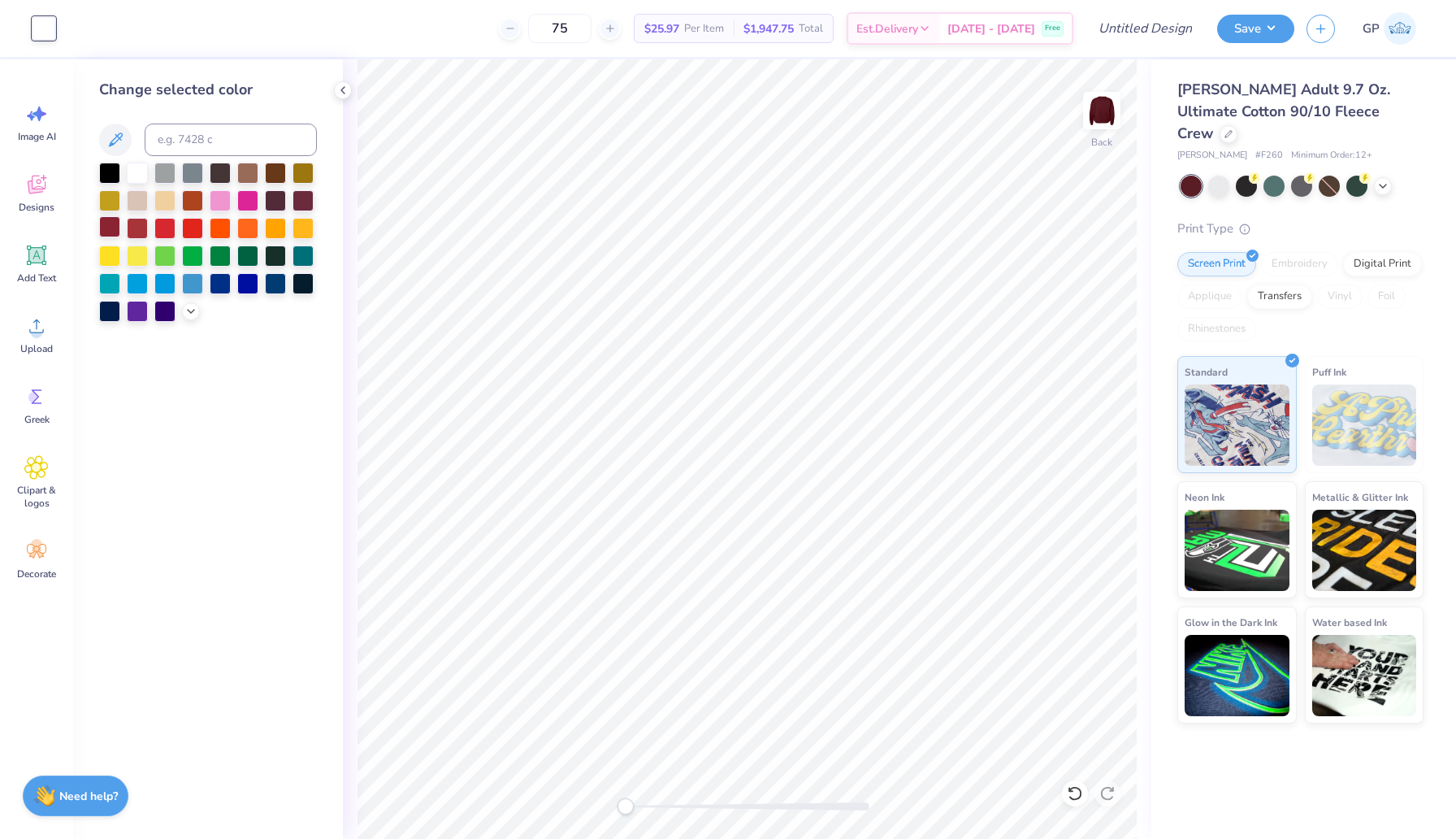
click at [113, 223] on div at bounding box center [109, 227] width 21 height 21
click at [113, 224] on div at bounding box center [109, 227] width 21 height 21
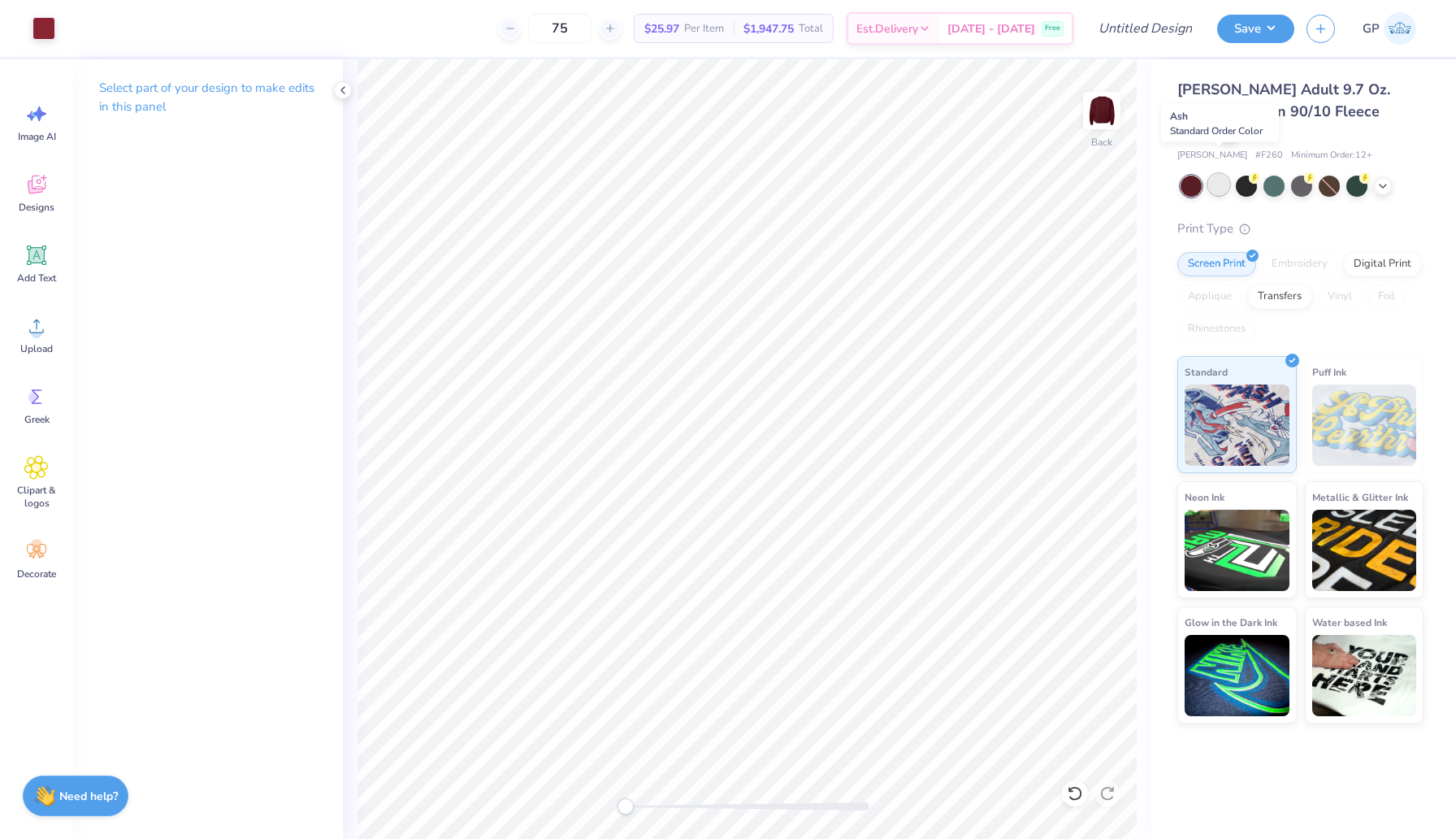
click at [1218, 174] on div at bounding box center [1219, 184] width 21 height 21
click at [1193, 176] on div at bounding box center [1191, 186] width 21 height 21
click at [1384, 178] on icon at bounding box center [1383, 184] width 13 height 13
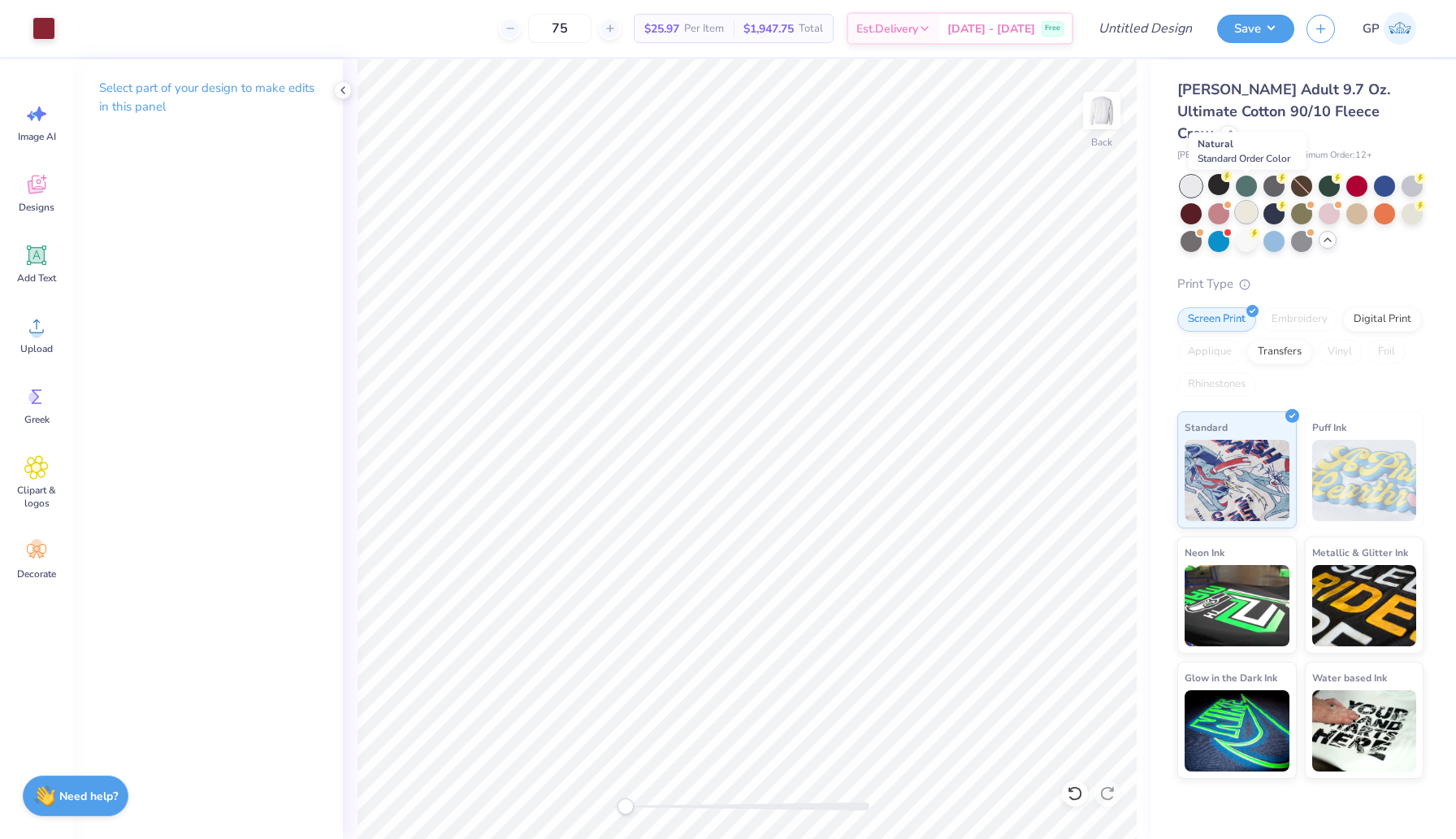
click at [1251, 201] on div at bounding box center [1246, 211] width 21 height 21
click at [1222, 174] on div at bounding box center [1219, 184] width 21 height 21
click at [1193, 229] on div at bounding box center [1191, 240] width 21 height 21
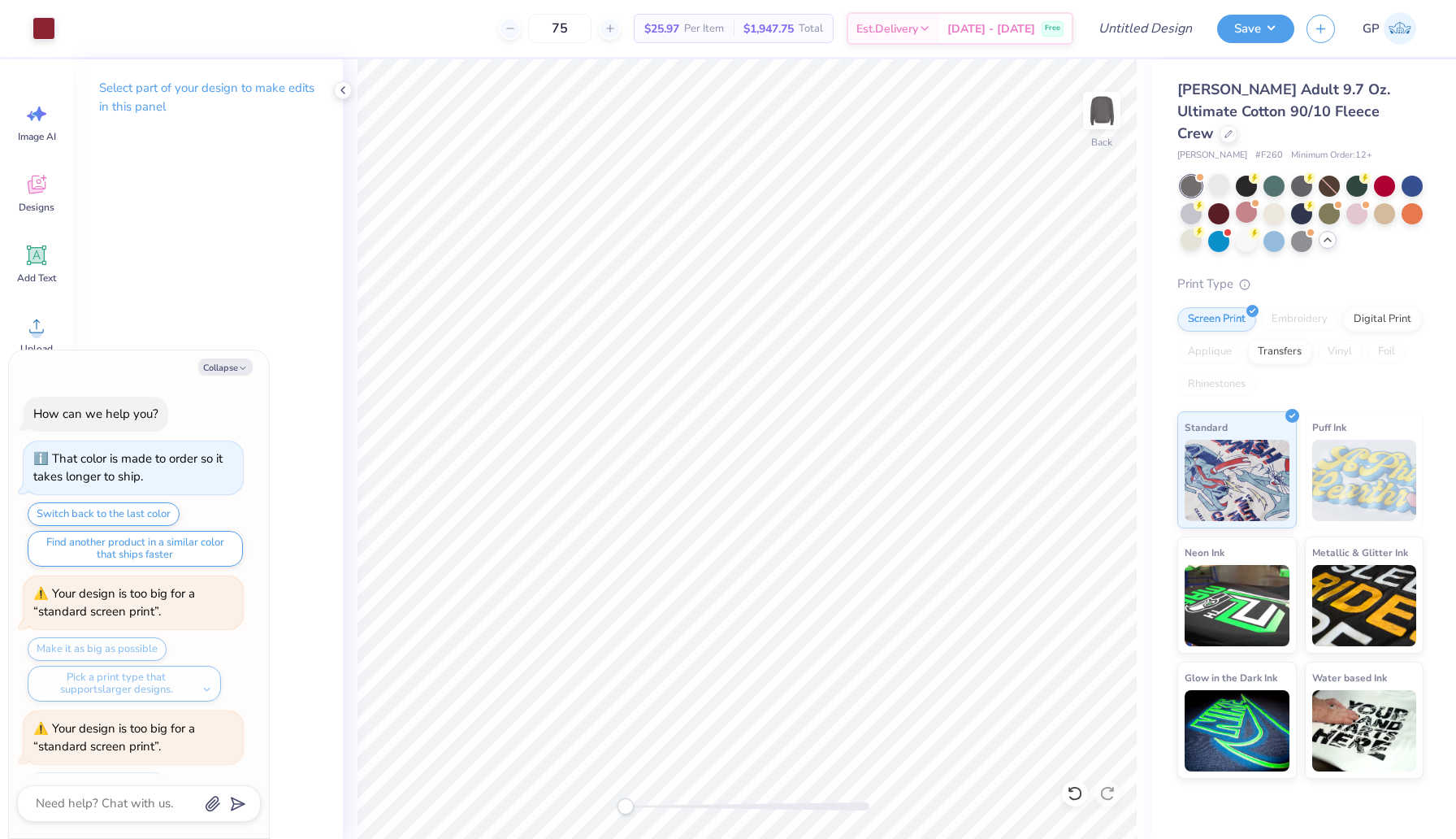
scroll to position [649, 0]
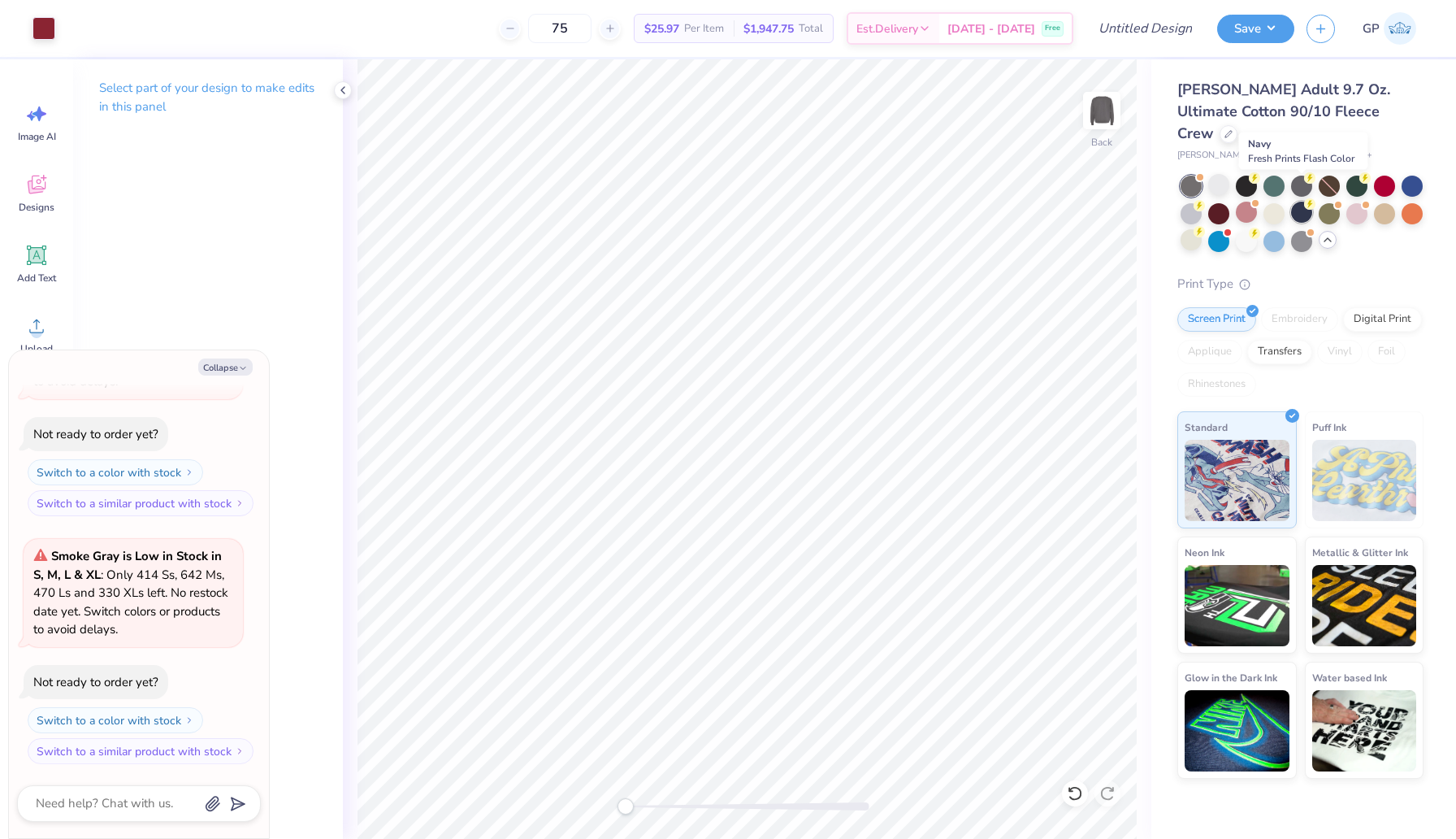
click at [1299, 201] on div at bounding box center [1302, 211] width 21 height 21
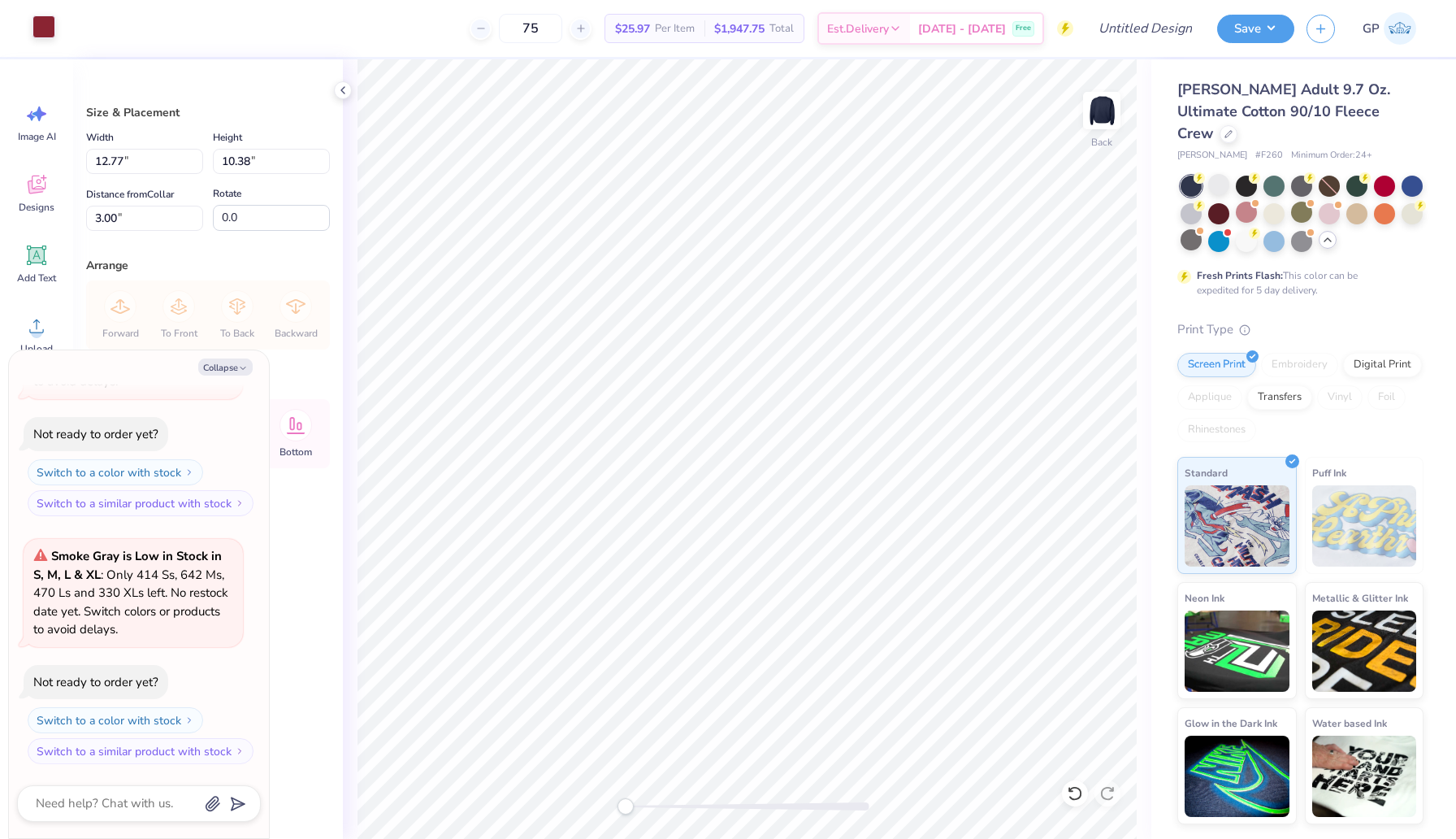
click at [47, 25] on div at bounding box center [43, 26] width 23 height 23
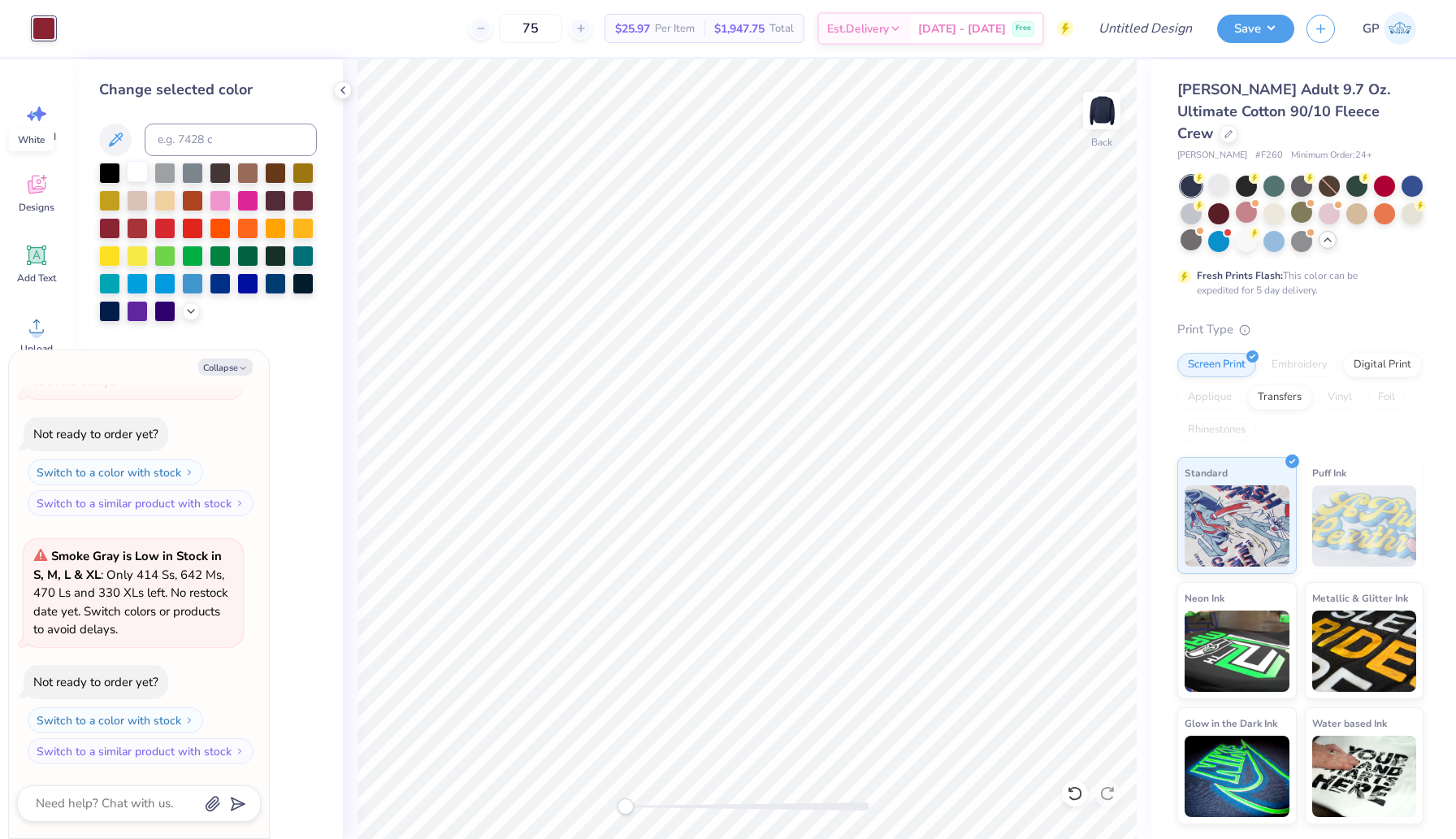
click at [141, 165] on div at bounding box center [137, 171] width 21 height 21
click at [140, 165] on div at bounding box center [137, 171] width 21 height 21
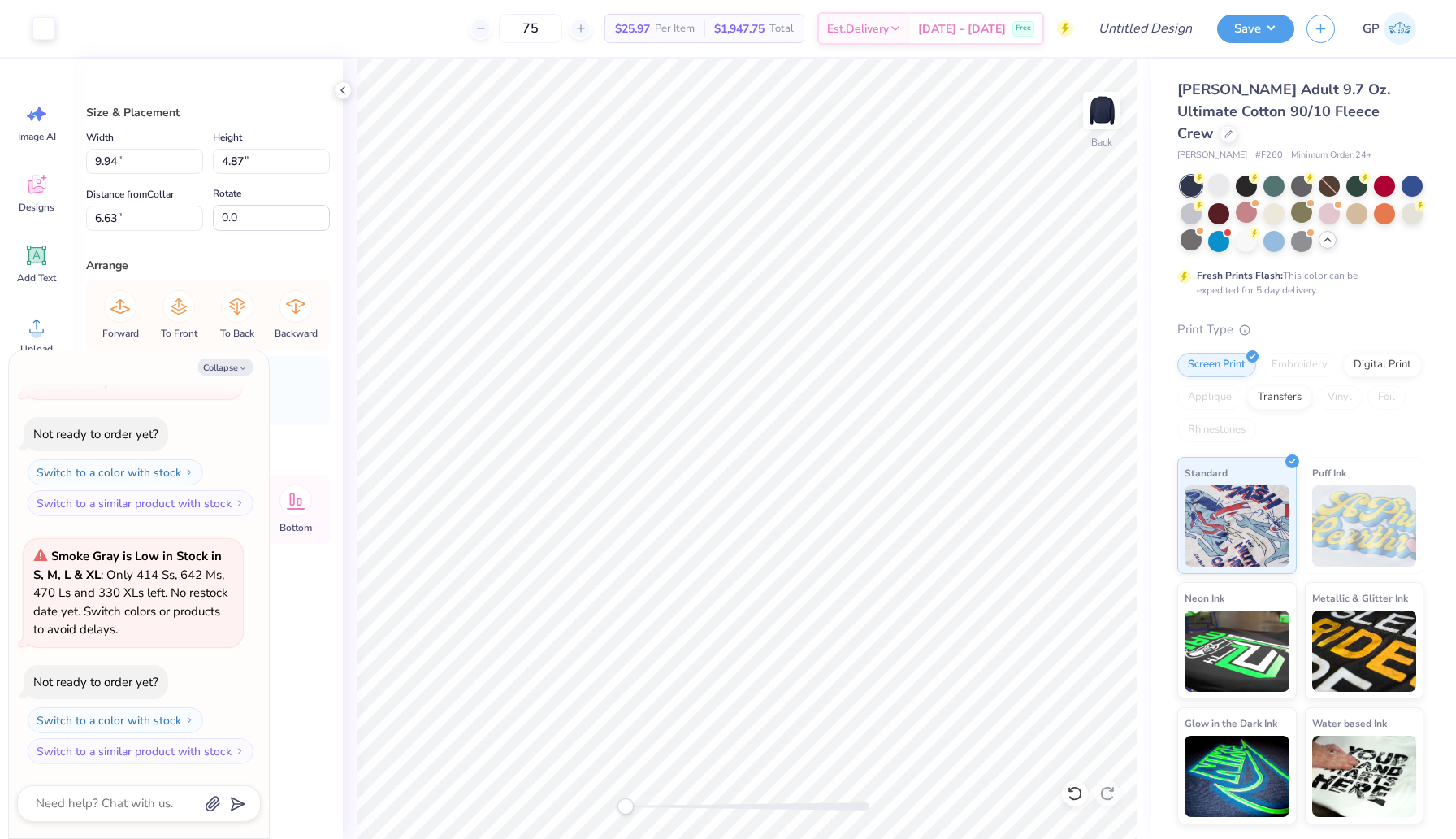
type textarea "x"
type input "10.32"
type input "5.29"
type input "6.27"
click at [43, 29] on div at bounding box center [43, 26] width 23 height 23
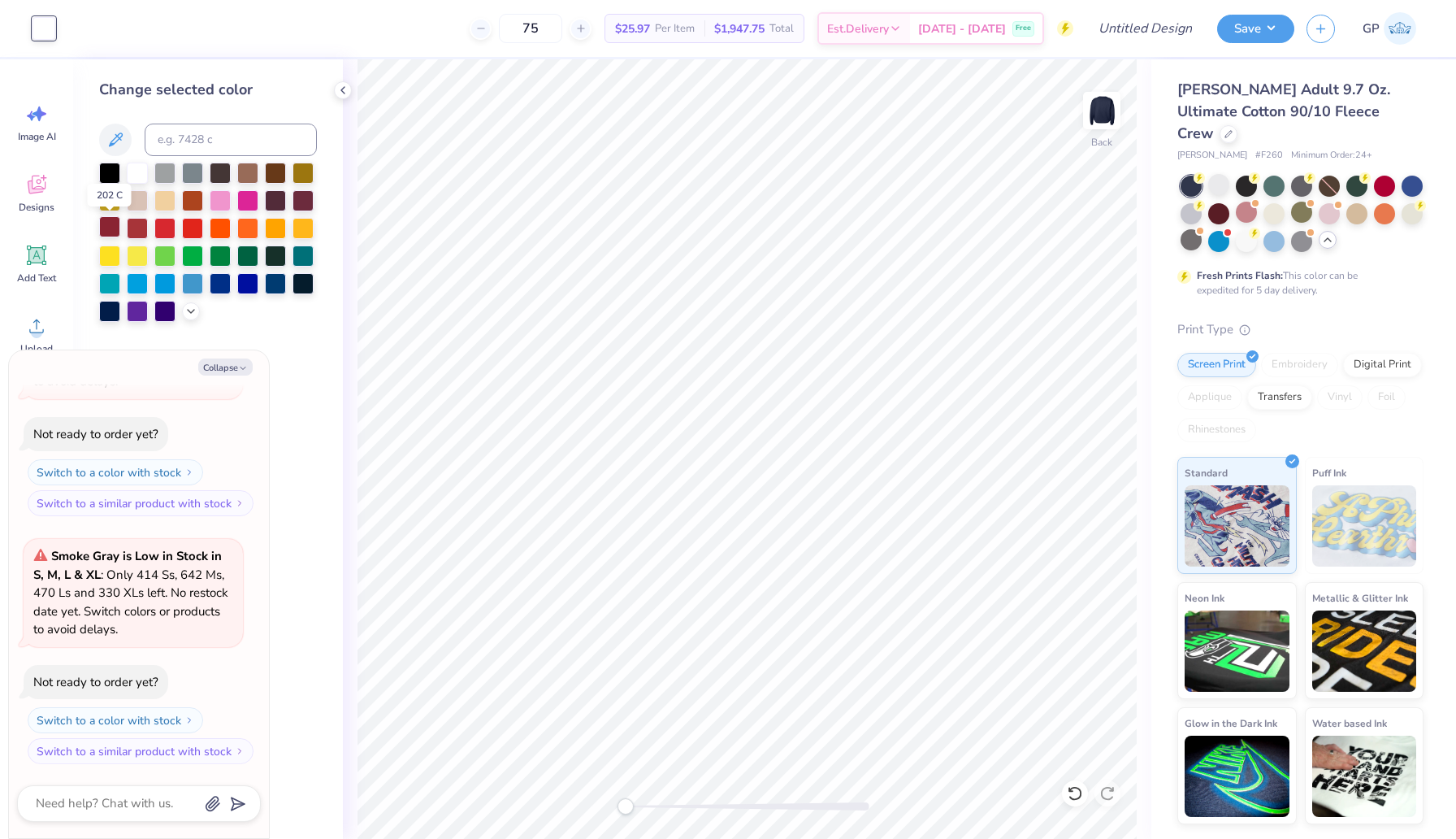
click at [109, 229] on div at bounding box center [109, 227] width 21 height 21
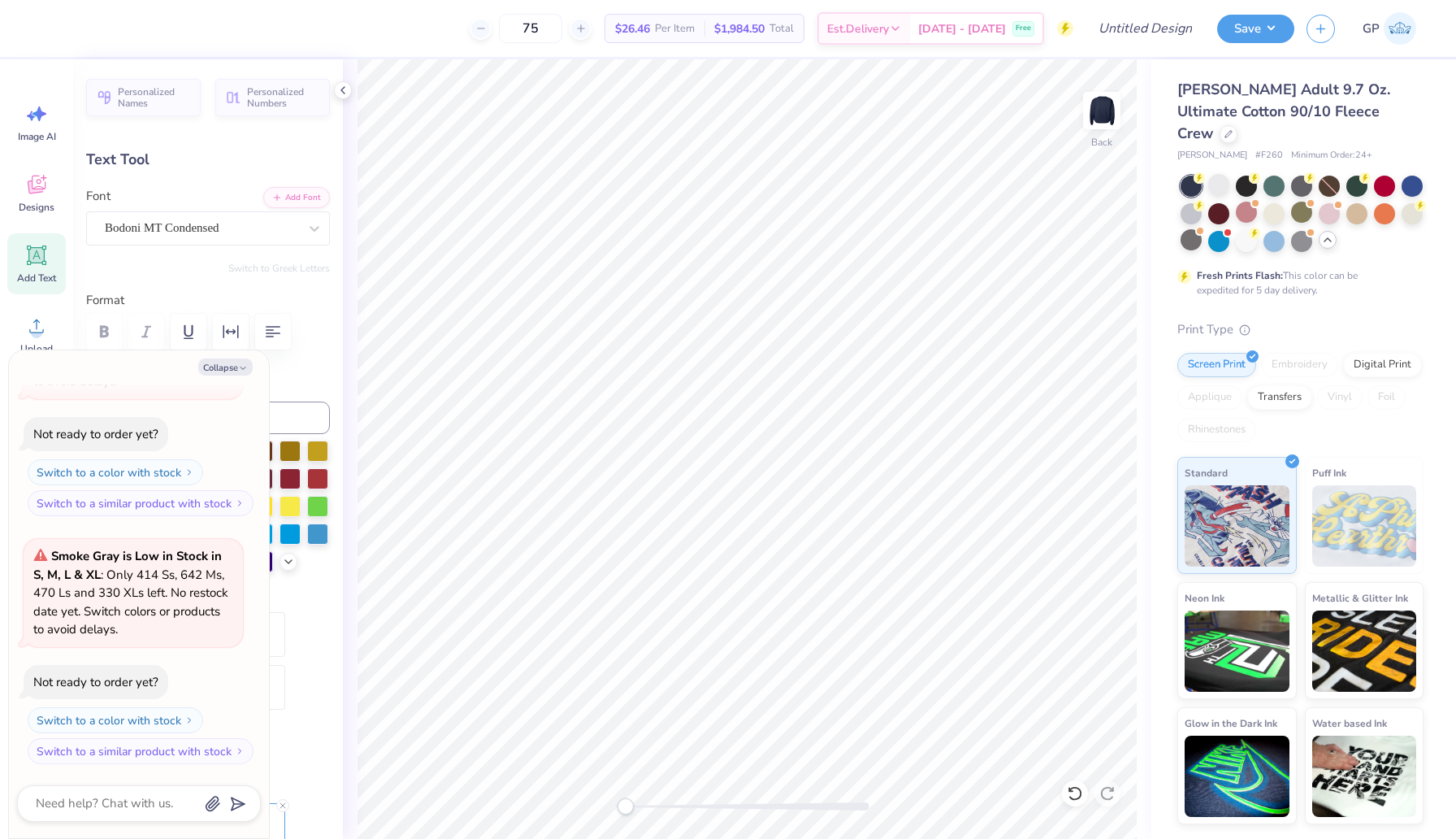
type textarea "x"
type input "11.44"
type input "4.09"
type input "3.47"
type textarea "x"
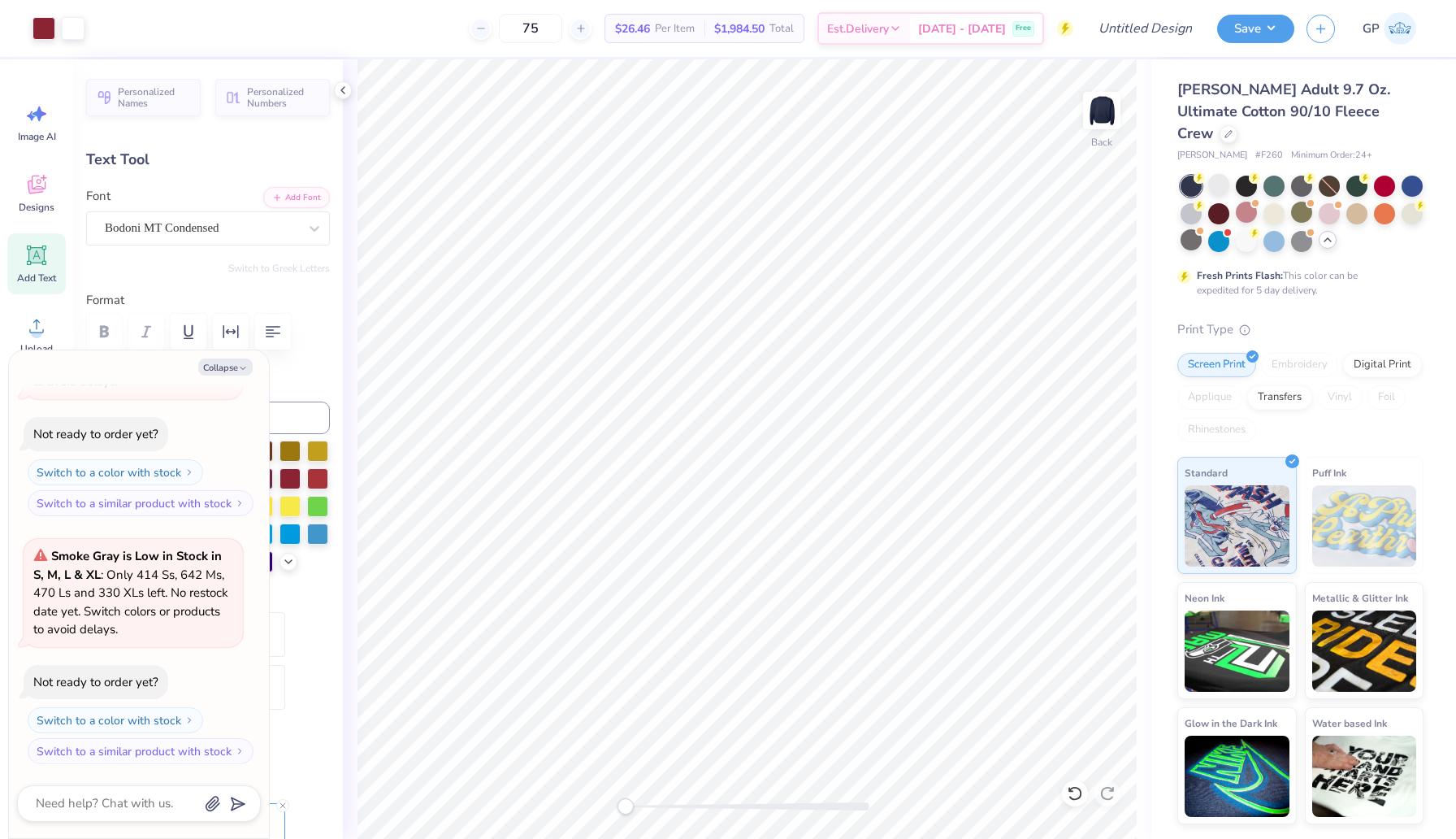
type input "8.77"
type input "1.70"
type input "11.39"
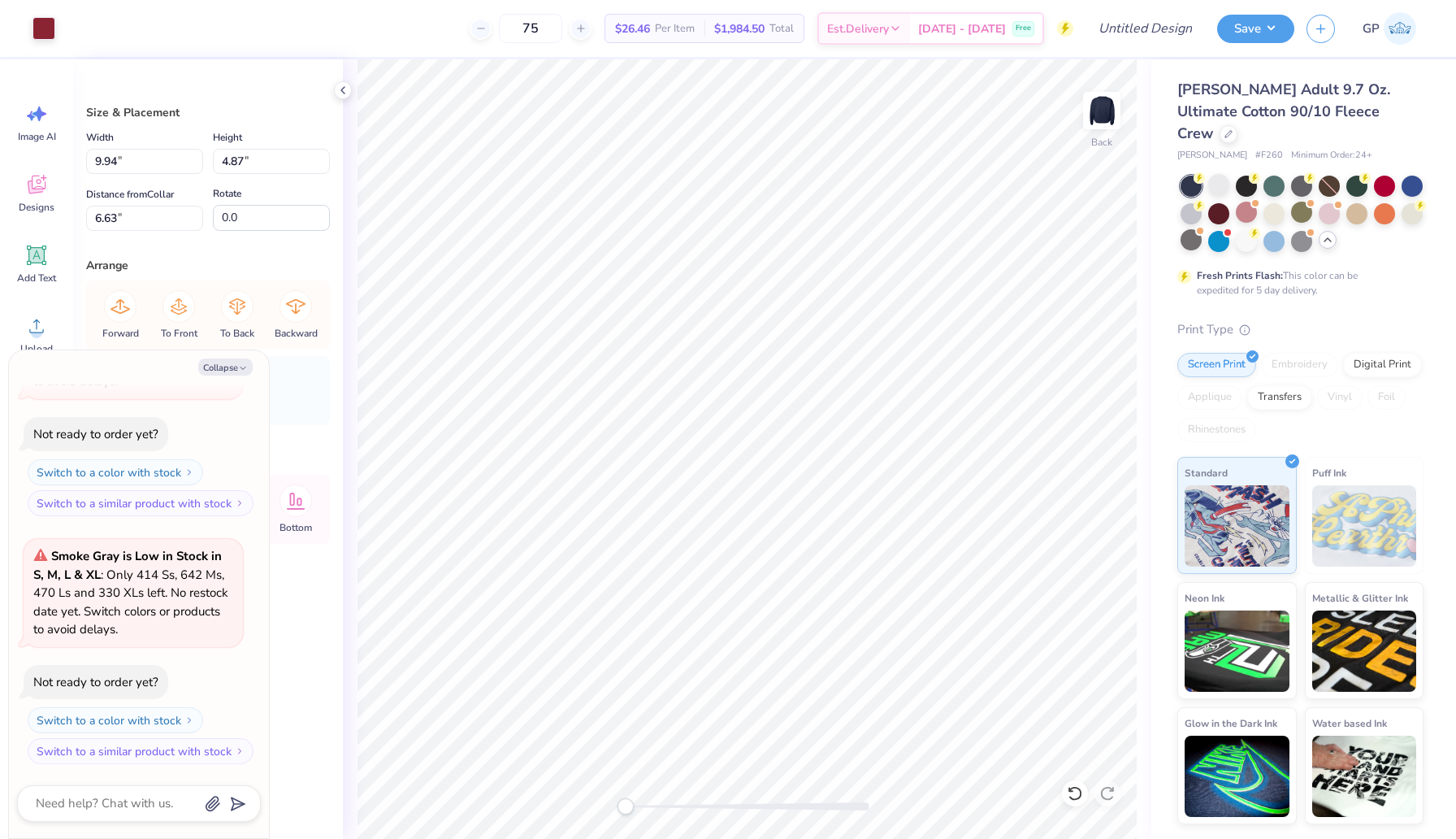
type textarea "x"
type input "10.32"
type input "5.29"
type input "6.27"
click at [38, 29] on div at bounding box center [43, 26] width 23 height 23
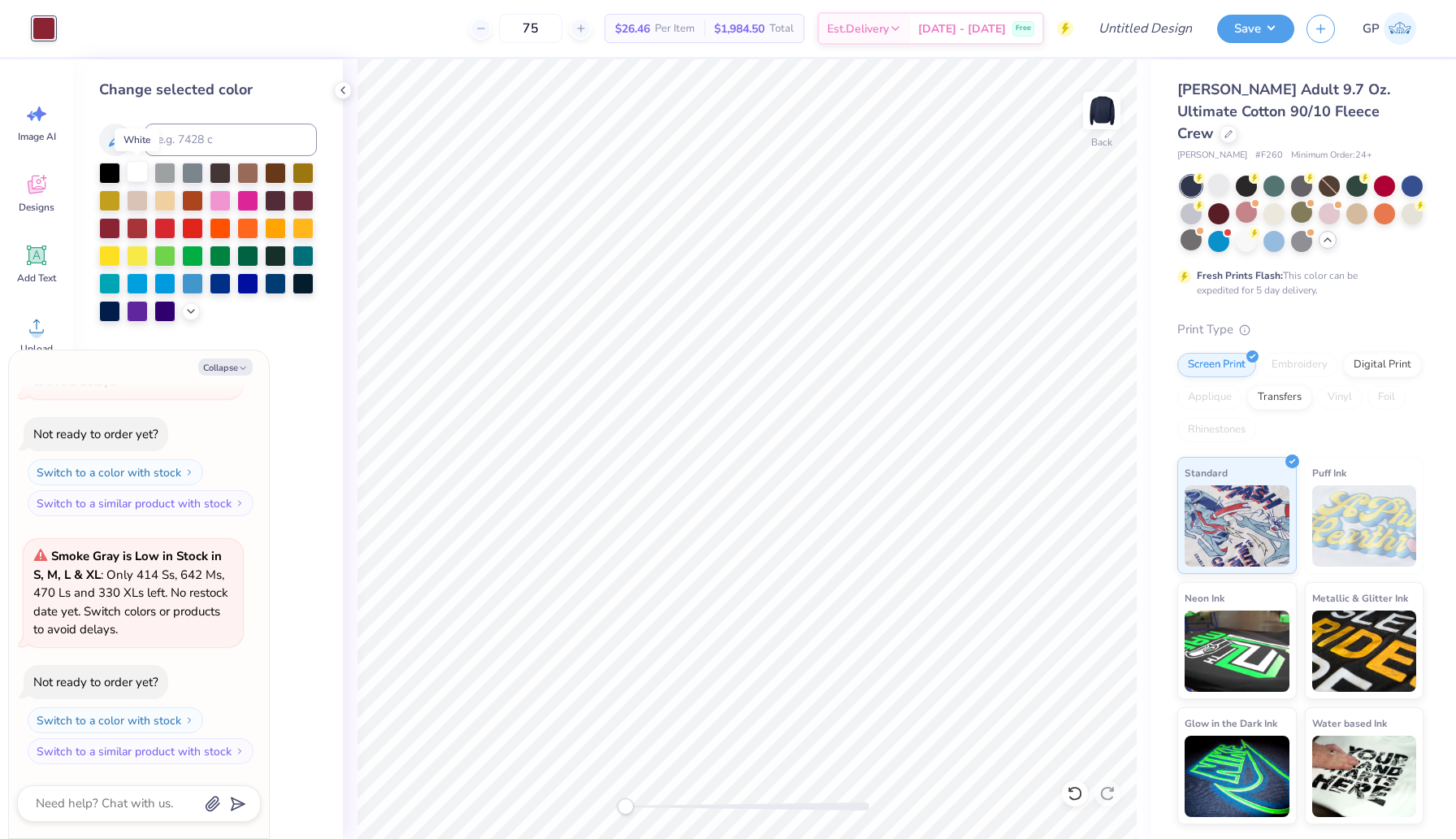
click at [144, 165] on div at bounding box center [137, 171] width 21 height 21
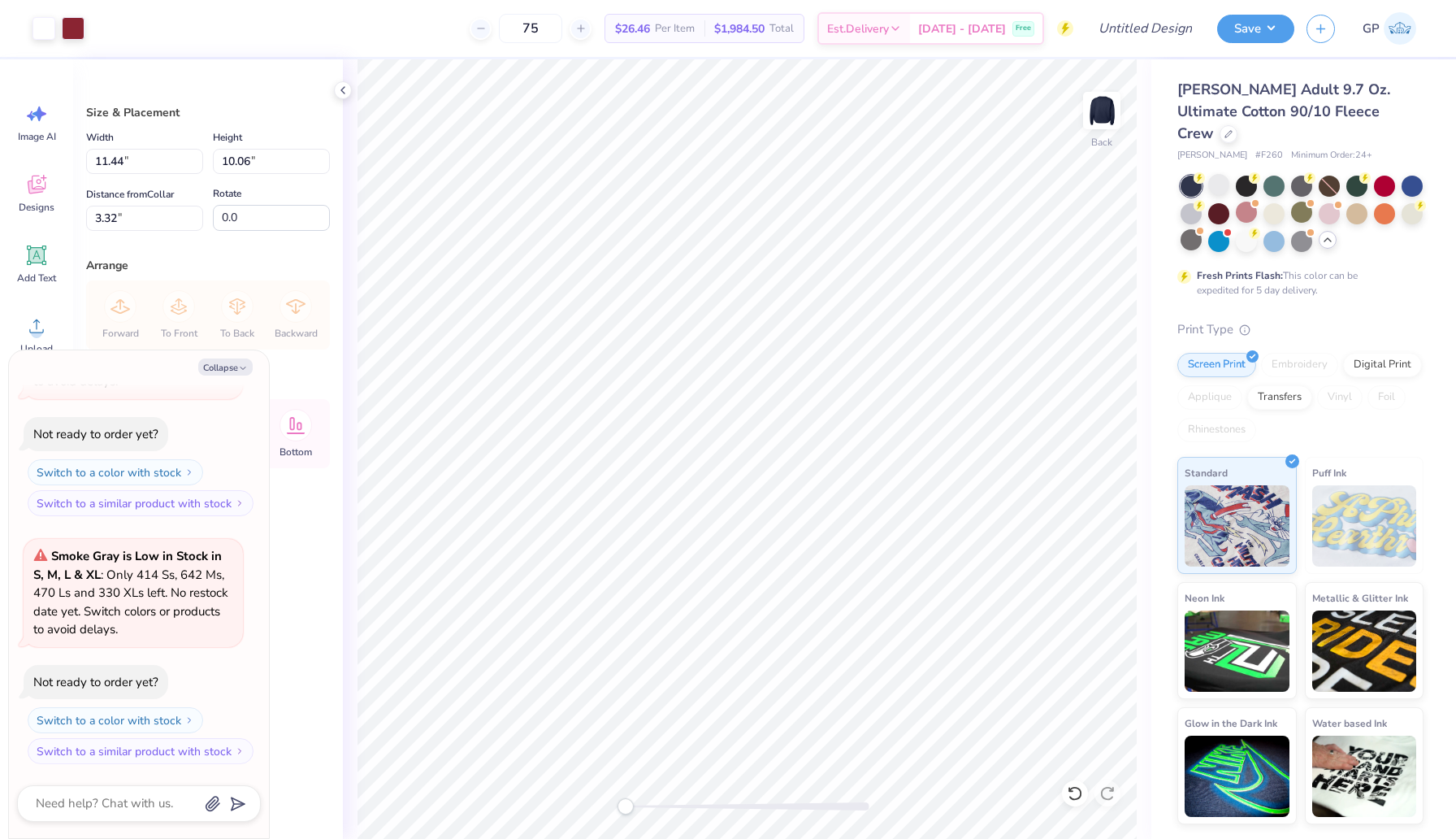
type textarea "x"
type input "3.00"
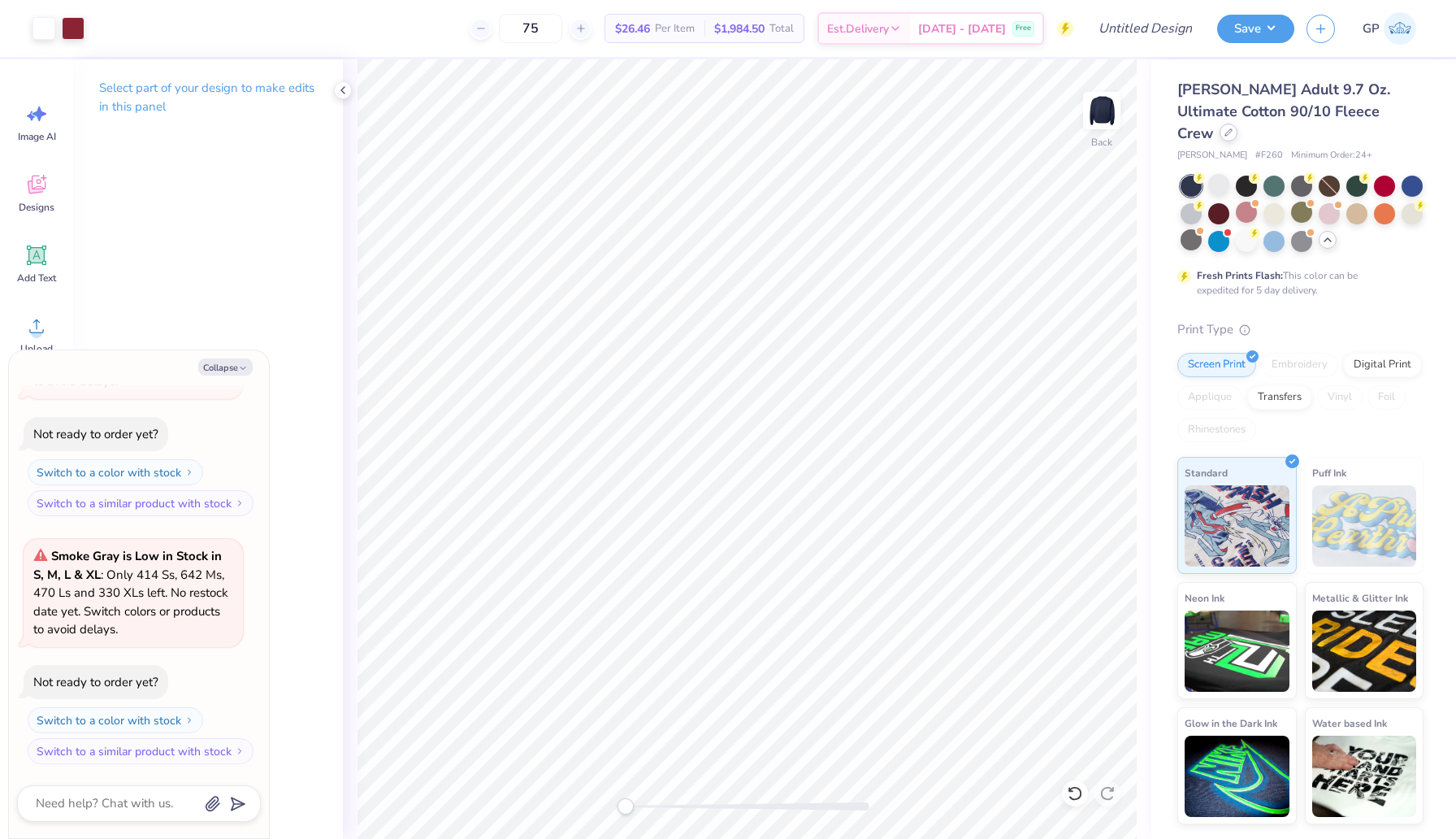
click at [1233, 129] on icon at bounding box center [1229, 133] width 9 height 9
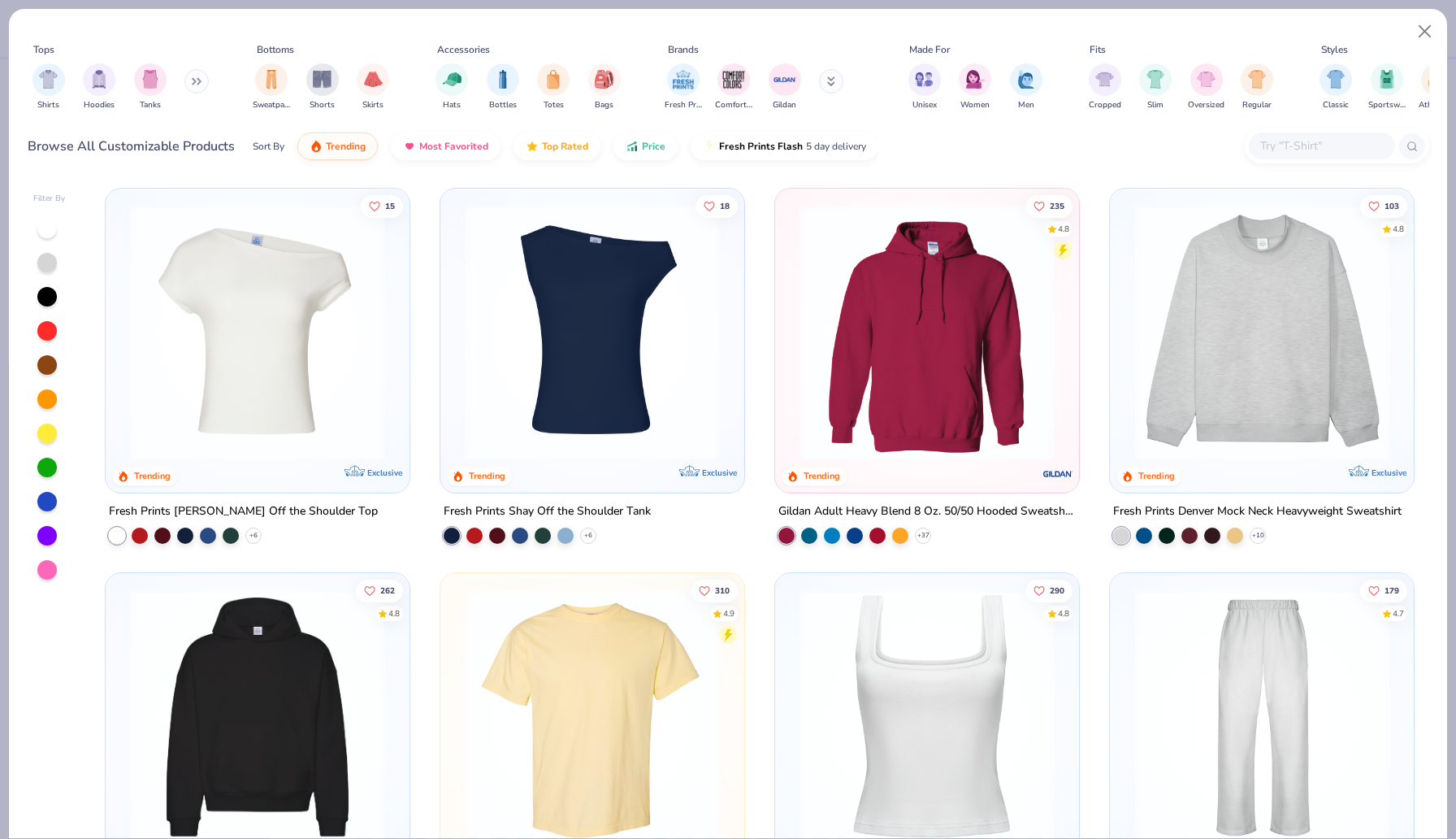
click at [886, 320] on img at bounding box center [927, 332] width 271 height 255
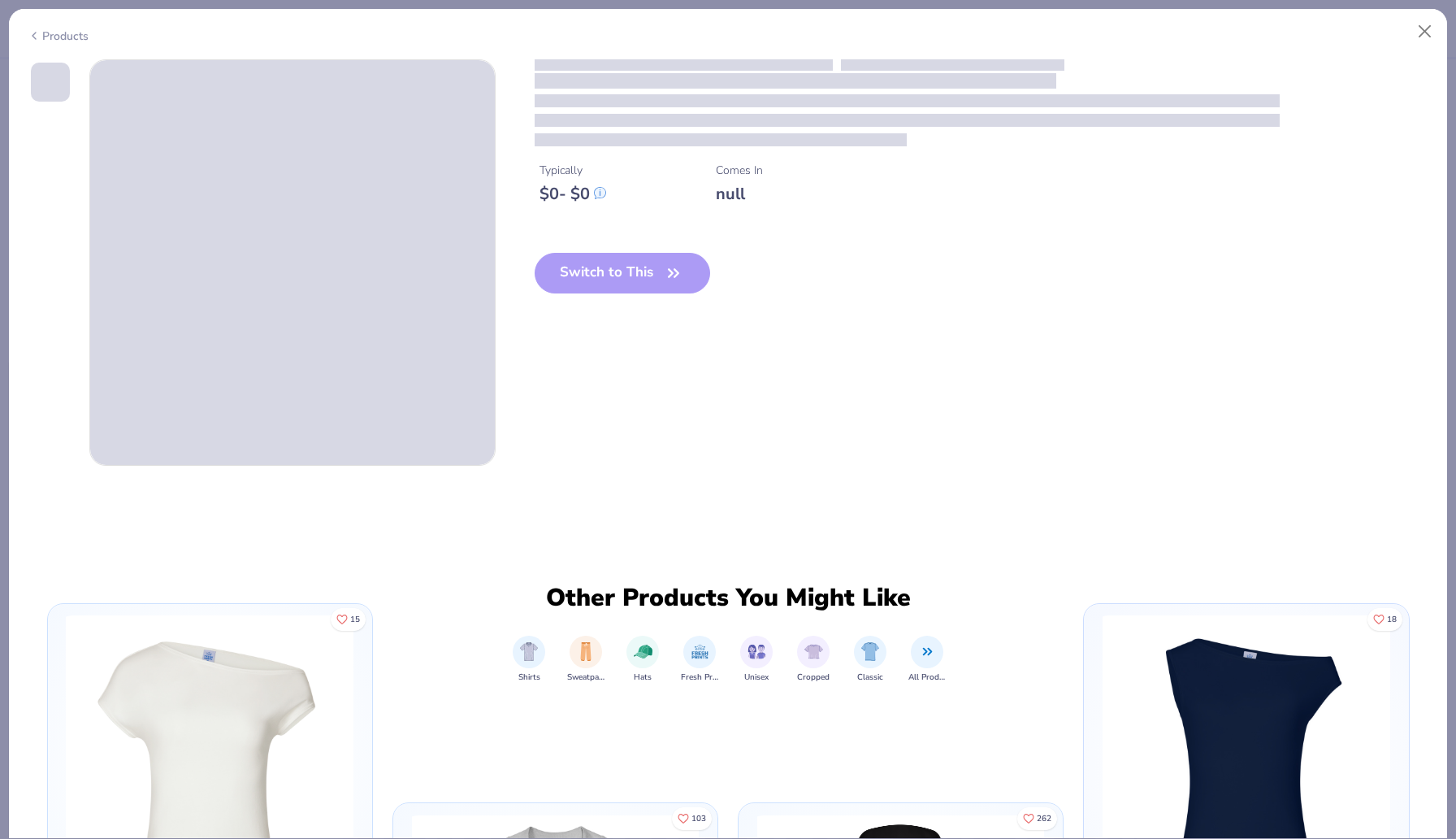
type textarea "x"
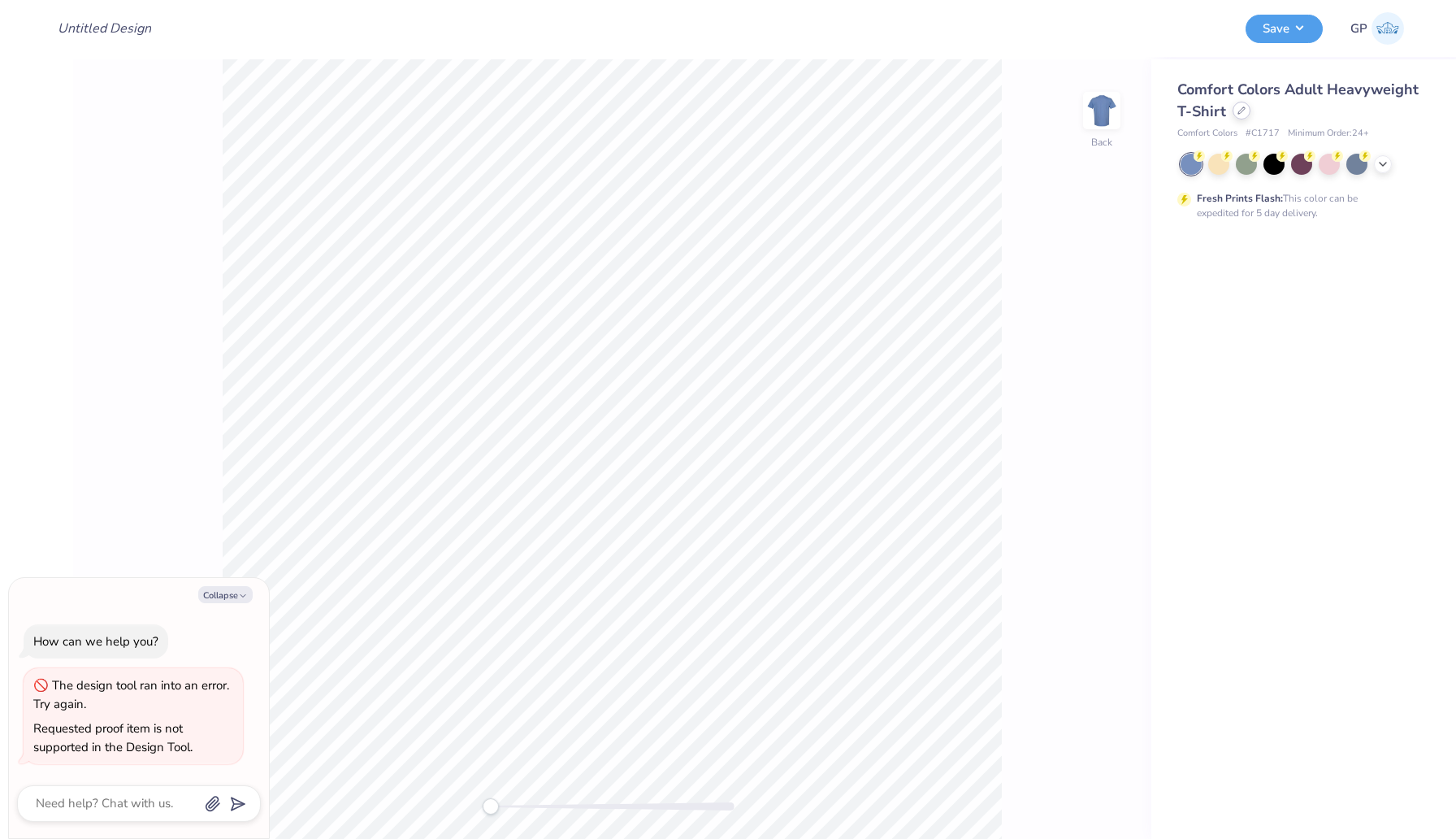
click at [1239, 113] on icon at bounding box center [1242, 111] width 7 height 7
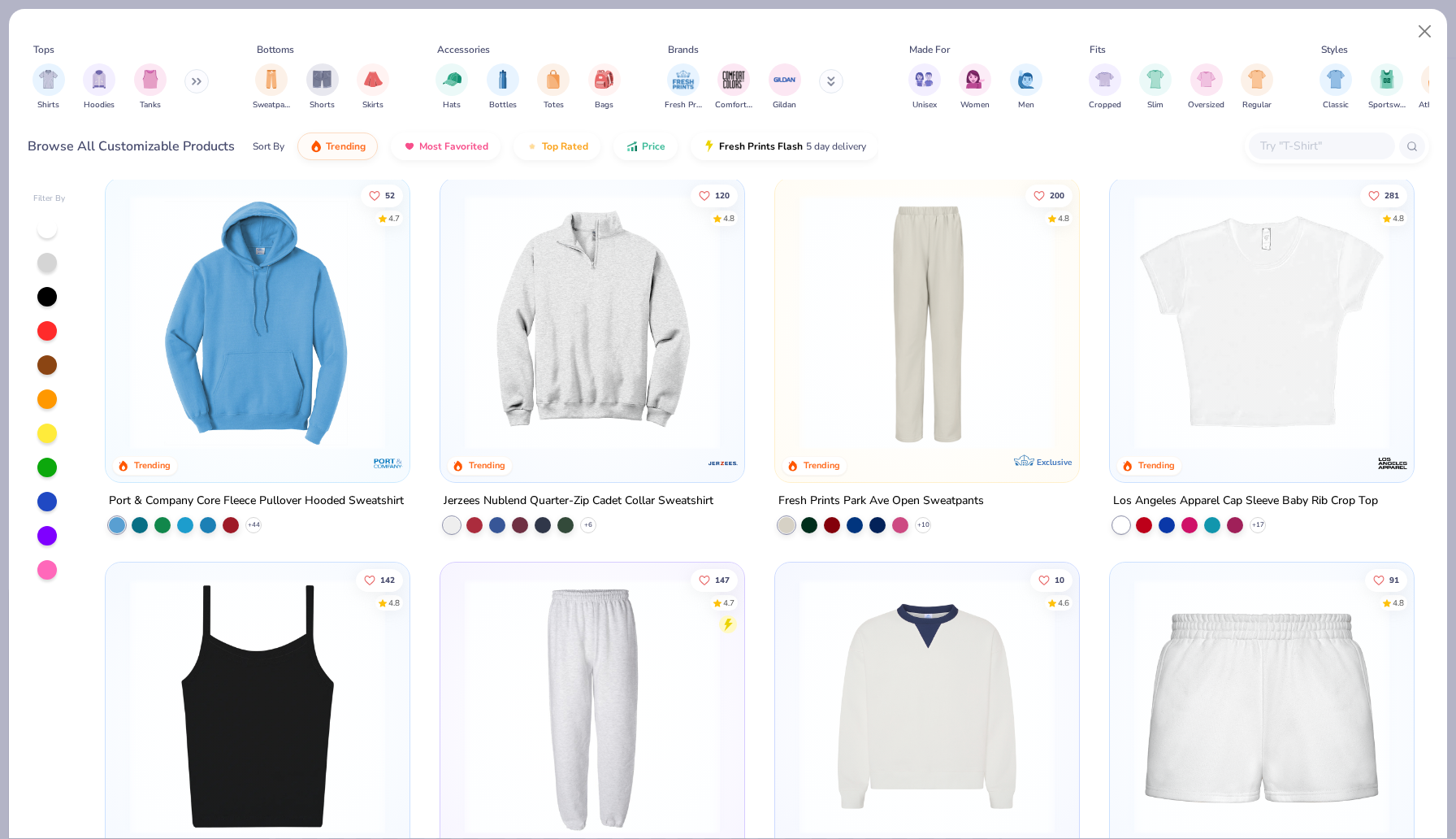
scroll to position [1868, 0]
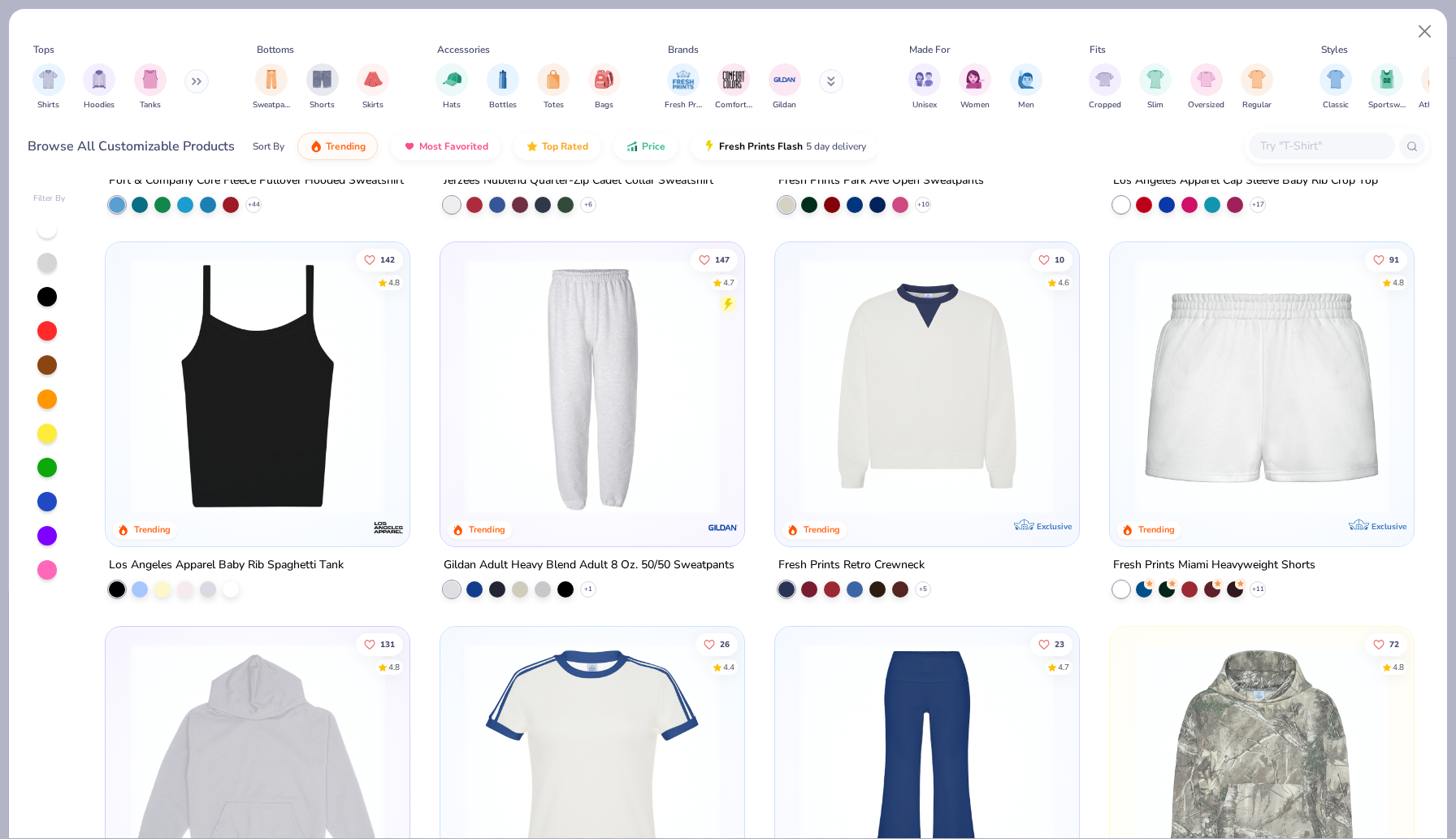
click at [925, 454] on img at bounding box center [927, 385] width 271 height 255
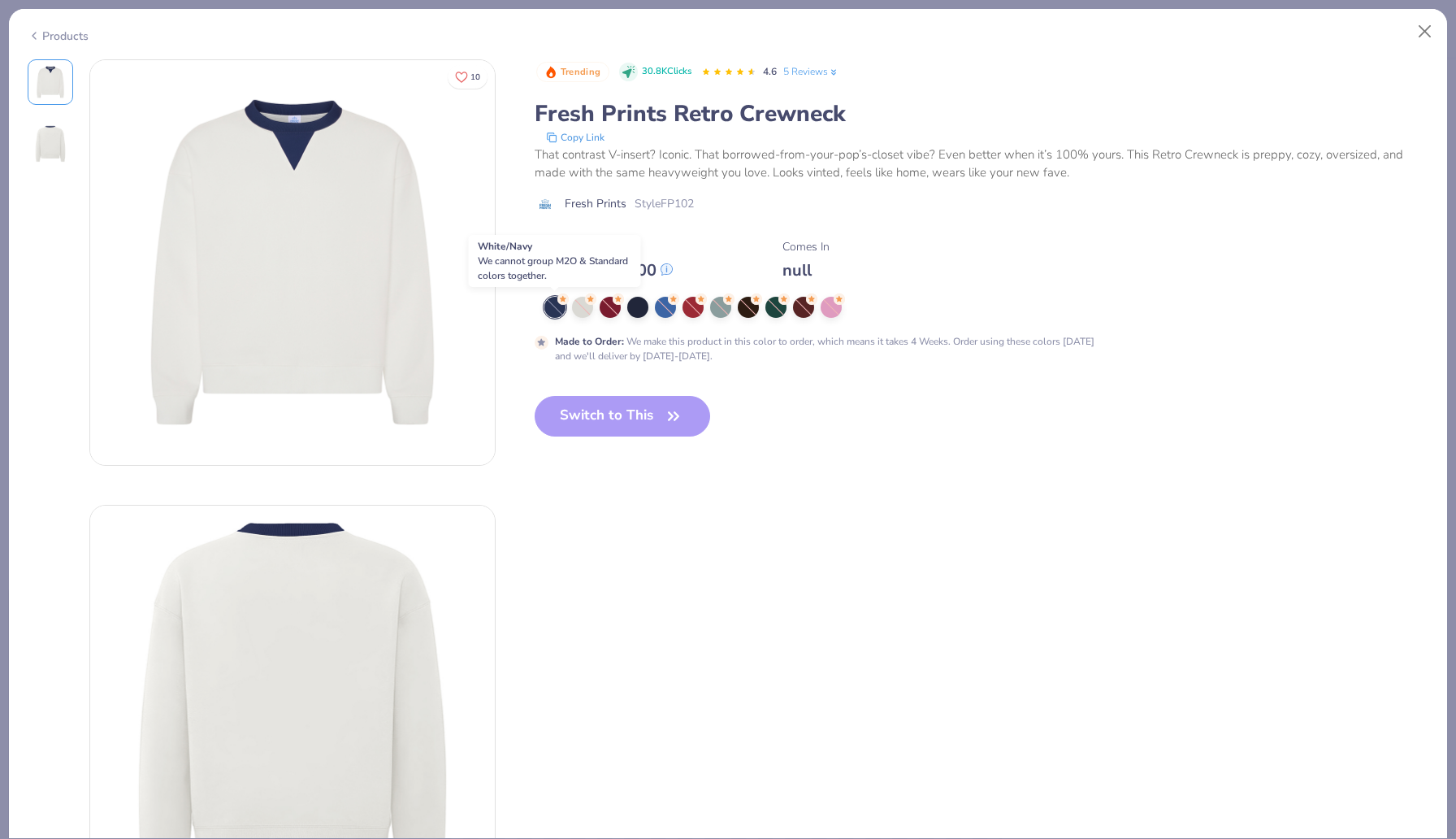
click at [552, 308] on div at bounding box center [555, 307] width 21 height 21
click at [1428, 33] on button "Close" at bounding box center [1425, 32] width 31 height 31
type textarea "x"
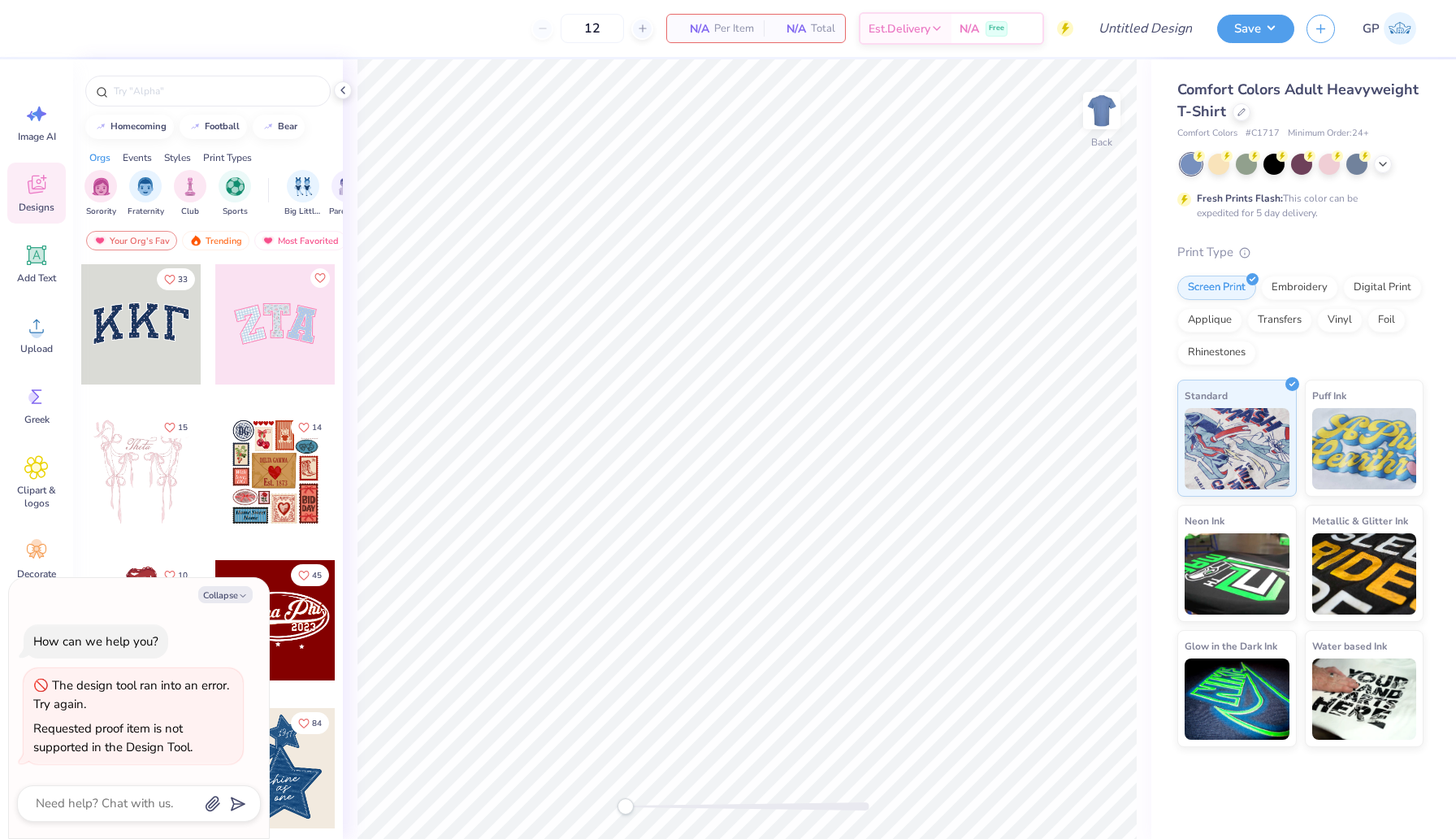
type textarea "x"
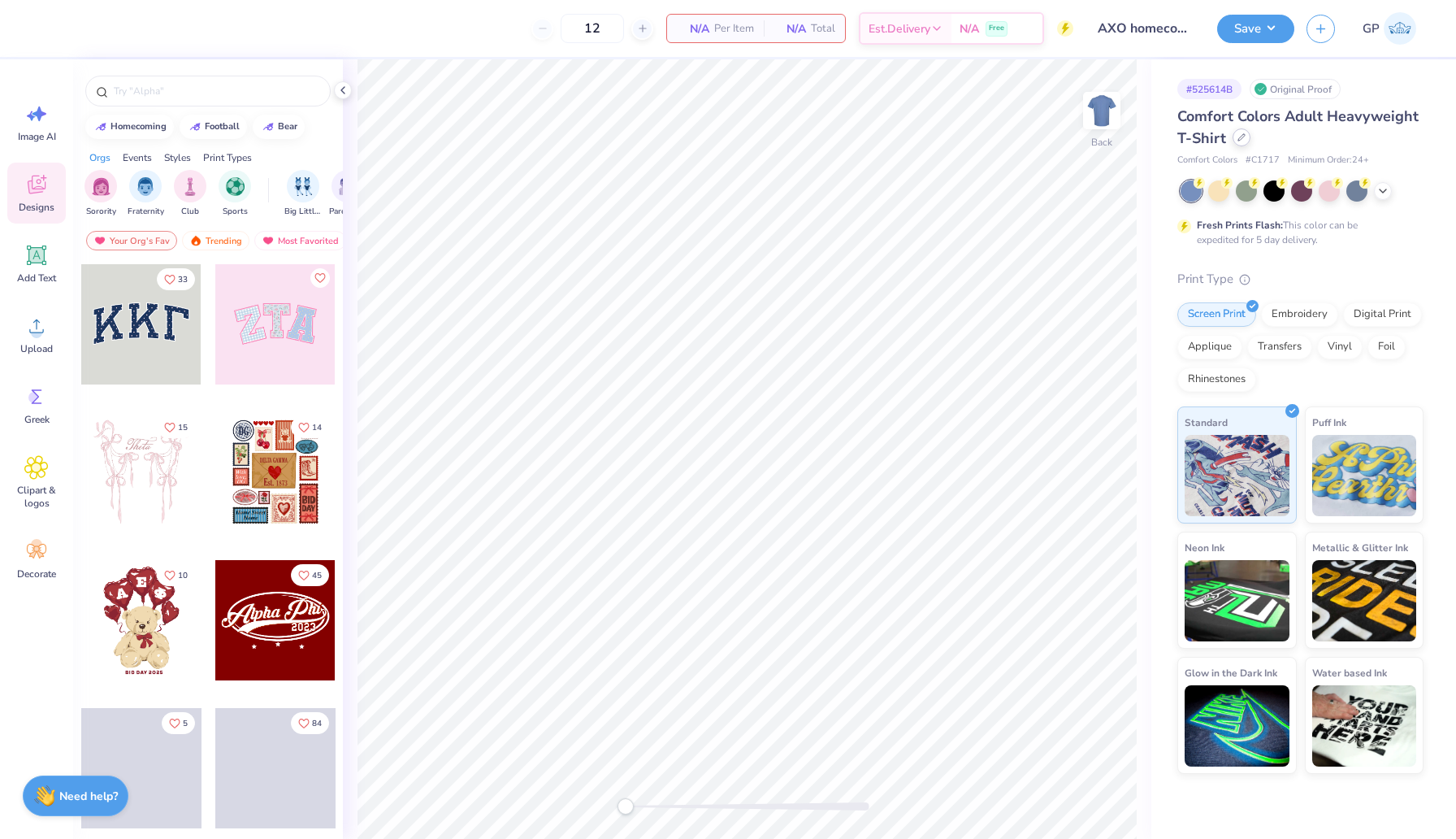
click at [1238, 141] on icon at bounding box center [1242, 137] width 9 height 9
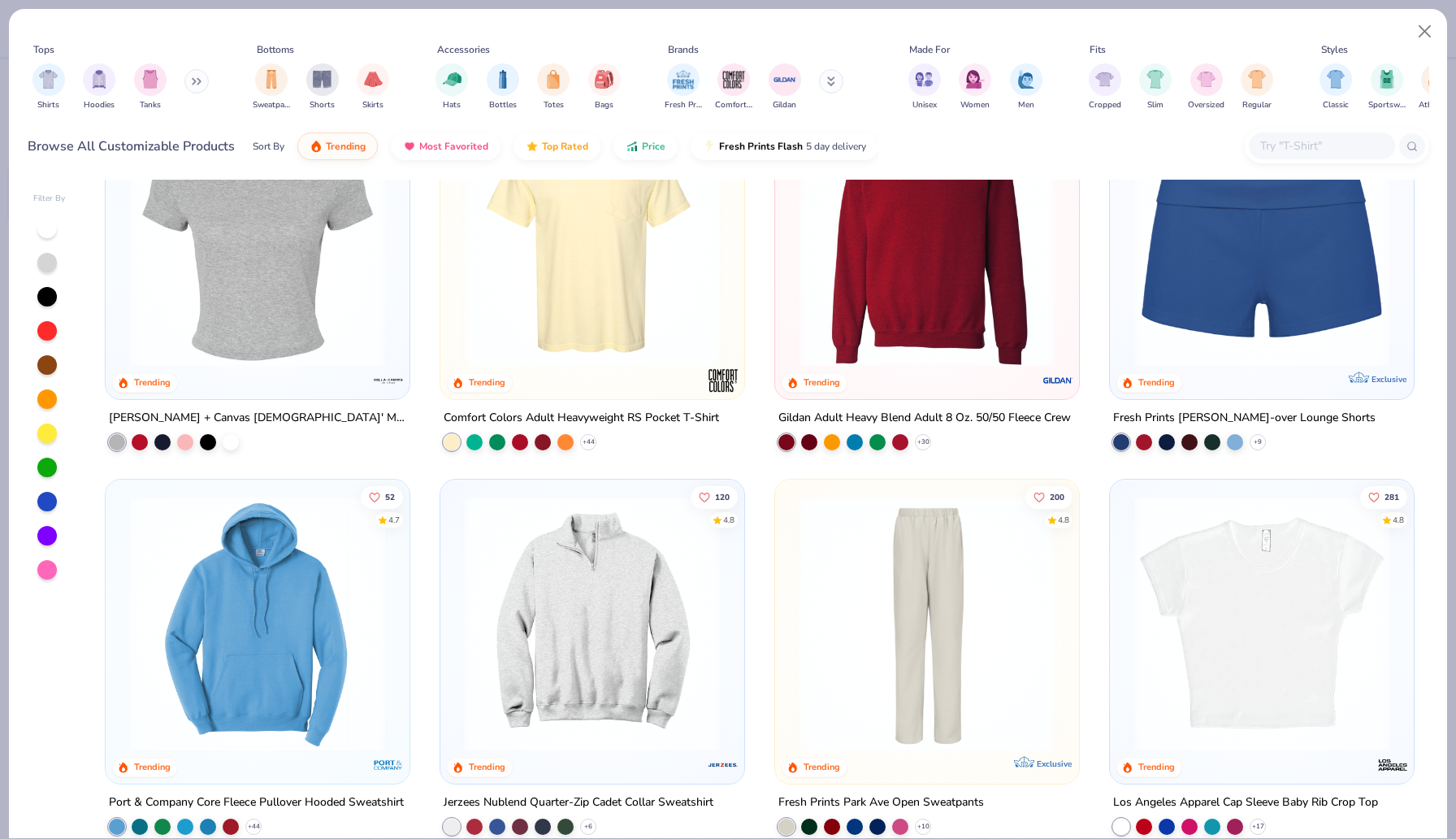
scroll to position [1775, 0]
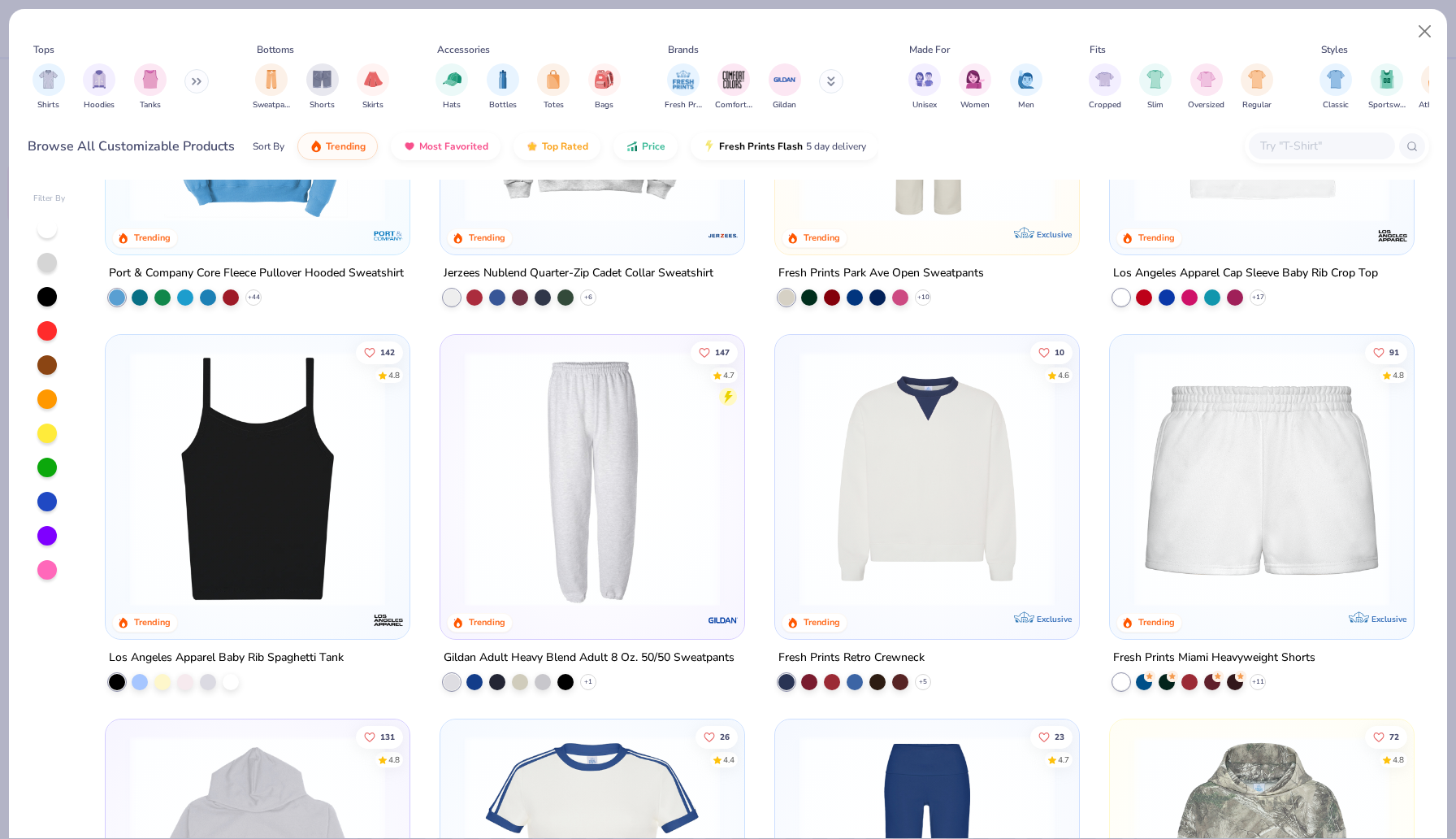
click at [860, 452] on img at bounding box center [927, 478] width 271 height 255
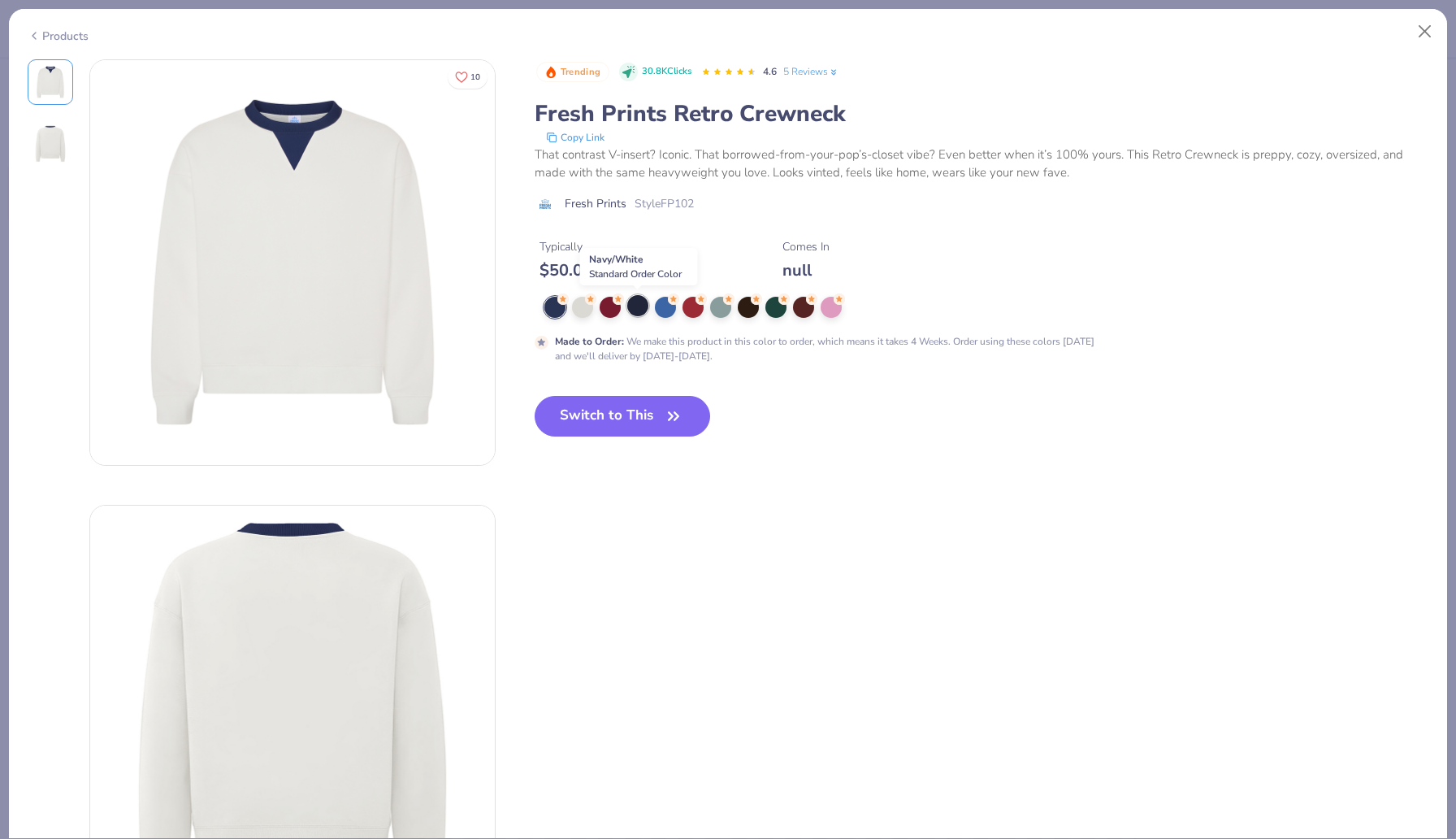
click at [640, 310] on div at bounding box center [638, 305] width 21 height 21
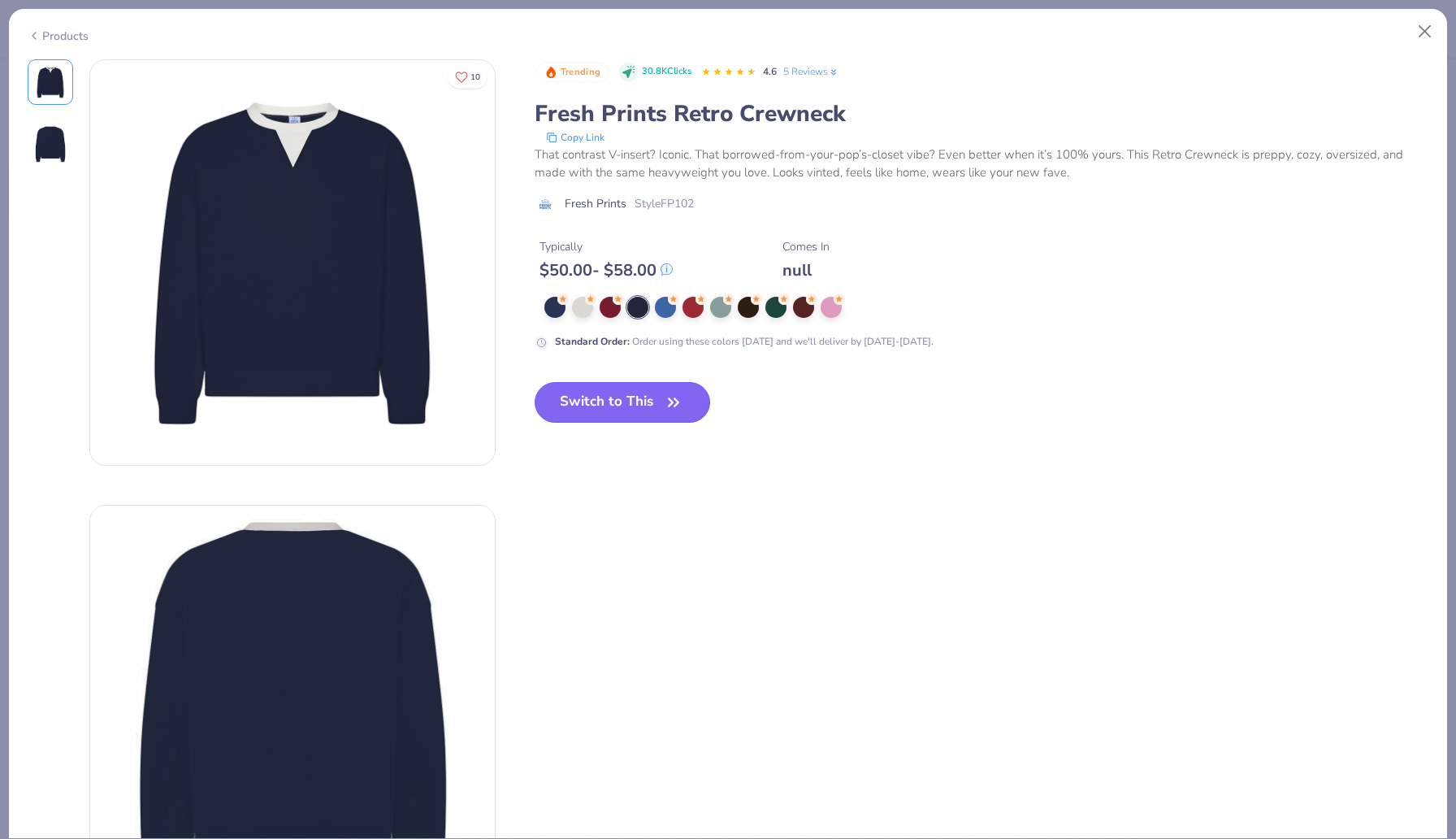
click at [606, 409] on button "Switch to This" at bounding box center [622, 402] width 176 height 41
type input "50"
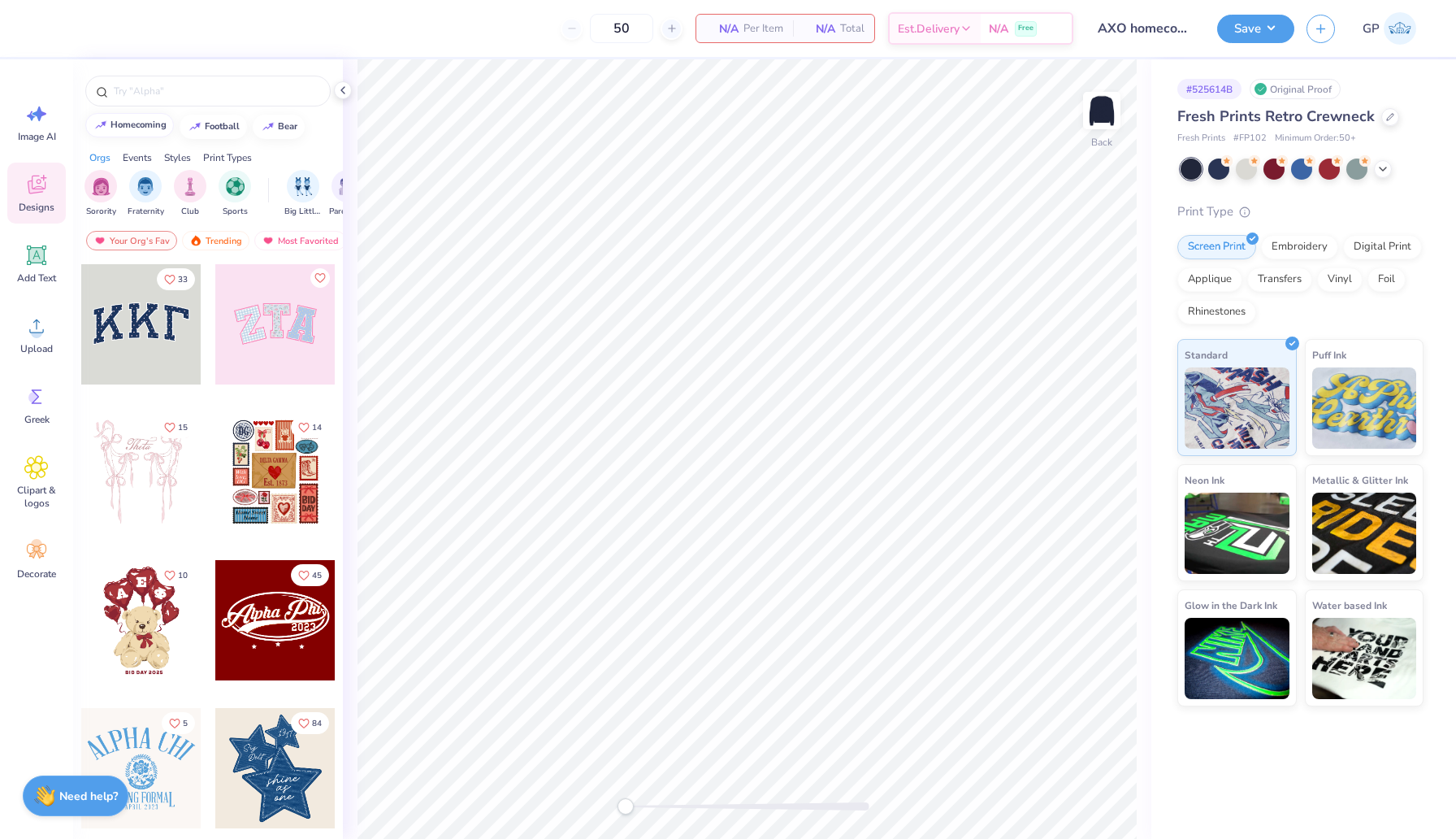
click at [140, 127] on div "homecoming" at bounding box center [139, 124] width 56 height 9
type input "homecoming"
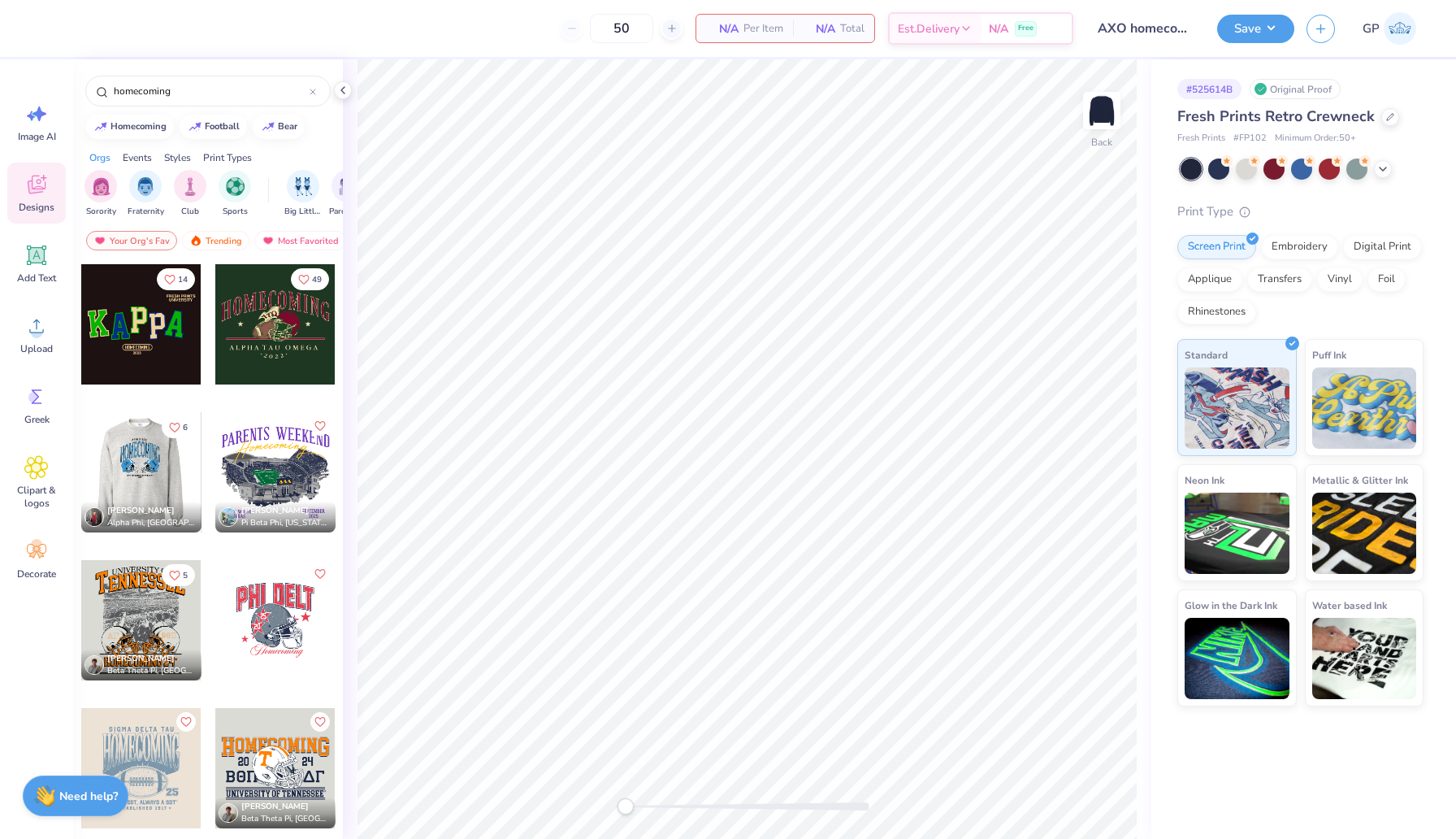
click at [134, 448] on div at bounding box center [140, 472] width 120 height 120
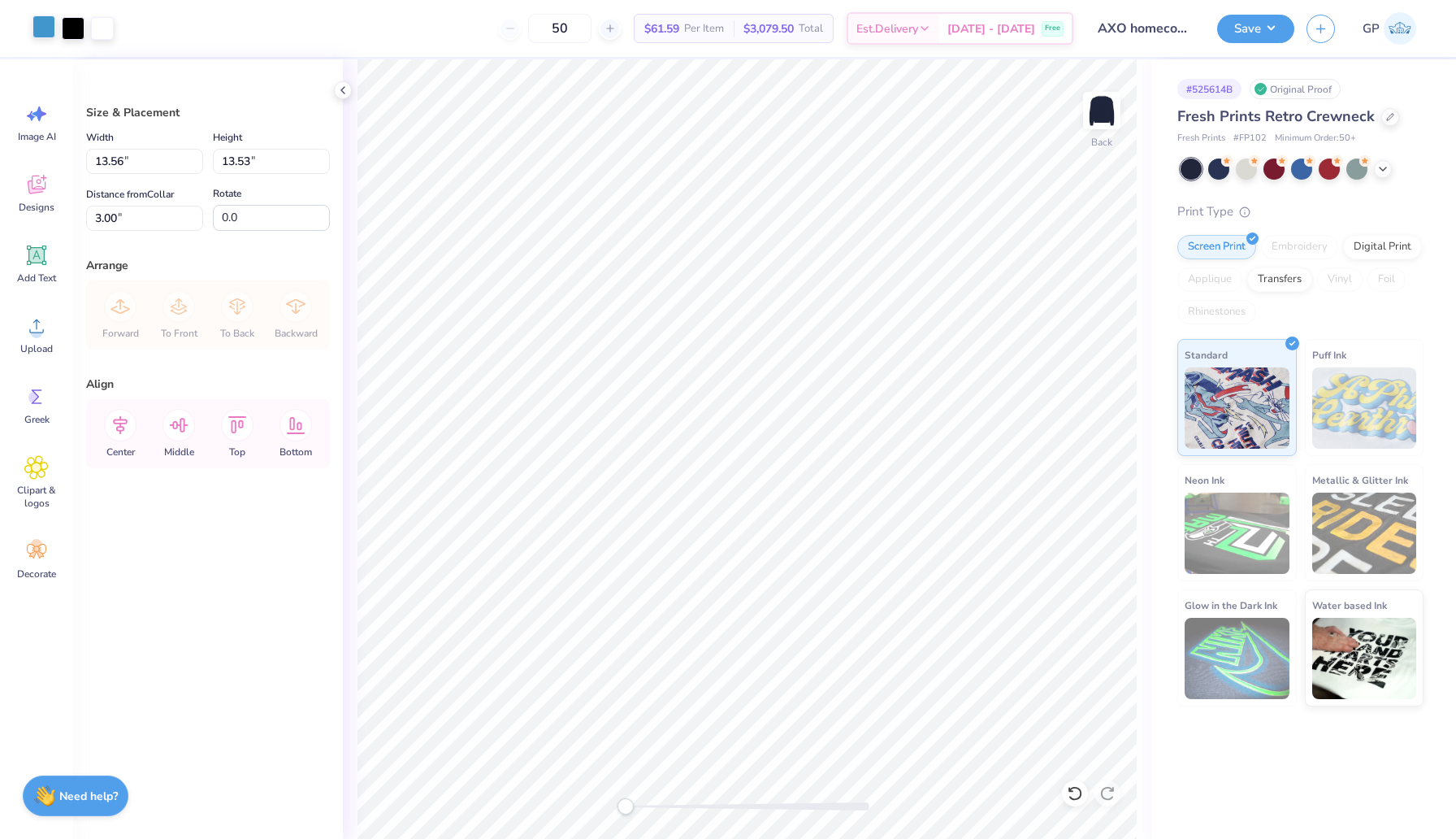
click at [51, 24] on div at bounding box center [43, 26] width 23 height 23
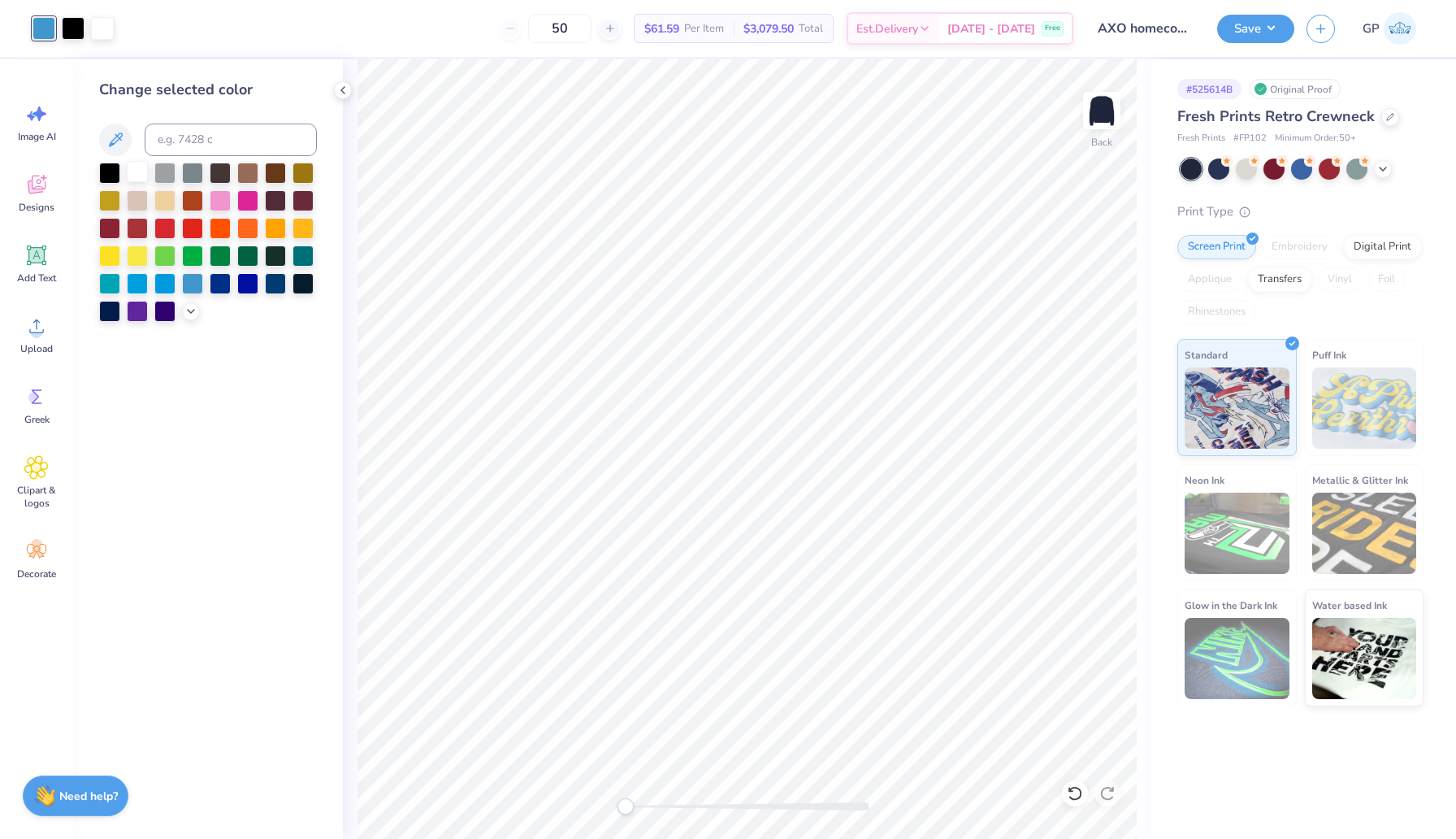
click at [142, 175] on div at bounding box center [137, 171] width 21 height 21
click at [74, 34] on div at bounding box center [72, 26] width 23 height 23
click at [113, 233] on div at bounding box center [109, 227] width 21 height 21
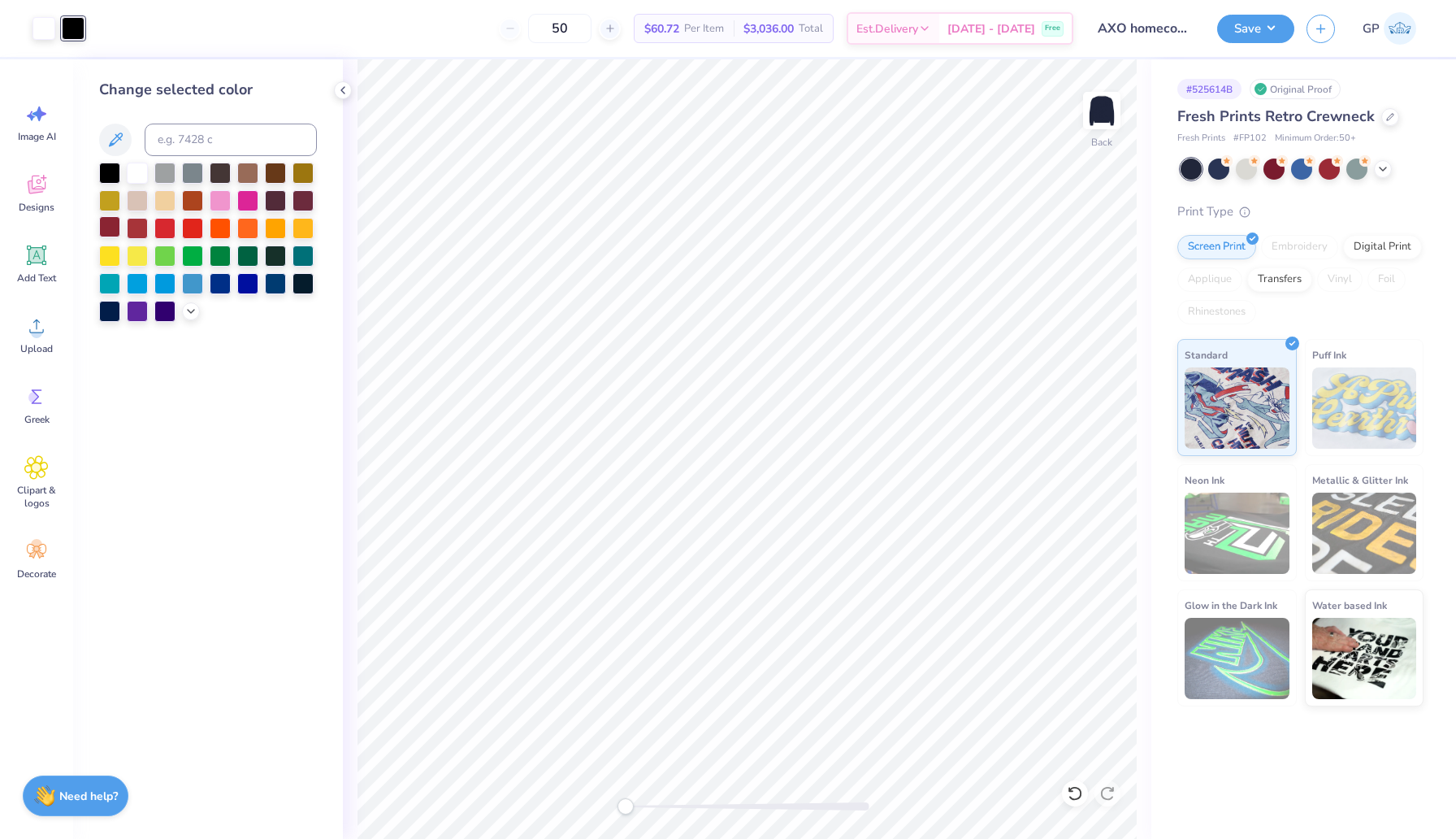
click at [113, 233] on div at bounding box center [109, 227] width 21 height 21
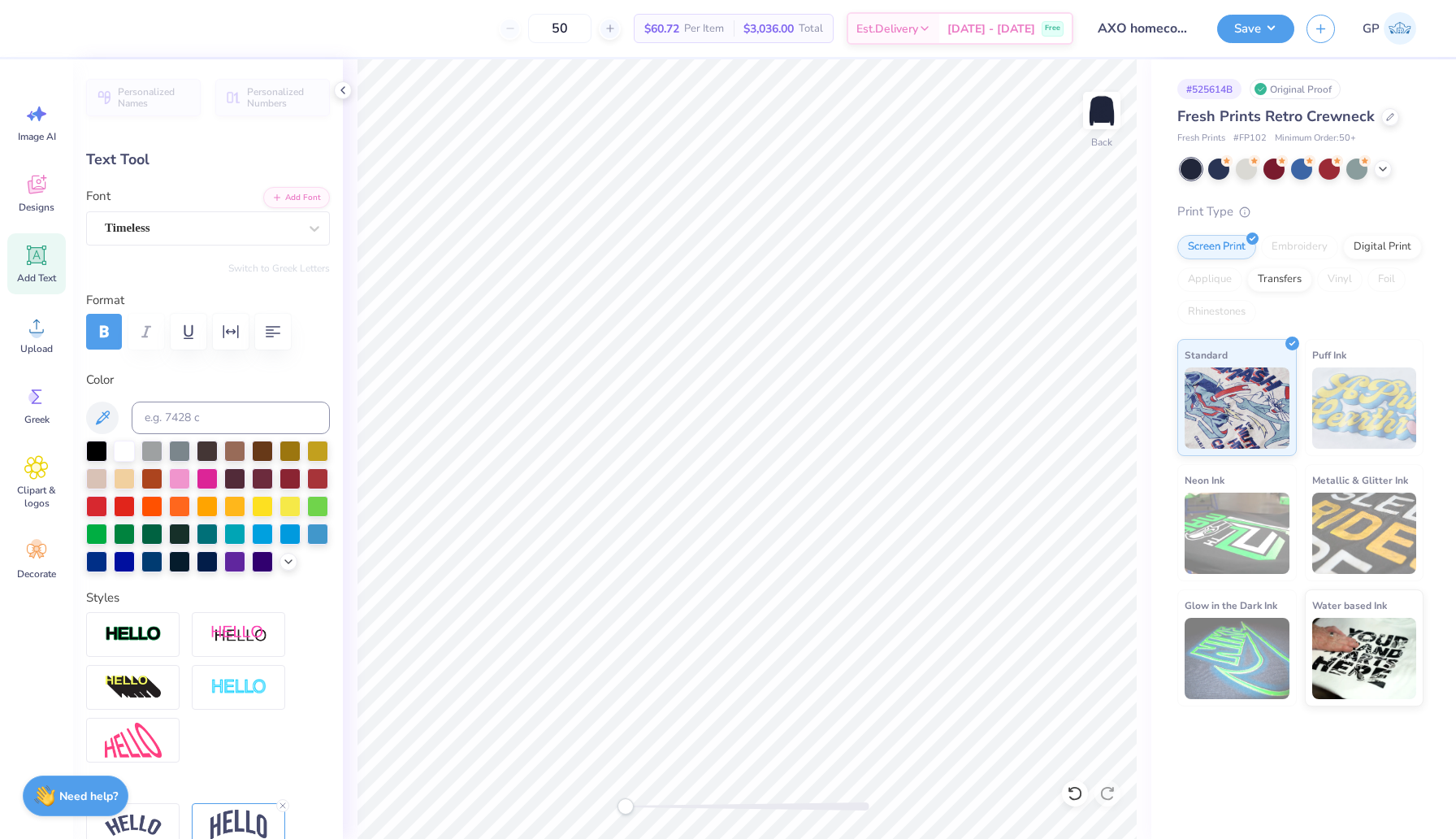
type textarea "AXO X FIJI"
type input "4.77"
type input "0.82"
type input "3.01"
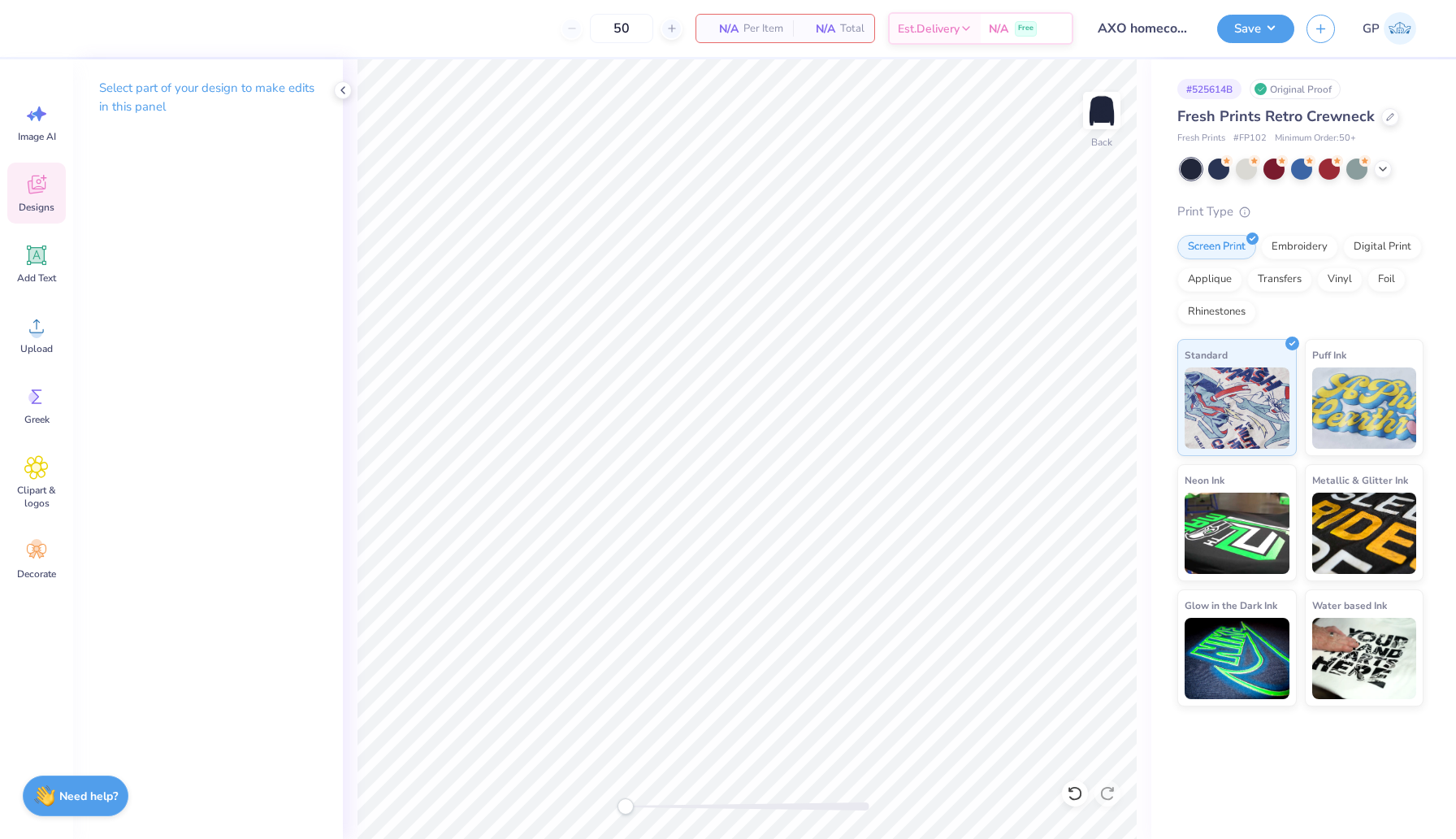
click at [22, 191] on div "Designs" at bounding box center [37, 194] width 59 height 61
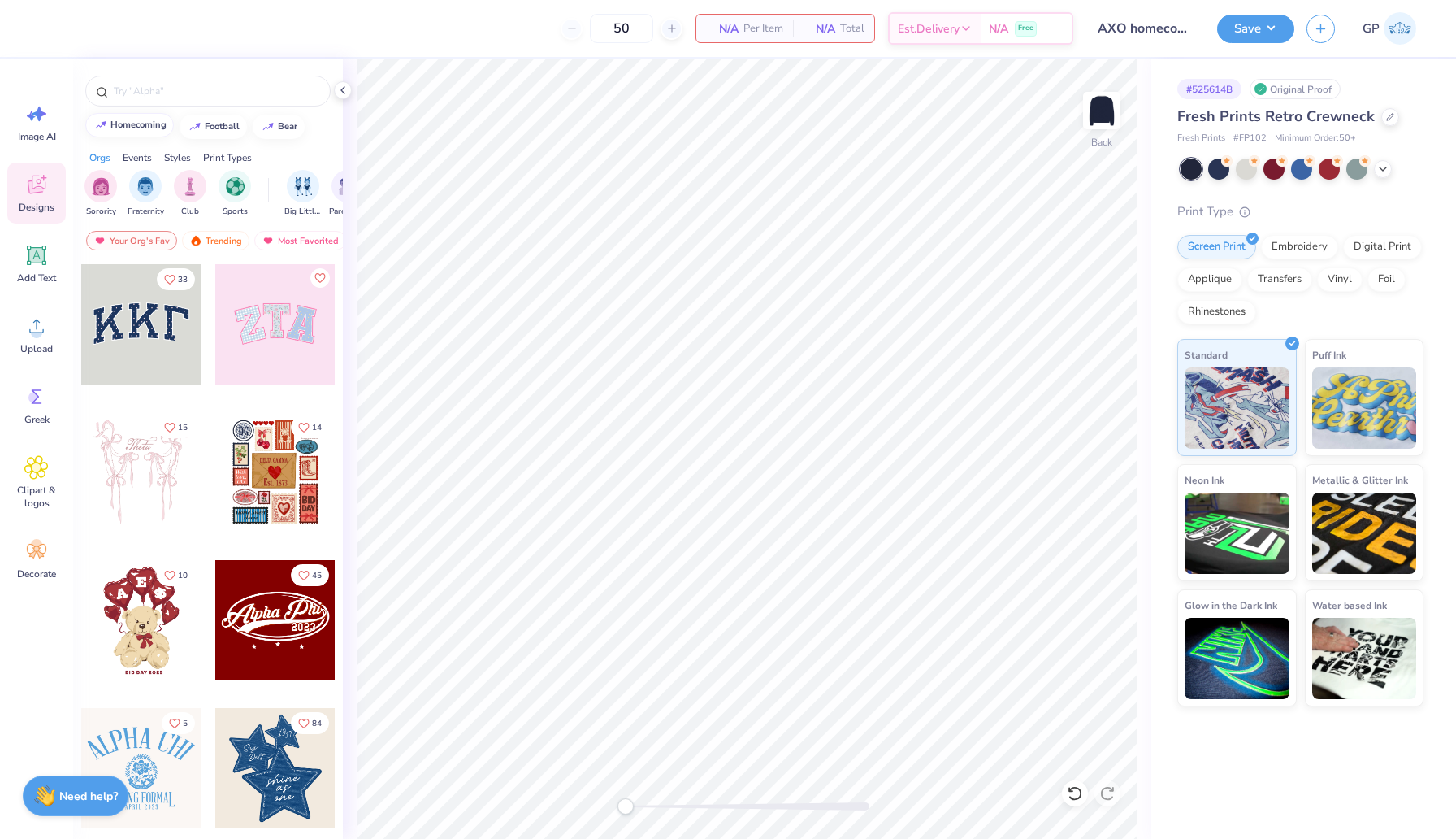
click at [135, 128] on div "homecoming" at bounding box center [139, 124] width 56 height 9
type input "homecoming"
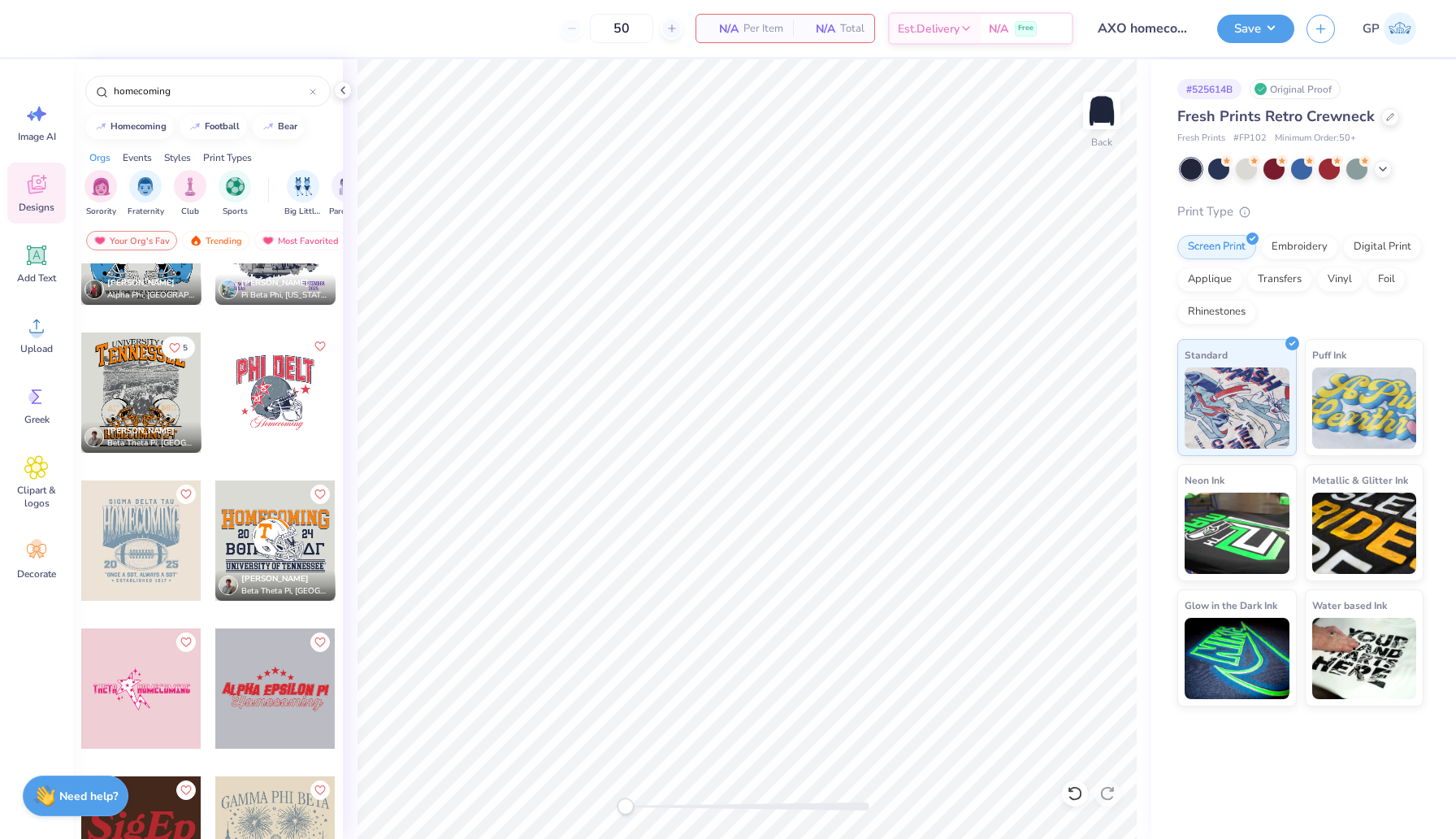
scroll to position [0, 0]
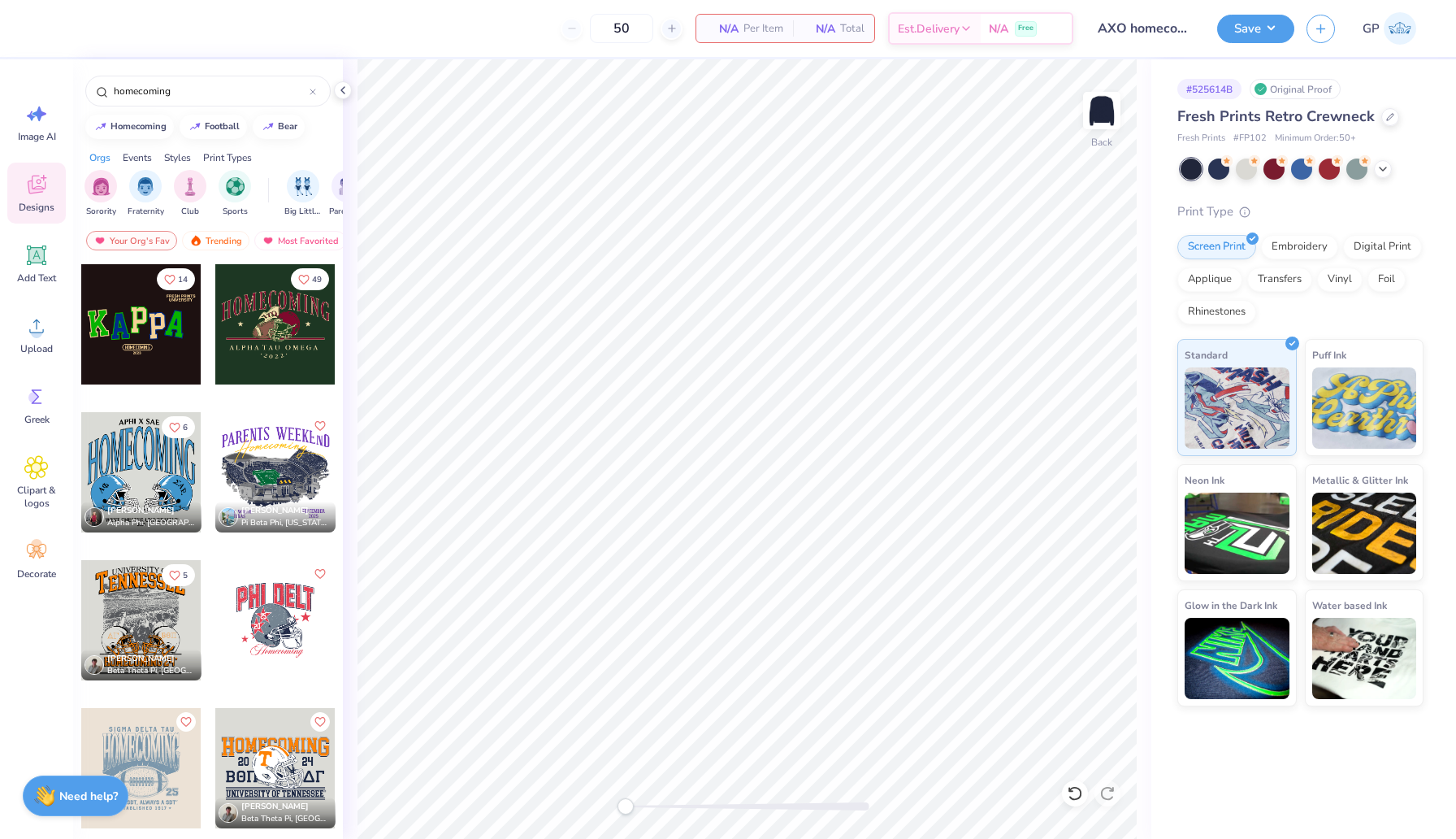
click at [259, 602] on div at bounding box center [275, 620] width 120 height 120
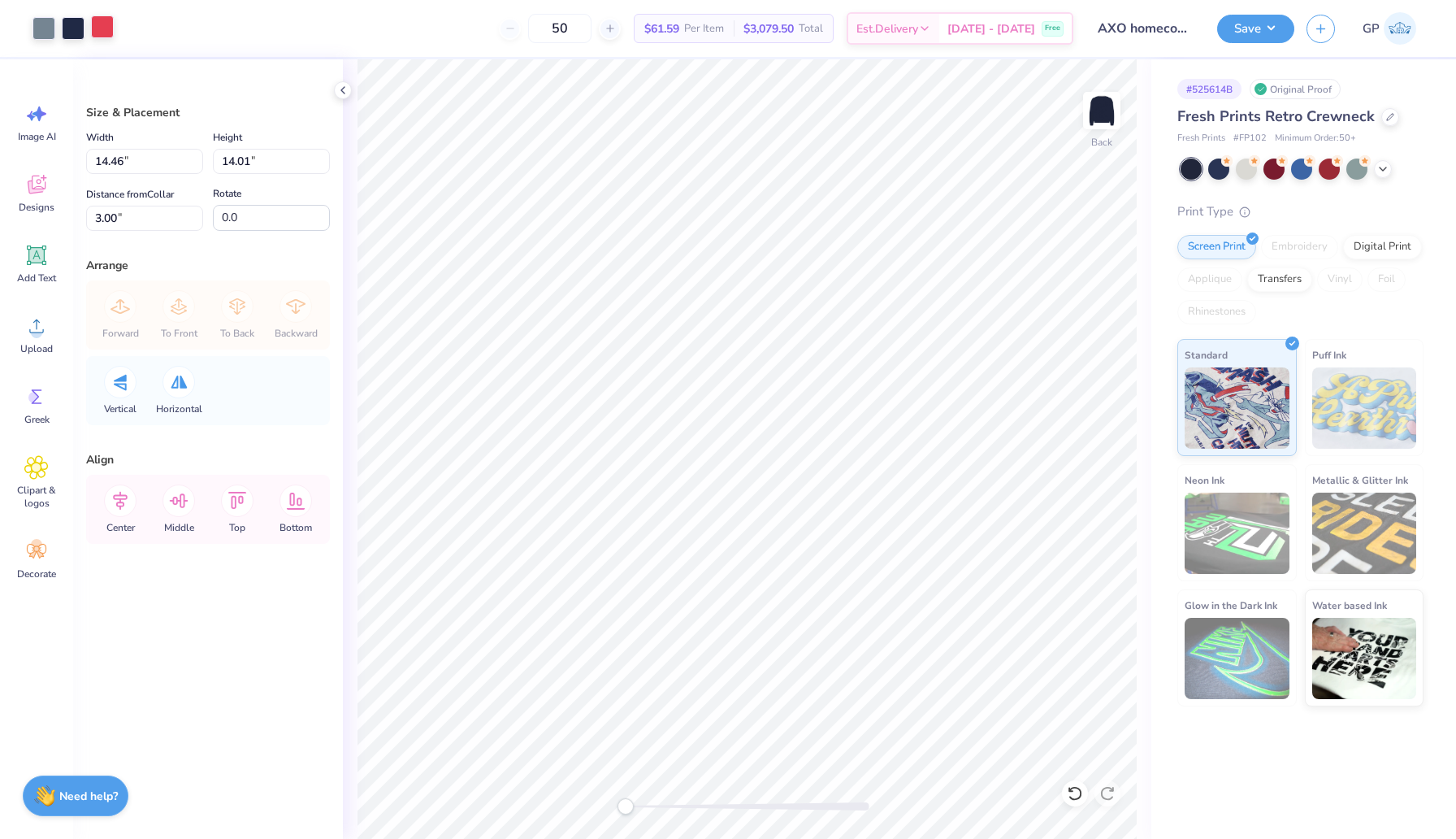
click at [102, 35] on div at bounding box center [102, 26] width 23 height 23
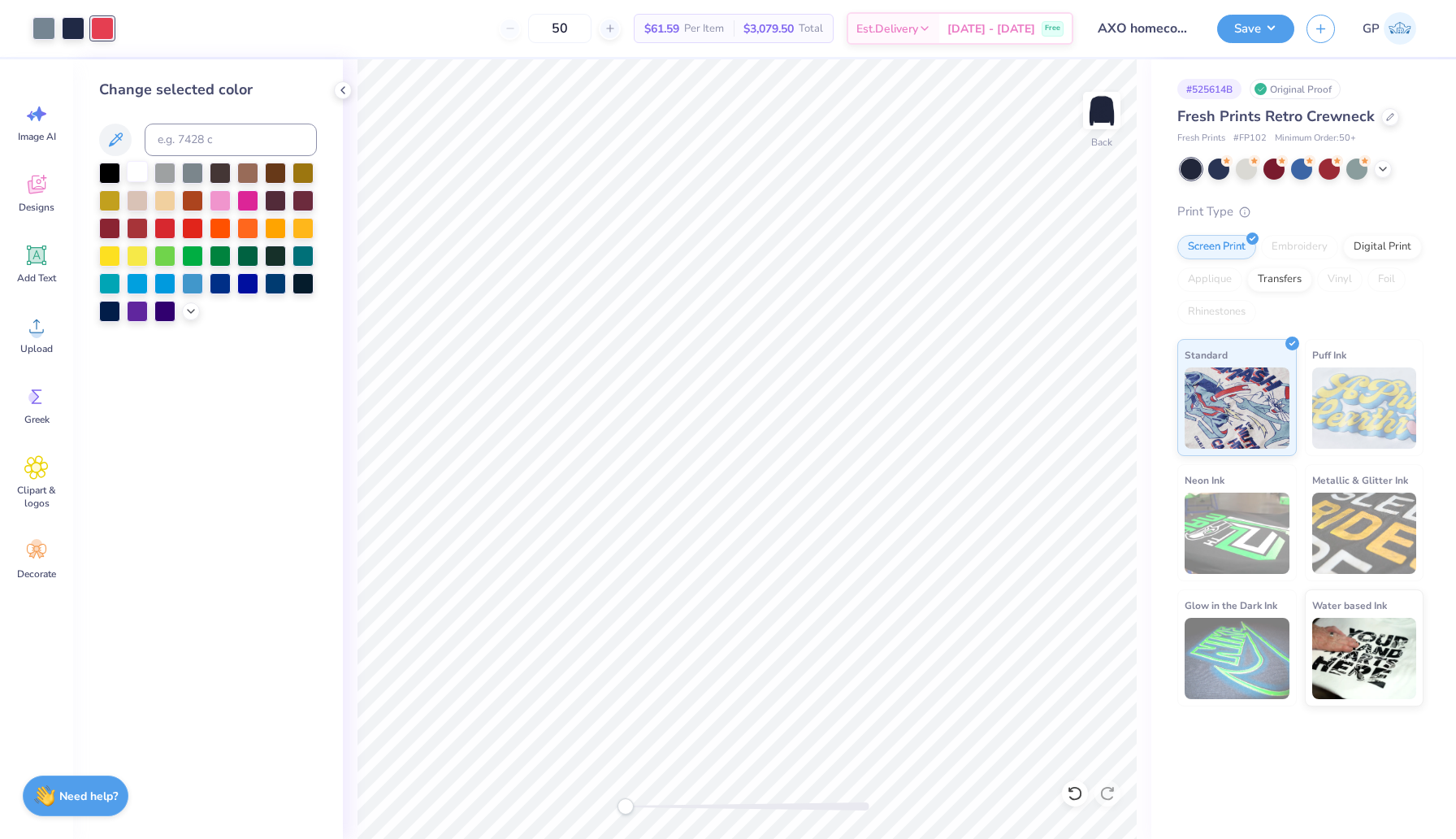
click at [137, 171] on div at bounding box center [137, 171] width 21 height 21
click at [39, 25] on div at bounding box center [43, 26] width 23 height 23
click at [104, 229] on div at bounding box center [109, 227] width 21 height 21
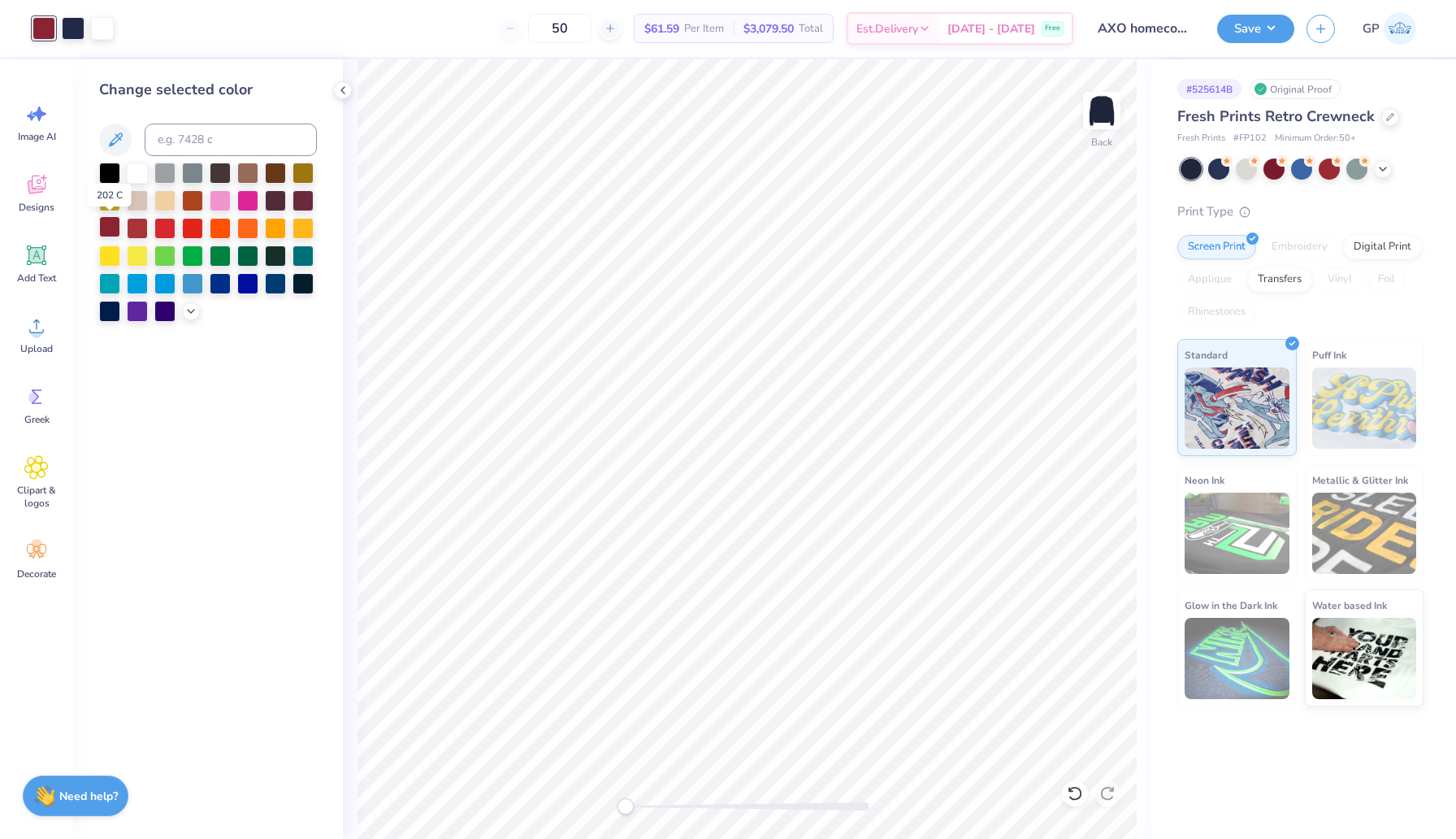
click at [104, 229] on div at bounding box center [109, 227] width 21 height 21
click at [76, 26] on div at bounding box center [72, 26] width 23 height 23
click at [136, 169] on div at bounding box center [137, 171] width 21 height 21
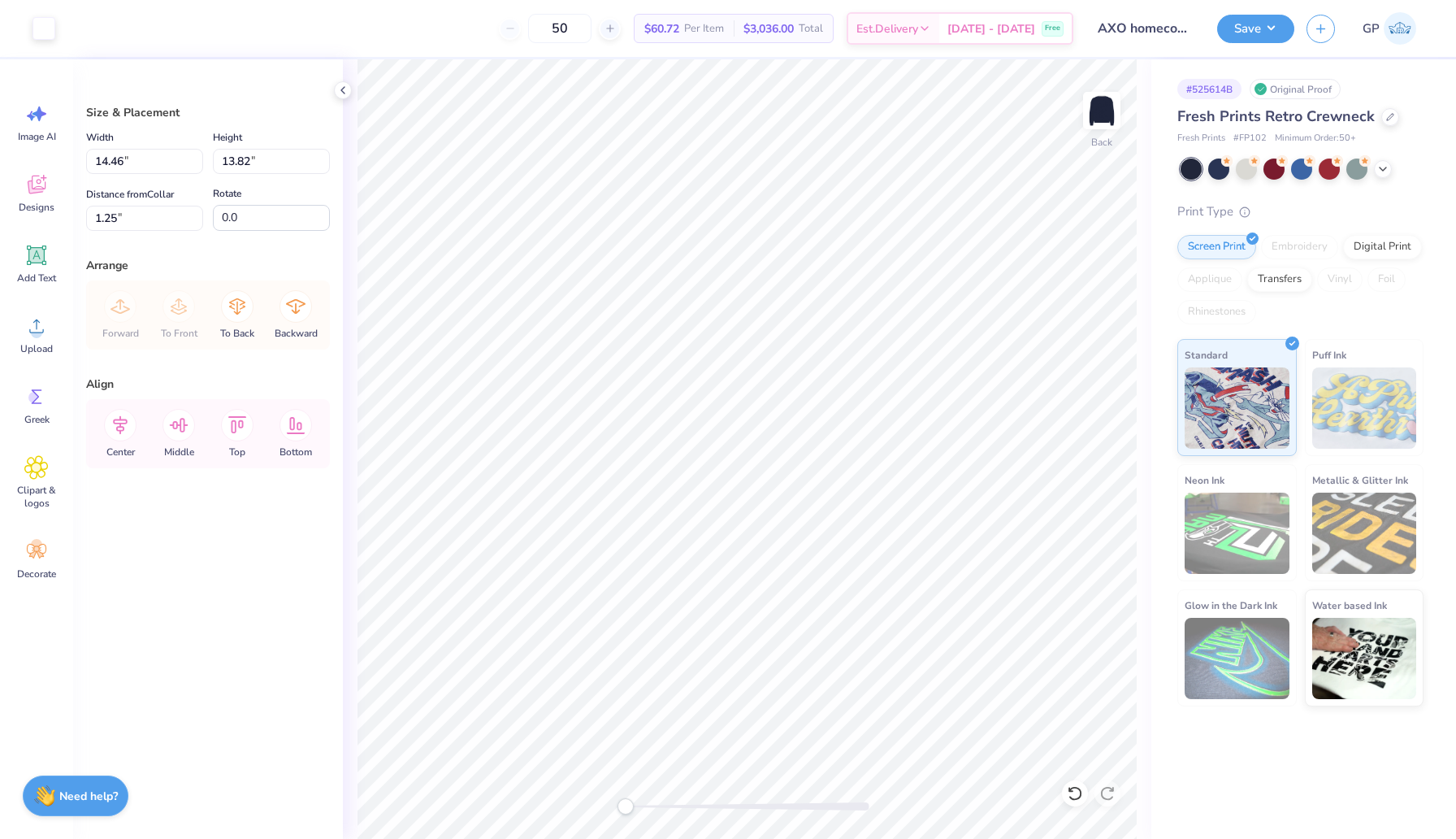
type input "3.00"
type input "12.58"
type input "12.02"
type input "4.80"
type input "14.46"
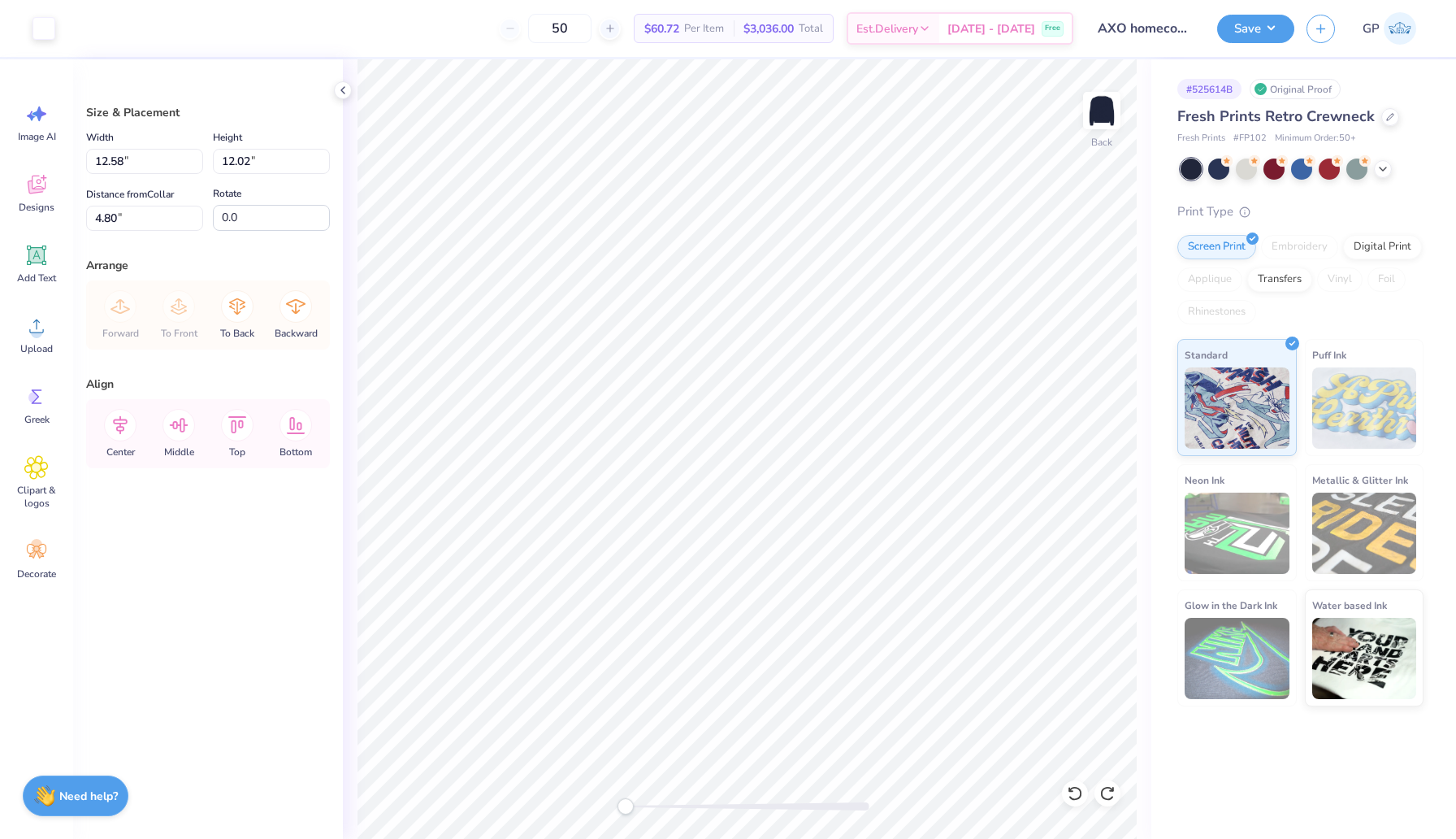
type input "13.82"
type input "3.00"
type input "12.77"
type input "12.20"
type input "3.00"
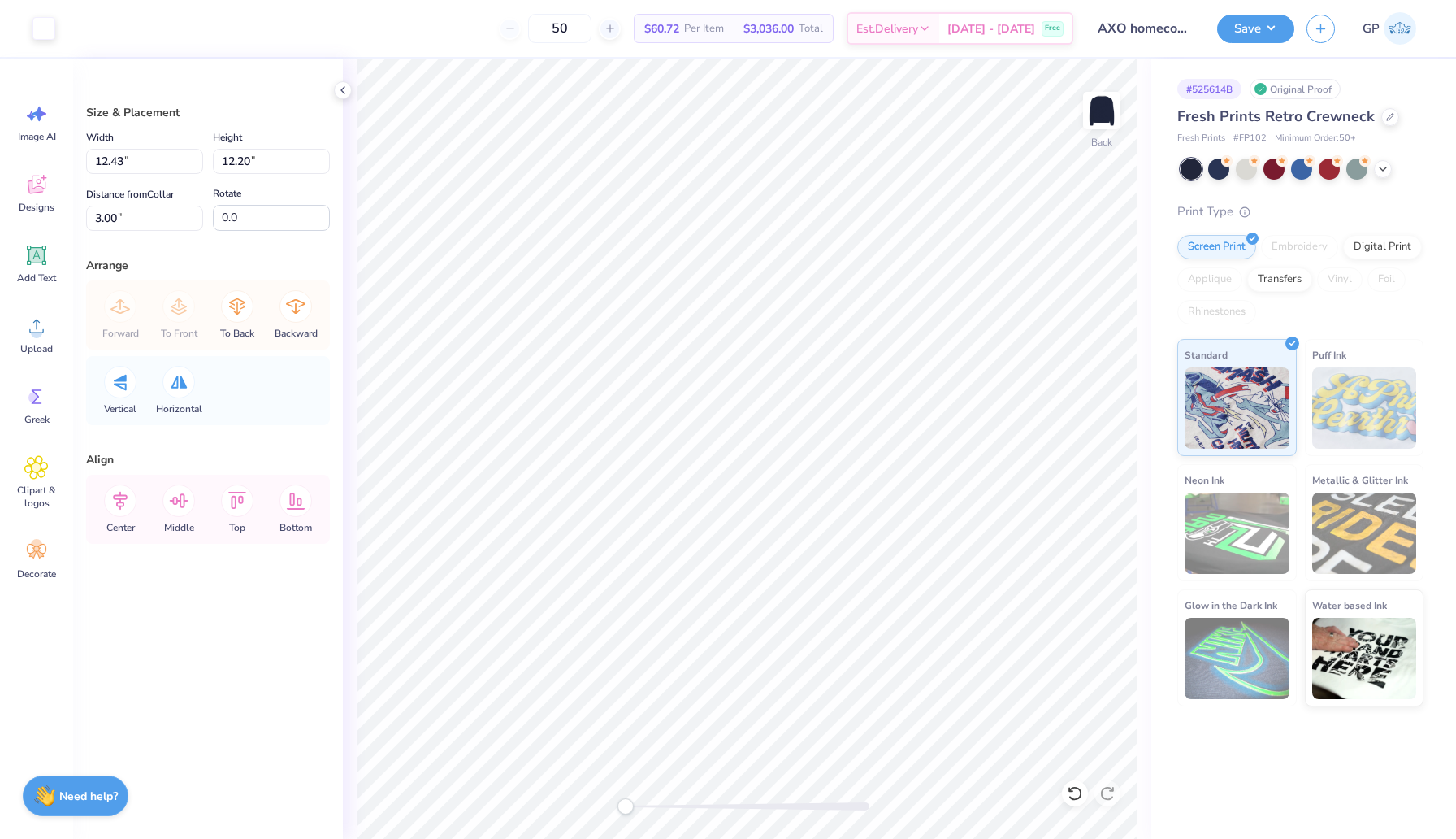
type input "7.05"
type input "7.17"
type input "6.41"
type input "12.43"
type input "12.20"
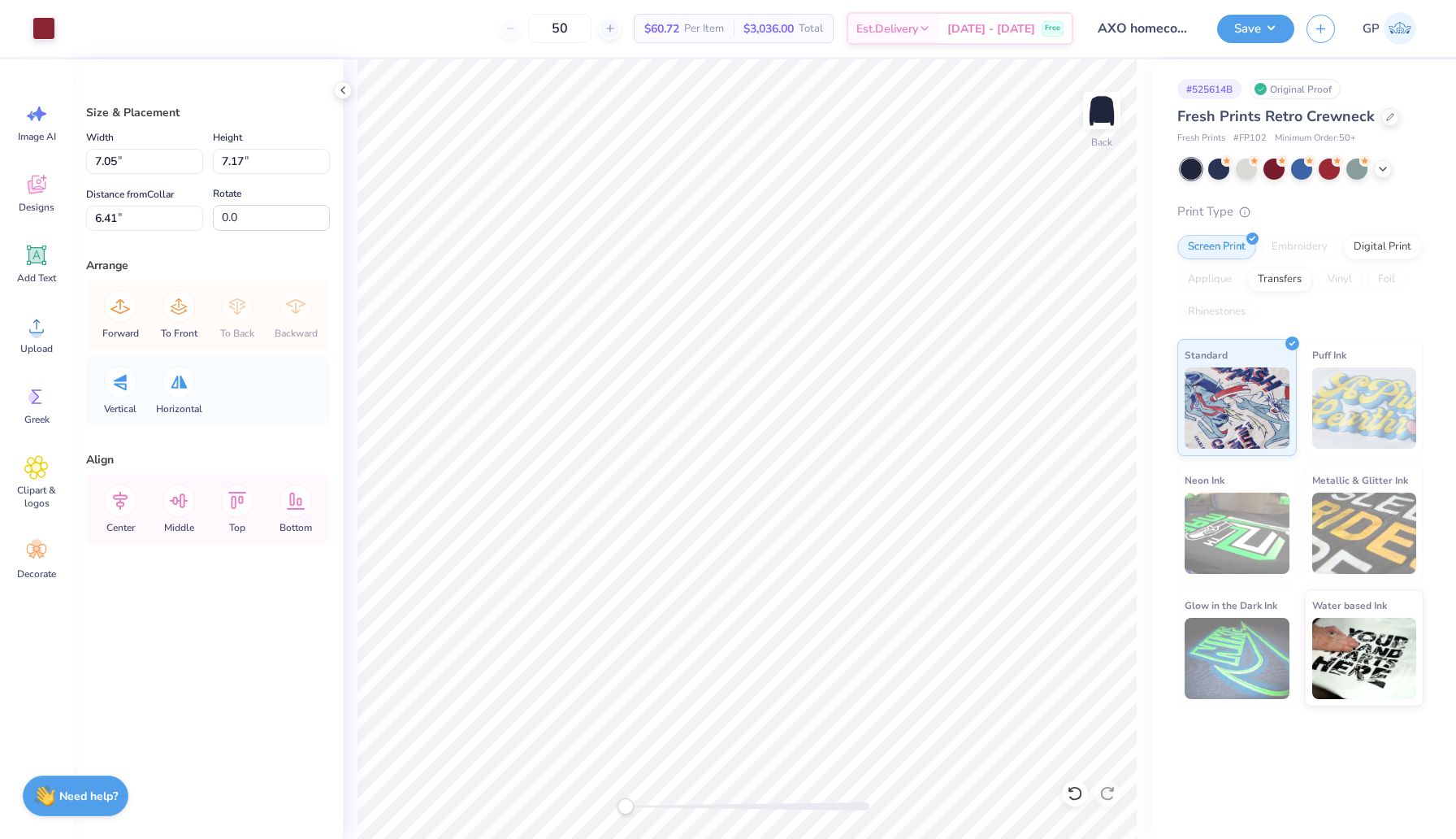
type input "3.00"
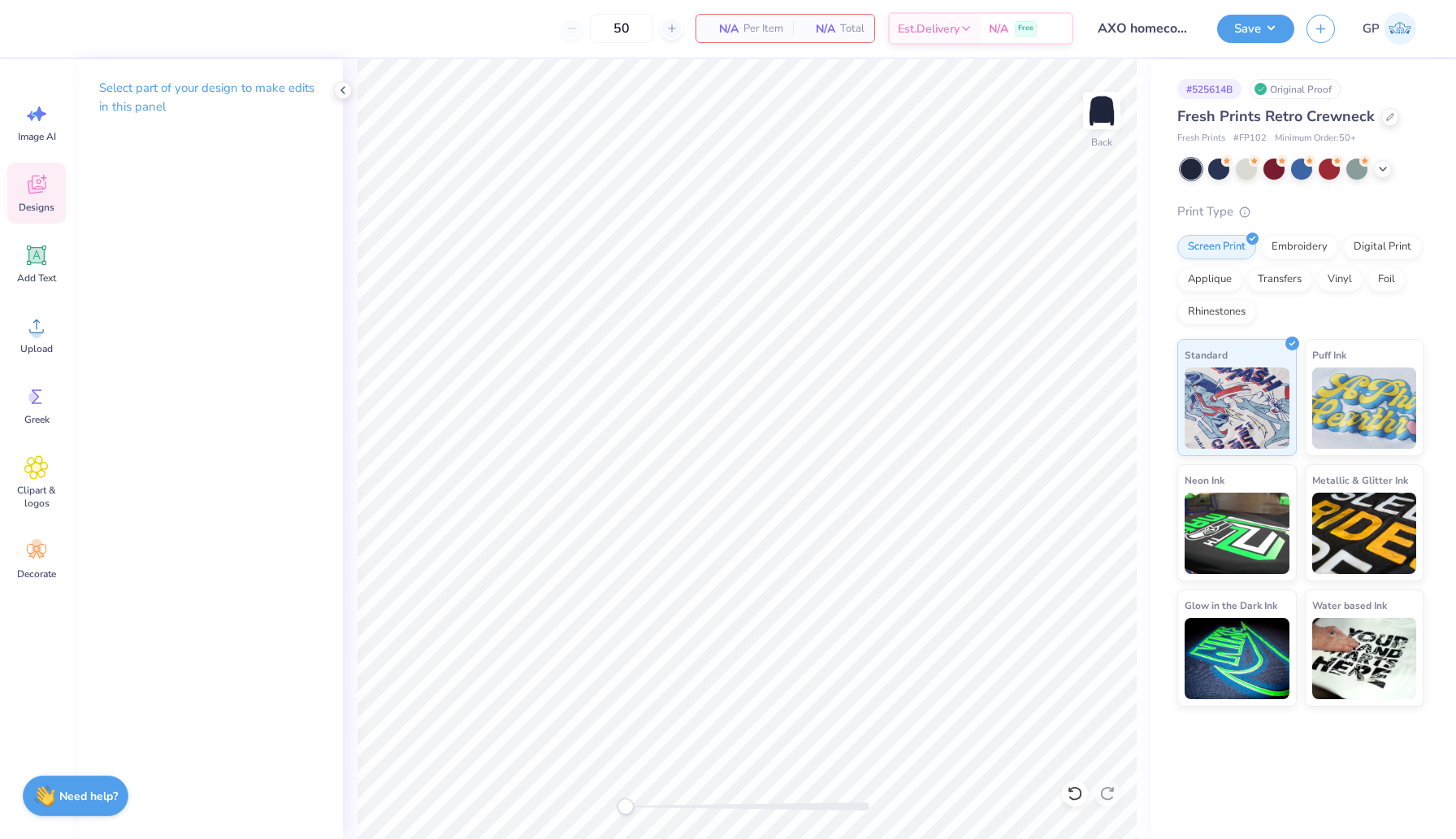
click at [43, 189] on icon at bounding box center [36, 187] width 15 height 13
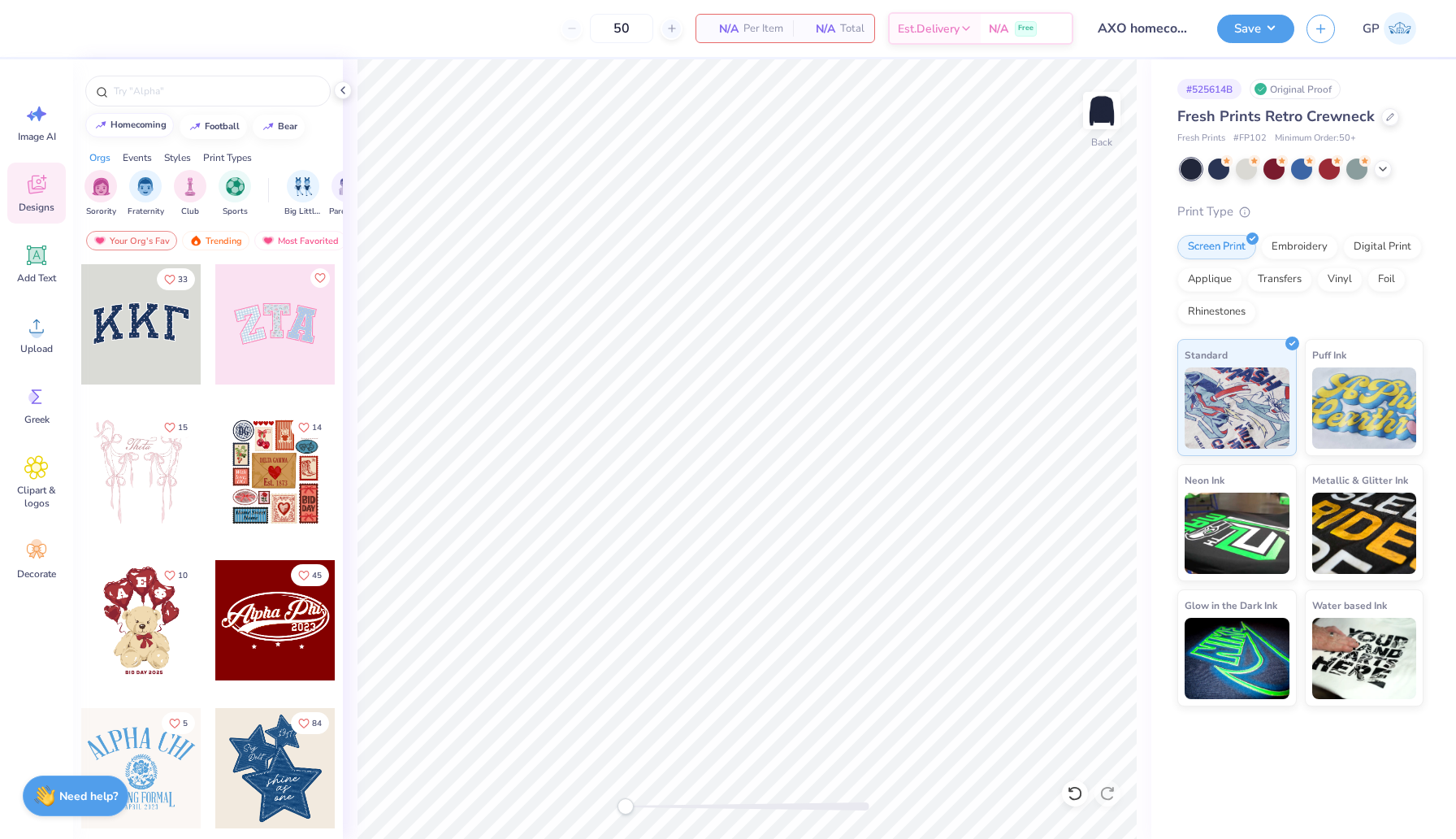
click at [135, 124] on div "homecoming" at bounding box center [139, 124] width 56 height 9
type input "homecoming"
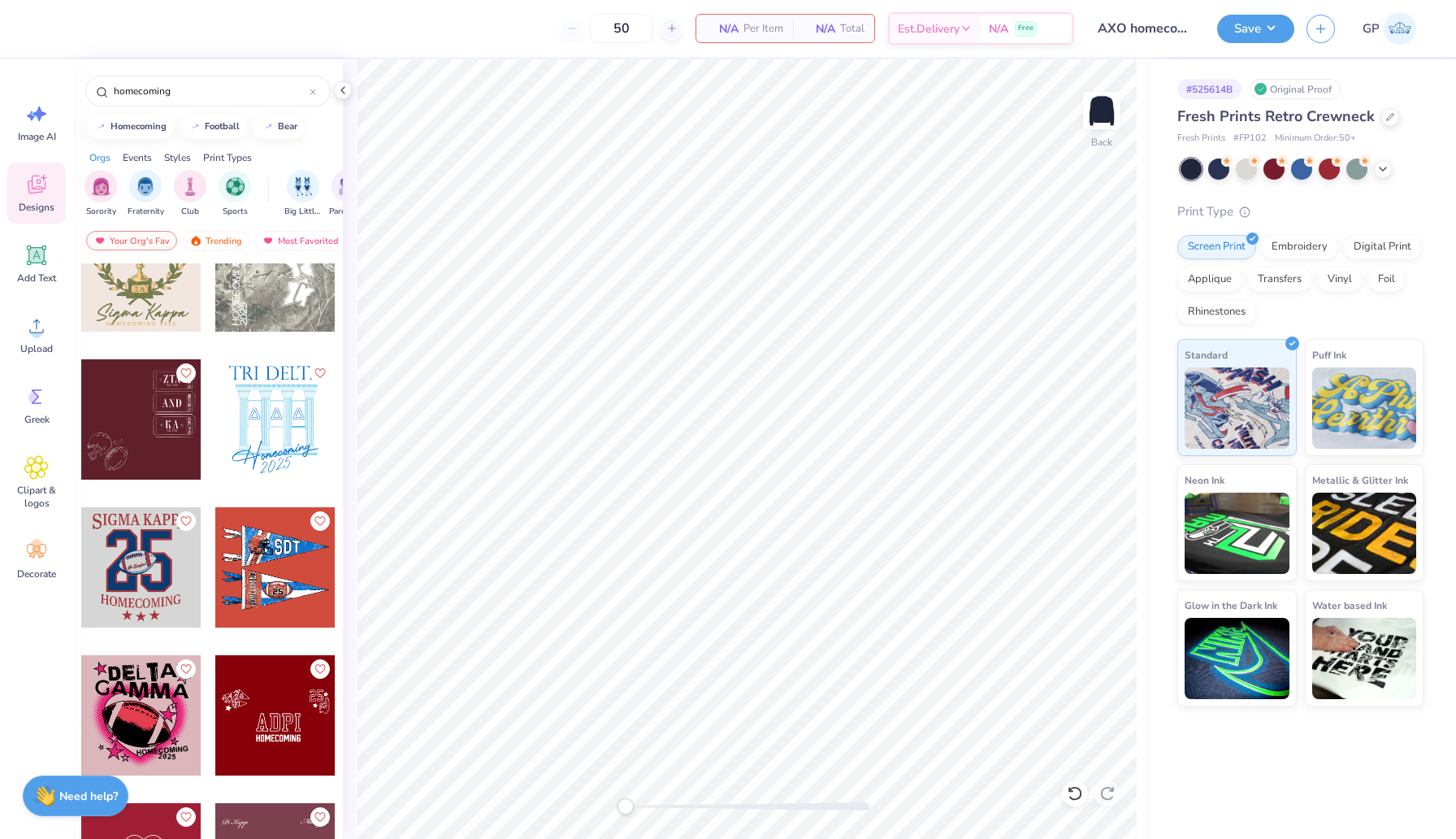
scroll to position [3897, 0]
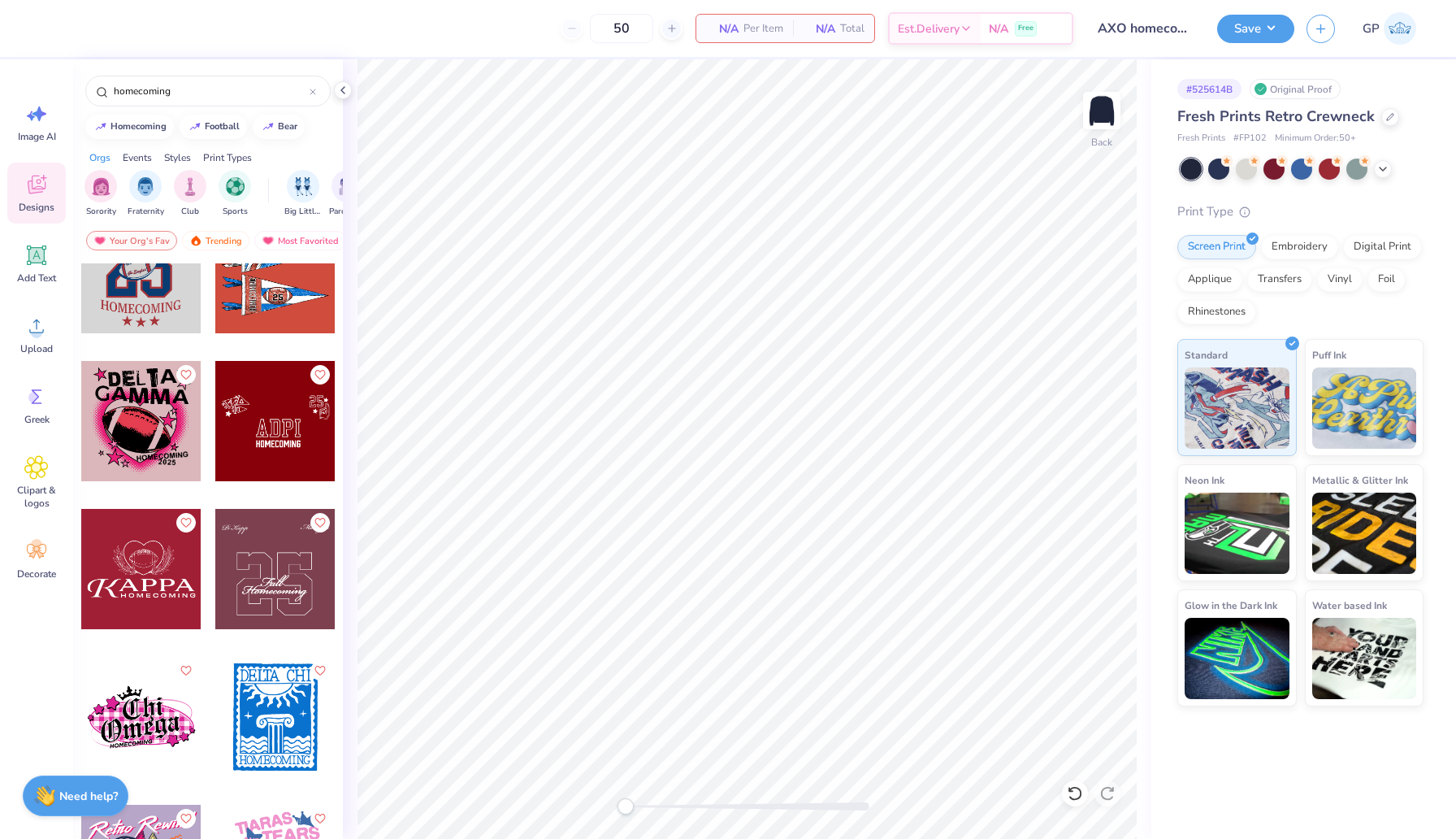
click at [257, 575] on div at bounding box center [275, 569] width 120 height 120
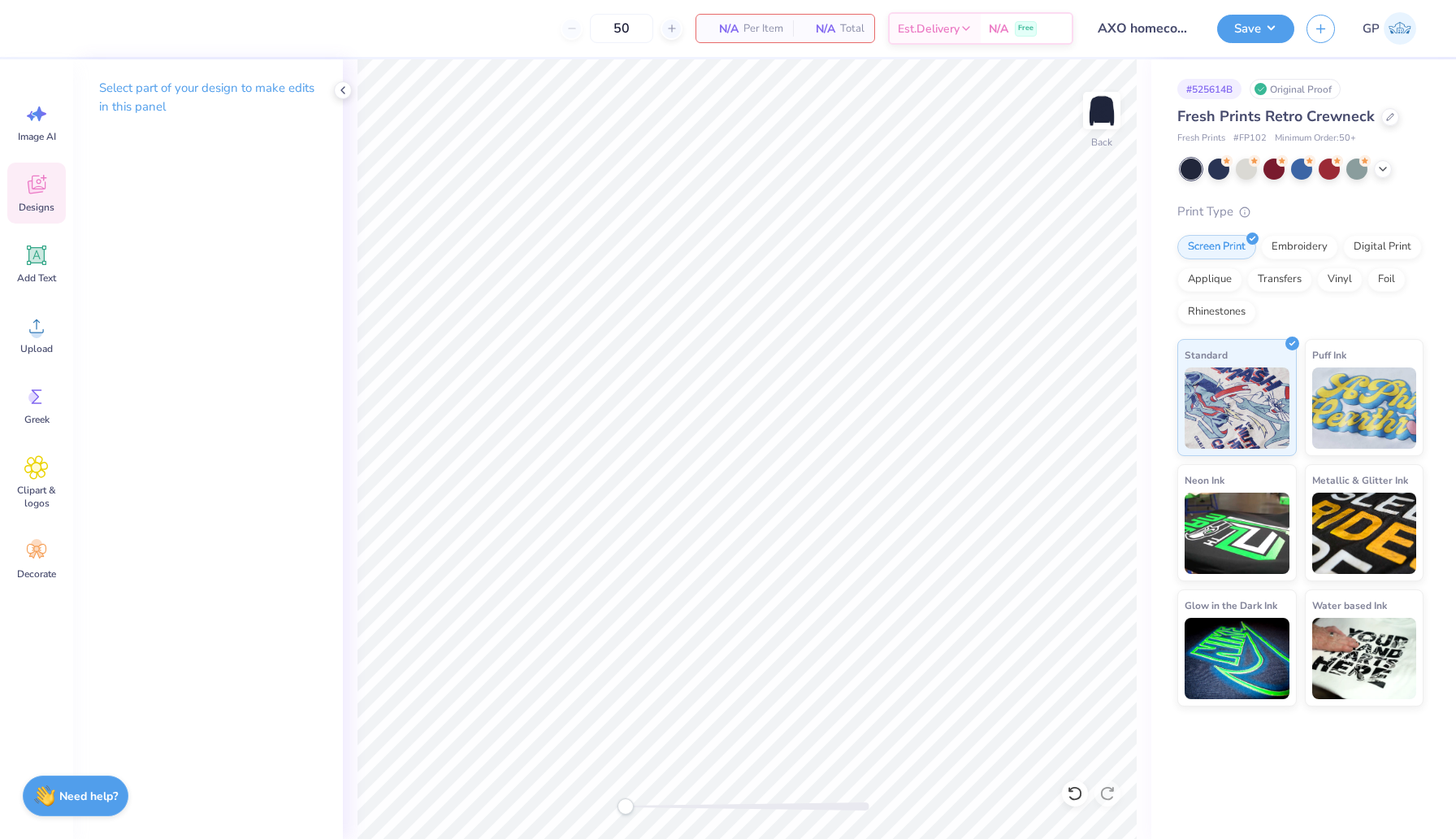
click at [32, 208] on span "Designs" at bounding box center [37, 206] width 36 height 13
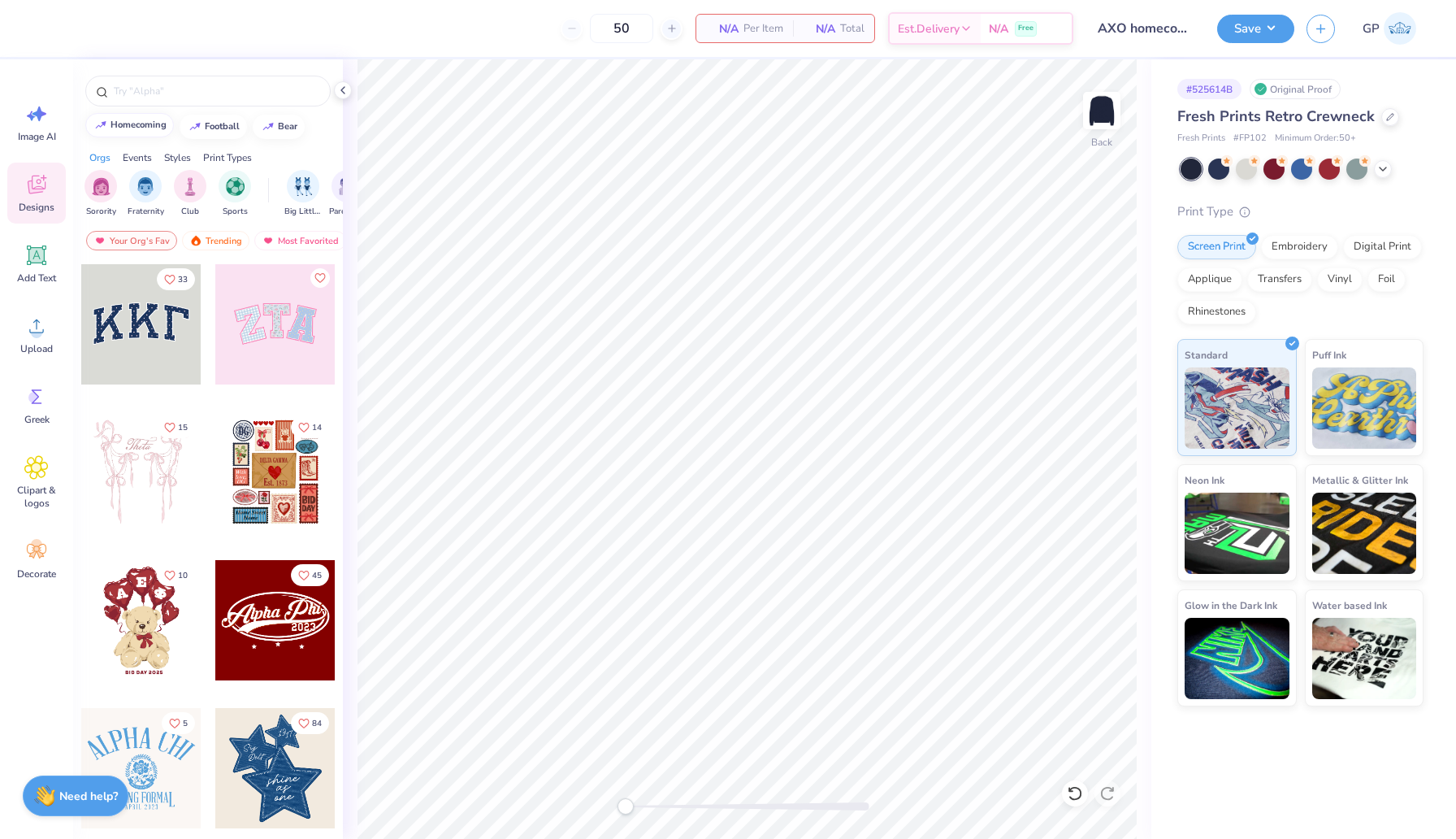
click at [141, 120] on button "homecoming" at bounding box center [130, 125] width 89 height 25
type input "homecoming"
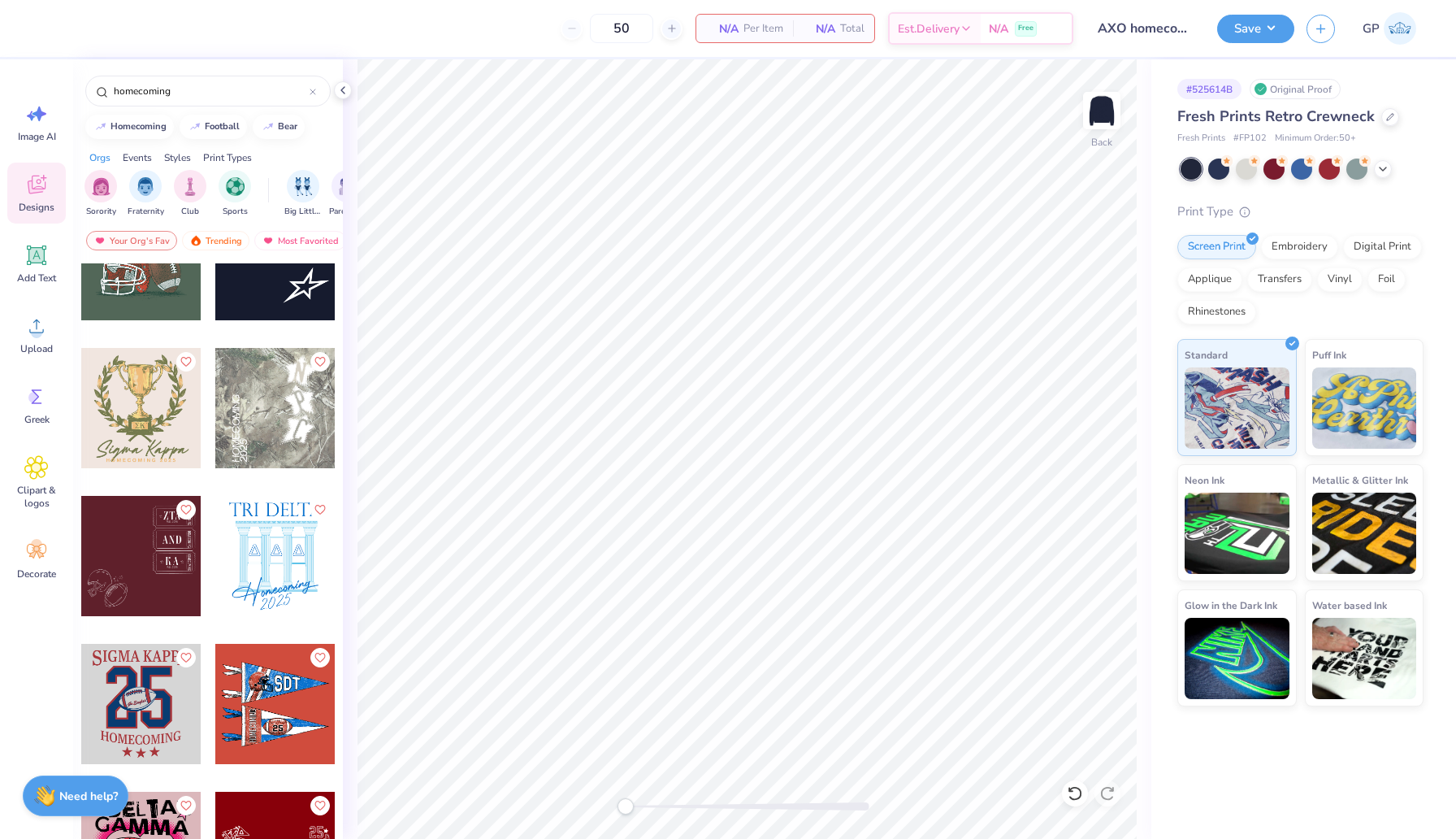
scroll to position [3473, 0]
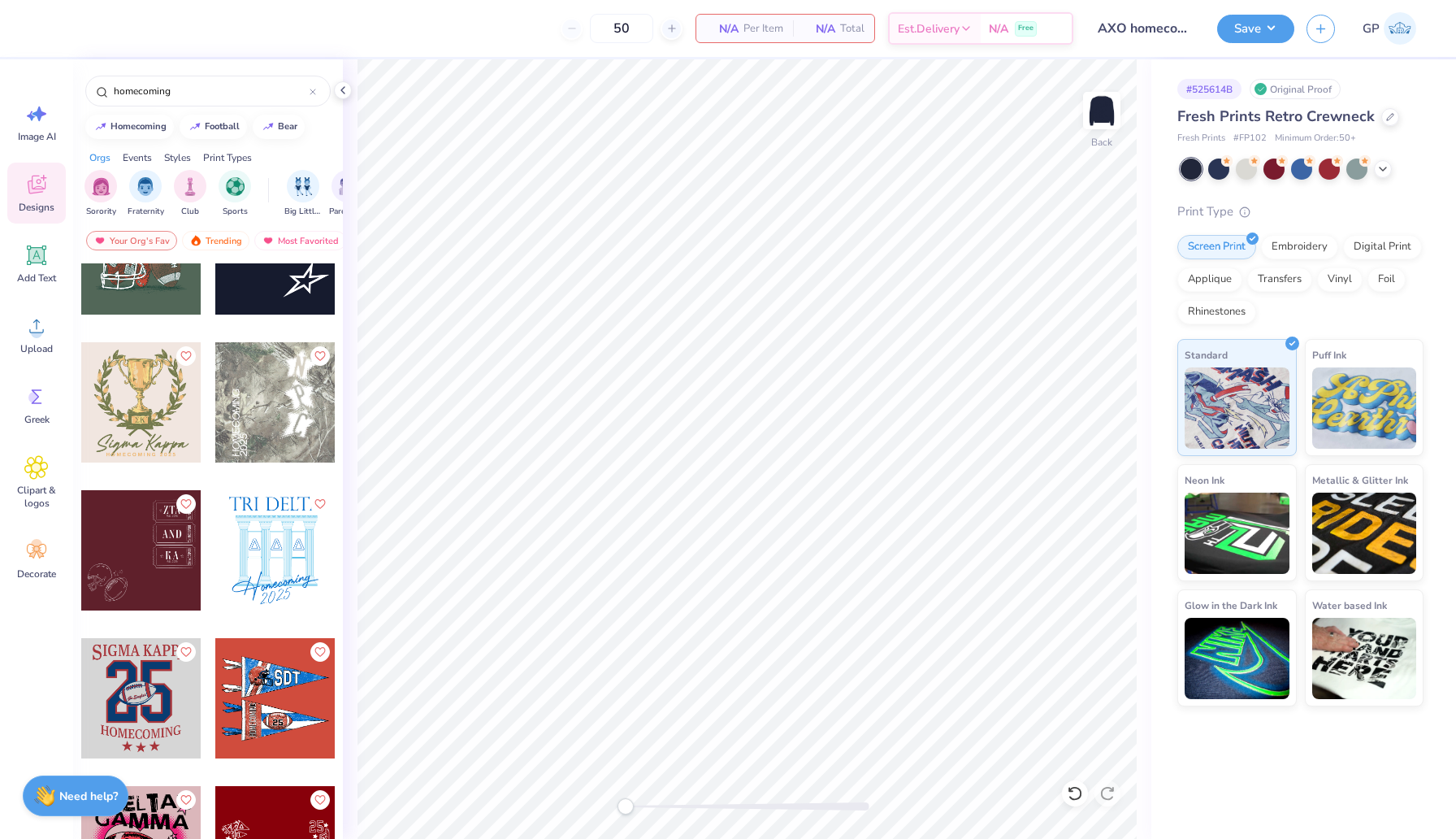
click at [119, 685] on div at bounding box center [141, 697] width 120 height 120
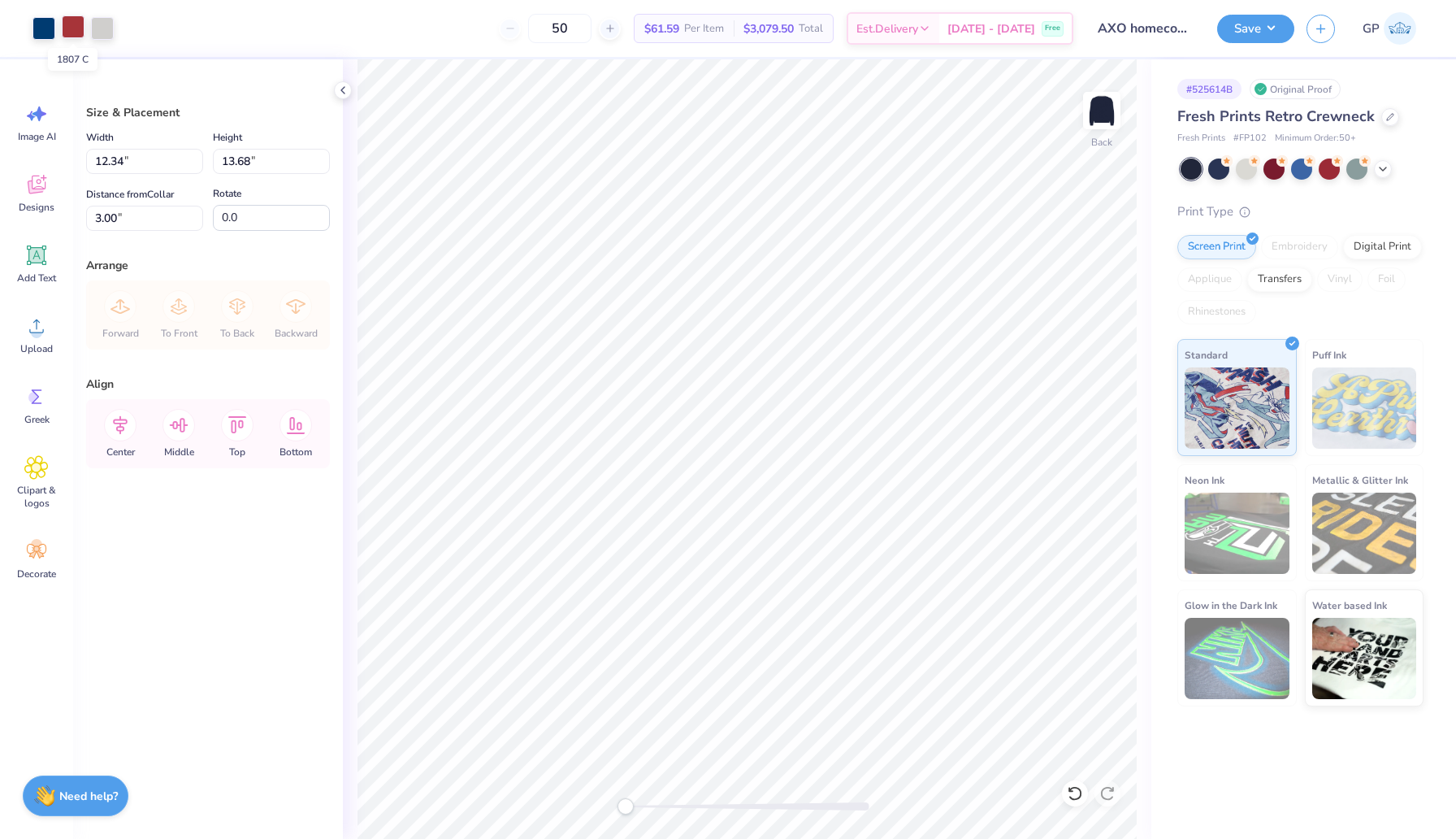
click at [72, 30] on div at bounding box center [72, 26] width 23 height 23
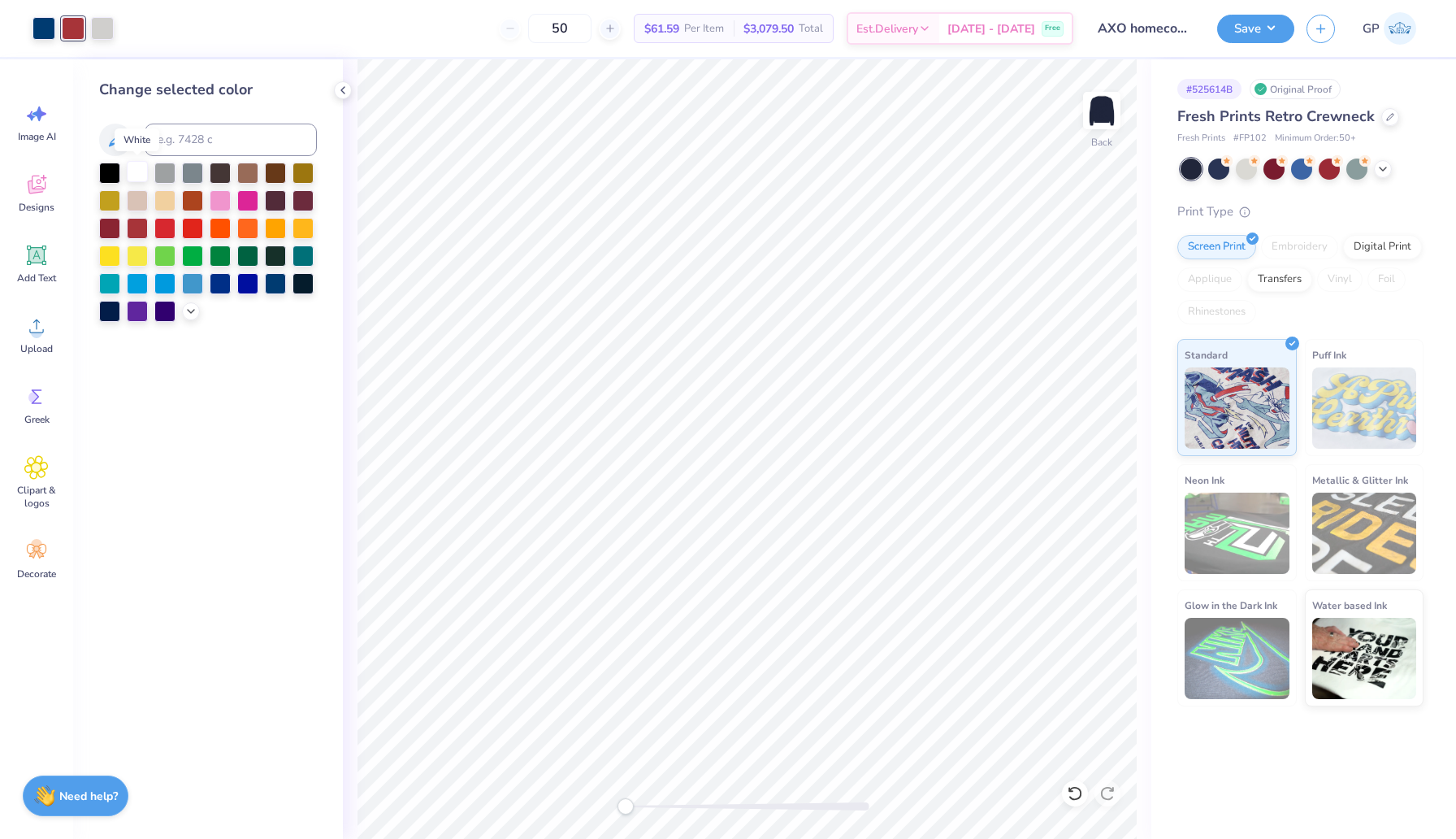
click at [139, 169] on div at bounding box center [137, 171] width 21 height 21
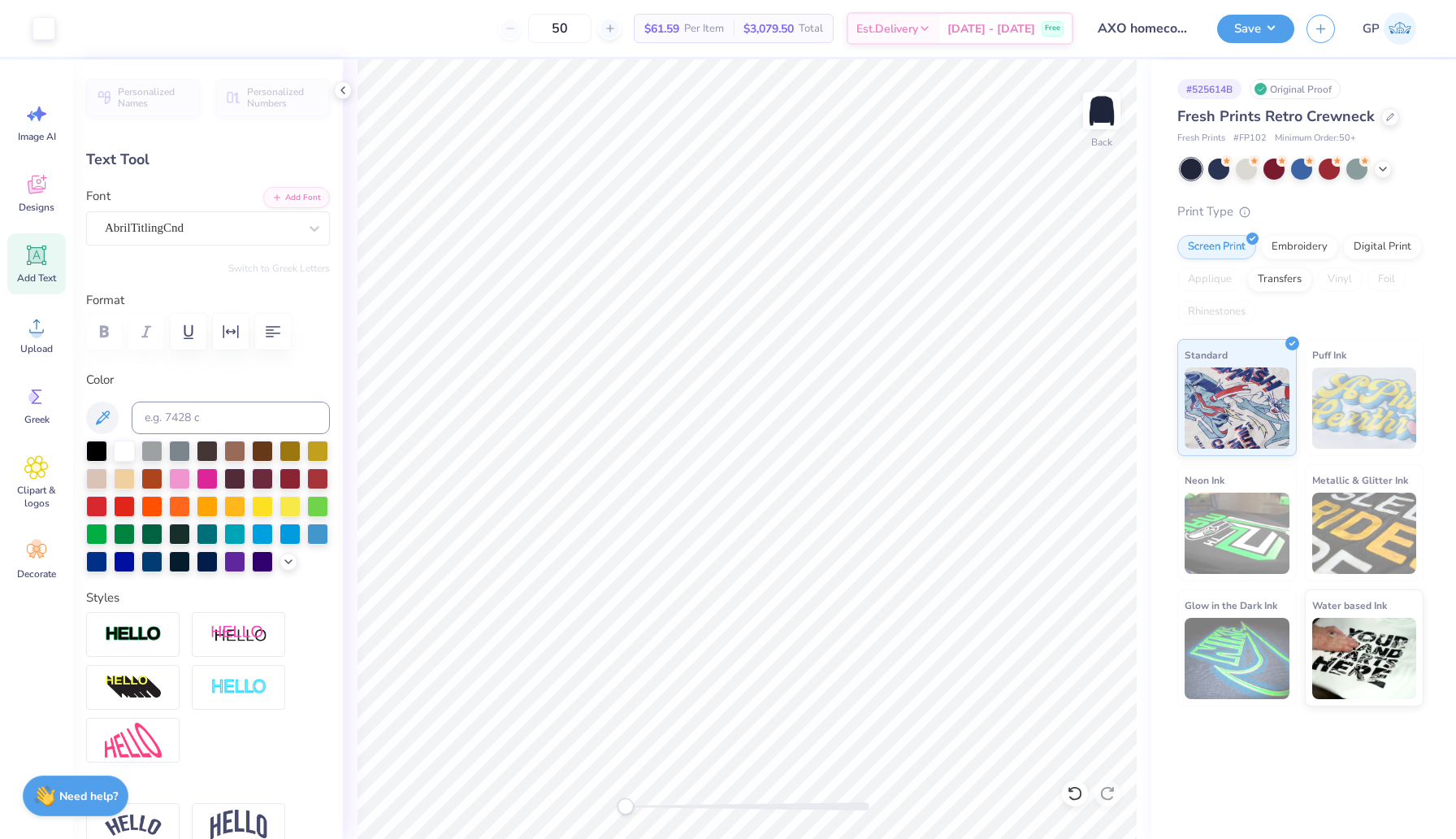
type input "1.11"
type input "1.95"
type input "1.60"
type input "1.90"
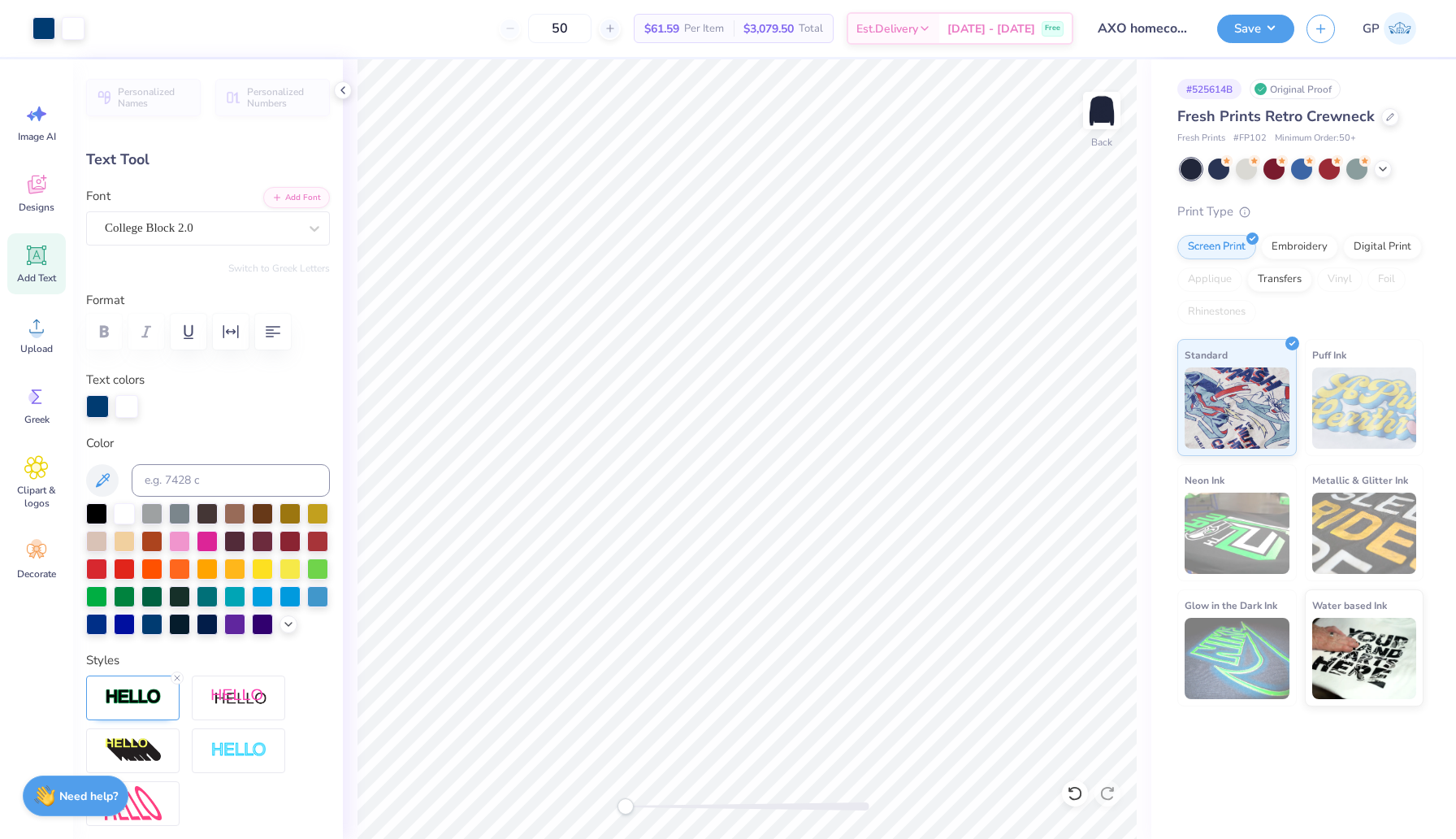
type input "8.34"
type input "7.97"
type input "4.97"
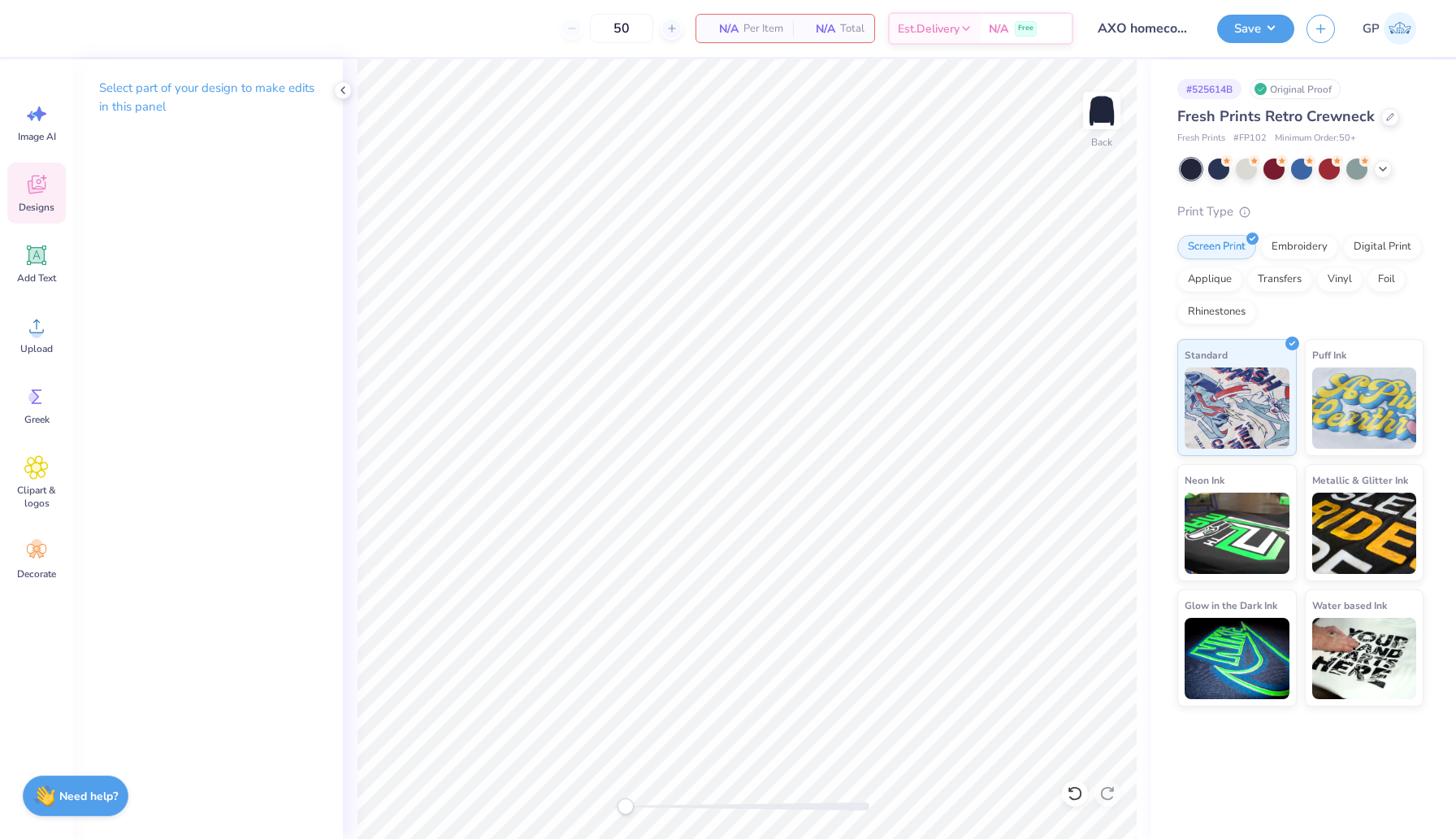
click at [51, 175] on div "Designs" at bounding box center [37, 194] width 59 height 61
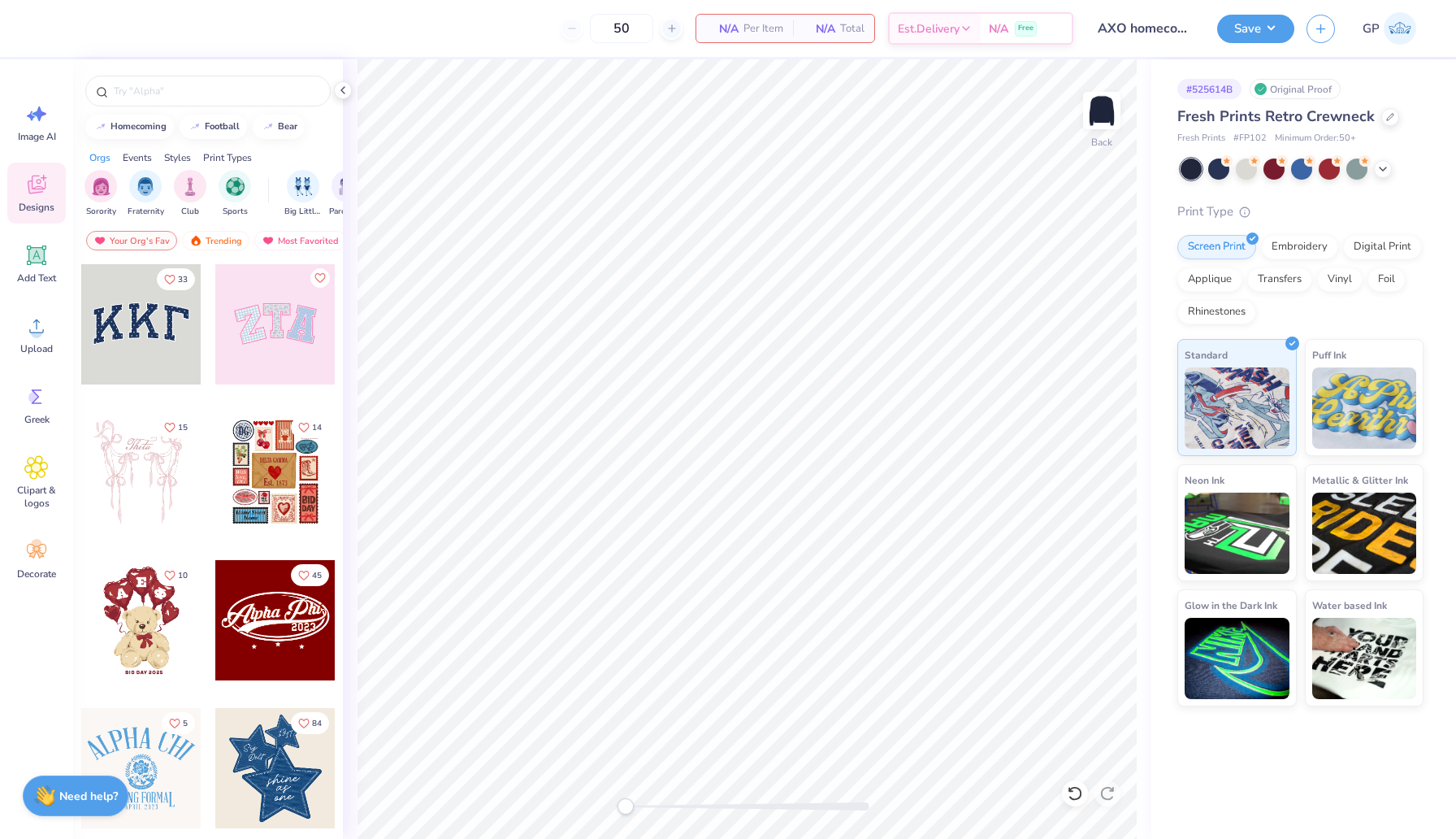
click at [256, 645] on div at bounding box center [275, 620] width 120 height 120
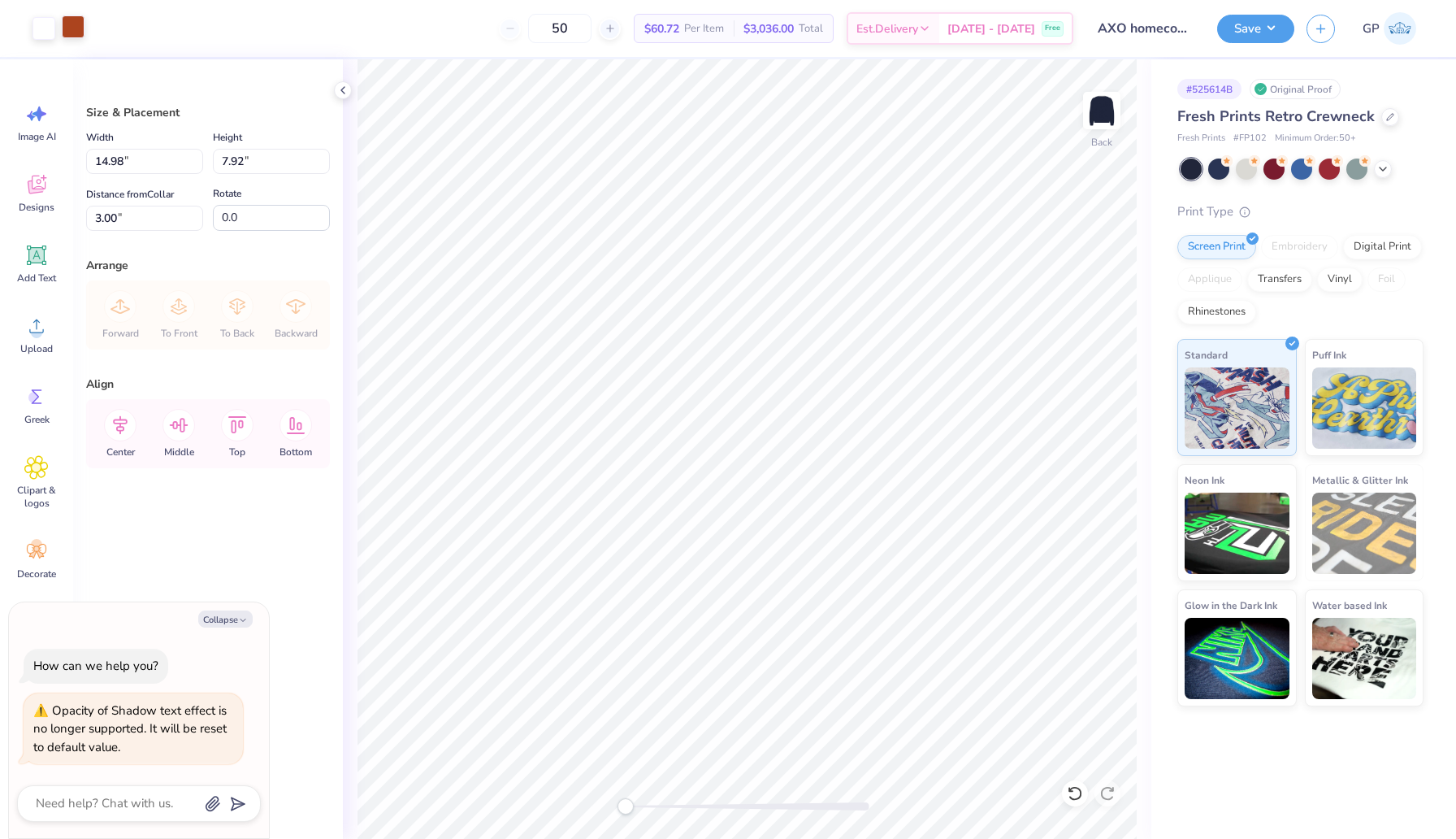
click at [67, 30] on div at bounding box center [72, 26] width 23 height 23
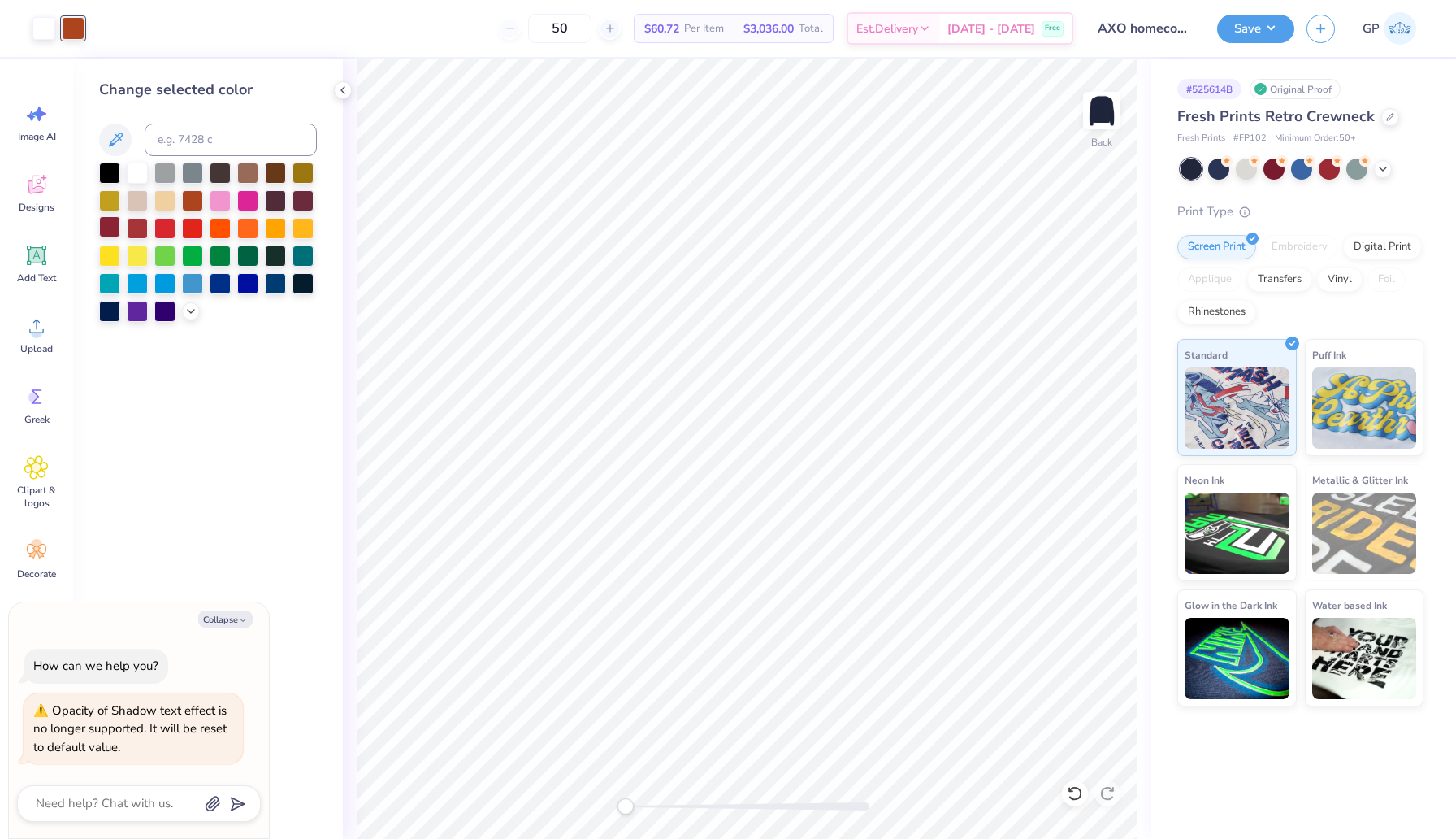
click at [110, 223] on div at bounding box center [109, 227] width 21 height 21
click at [111, 223] on div at bounding box center [109, 227] width 21 height 21
click at [111, 223] on div at bounding box center [109, 227] width 21 height 21
click at [111, 224] on div at bounding box center [109, 227] width 21 height 21
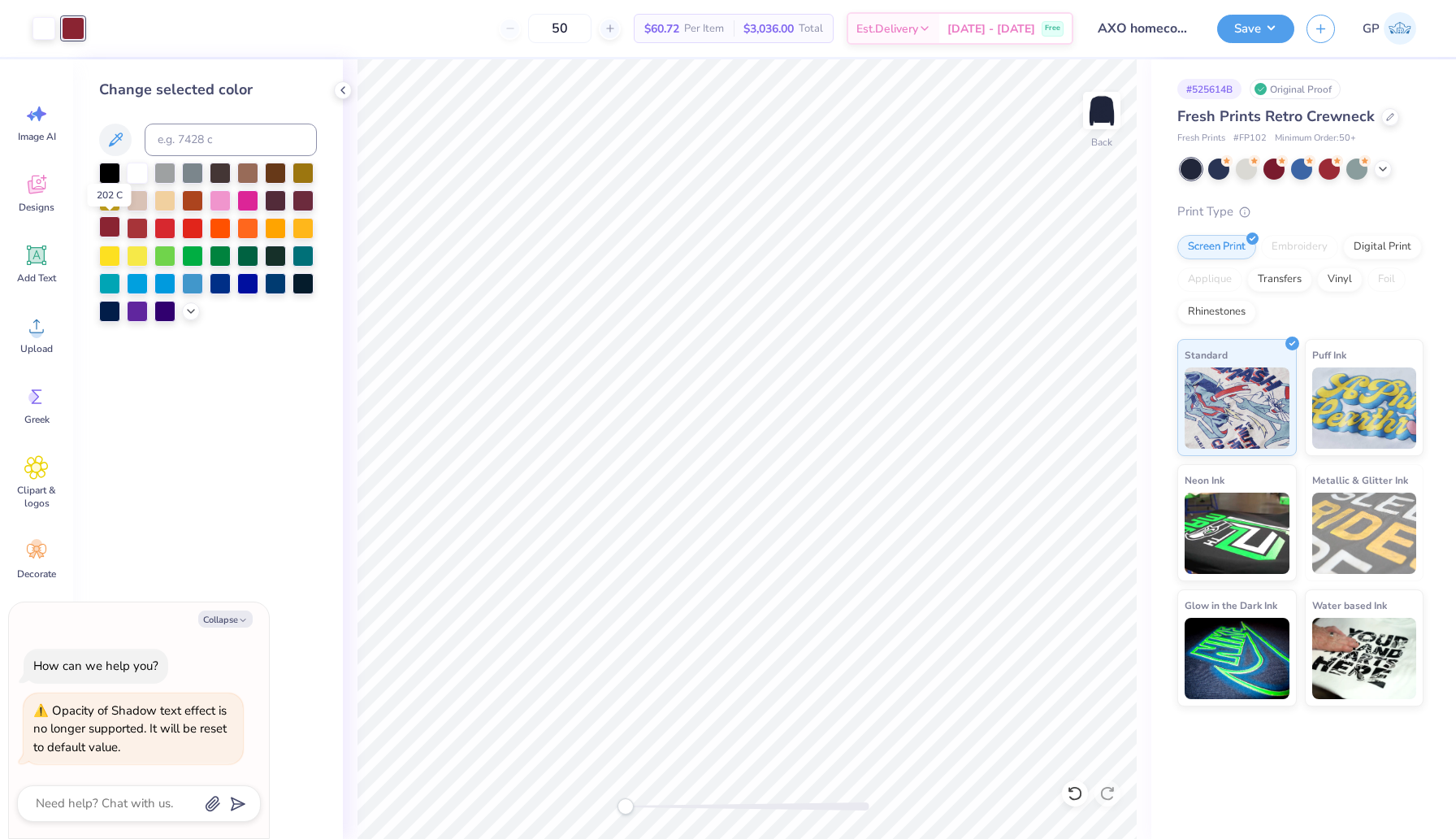
click at [111, 224] on div at bounding box center [109, 227] width 21 height 21
click at [111, 225] on div at bounding box center [109, 227] width 21 height 21
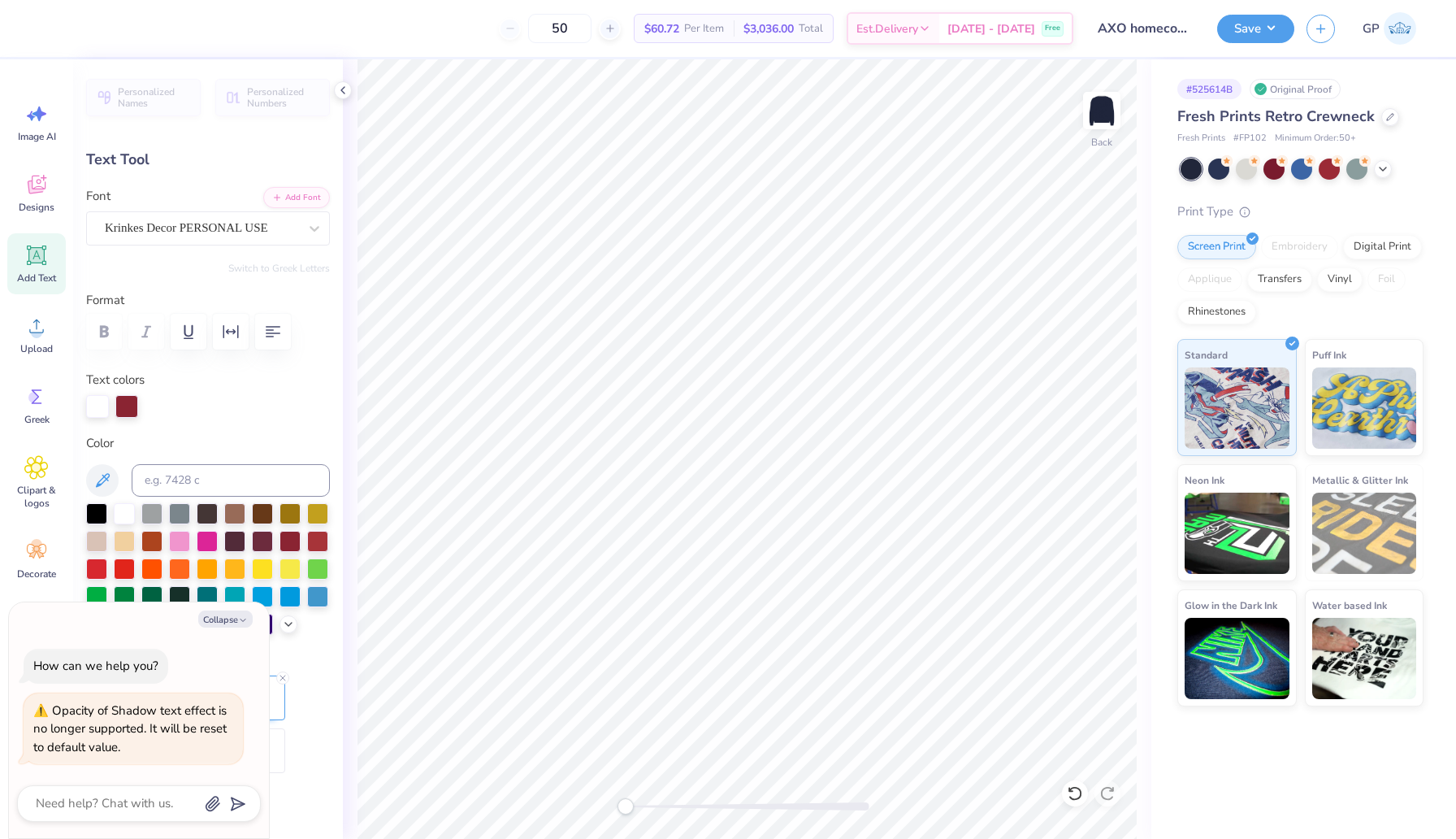
scroll to position [0, 3]
type textarea "x"
type textarea "A0"
type textarea "x"
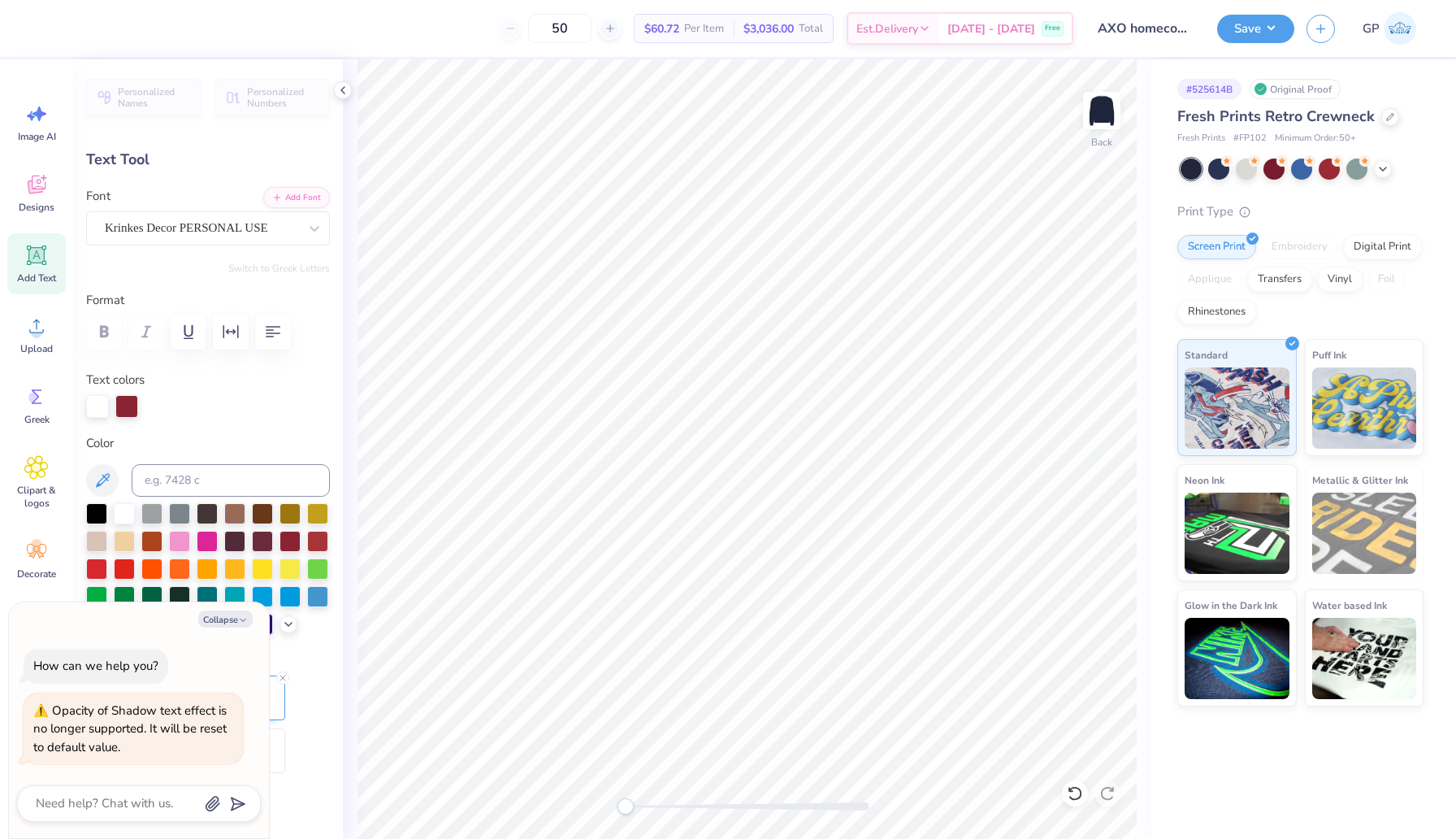
type textarea "Ax0"
type textarea "x"
type textarea "Axo0"
type textarea "x"
type textarea "Ax0"
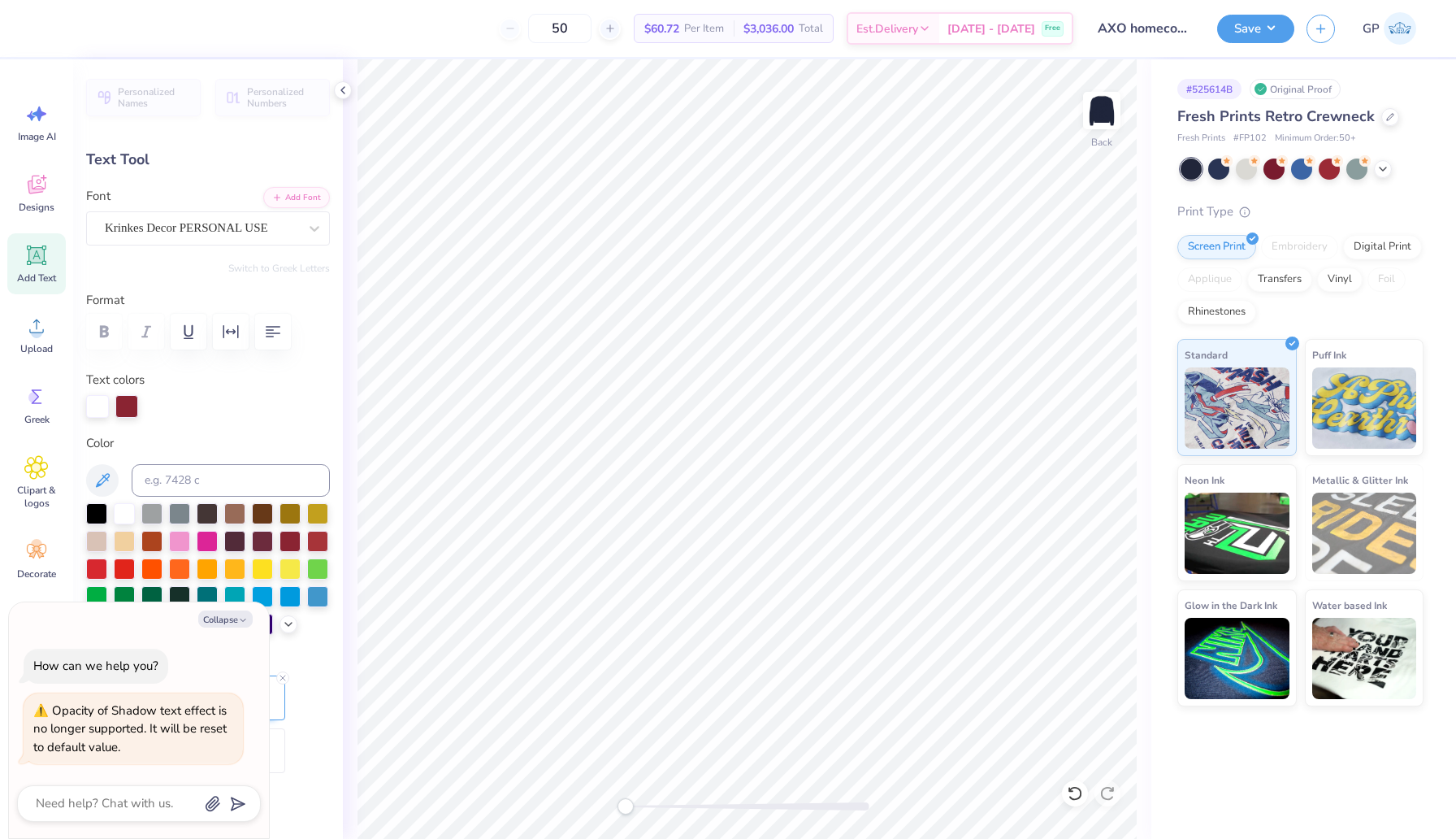
type textarea "x"
type textarea "A0"
type textarea "x"
type textarea "AX0"
type textarea "x"
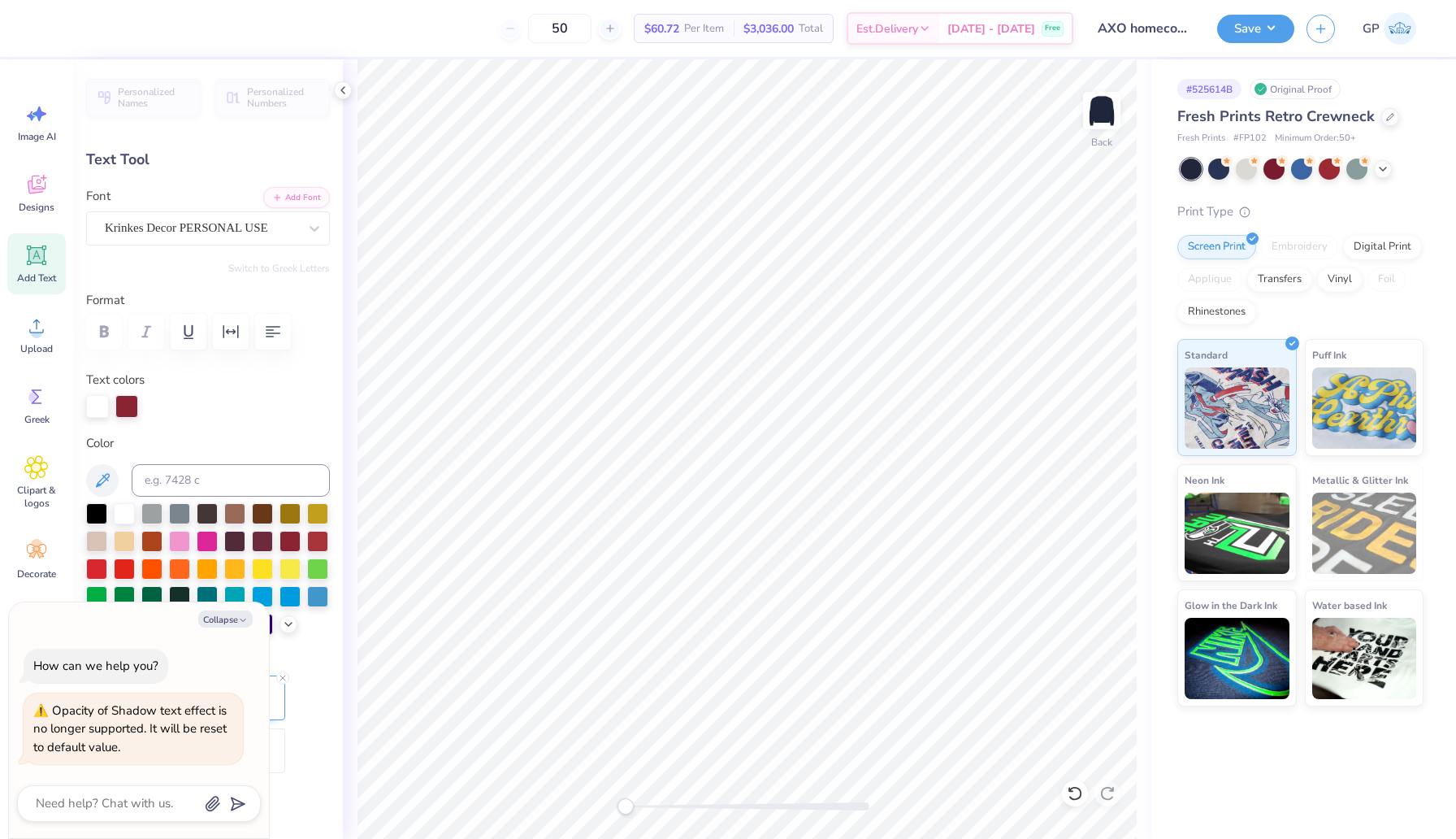
type textarea "AXO0"
type textarea "x"
type textarea "AXO 0"
type textarea "x"
type textarea "AXO X0"
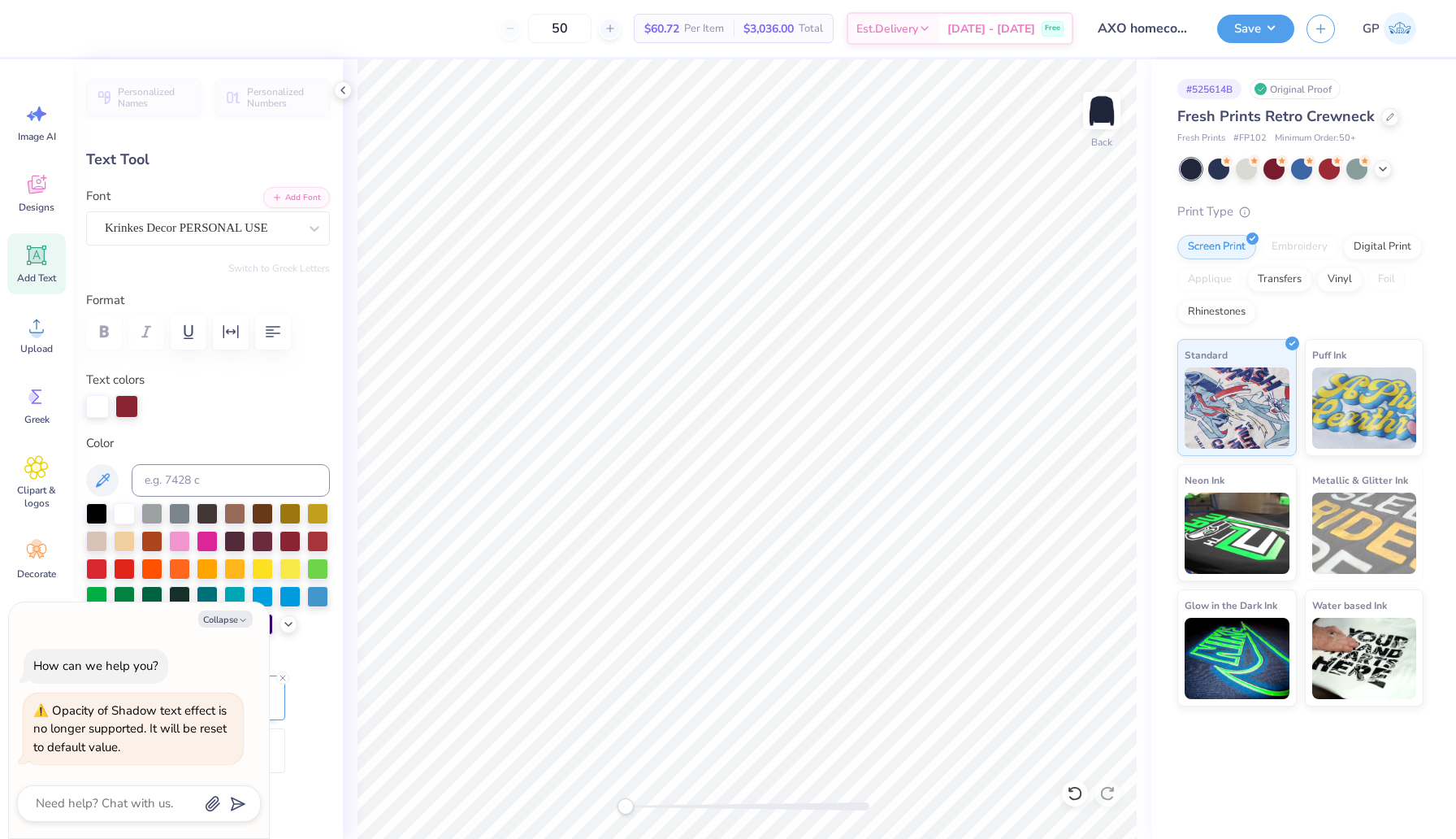
type textarea "x"
type textarea "AXO X 0"
type textarea "x"
type textarea "AXO X F0"
type textarea "x"
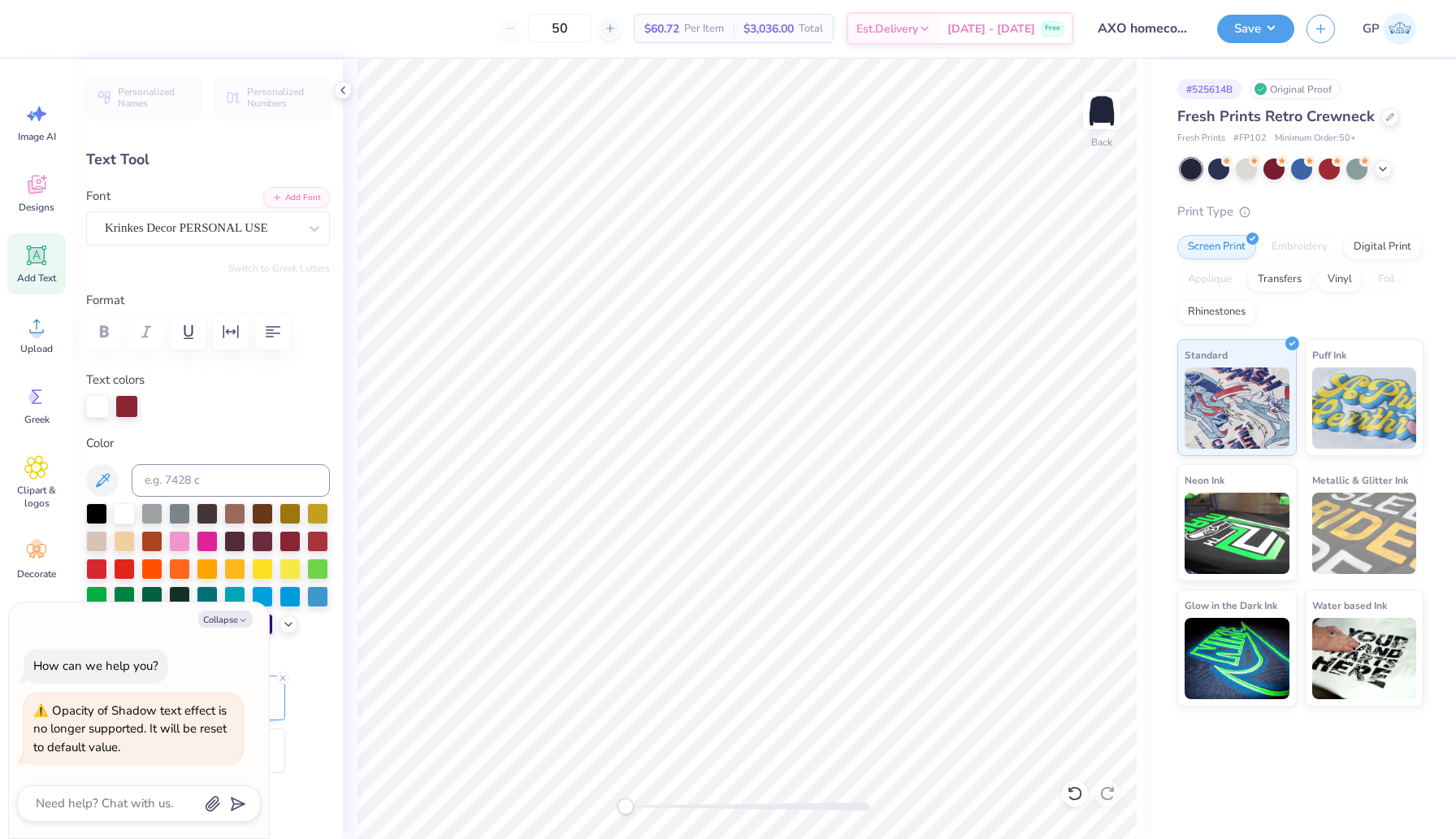
type textarea "AXO X FIJ0"
type textarea "x"
type textarea "AXO X FIJi0"
type textarea "x"
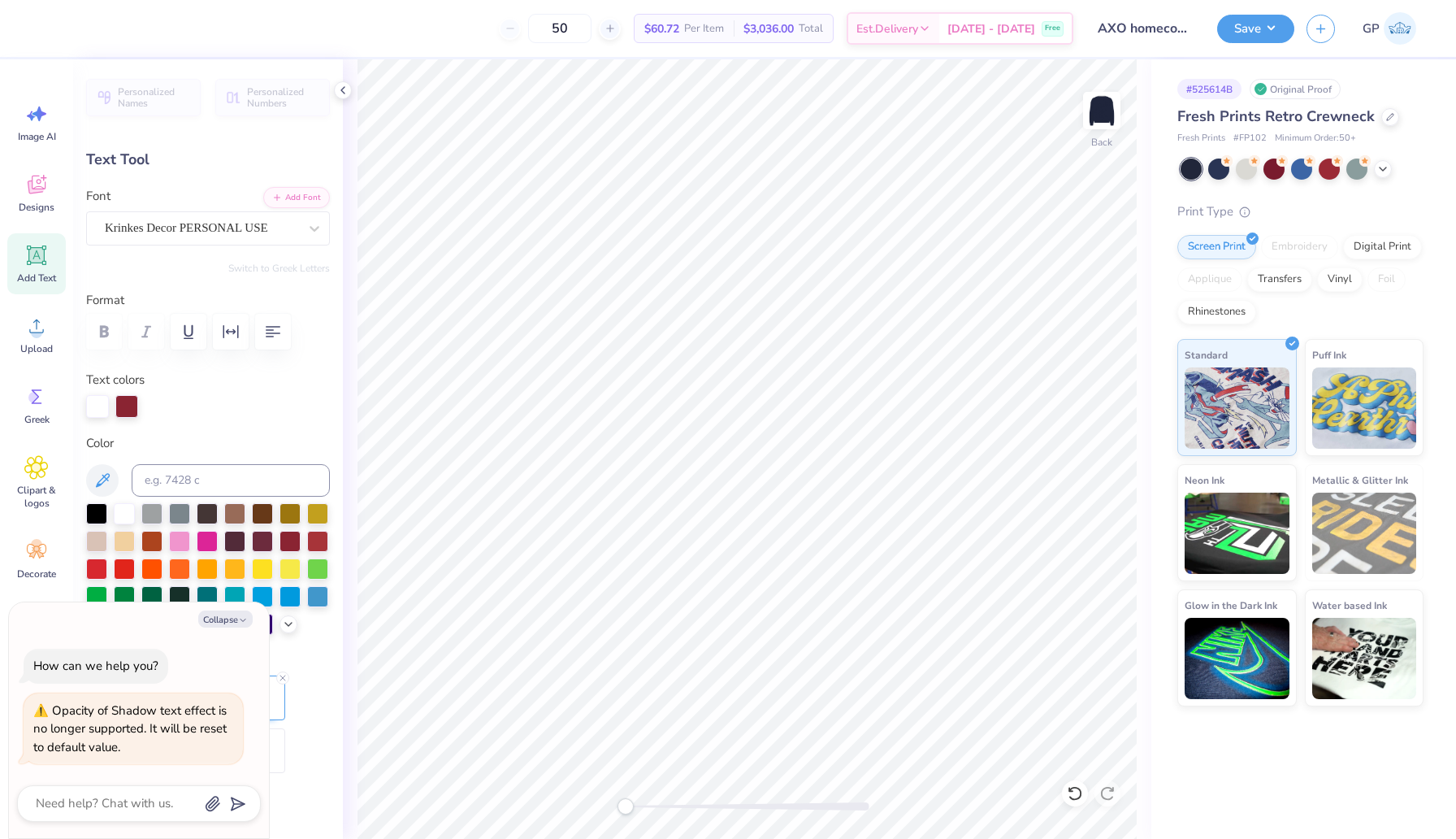
type textarea "AXO X FIJ0"
type textarea "x"
type textarea "AXO X FI0"
type textarea "x"
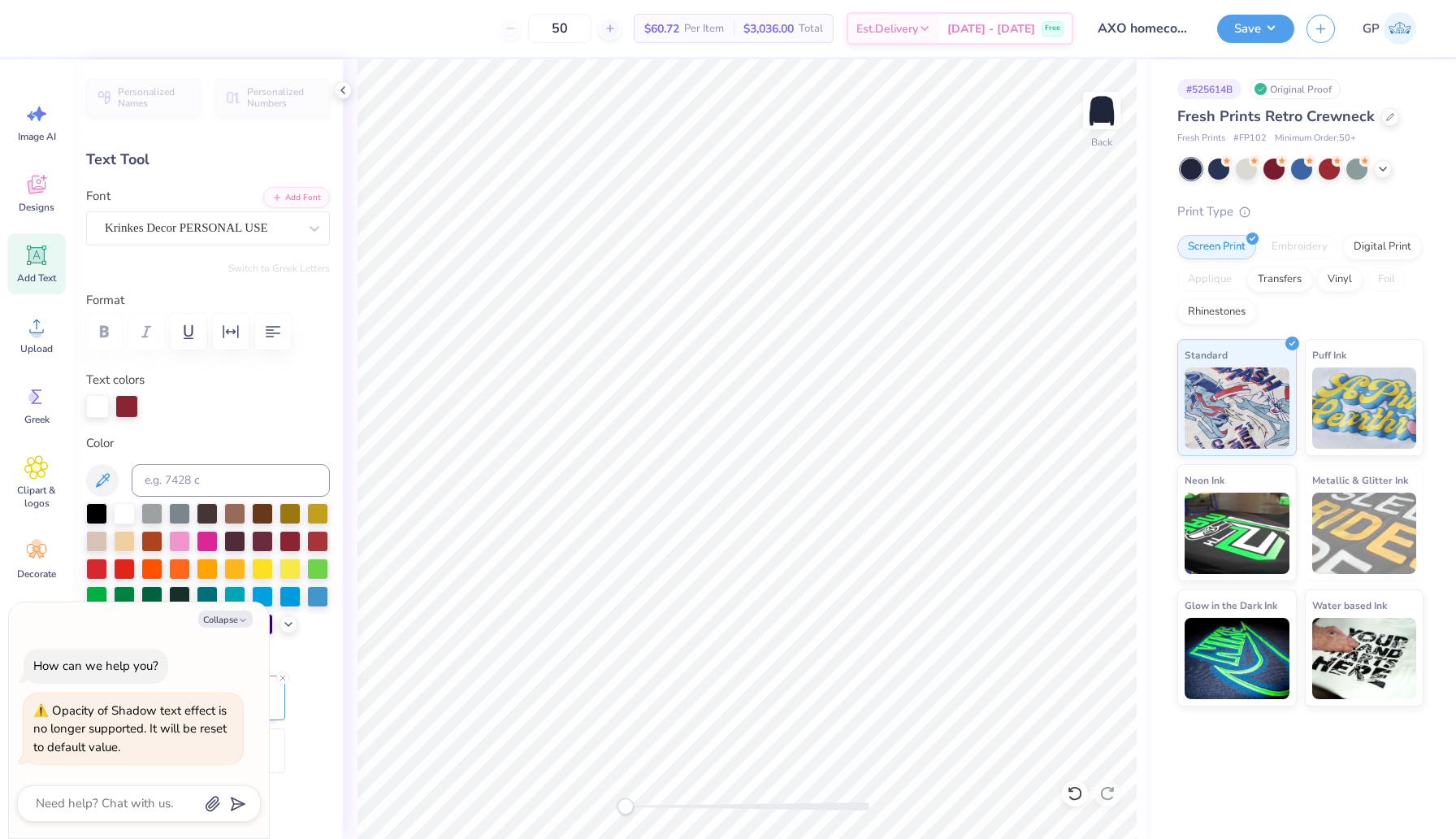
type textarea "AXO X F0"
type textarea "x"
type textarea "AXO X FI0"
type textarea "x"
type textarea "AXO X FIJ0"
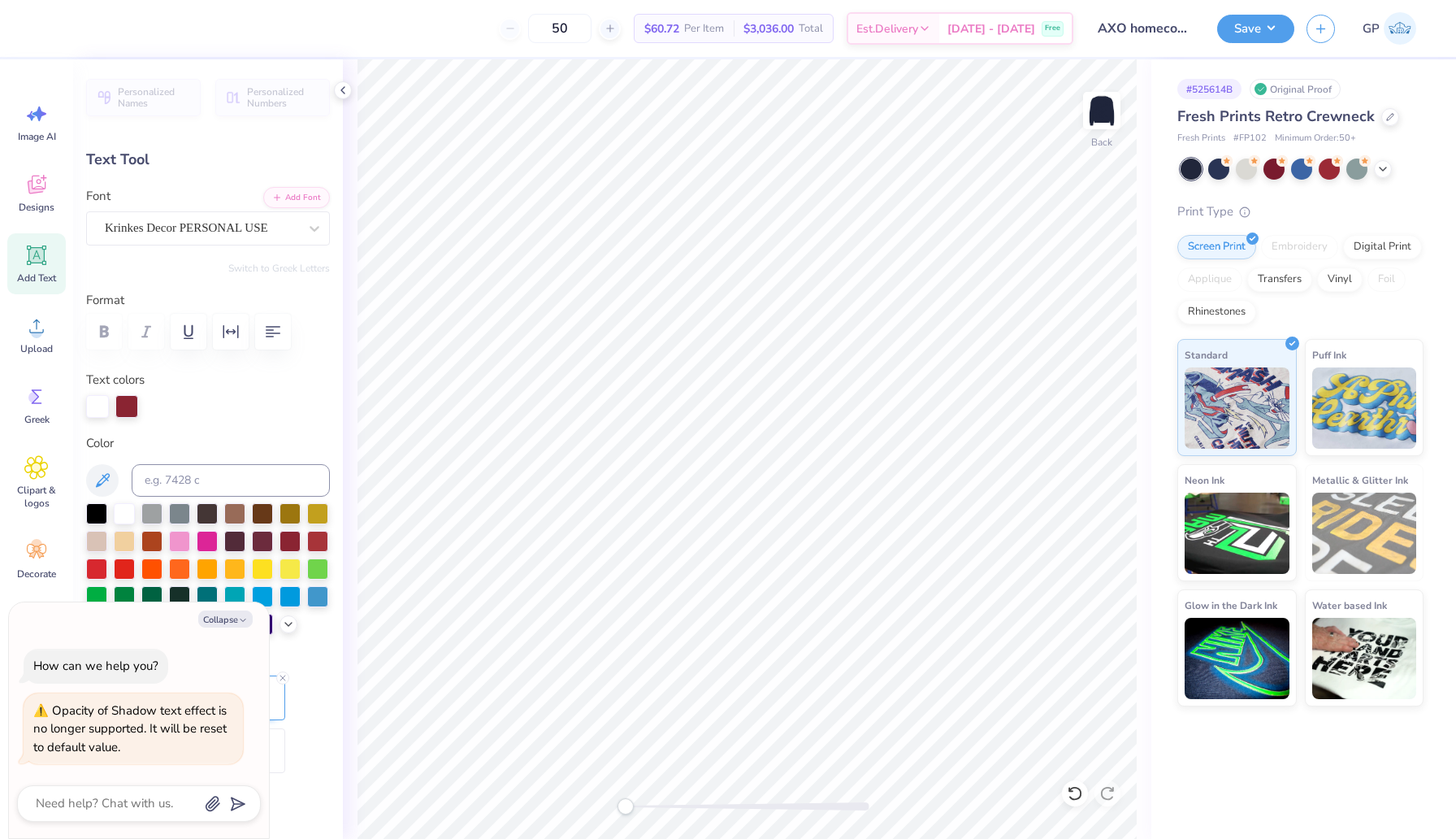
scroll to position [0, 3]
type textarea "x"
type textarea "AXO X FIJI0"
type textarea "x"
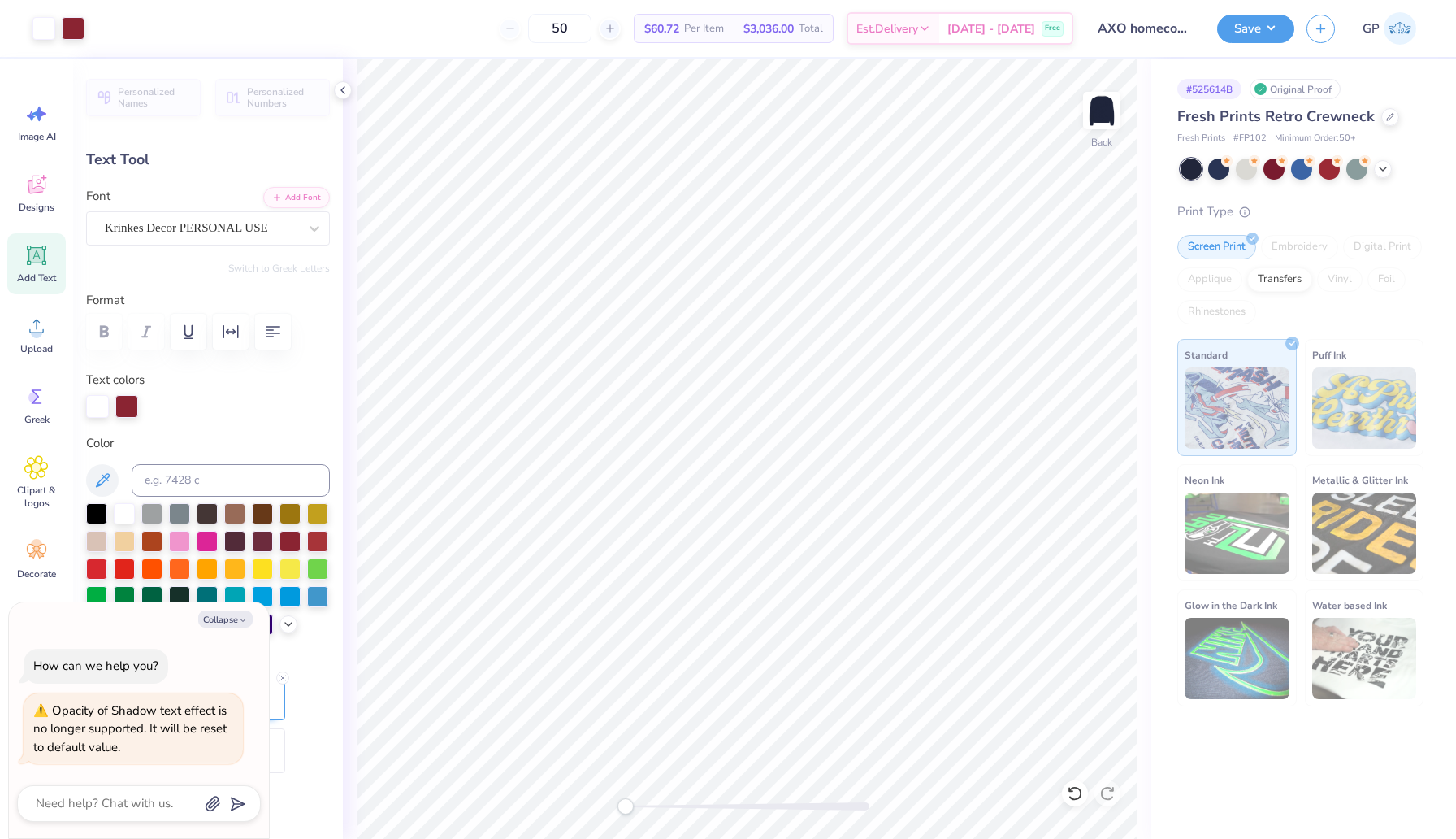
type input "0.0"
type textarea "x"
type input "17.85"
type input "3.51"
type input "3.69"
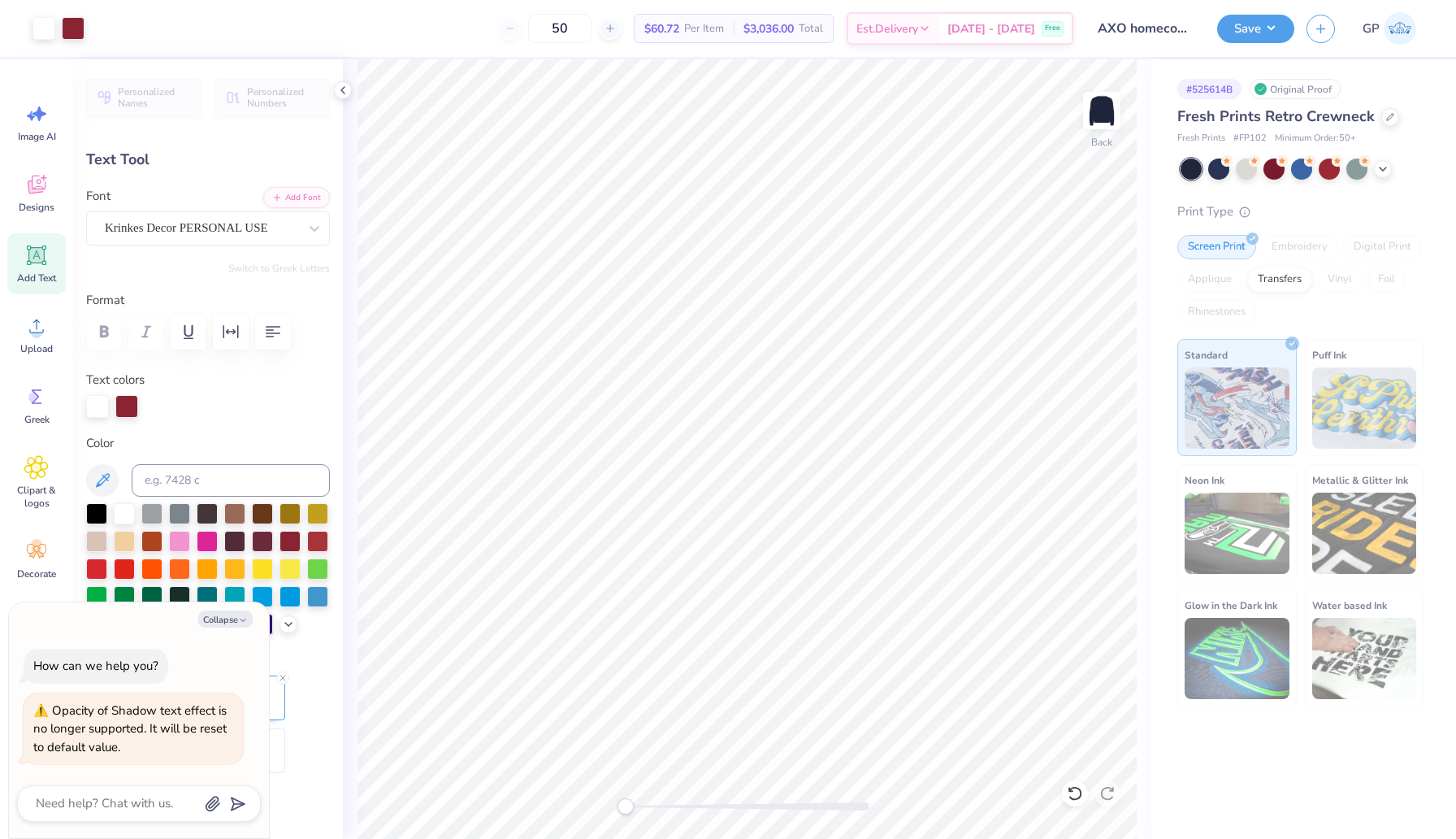
type input "-4.6"
type textarea "x"
type textarea "a0"
type textarea "x"
type textarea "ax0"
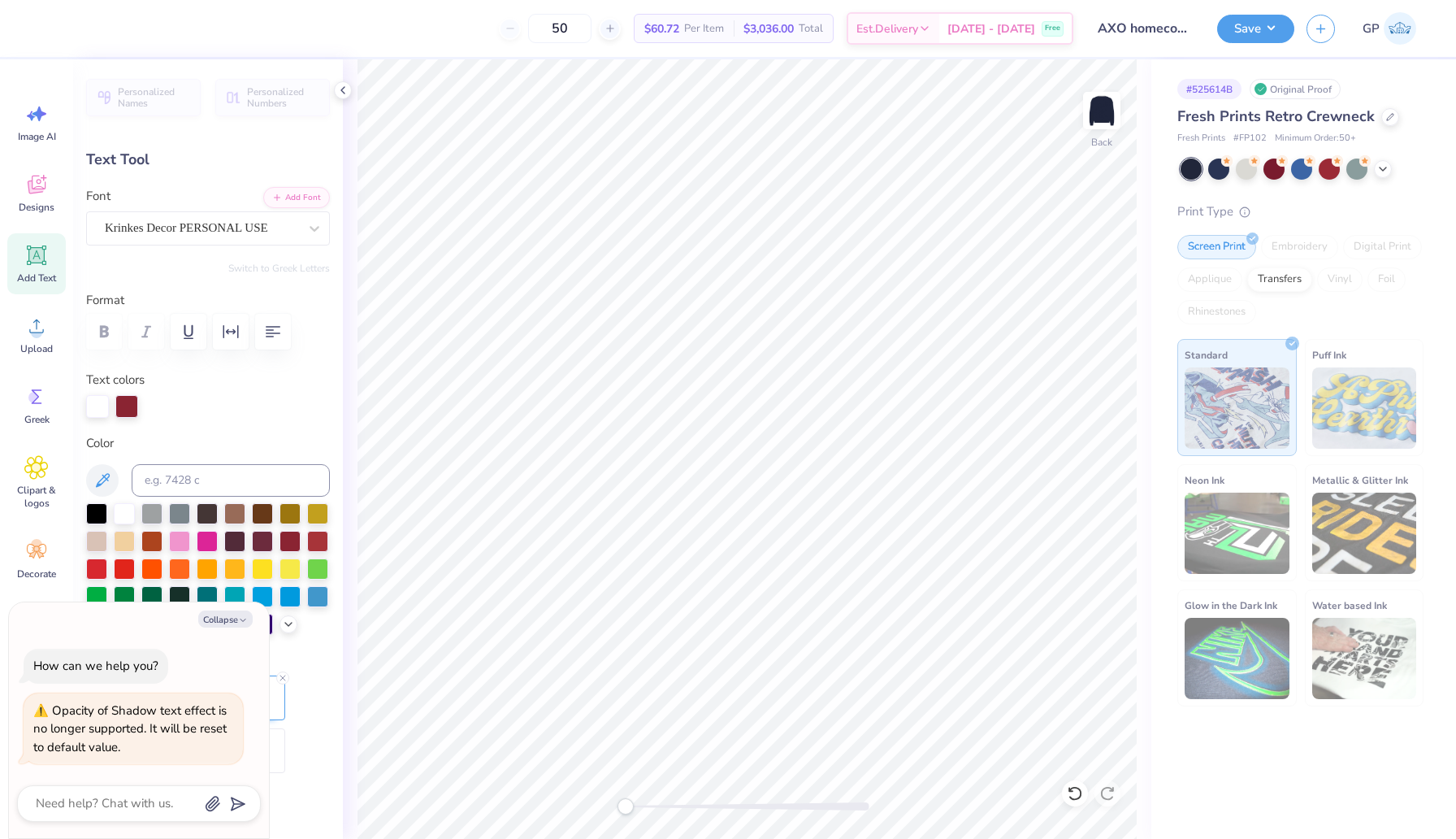
type textarea "x"
type textarea "axo0"
type textarea "x"
type textarea "axo 0"
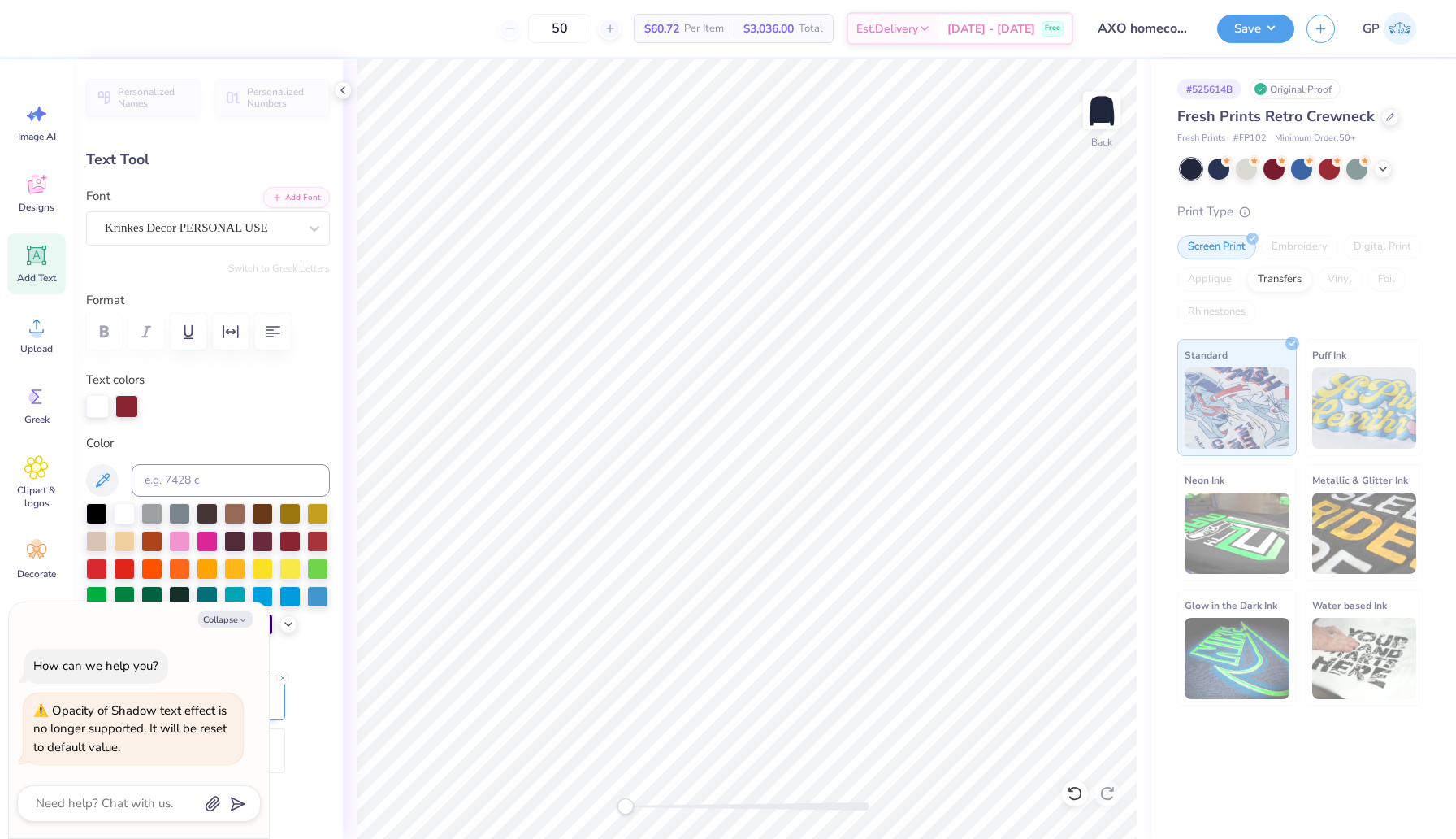
type textarea "x"
type textarea "axo x0"
type textarea "x"
type textarea "axo x 0"
type textarea "x"
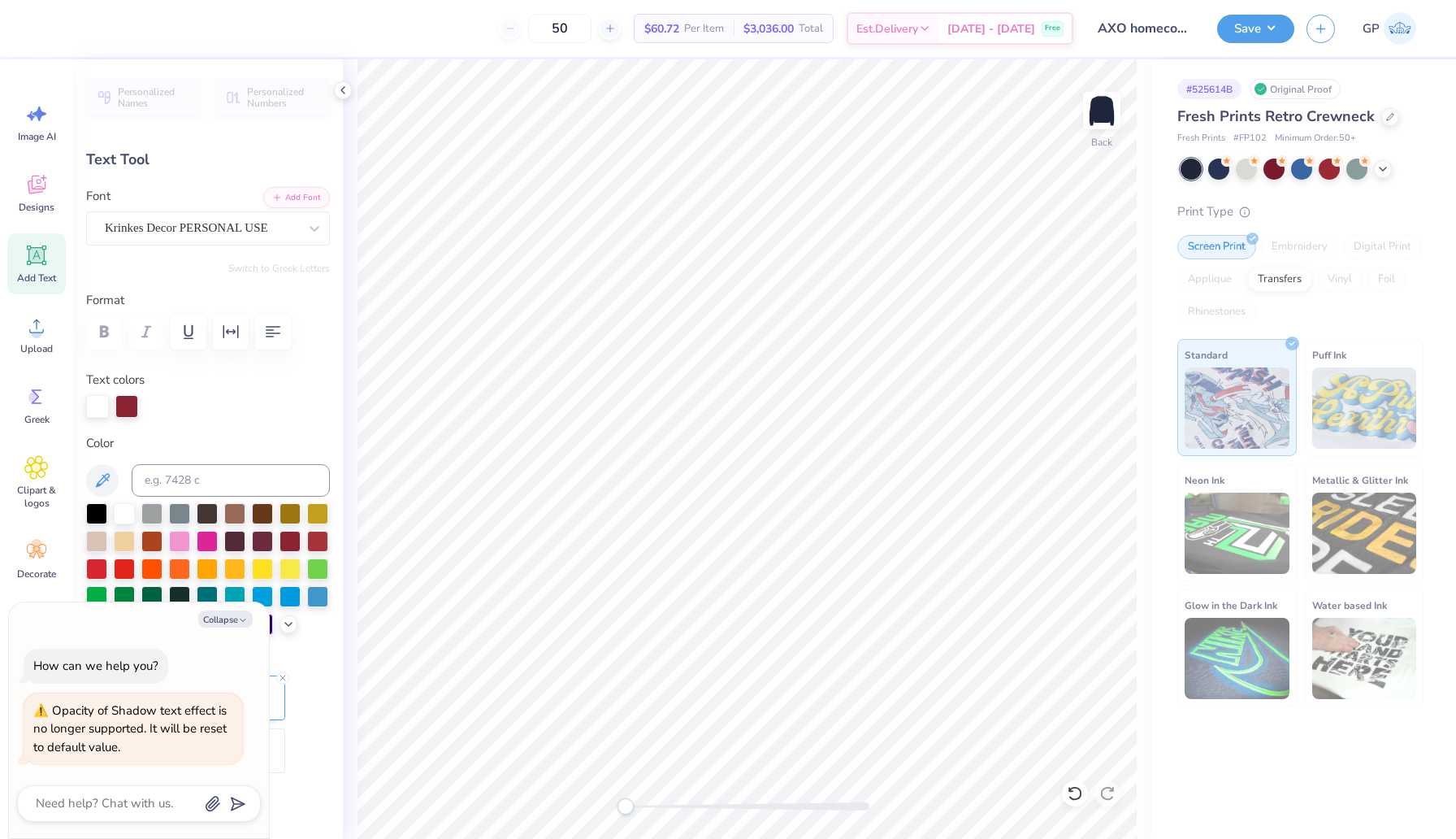
type textarea "axo x f0"
type textarea "x"
type textarea "axo x fi0"
type textarea "x"
type textarea "axo x fij0"
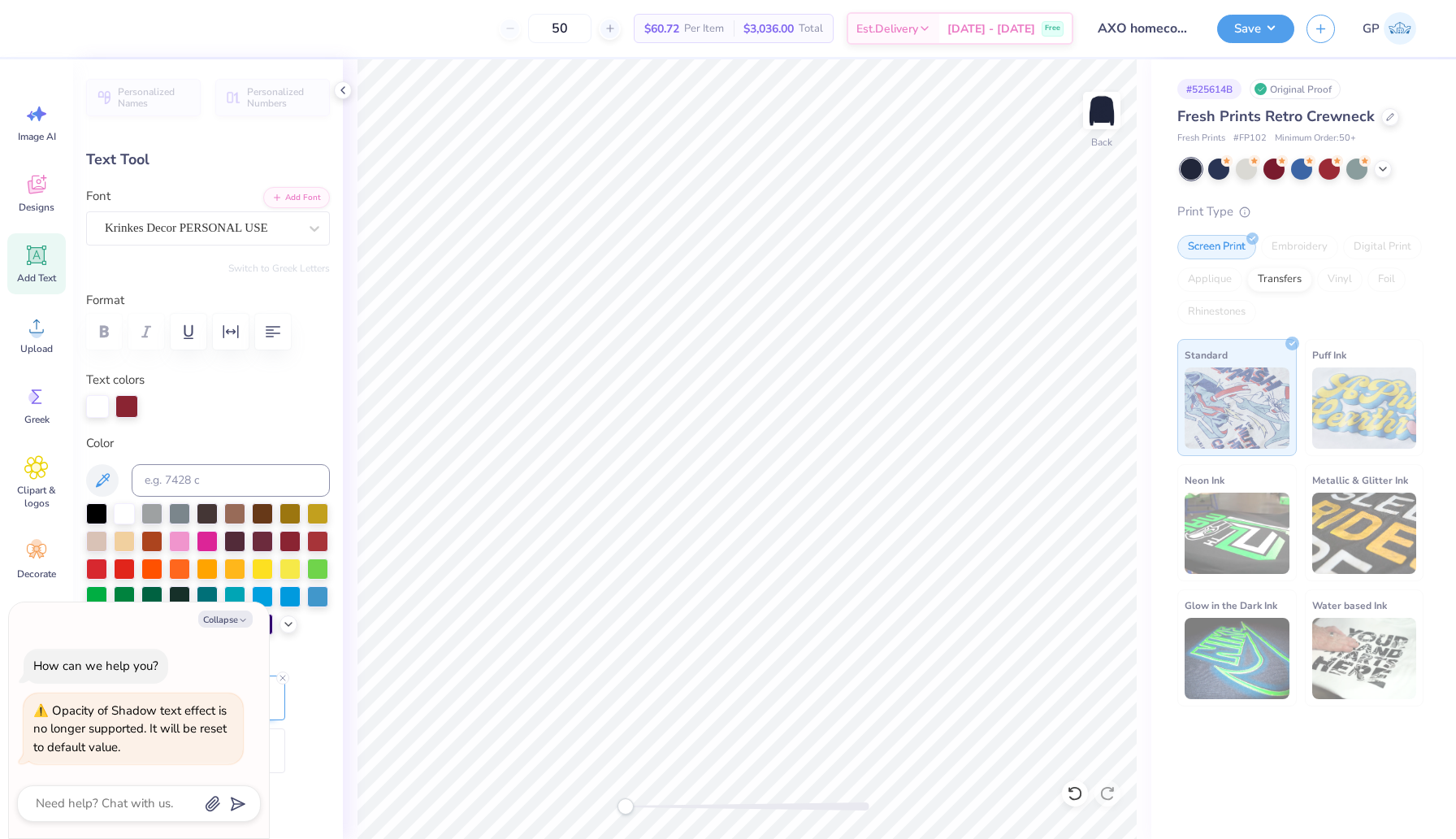
type textarea "x"
type textarea "axo x fiji0"
type textarea "x"
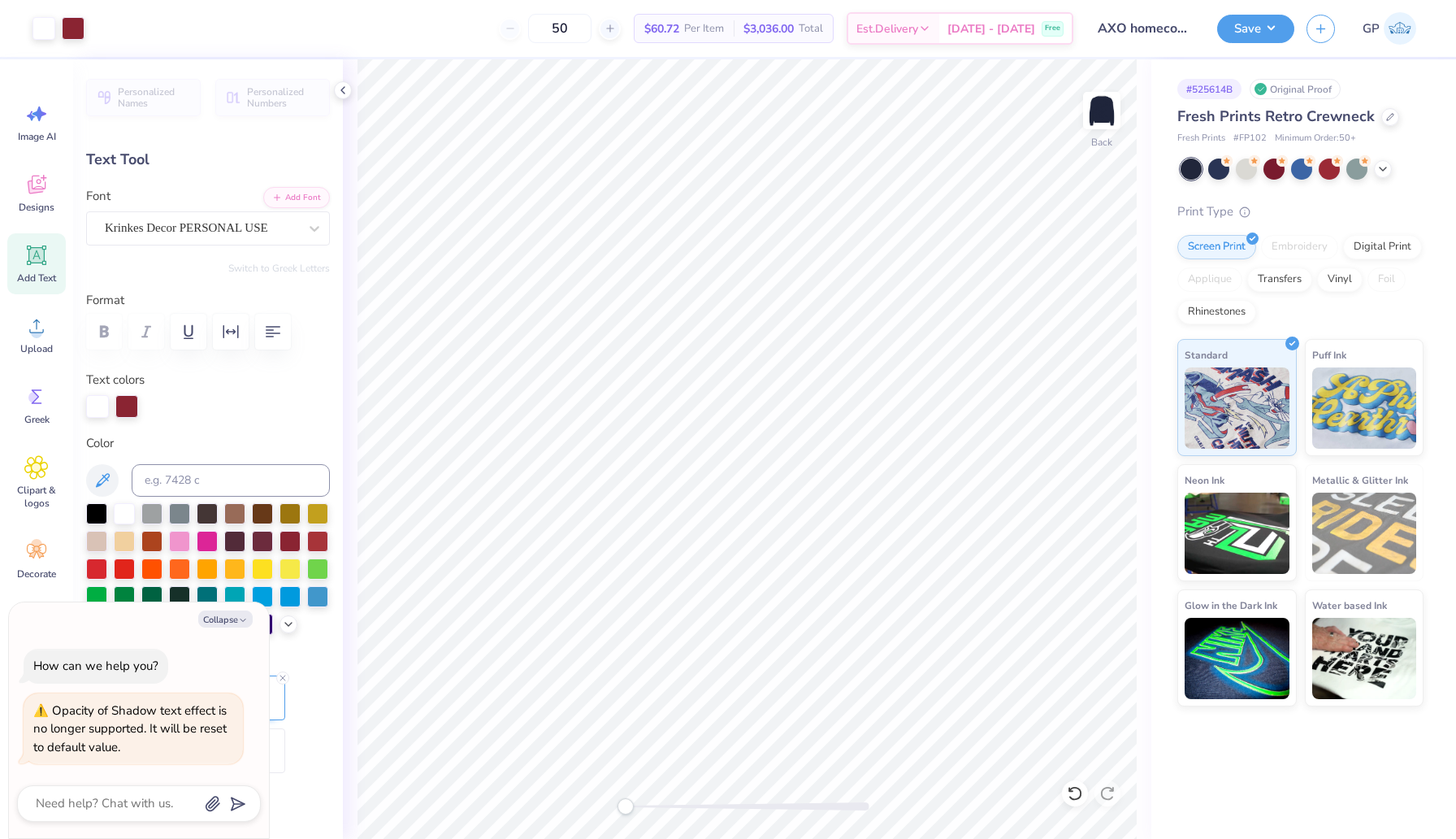
type input "0.0"
type textarea "x"
type input "8.23"
type input "2.93"
type input "4.35"
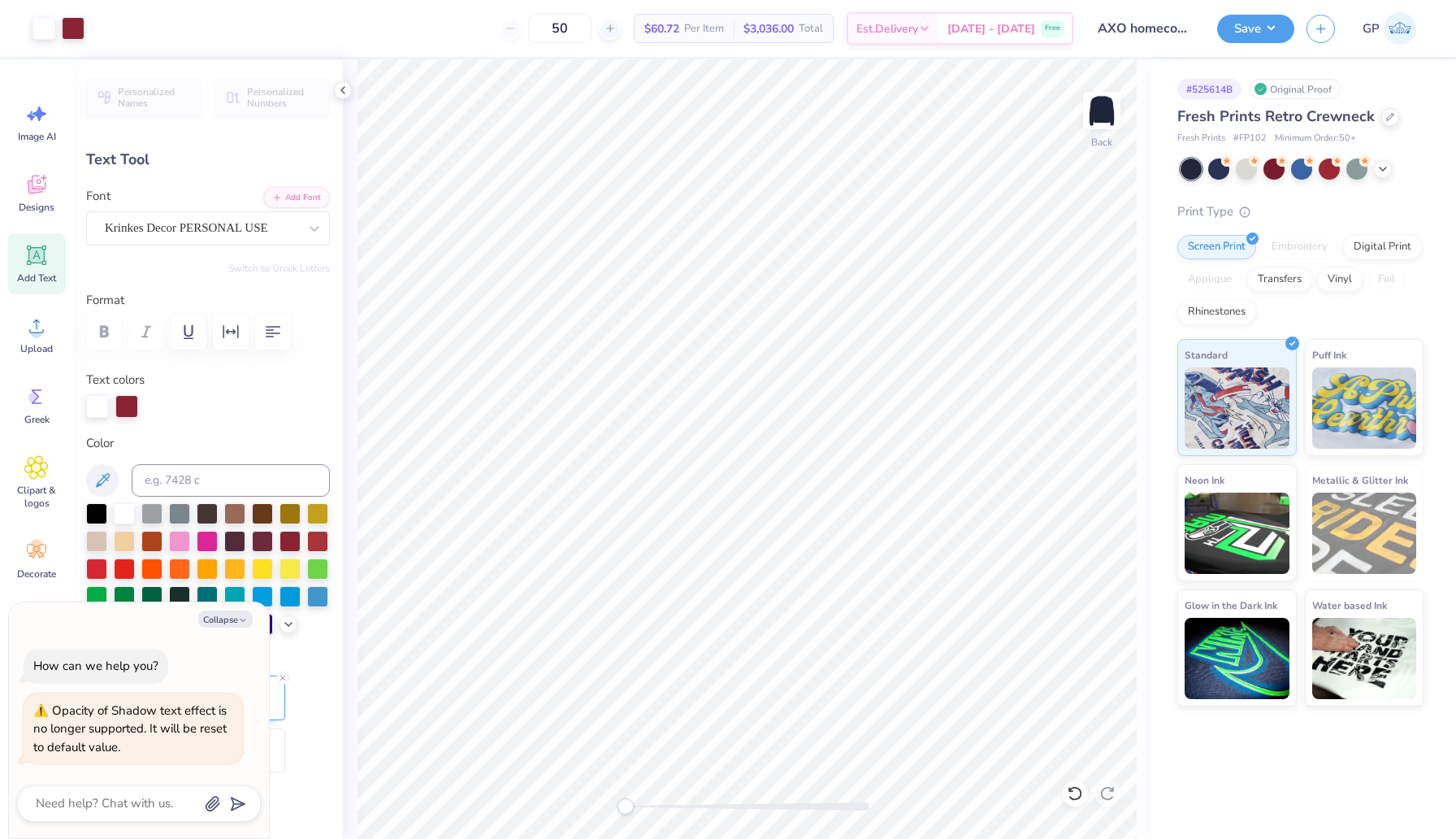
type textarea "x"
type input "-4.6"
type textarea "x"
type input "0.0"
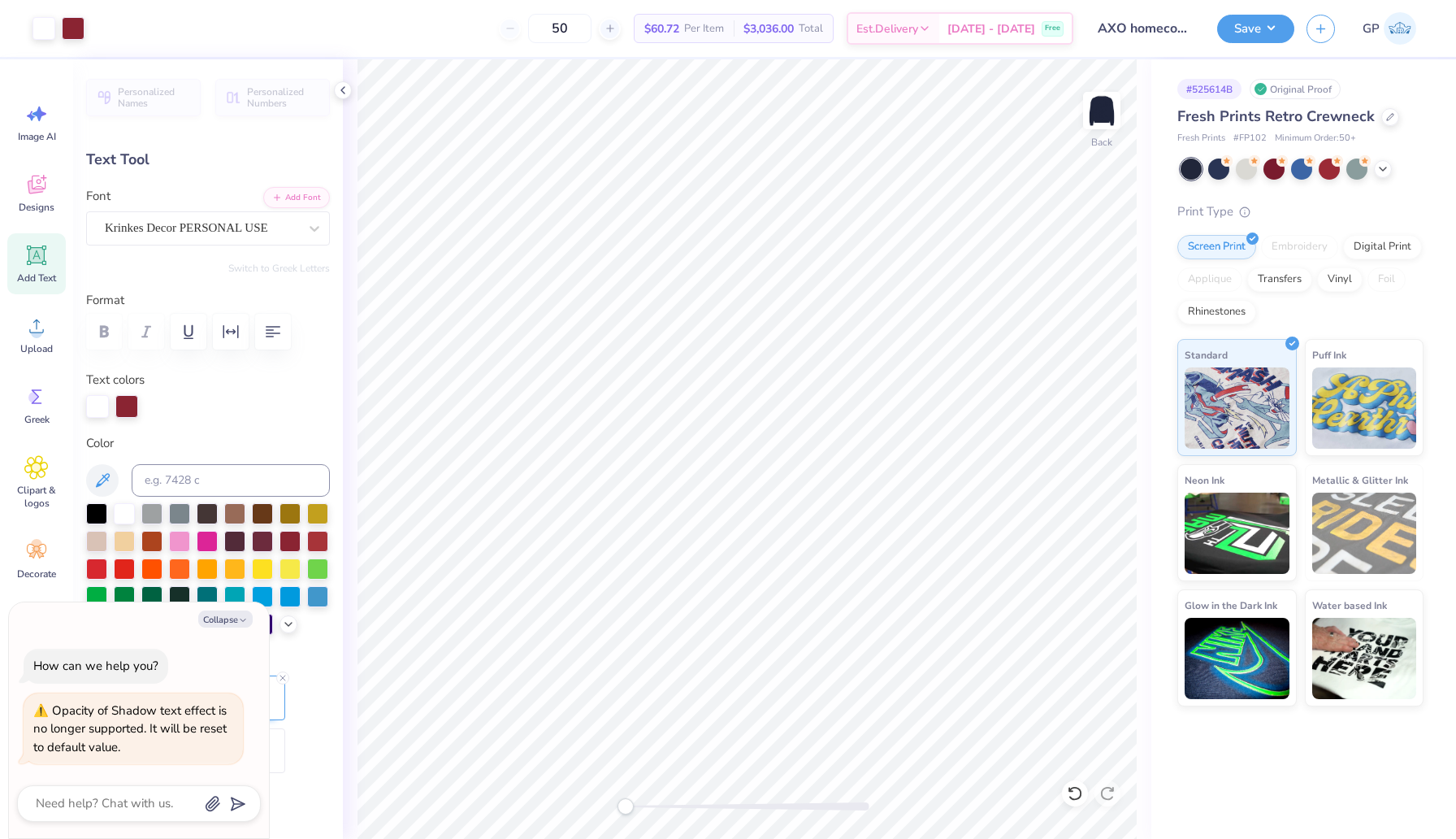
type textarea "x"
type input "-4.6"
type textarea "x"
type input "12.92"
type input "4.60"
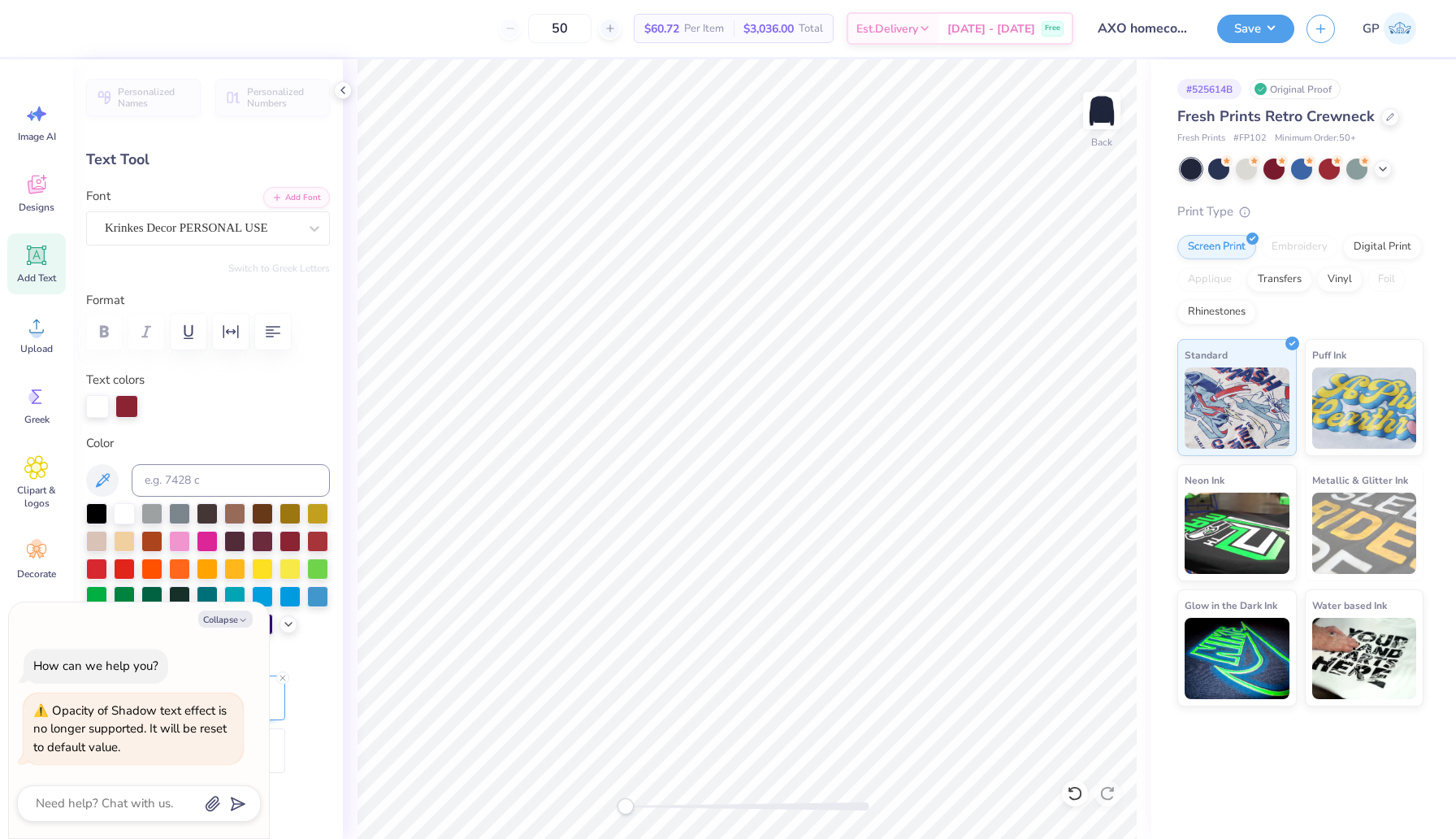
type input "2.61"
type textarea "x"
type input "14.02"
type input "4.99"
type input "2.62"
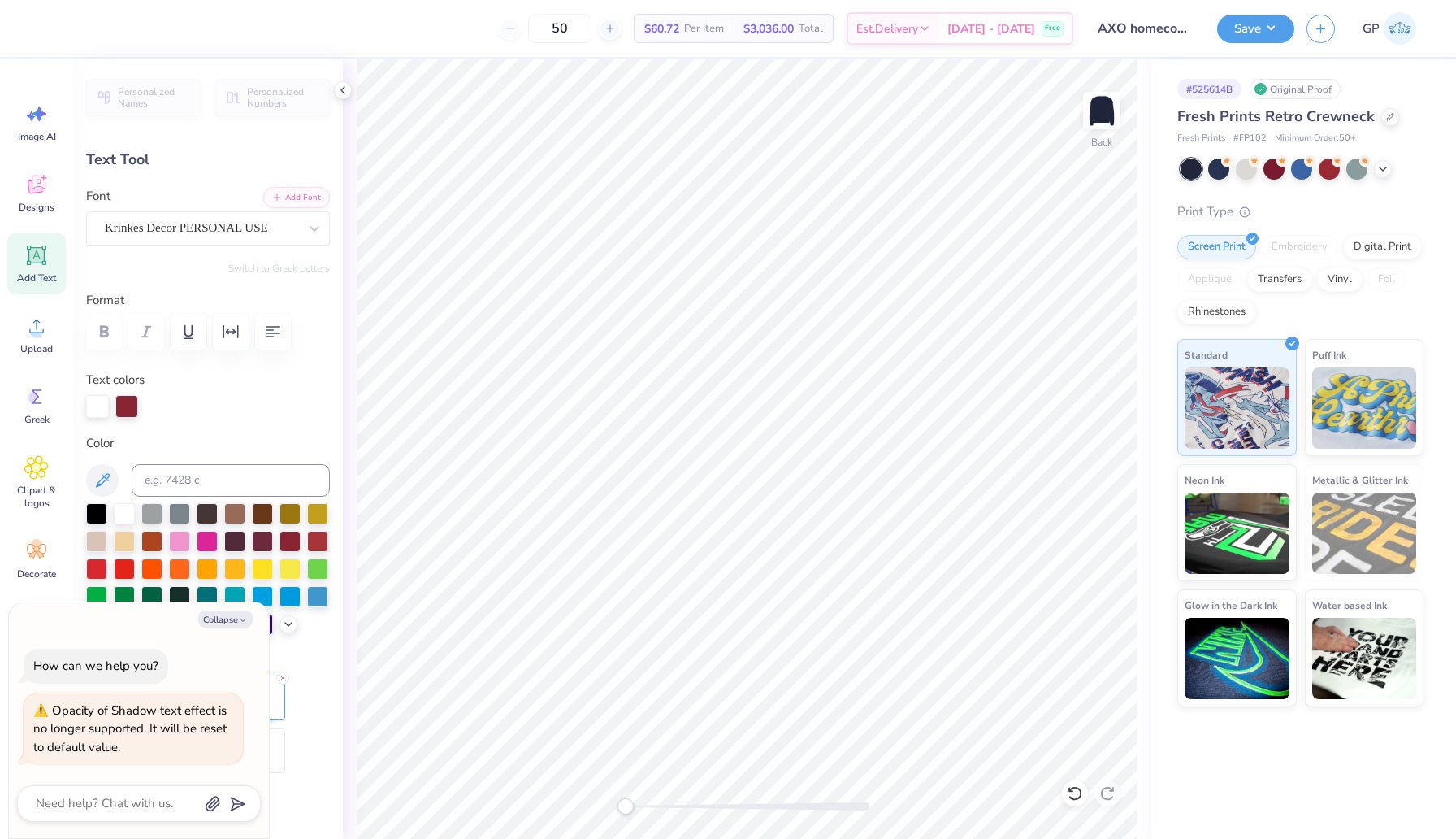
type textarea "x"
type input "0.0"
type textarea "x"
type input "3.93"
type textarea "x"
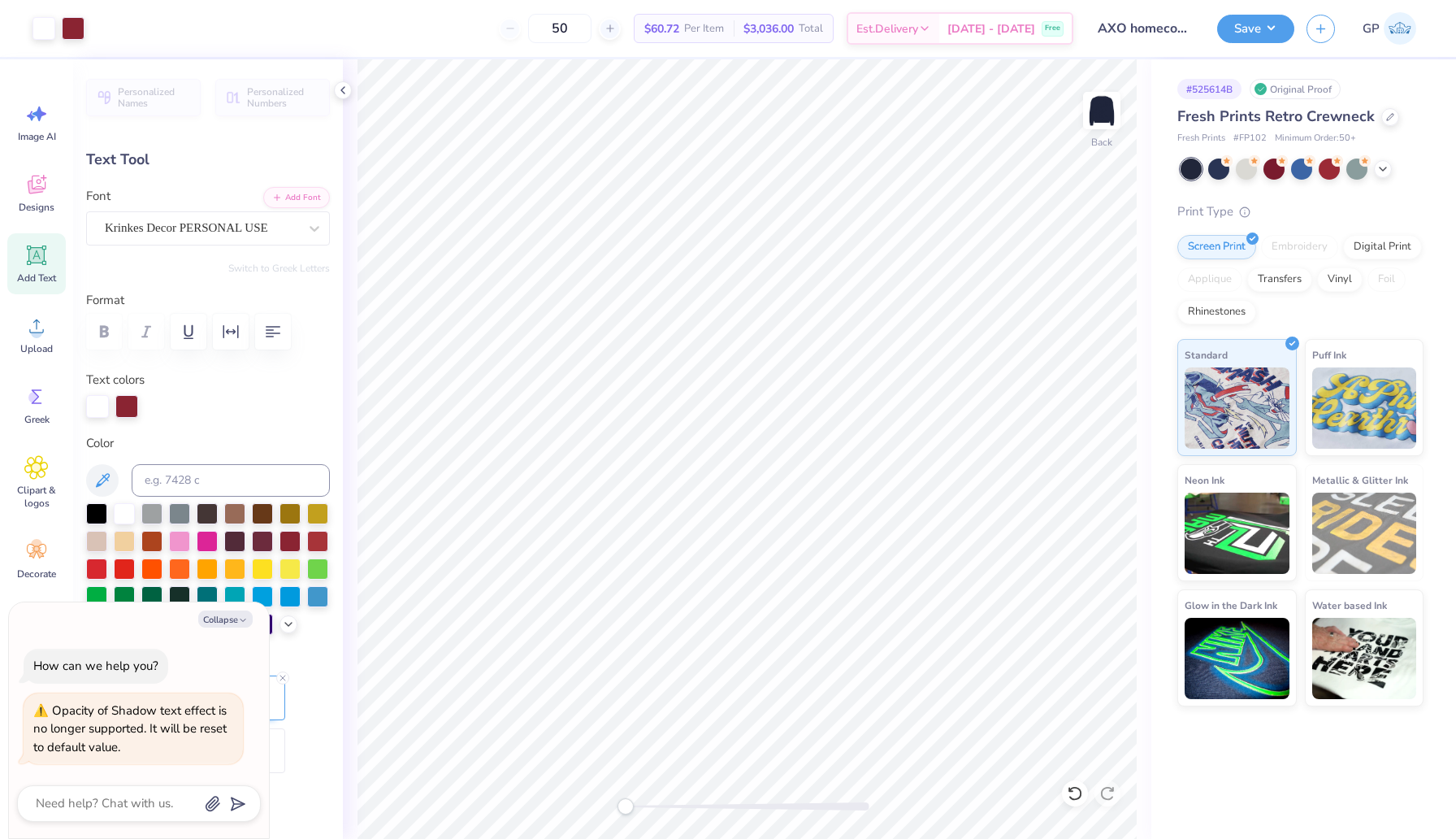
type input "-4.6"
type textarea "x"
type textarea "A x fiji0"
type textarea "x"
type textarea "AX x fiji0"
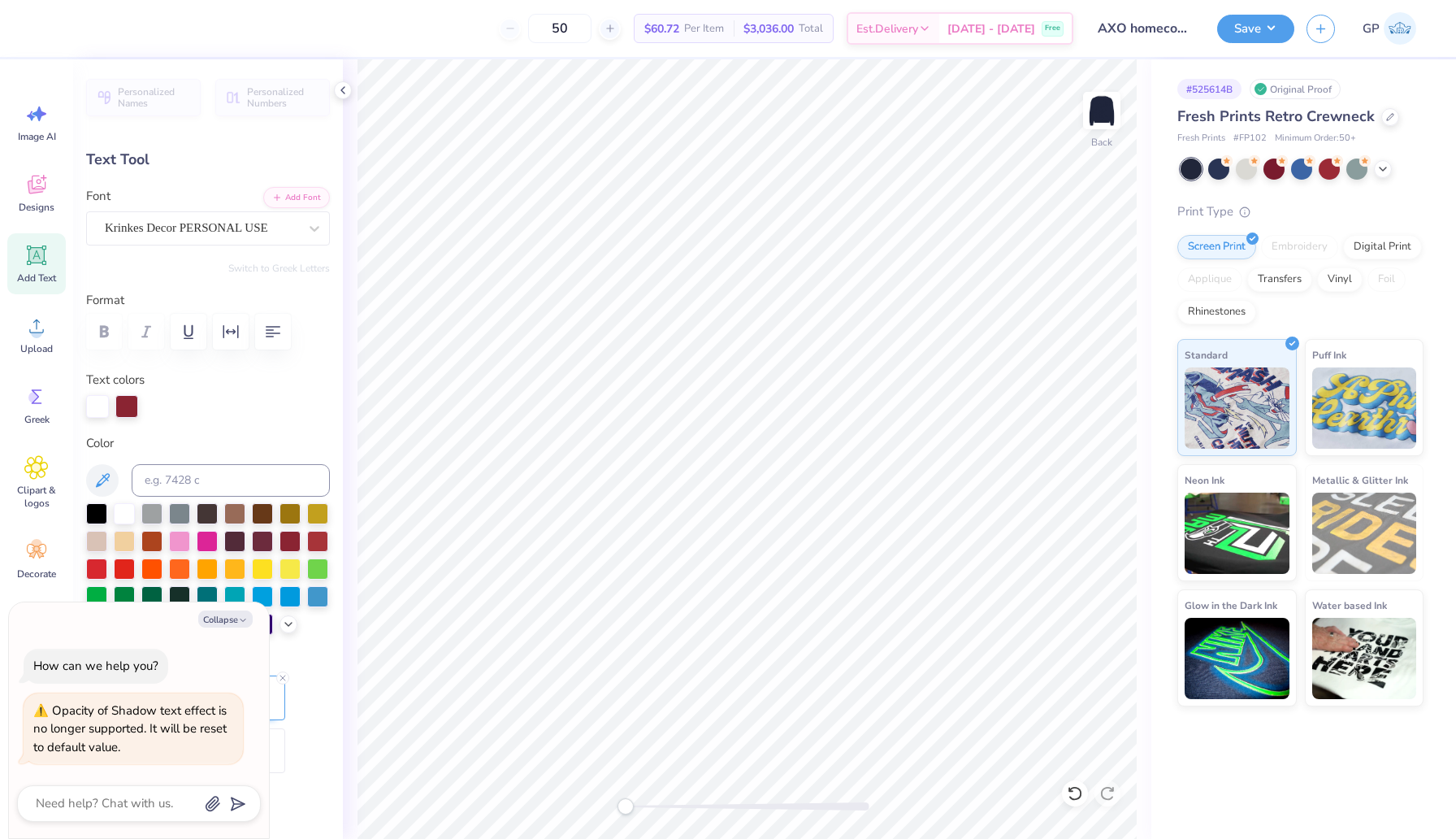
type textarea "x"
type textarea "AXO x fiji0"
type textarea "x"
type textarea "AXO x F"
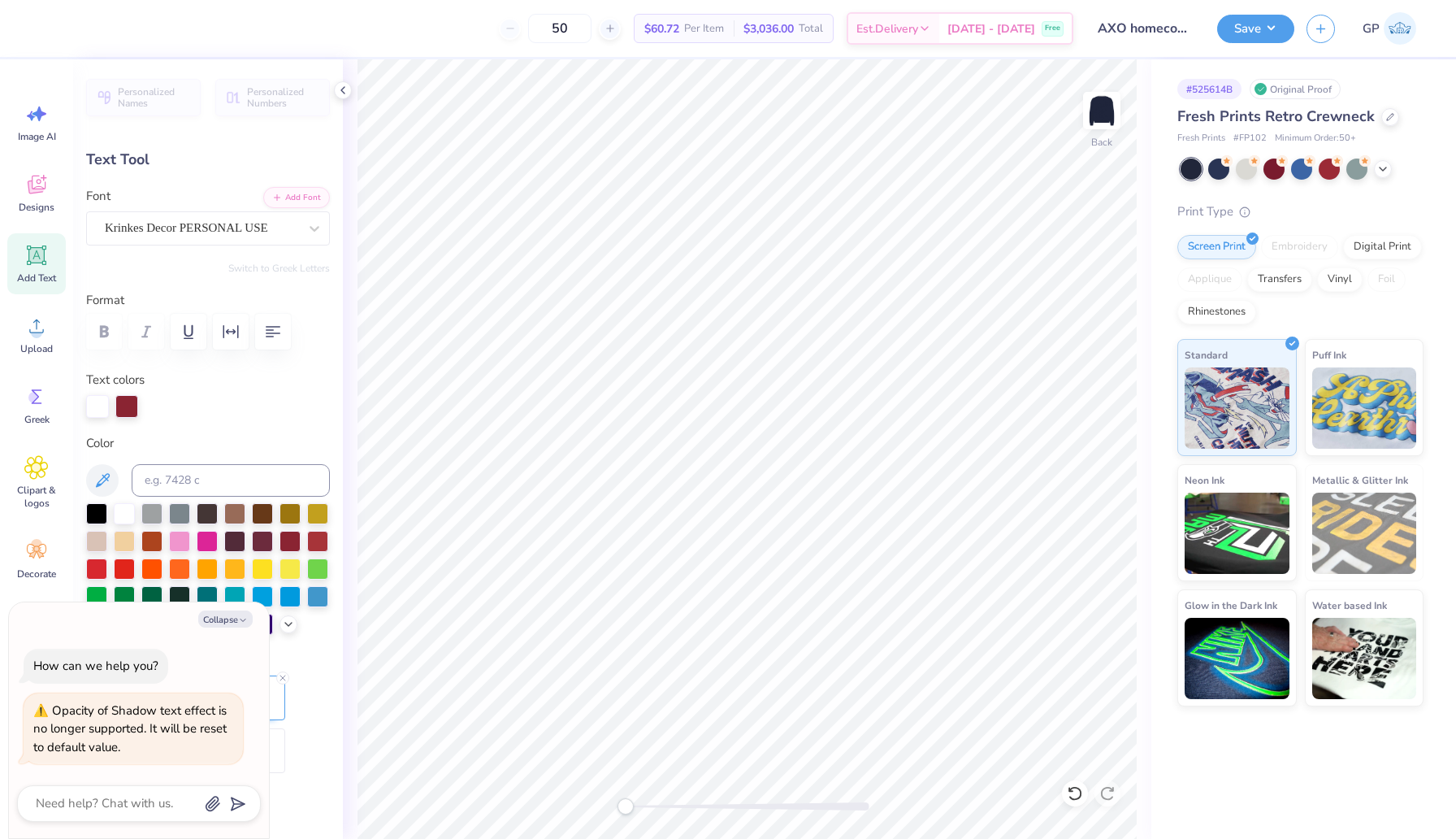
type textarea "x"
type textarea "AXO x FI"
type textarea "x"
type textarea "AXO x FIJ"
type textarea "x"
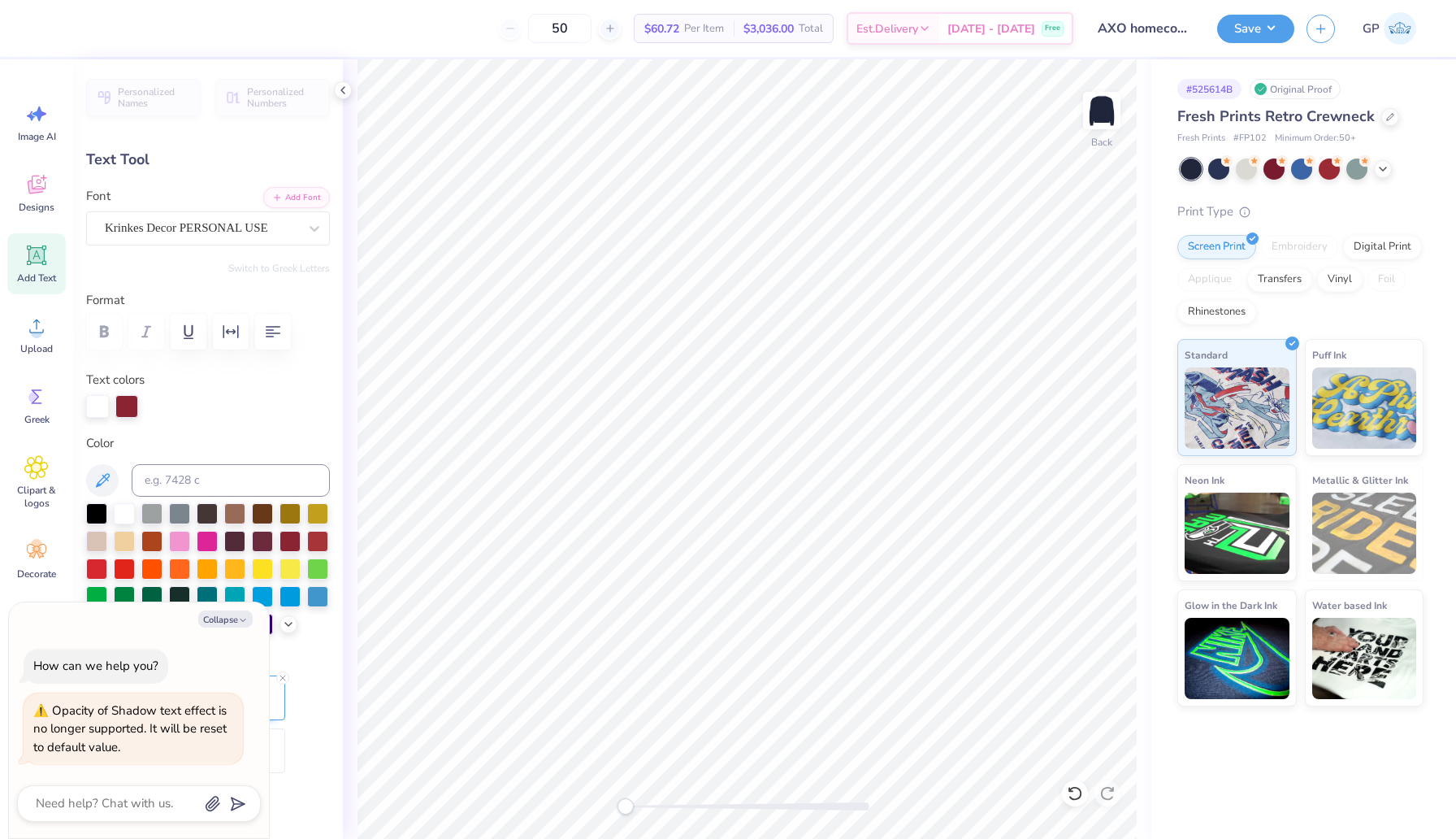
type textarea "AXO x [GEOGRAPHIC_DATA]"
type textarea "x"
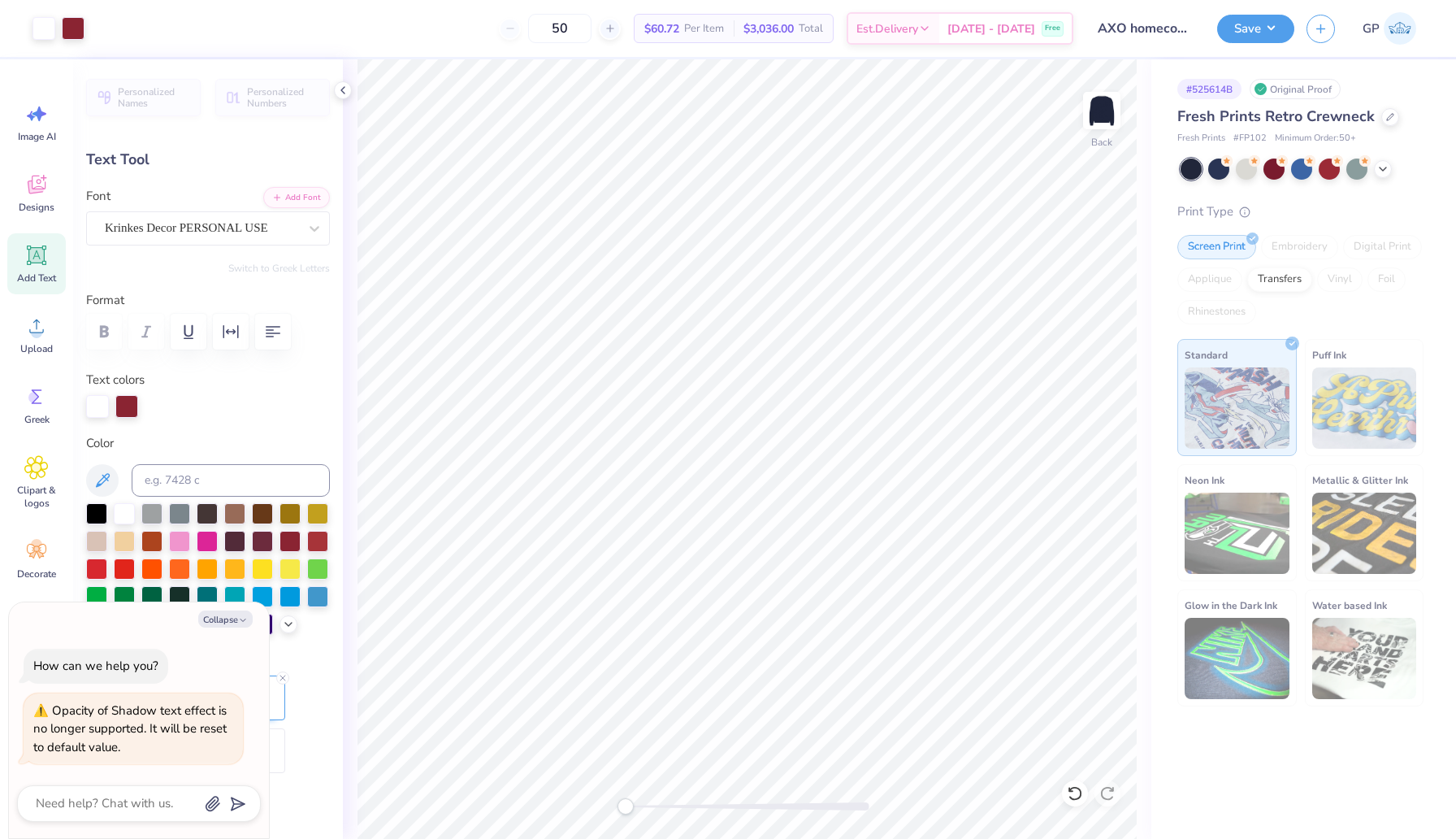
type input "0.0"
type textarea "x"
type input "17.89"
type input "3.72"
type input "4.60"
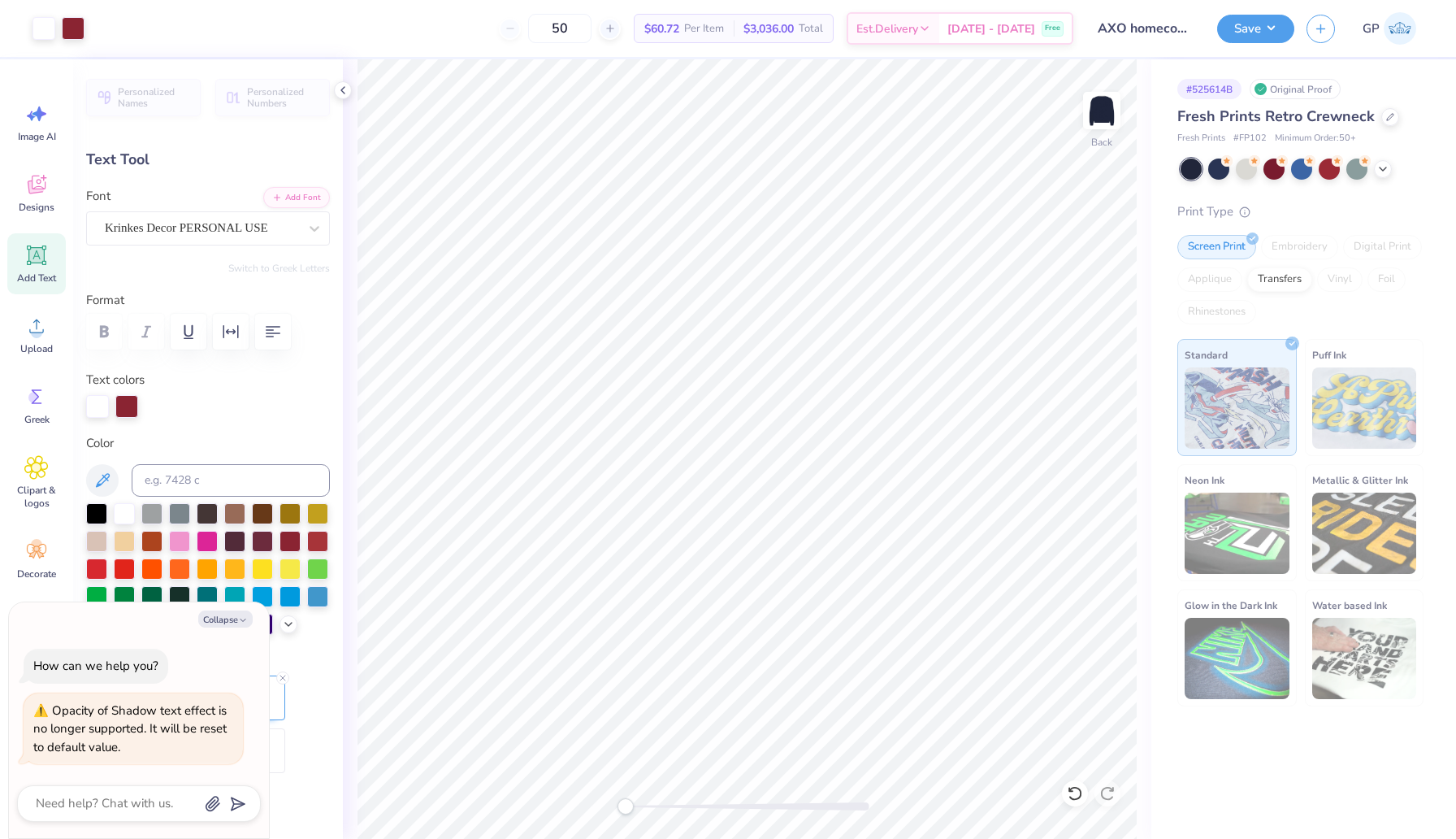
type input "-4.6"
type textarea "x"
type input "0.0"
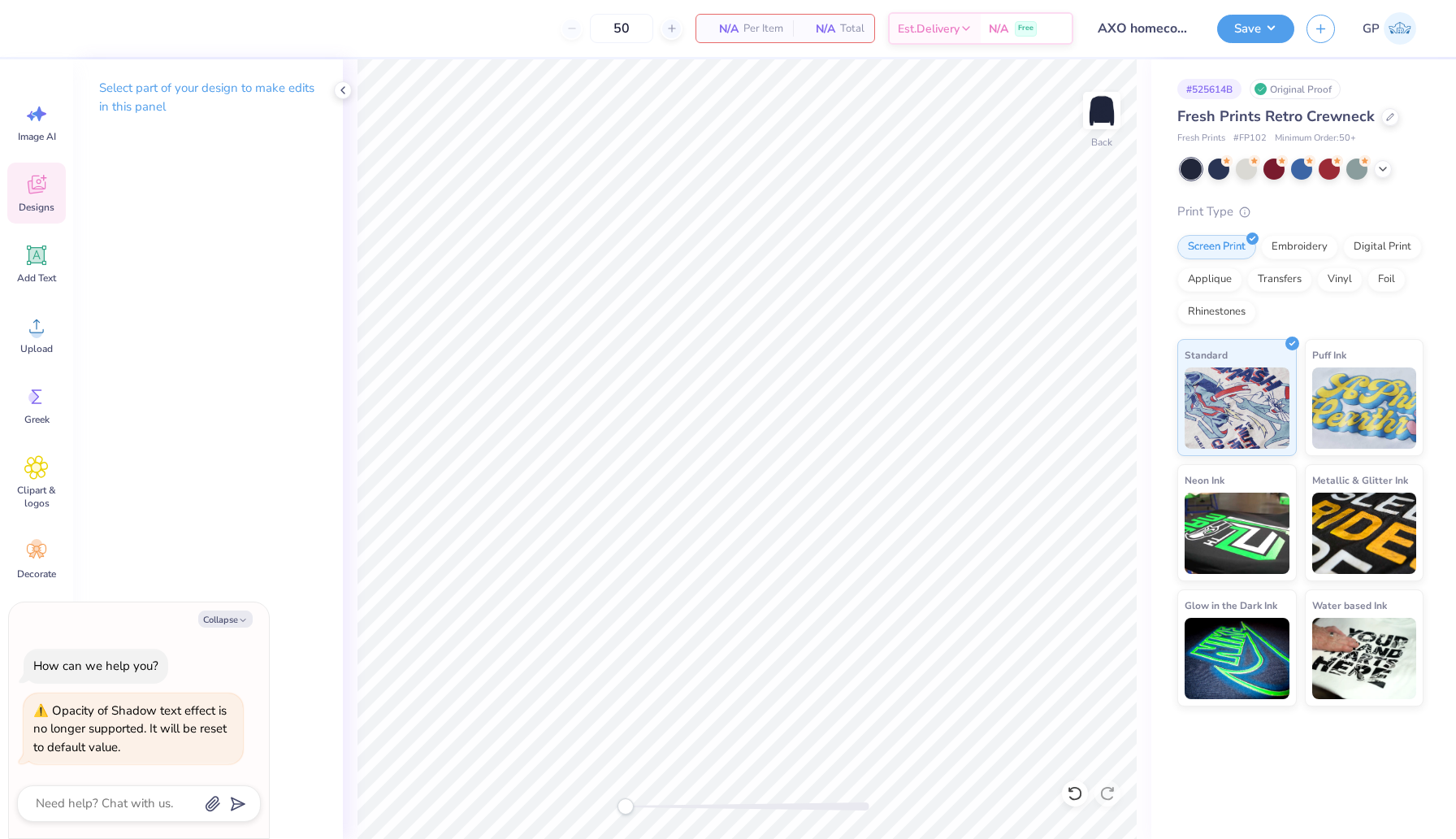
click at [39, 200] on span "Designs" at bounding box center [37, 206] width 36 height 13
type textarea "x"
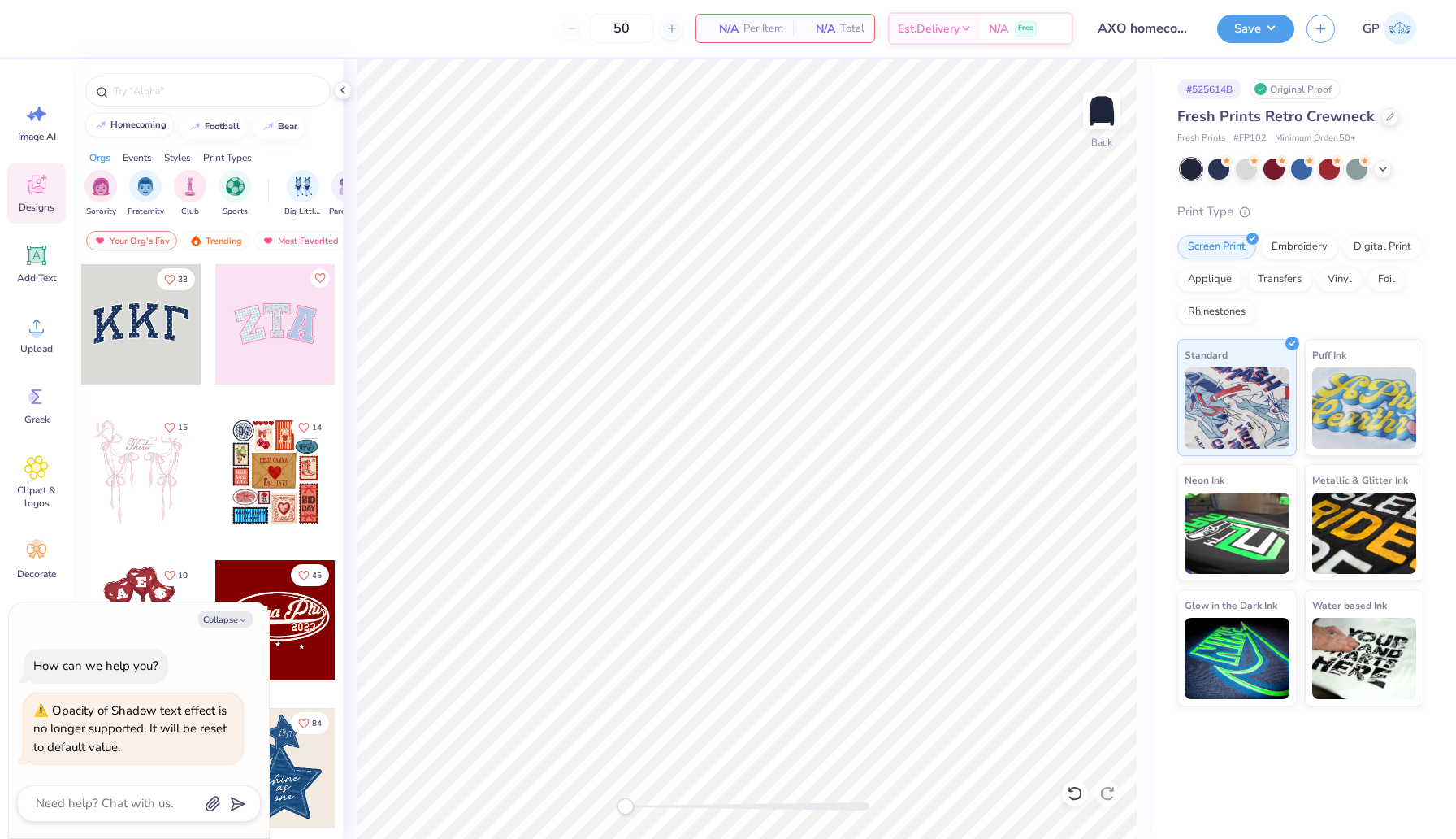
click at [136, 123] on div "homecoming" at bounding box center [139, 124] width 56 height 9
type input "homecoming"
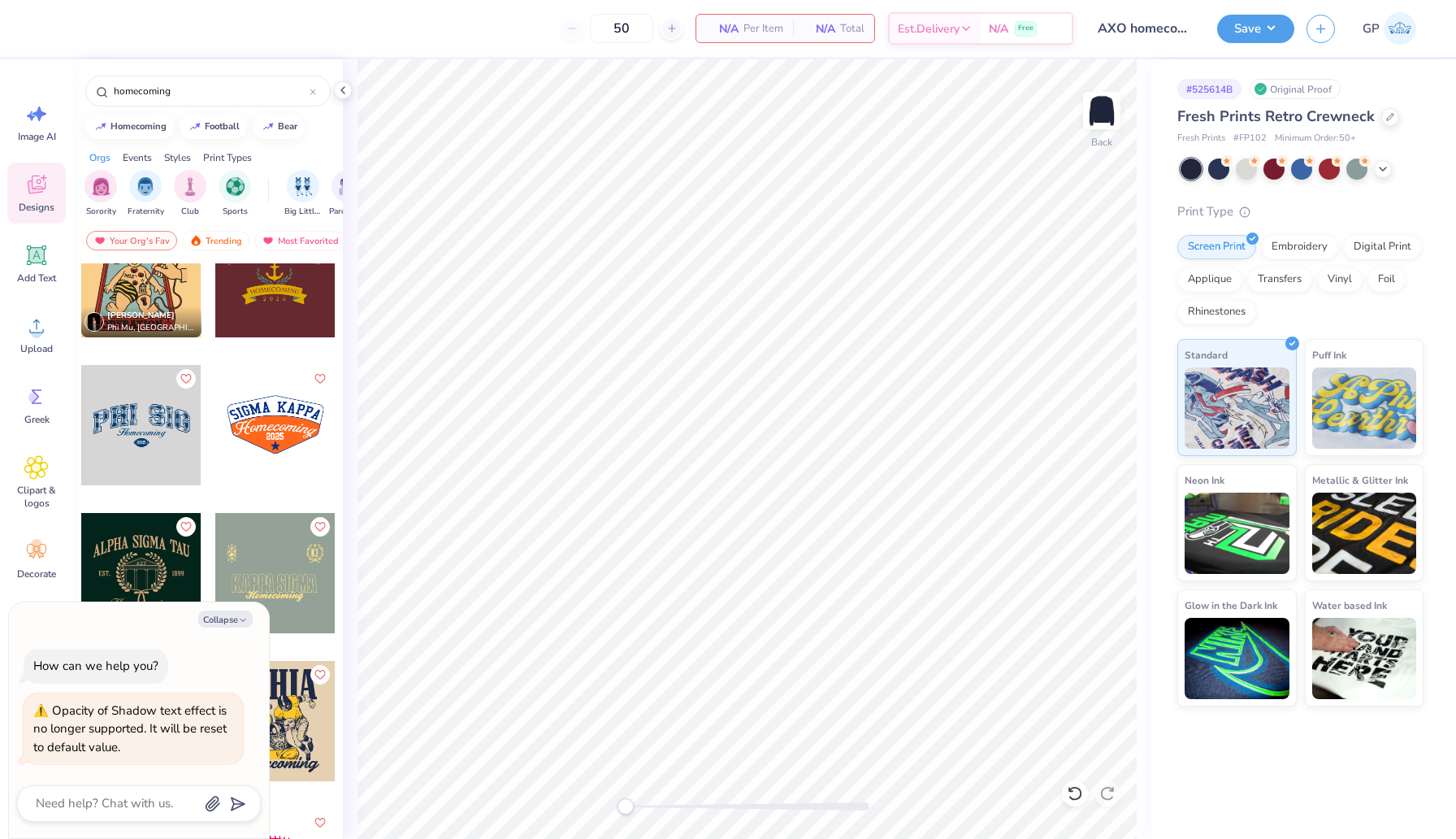
scroll to position [2186, 0]
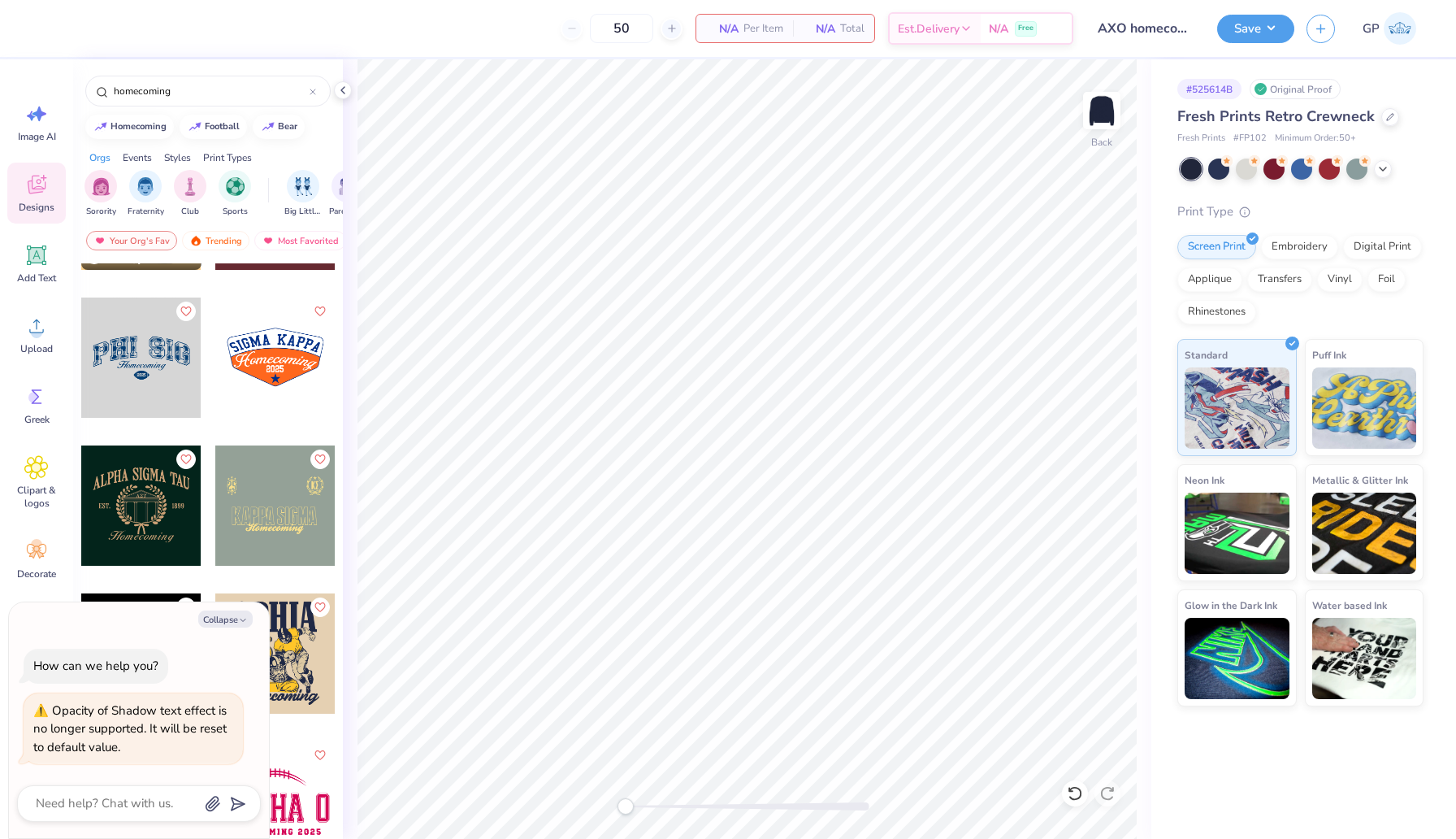
click at [154, 355] on div at bounding box center [141, 357] width 120 height 120
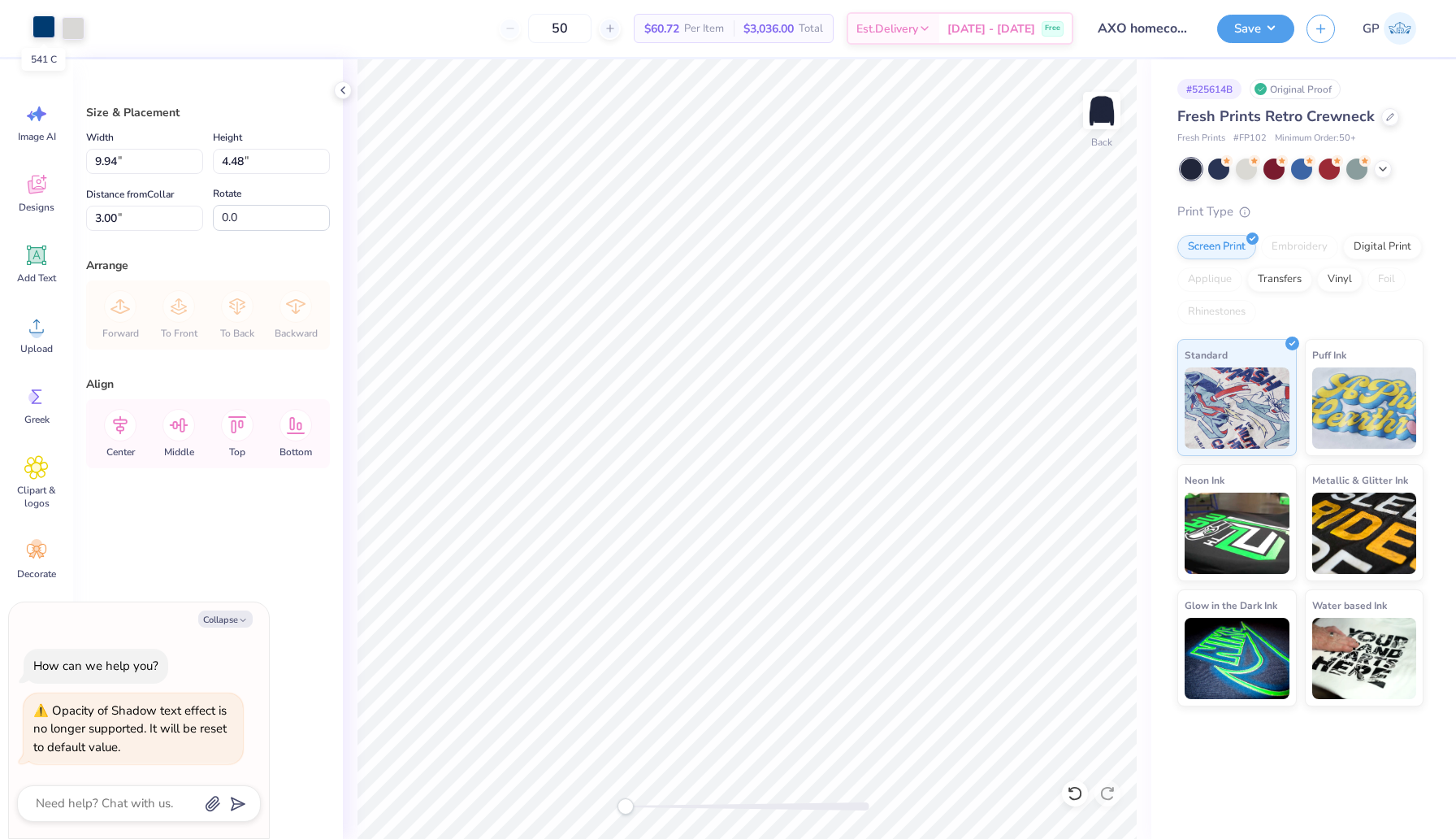
click at [41, 28] on div at bounding box center [43, 26] width 23 height 23
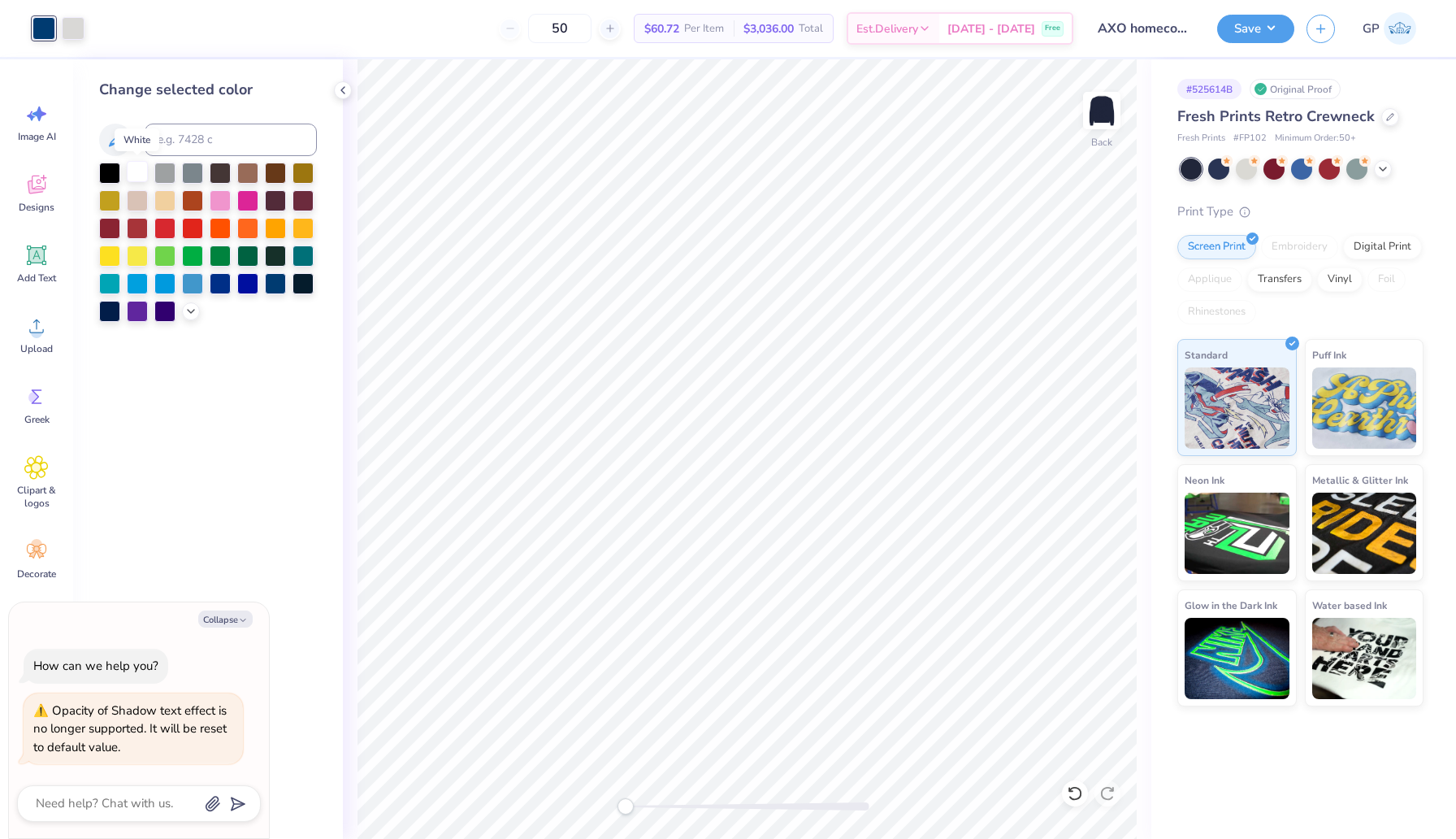
click at [140, 170] on div at bounding box center [137, 171] width 21 height 21
click at [68, 23] on div at bounding box center [72, 26] width 23 height 23
click at [134, 198] on div at bounding box center [137, 199] width 21 height 21
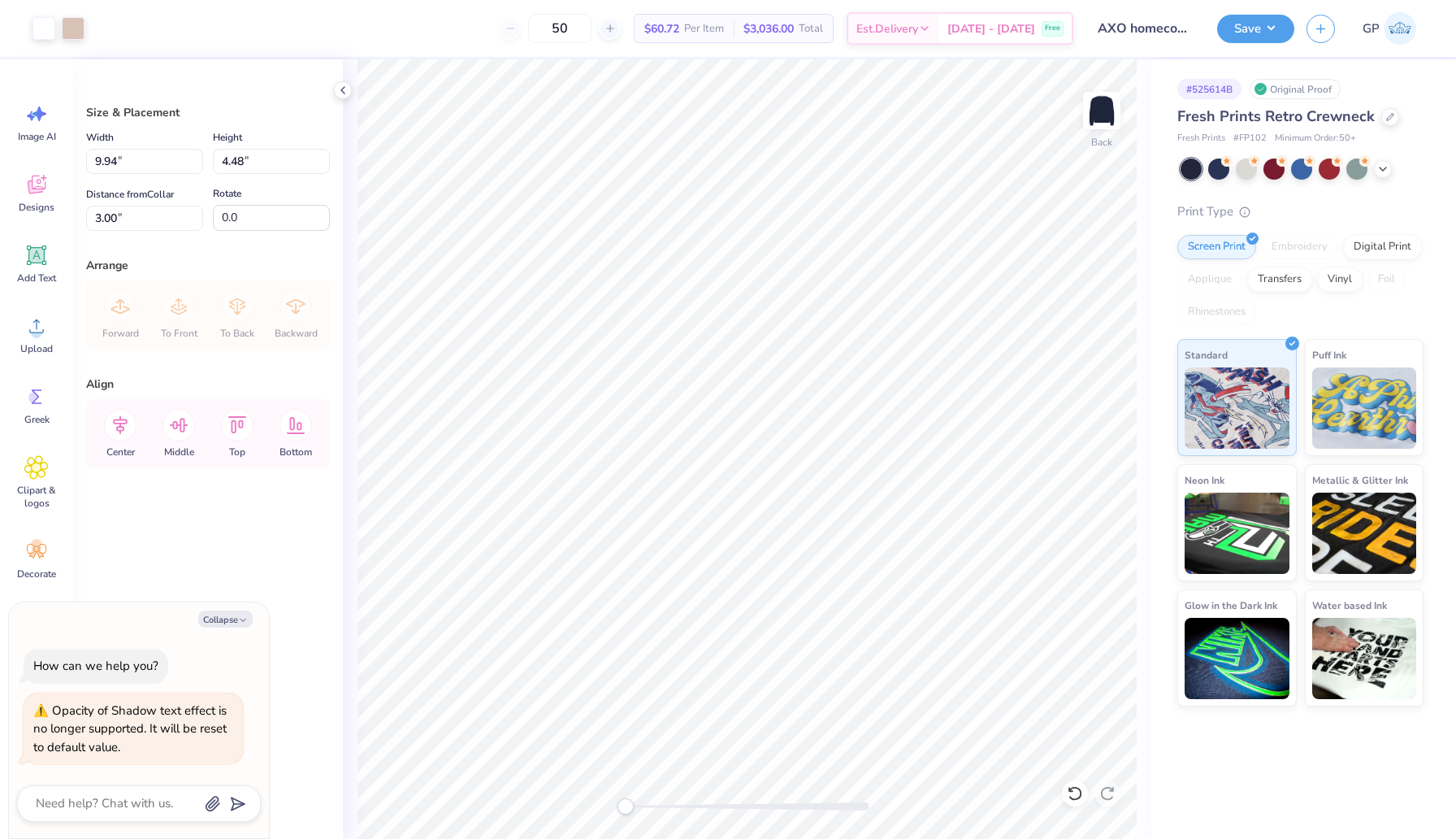
type textarea "x"
type input "13.45"
type input "6.06"
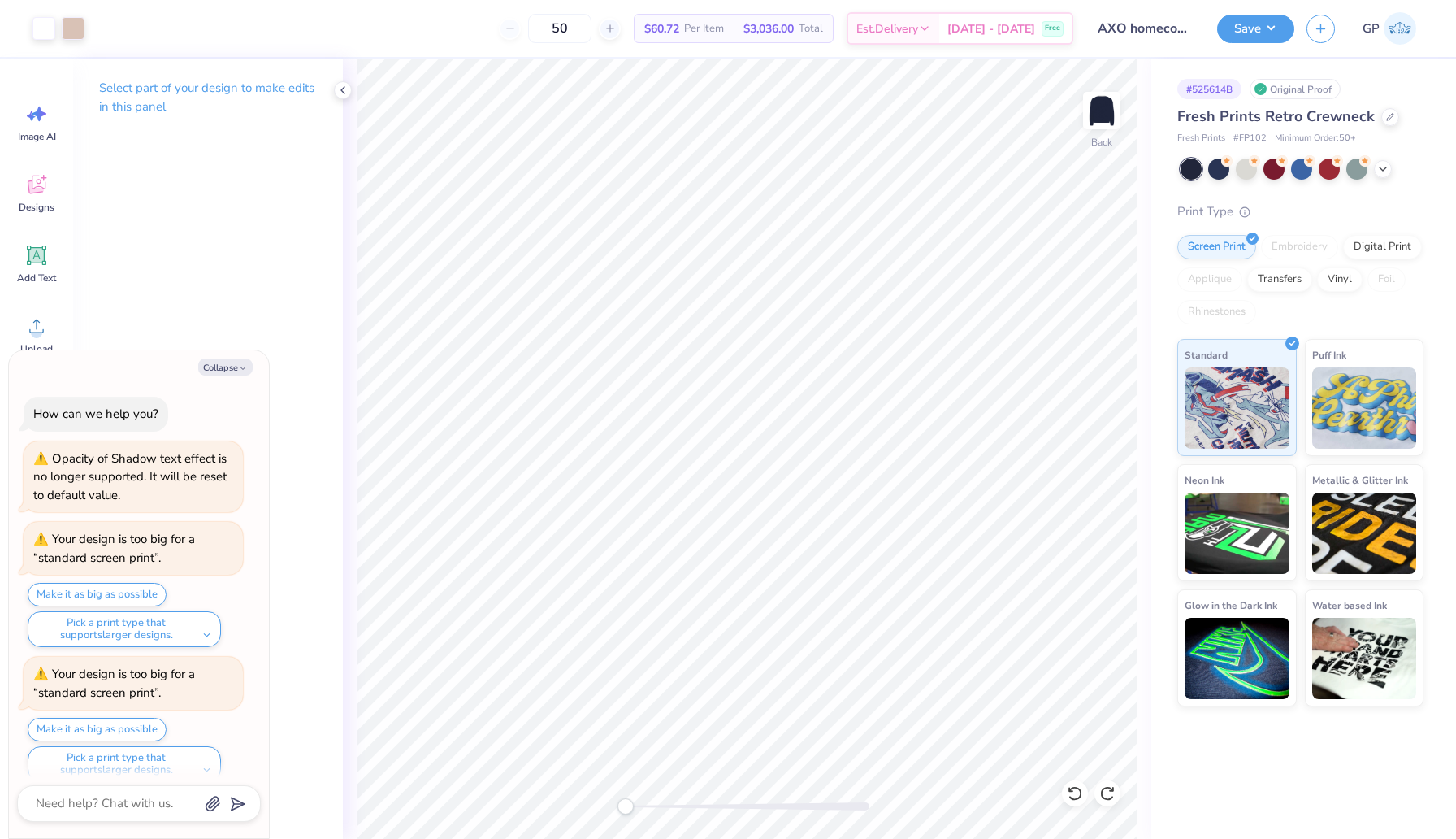
scroll to position [18, 0]
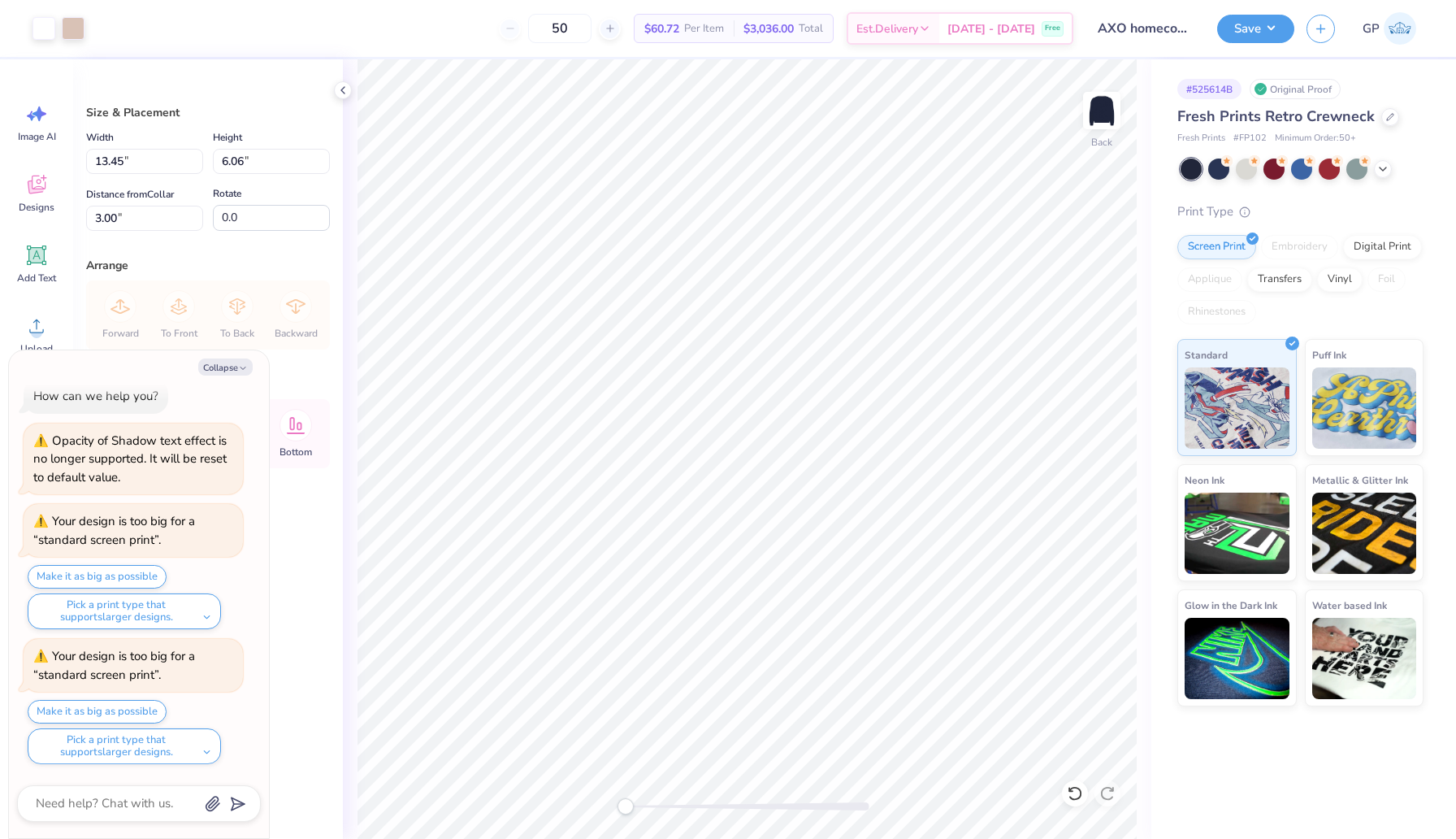
type textarea "x"
type input "14.68"
type input "6.62"
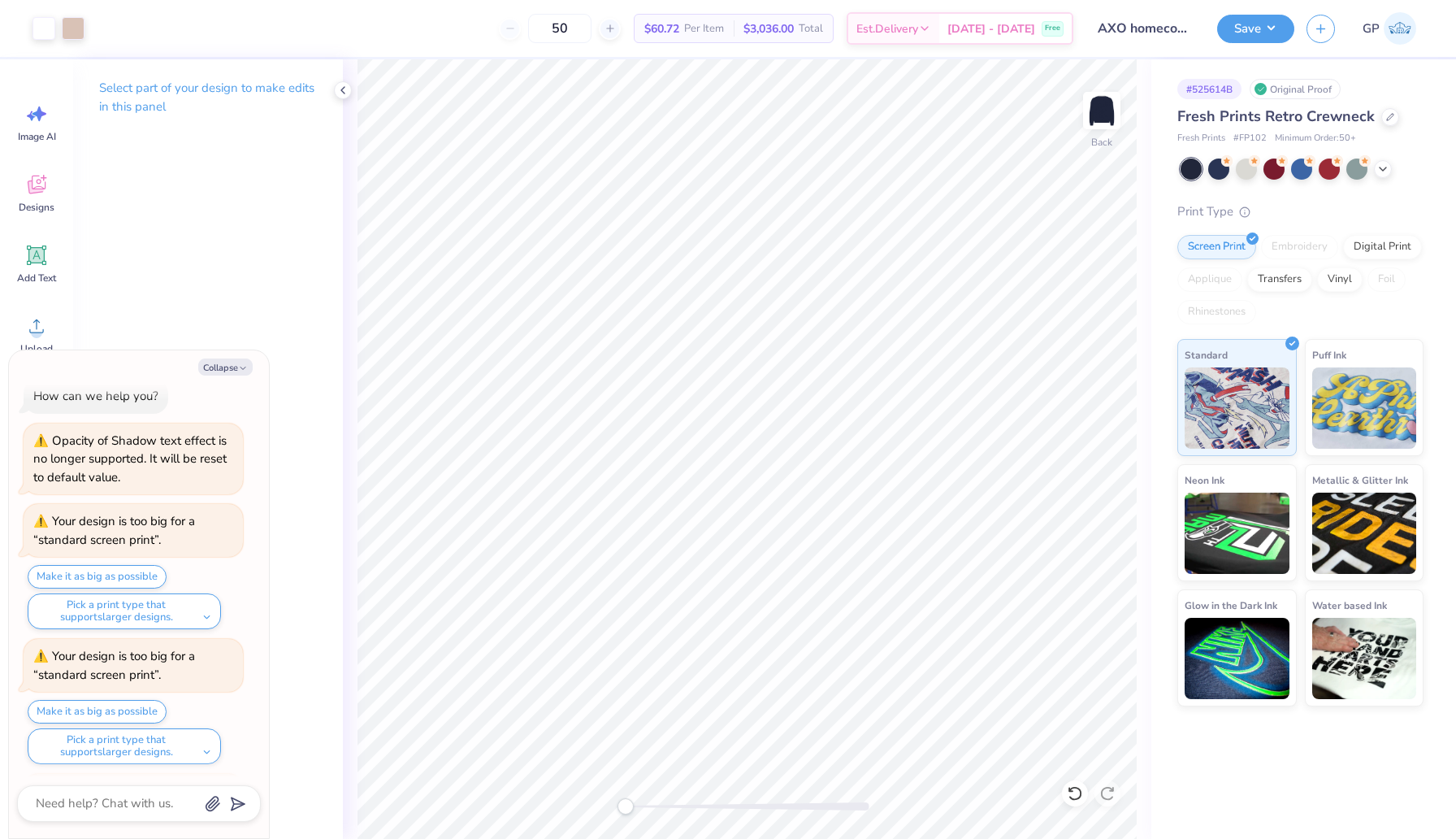
scroll to position [153, 0]
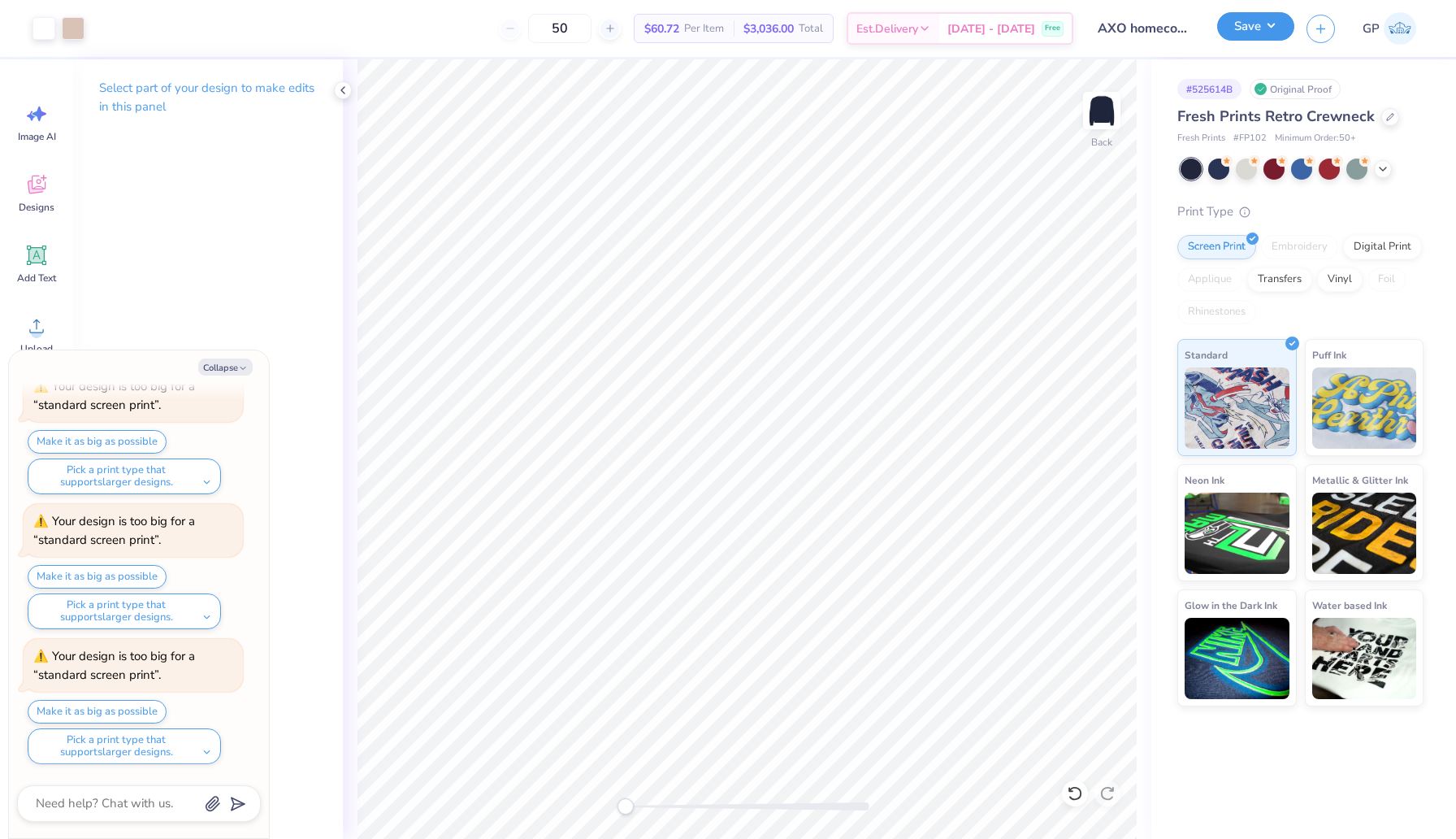
click at [1252, 32] on button "Save" at bounding box center [1256, 26] width 78 height 28
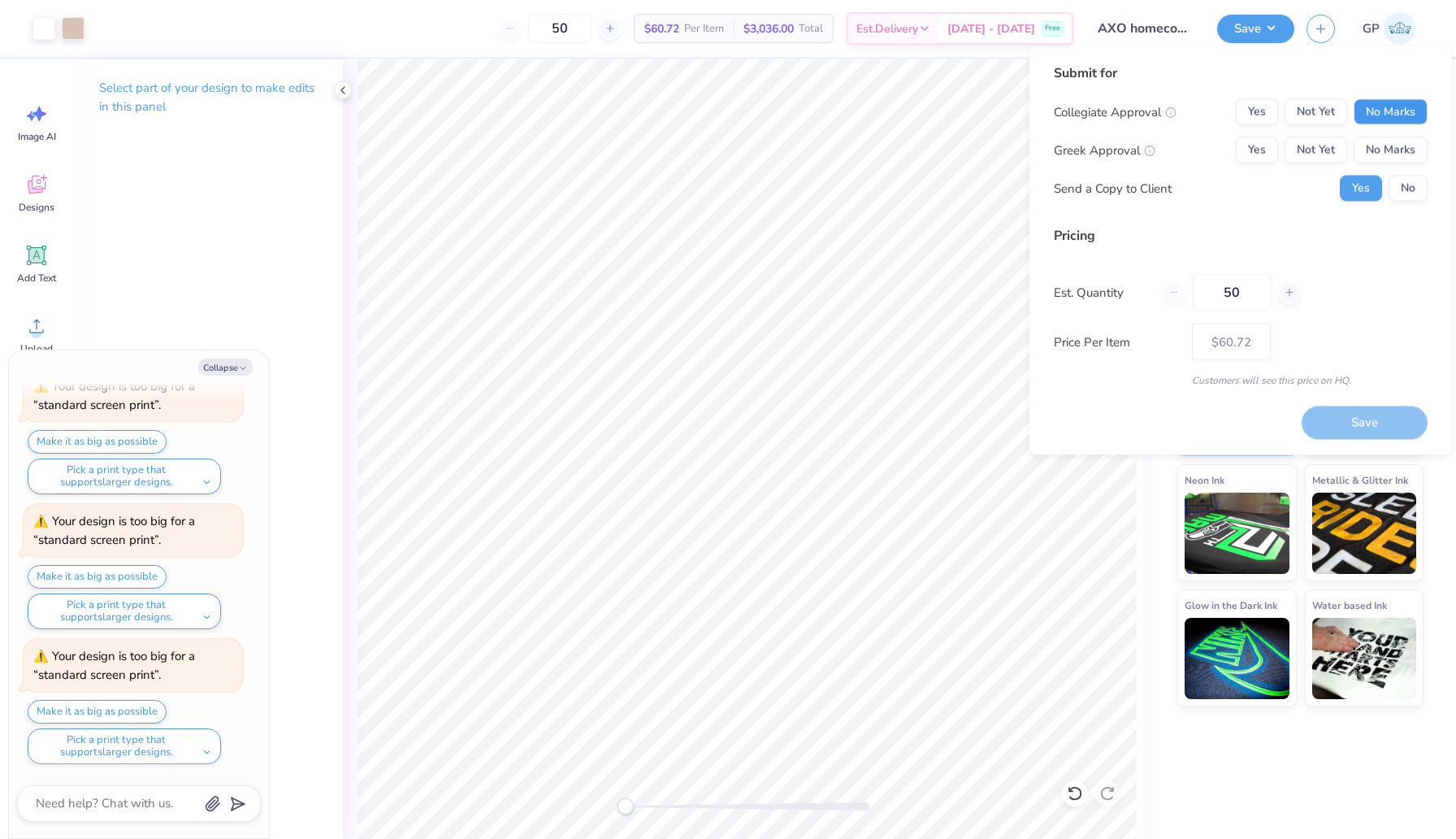
click at [1377, 106] on button "No Marks" at bounding box center [1390, 112] width 74 height 26
click at [1259, 148] on button "Yes" at bounding box center [1257, 150] width 43 height 26
type textarea "x"
type input "– –"
type textarea "x"
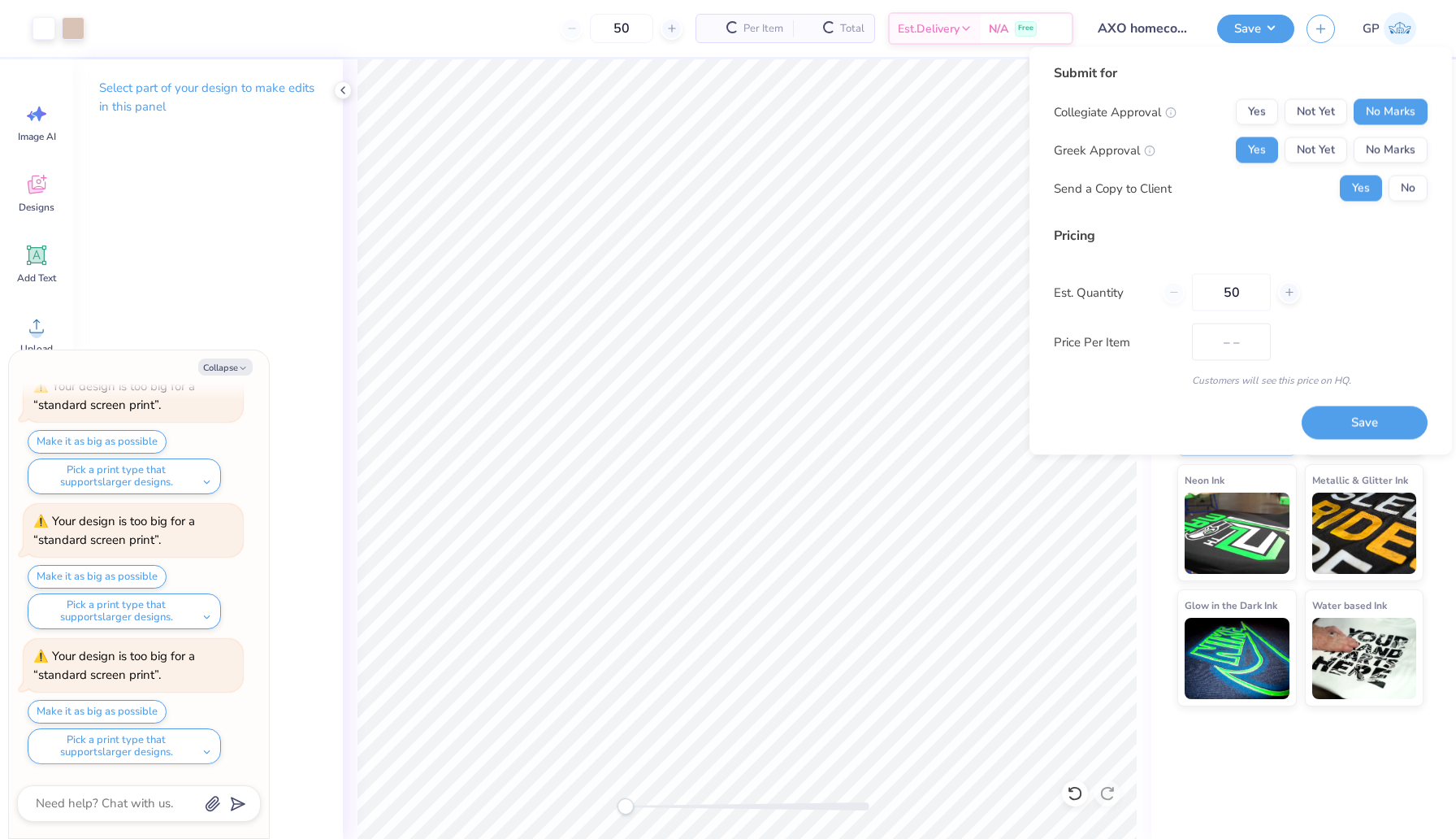
type input "$60.72"
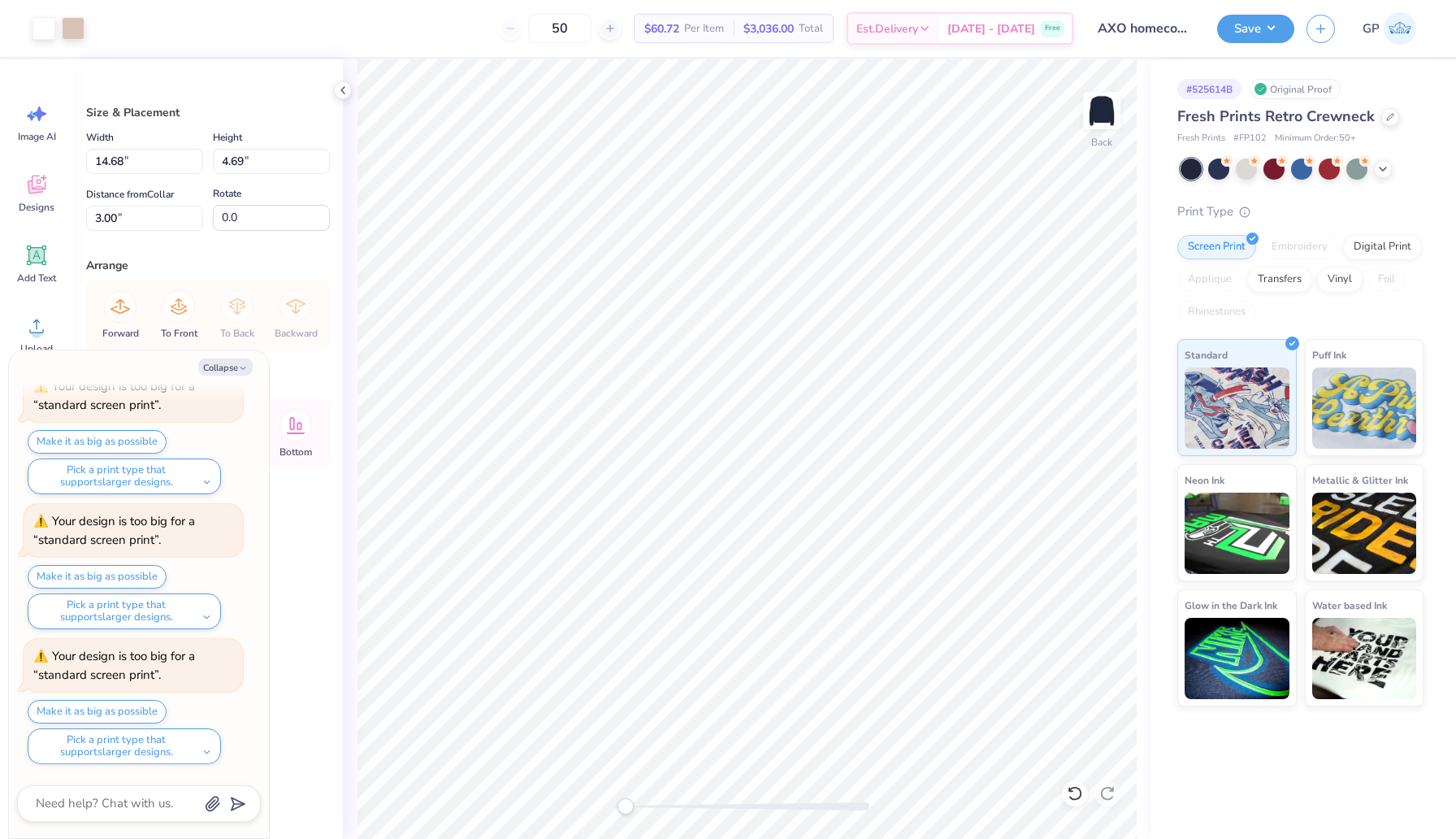
type textarea "x"
type input "2.78"
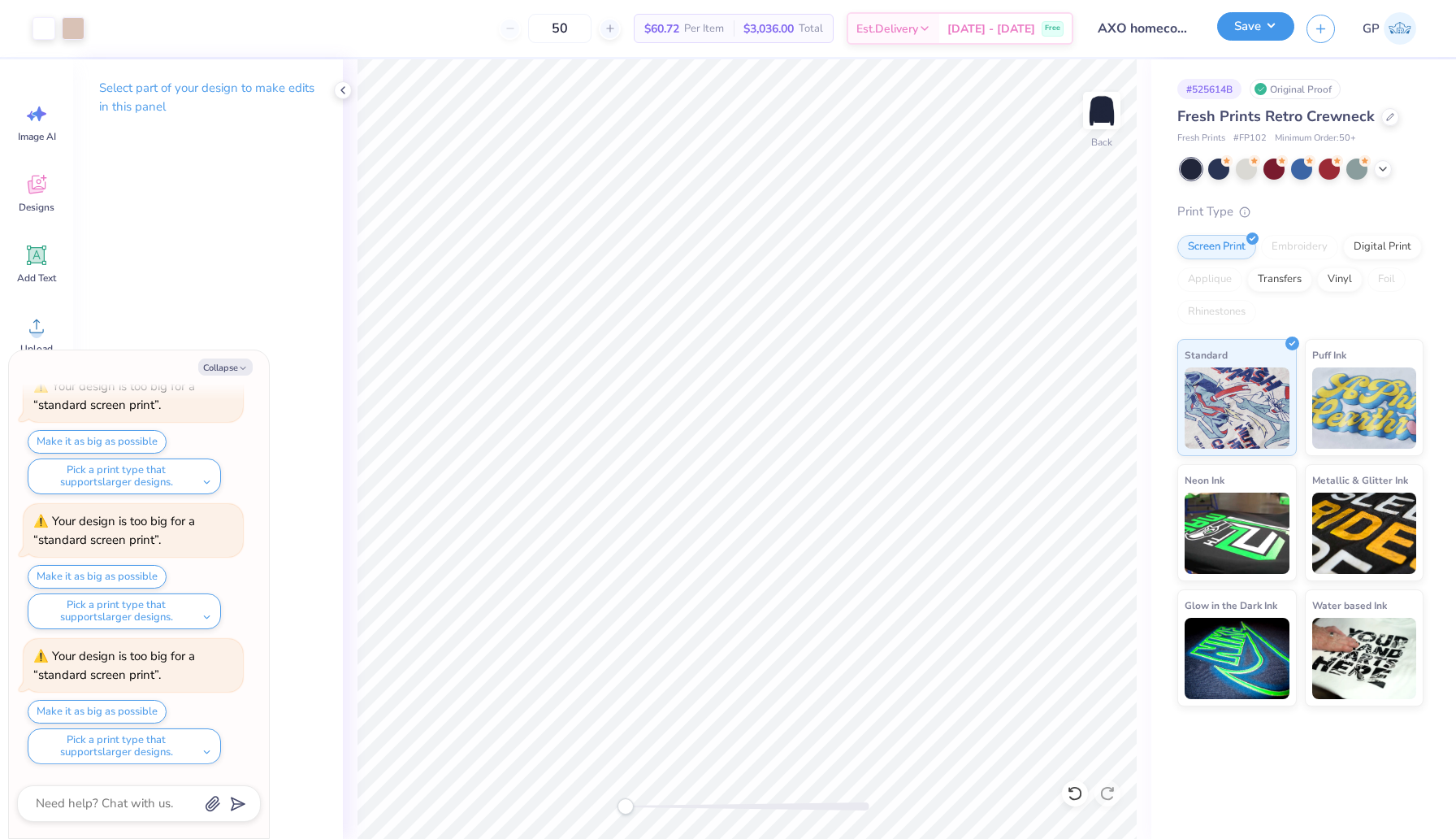
click at [1268, 26] on button "Save" at bounding box center [1256, 26] width 78 height 28
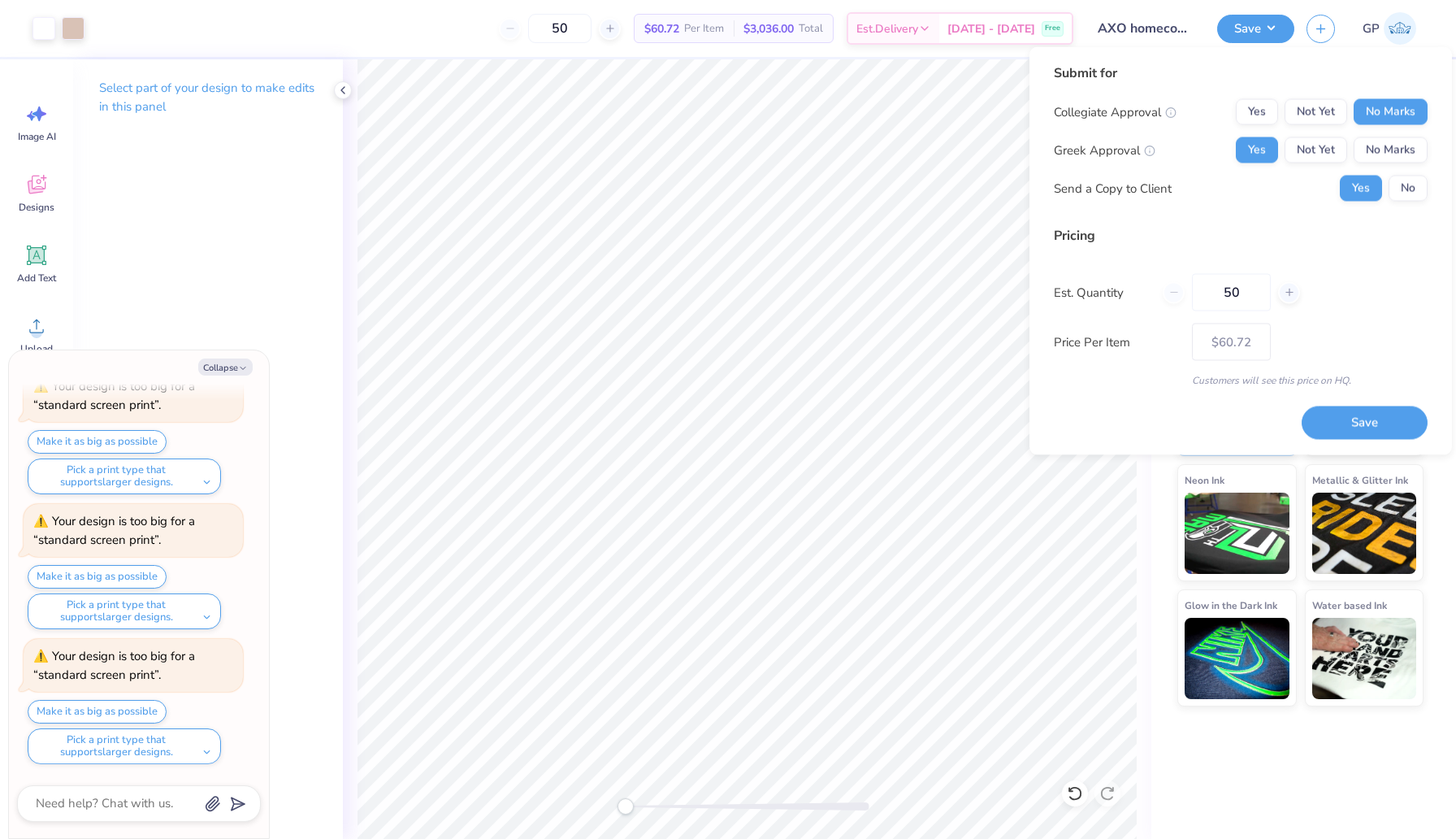
click at [1347, 431] on button "Save" at bounding box center [1365, 422] width 126 height 33
type textarea "x"
type input "– –"
type textarea "x"
type input "$60.72"
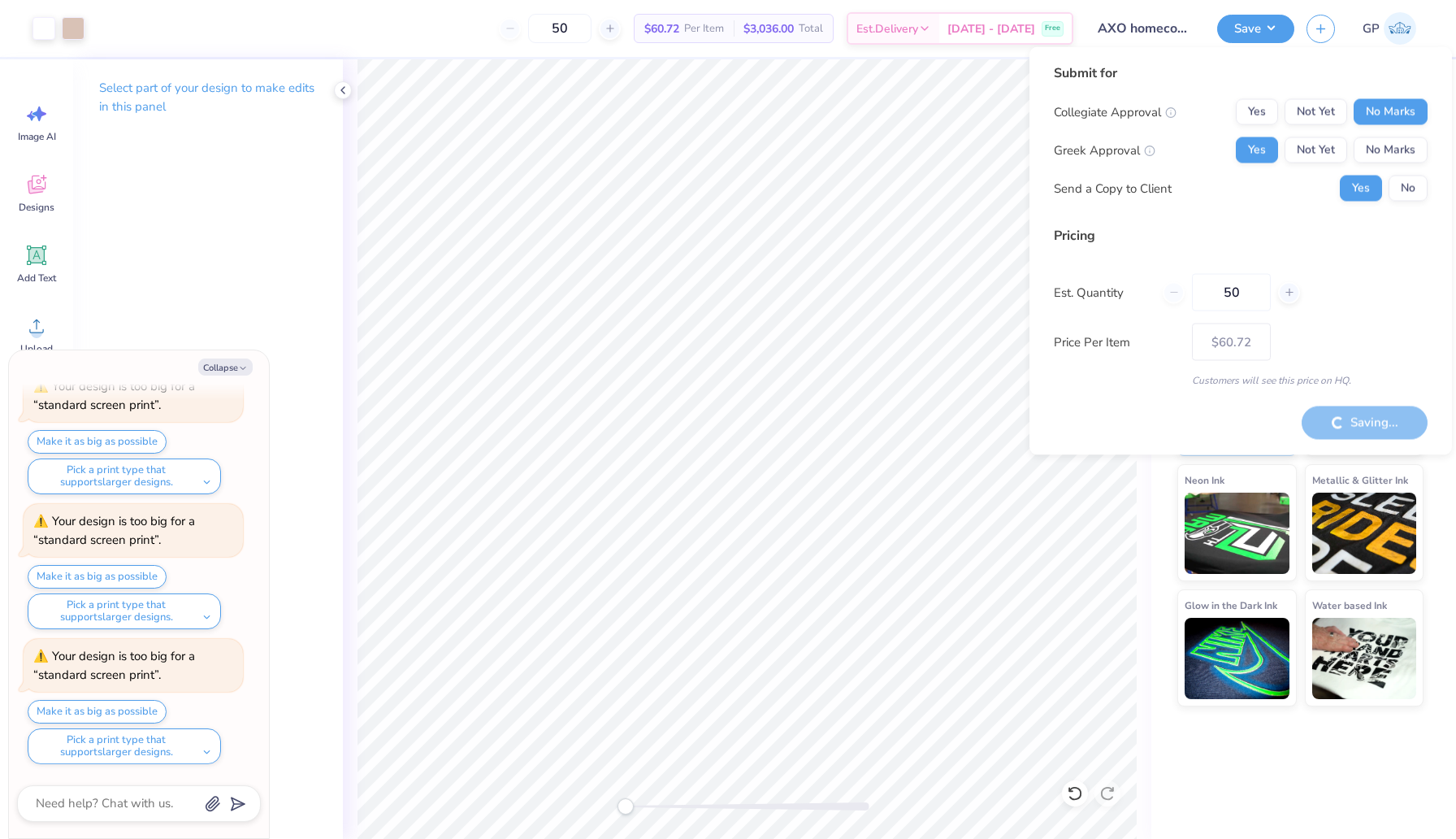
type textarea "x"
type input "– –"
type textarea "x"
type input "$60.72"
type textarea "x"
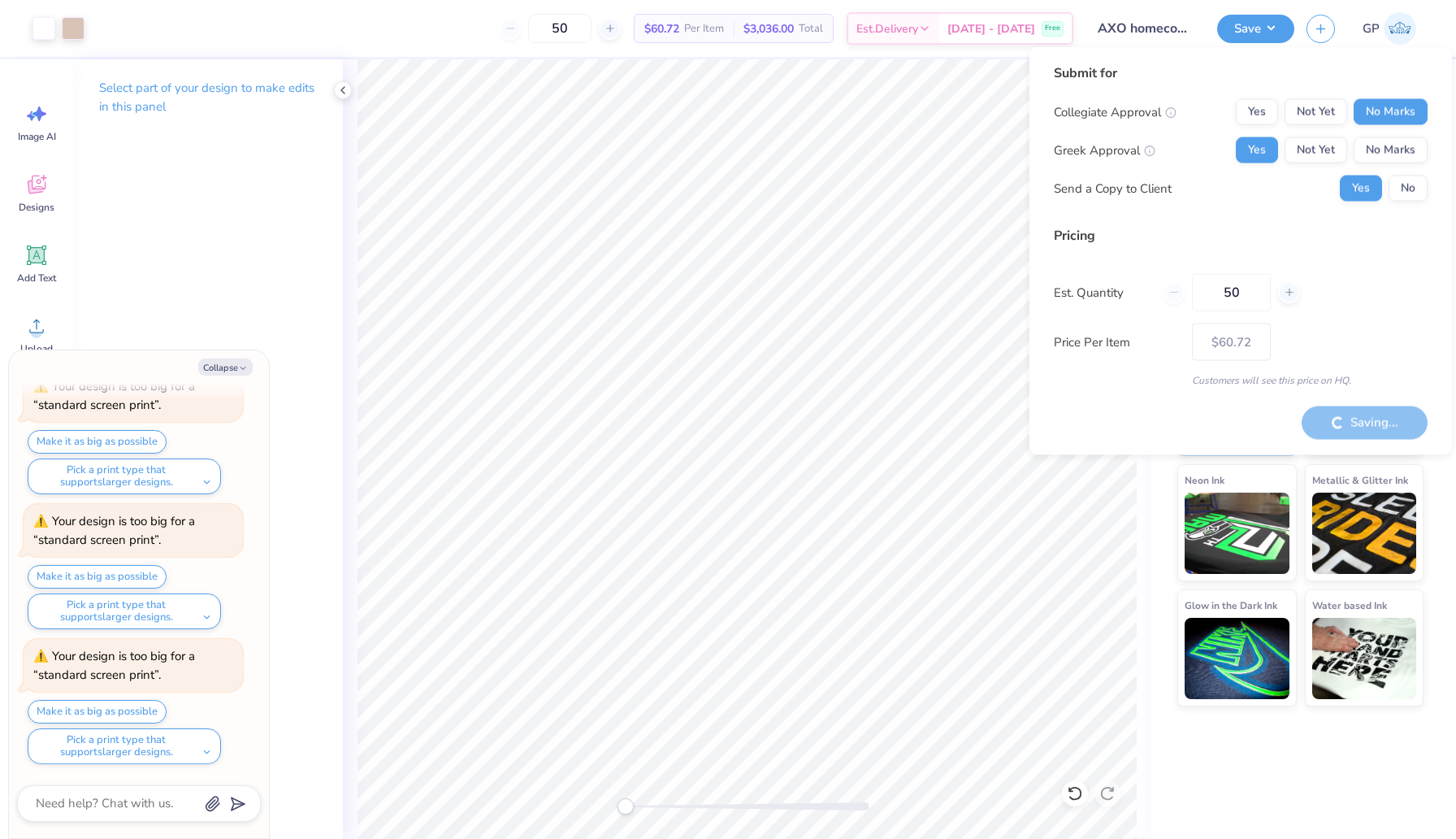
type input "– –"
type textarea "x"
type input "$60.72"
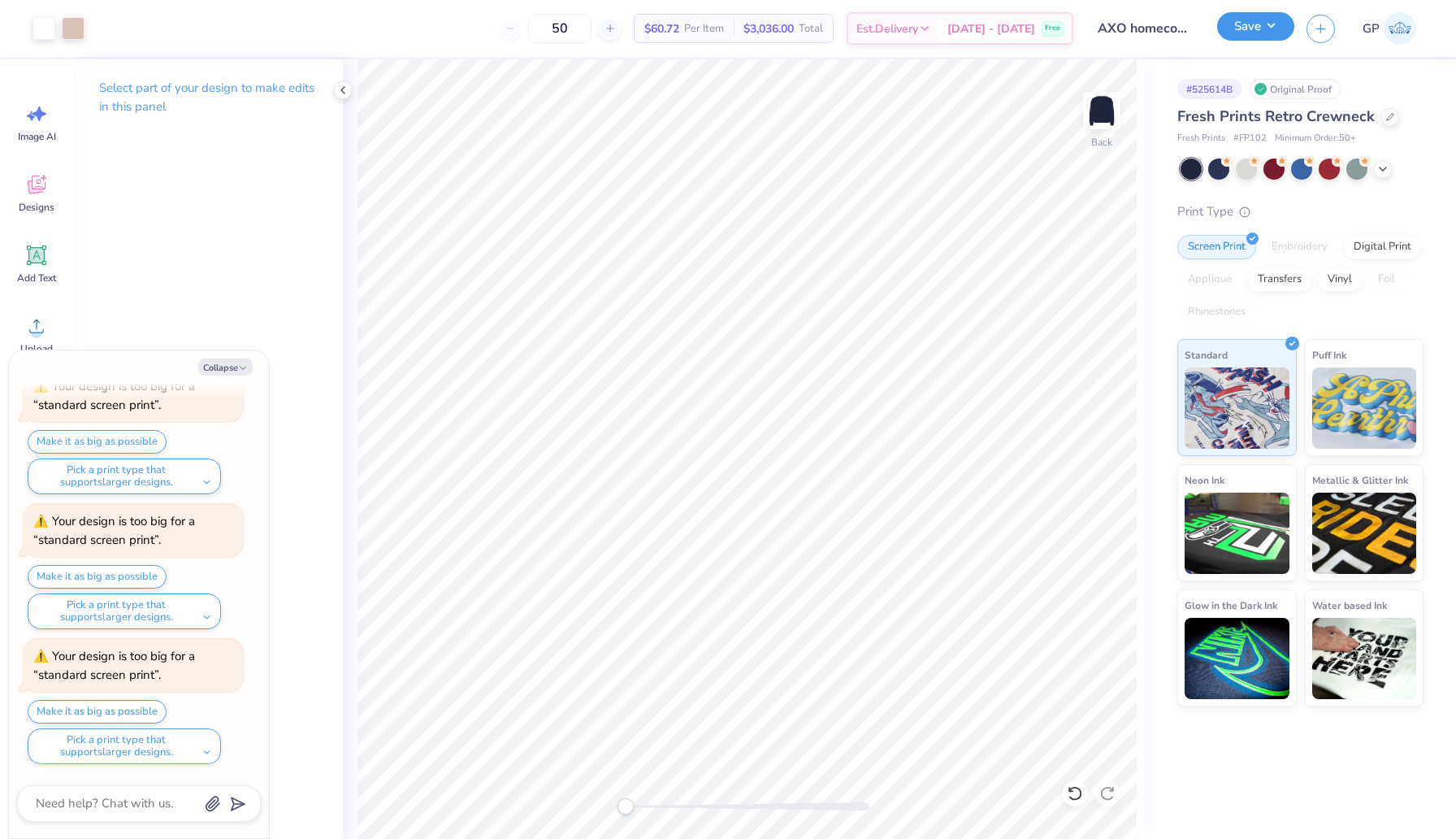
click at [1234, 25] on button "Save" at bounding box center [1256, 26] width 78 height 28
type textarea "x"
